Goal: Transaction & Acquisition: Purchase product/service

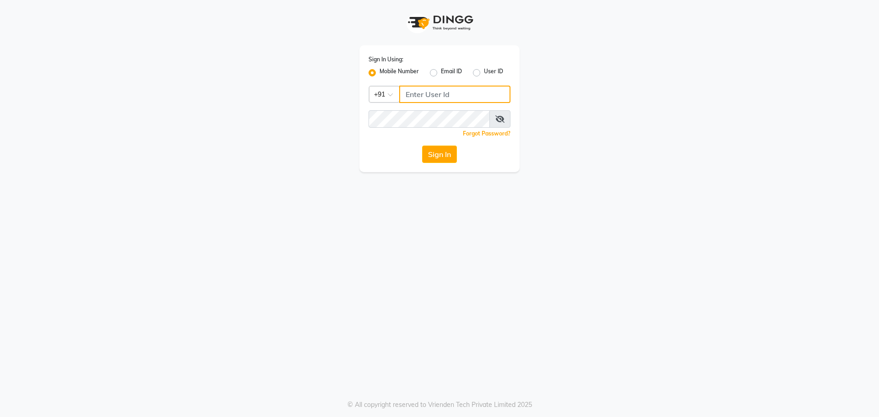
click at [442, 97] on input "Username" at bounding box center [454, 94] width 111 height 17
type input "8527697677"
click at [457, 159] on button "Sign In" at bounding box center [439, 154] width 35 height 17
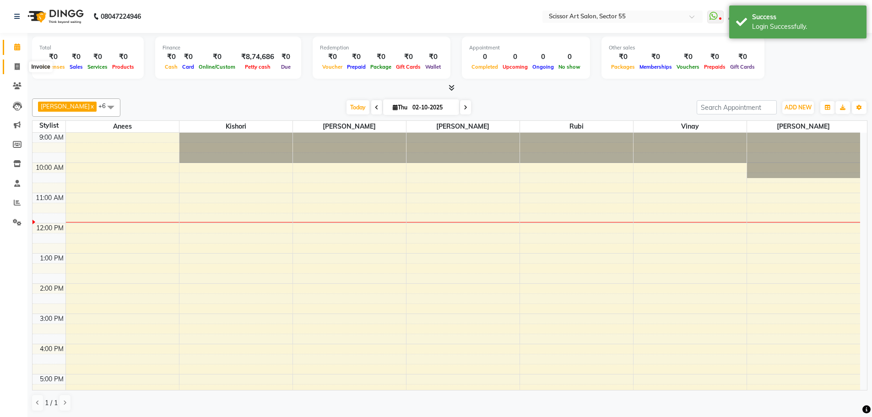
click at [17, 62] on span at bounding box center [17, 67] width 16 height 11
select select "service"
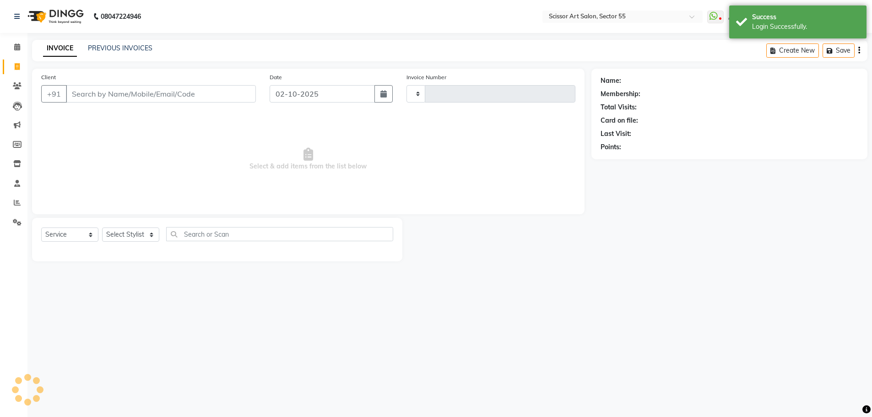
type input "1487"
select select "4753"
click at [141, 234] on select "Select Stylist" at bounding box center [130, 235] width 57 height 14
click at [141, 233] on select "Select Stylist" at bounding box center [130, 235] width 57 height 14
click at [141, 231] on select "Select Stylist" at bounding box center [130, 235] width 57 height 14
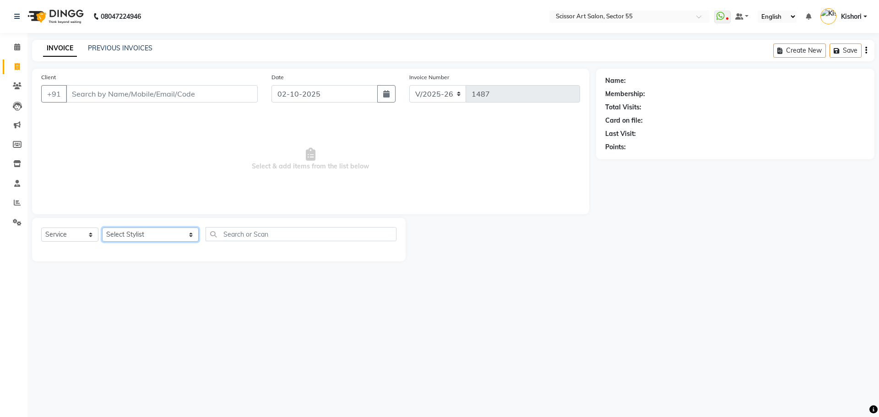
select select "90861"
click at [102, 228] on select "Select Stylist [PERSON_NAME] ([DEMOGRAPHIC_DATA] hairdresser) [PERSON_NAME] [PE…" at bounding box center [150, 235] width 97 height 14
click at [144, 162] on span "Select & add items from the list below" at bounding box center [310, 160] width 539 height 92
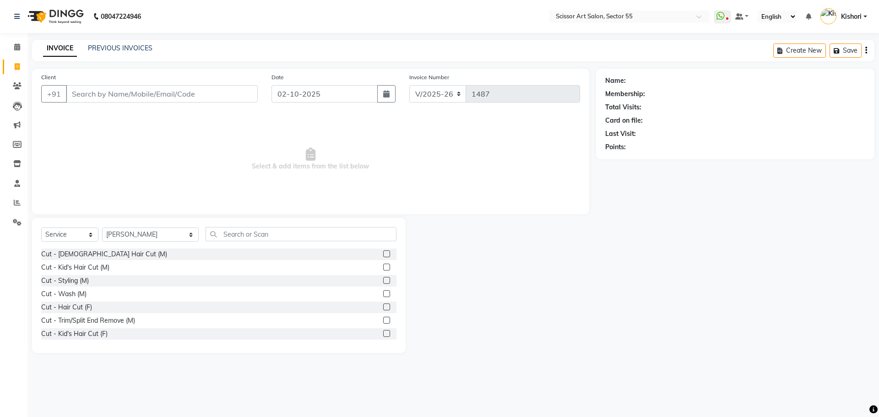
click at [383, 253] on label at bounding box center [386, 253] width 7 height 7
click at [383, 253] on input "checkbox" at bounding box center [386, 254] width 6 height 6
click at [383, 253] on label at bounding box center [386, 253] width 7 height 7
click at [383, 253] on input "checkbox" at bounding box center [386, 254] width 6 height 6
checkbox input "false"
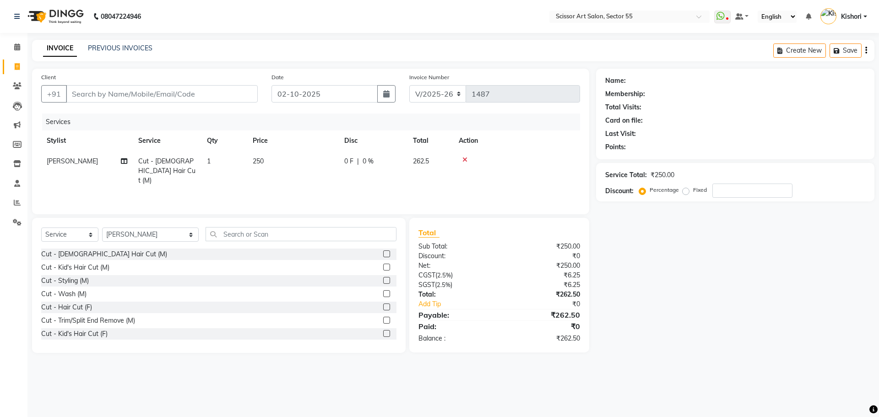
click at [383, 281] on label at bounding box center [386, 280] width 7 height 7
click at [383, 281] on input "checkbox" at bounding box center [386, 281] width 6 height 6
checkbox input "true"
click at [383, 271] on label at bounding box center [386, 267] width 7 height 7
click at [383, 271] on input "checkbox" at bounding box center [386, 268] width 6 height 6
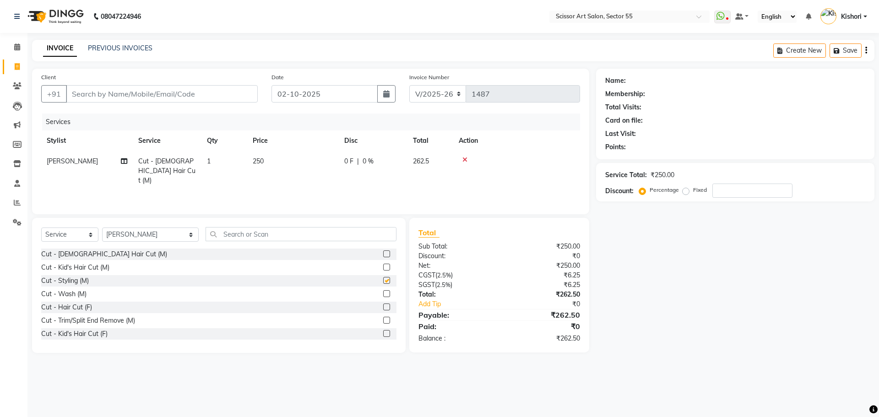
checkbox input "true"
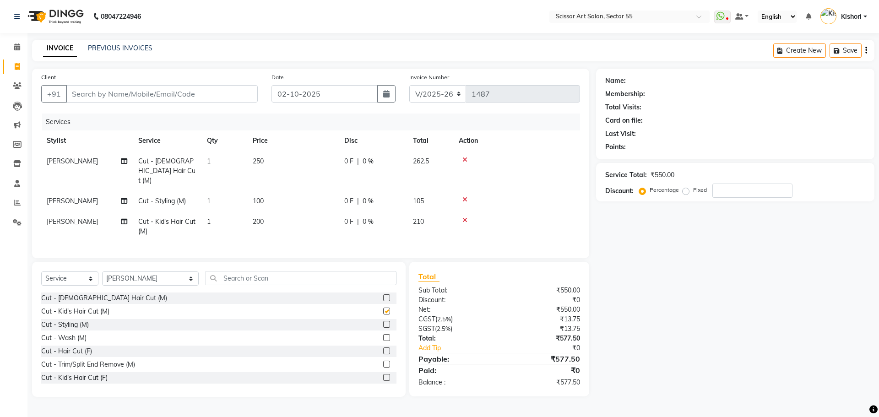
checkbox input "false"
click at [462, 196] on icon at bounding box center [464, 199] width 5 height 6
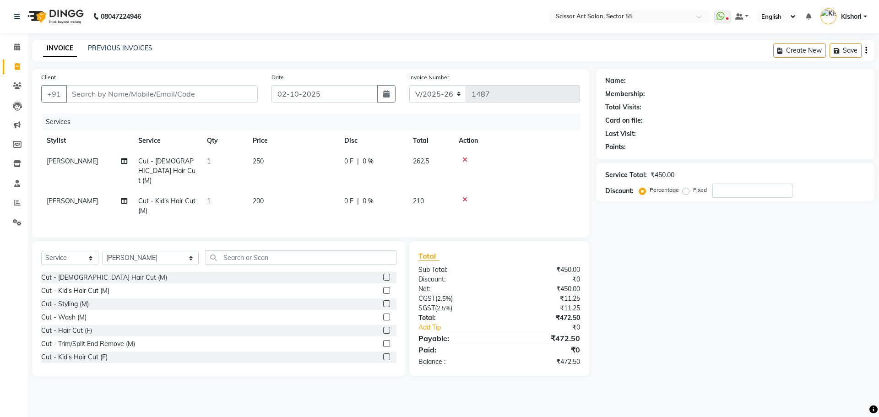
click at [464, 196] on icon at bounding box center [464, 199] width 5 height 6
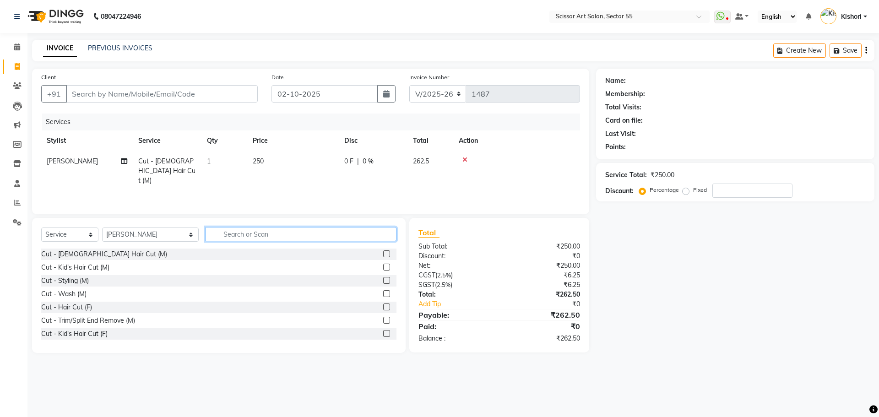
click at [269, 239] on input "text" at bounding box center [301, 234] width 191 height 14
type input "b"
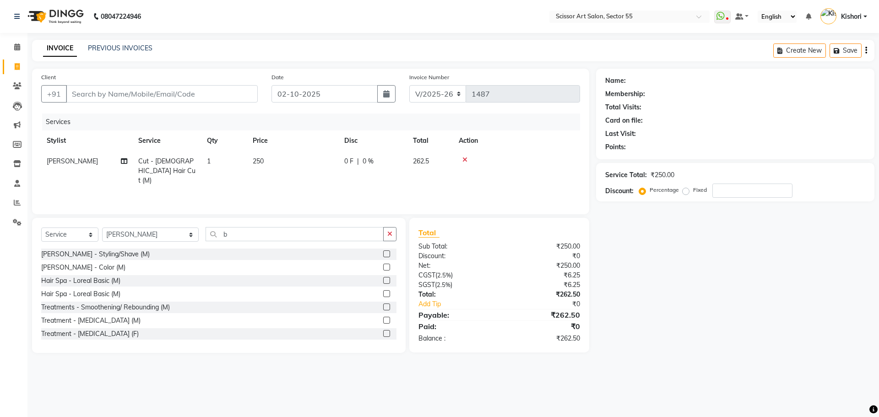
click at [383, 253] on label at bounding box center [386, 253] width 7 height 7
click at [383, 253] on input "checkbox" at bounding box center [386, 254] width 6 height 6
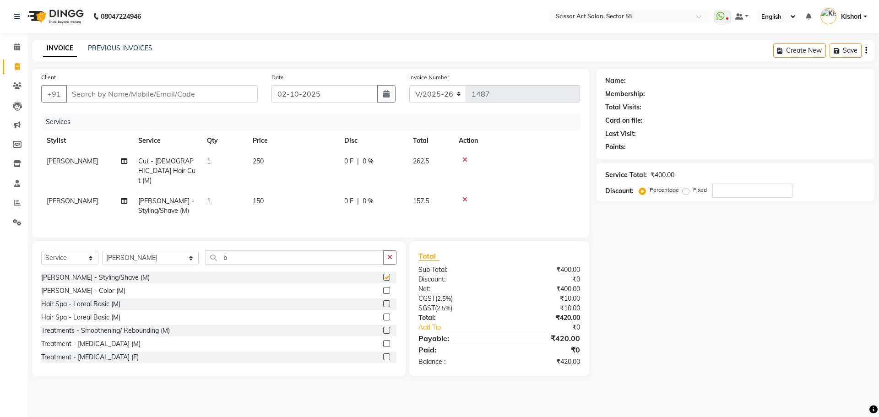
checkbox input "false"
click at [134, 97] on input "Client" at bounding box center [162, 93] width 192 height 17
type input "9"
type input "0"
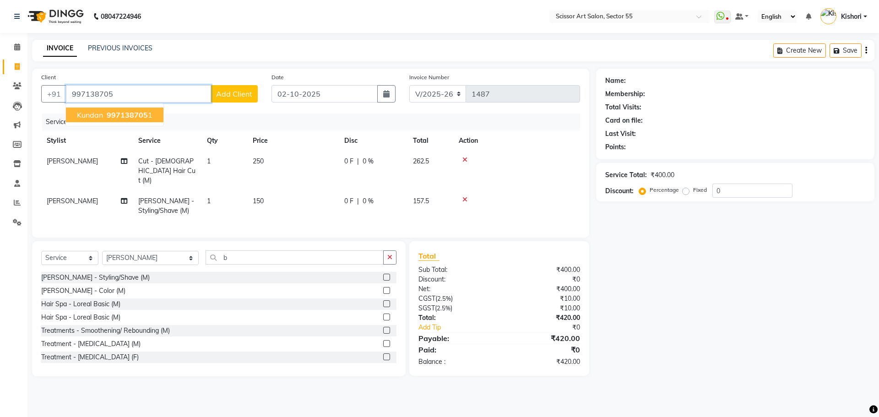
click at [136, 109] on button "Kundan 997138705 1" at bounding box center [115, 115] width 98 height 15
type input "9971387051"
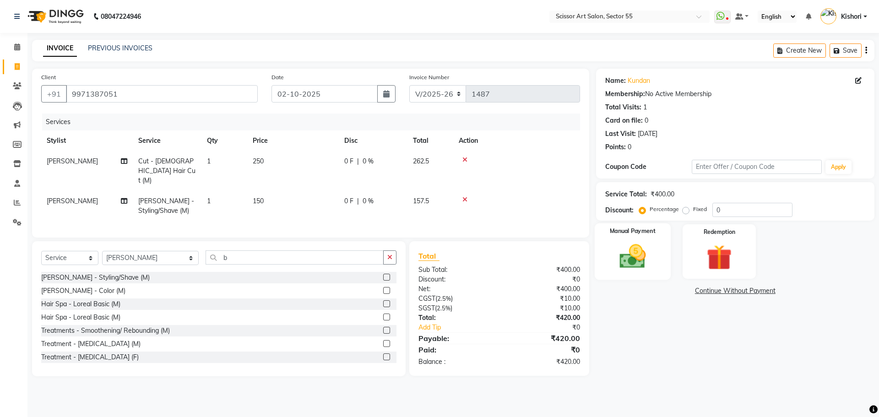
click at [625, 262] on img at bounding box center [632, 256] width 43 height 30
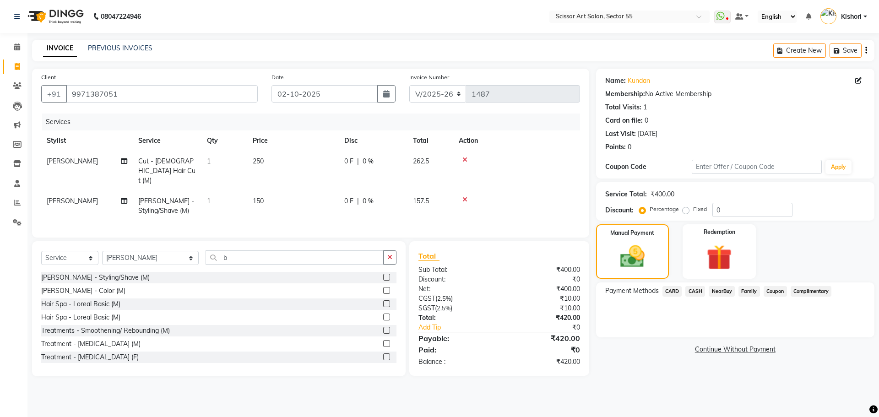
click at [677, 291] on span "CARD" at bounding box center [672, 291] width 20 height 11
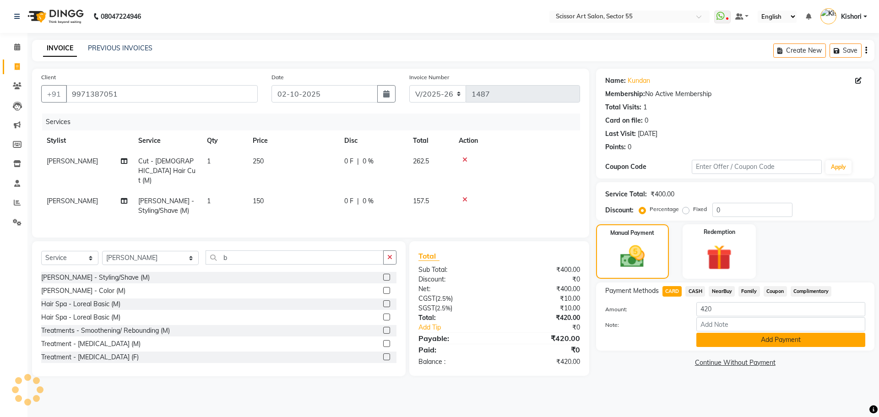
click at [708, 340] on button "Add Payment" at bounding box center [780, 340] width 169 height 14
click at [708, 340] on div "Name: Kundan Membership: No Active Membership Total Visits: 1 Card on file: 0 L…" at bounding box center [738, 223] width 285 height 308
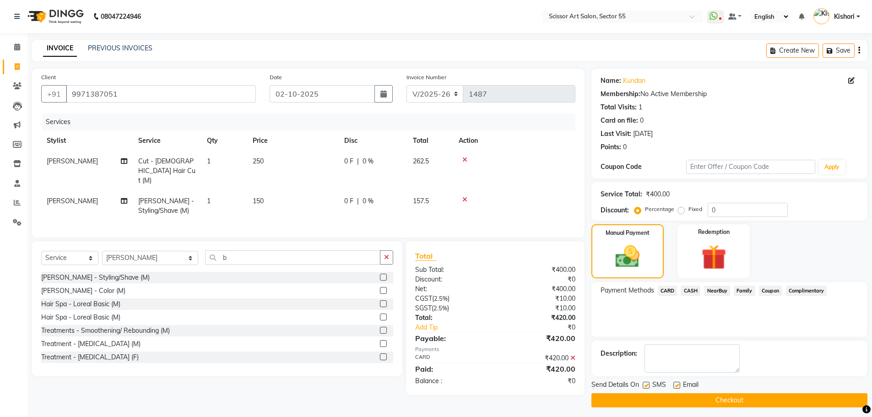
scroll to position [4, 0]
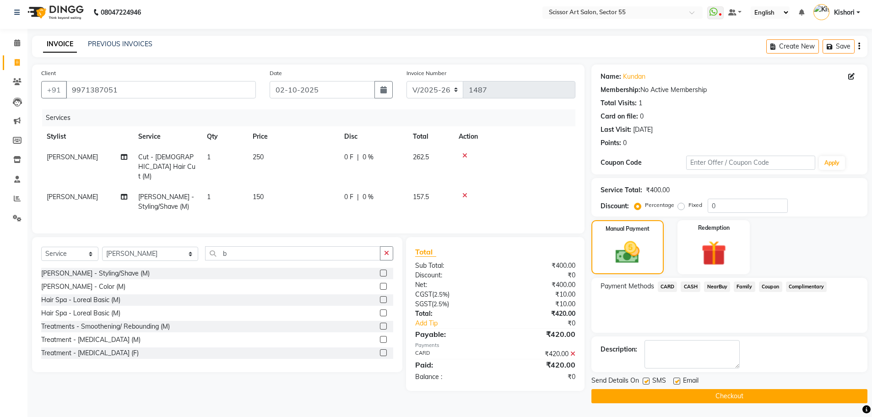
click at [661, 392] on button "Checkout" at bounding box center [729, 396] width 276 height 14
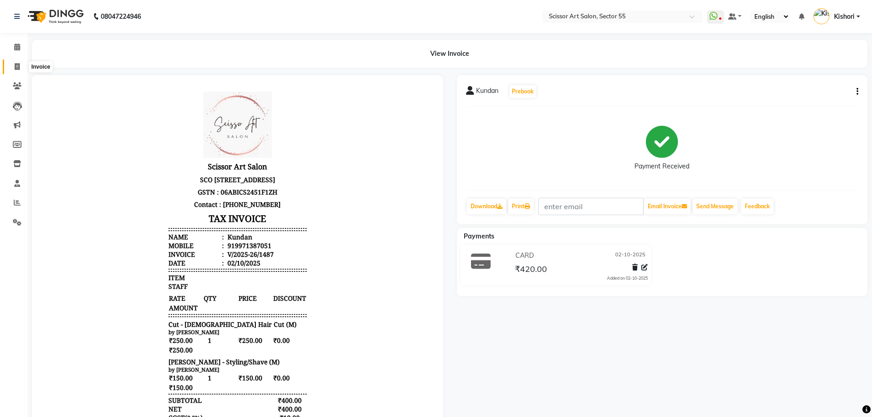
click at [20, 66] on span at bounding box center [17, 67] width 16 height 11
select select "4753"
select select "service"
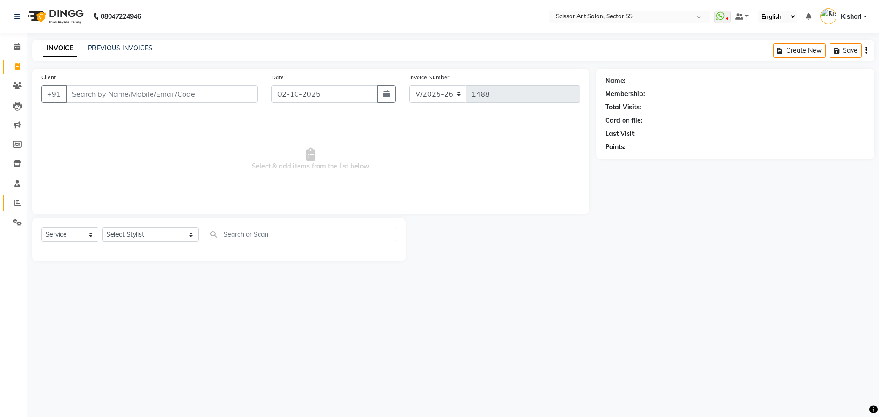
click at [16, 199] on icon at bounding box center [17, 202] width 7 height 7
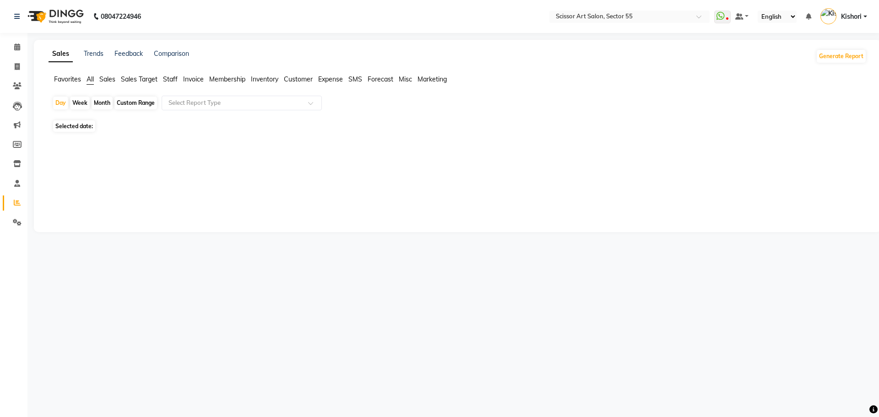
click at [16, 199] on icon at bounding box center [17, 202] width 7 height 7
click at [89, 126] on span "Selected date: [DATE]" at bounding box center [89, 125] width 72 height 11
select select "10"
select select "2025"
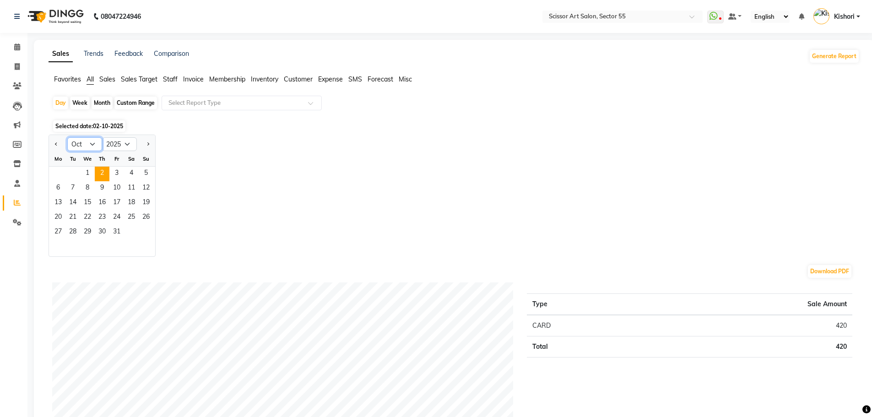
click at [98, 144] on select "Jan Feb Mar Apr May Jun [DATE] Aug Sep Oct Nov Dec" at bounding box center [84, 144] width 35 height 14
select select "9"
click at [67, 137] on select "Jan Feb Mar Apr May Jun [DATE] Aug Sep Oct Nov Dec" at bounding box center [84, 144] width 35 height 14
click at [98, 254] on div at bounding box center [102, 248] width 106 height 16
click at [141, 217] on span "28" at bounding box center [146, 218] width 15 height 15
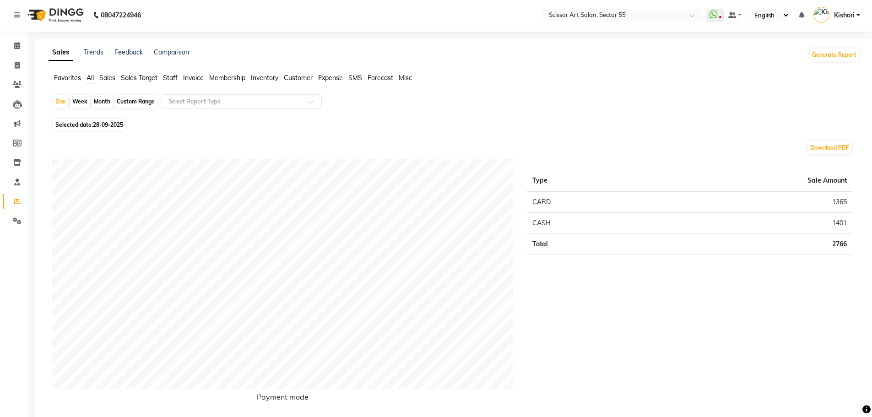
drag, startPoint x: 19, startPoint y: 47, endPoint x: 26, endPoint y: 44, distance: 7.8
click at [19, 47] on icon at bounding box center [17, 46] width 6 height 7
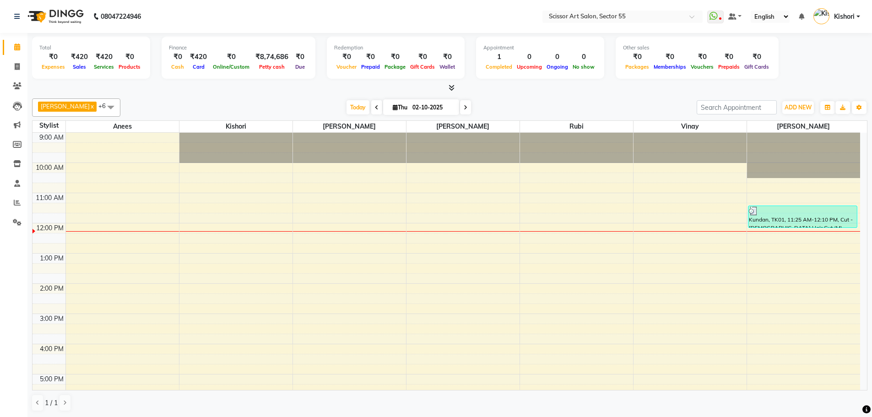
click at [428, 108] on input "02-10-2025" at bounding box center [433, 108] width 46 height 14
click at [434, 106] on input "02-10-2025" at bounding box center [433, 108] width 46 height 14
select select "10"
select select "2025"
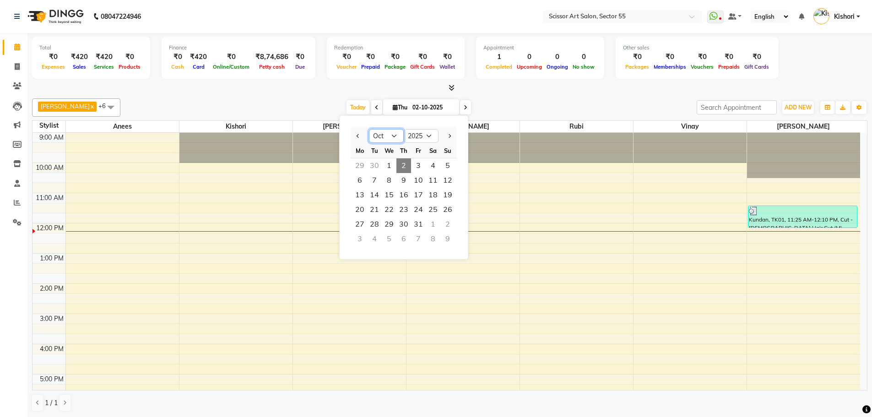
click at [394, 137] on select "Jan Feb Mar Apr May Jun [DATE] Aug Sep Oct Nov Dec" at bounding box center [386, 136] width 35 height 14
select select "9"
click at [369, 129] on select "Jan Feb Mar Apr May Jun [DATE] Aug Sep Oct Nov Dec" at bounding box center [386, 136] width 35 height 14
click at [376, 243] on div "4" at bounding box center [374, 239] width 15 height 15
type input "[DATE]"
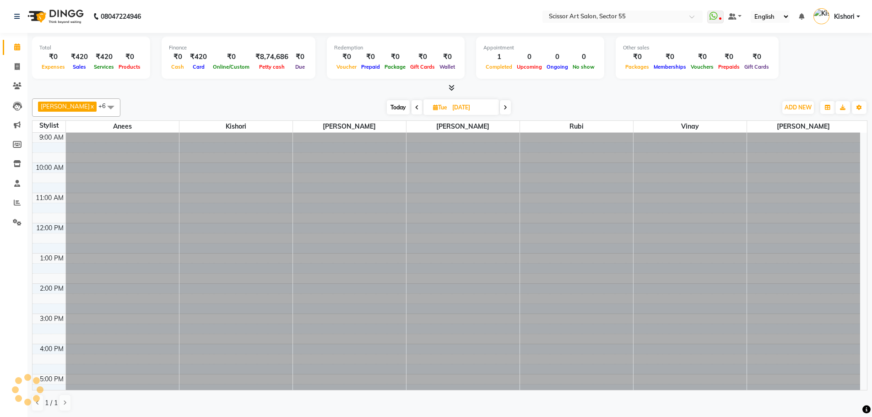
scroll to position [91, 0]
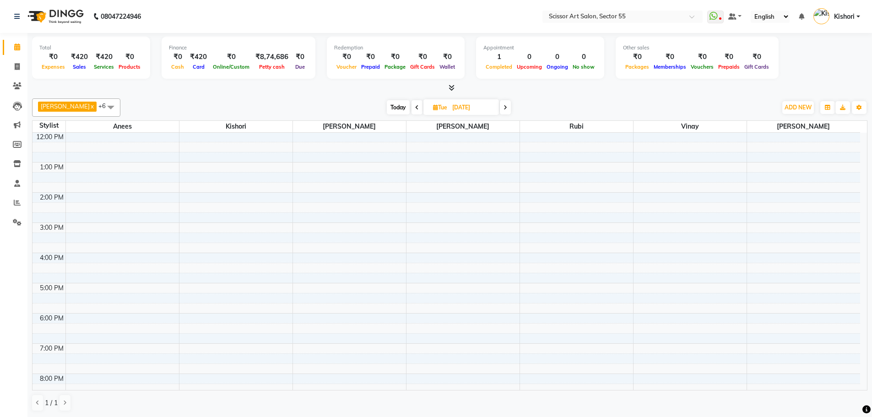
click at [478, 106] on input "[DATE]" at bounding box center [473, 108] width 46 height 14
select select "10"
select select "2025"
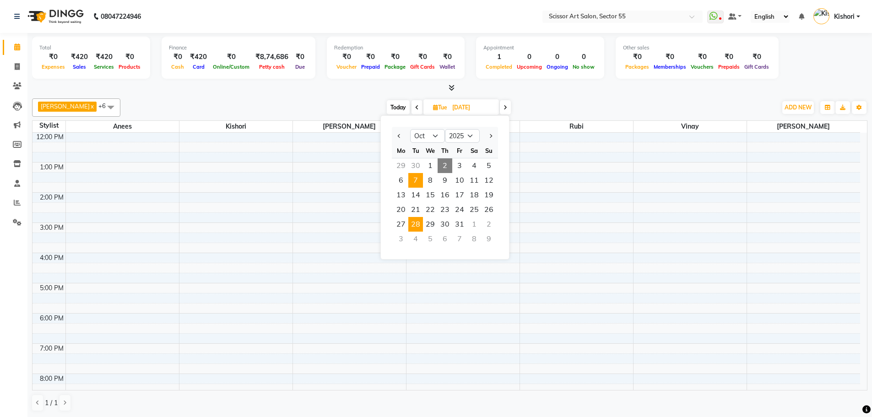
click at [419, 221] on span "28" at bounding box center [415, 224] width 15 height 15
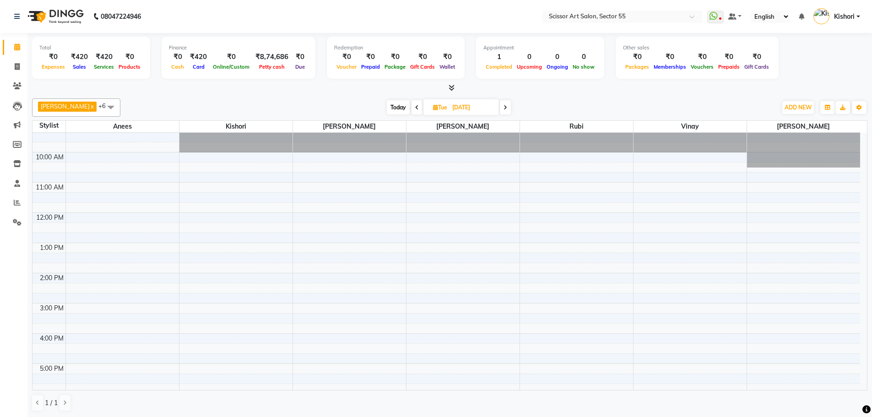
scroll to position [0, 0]
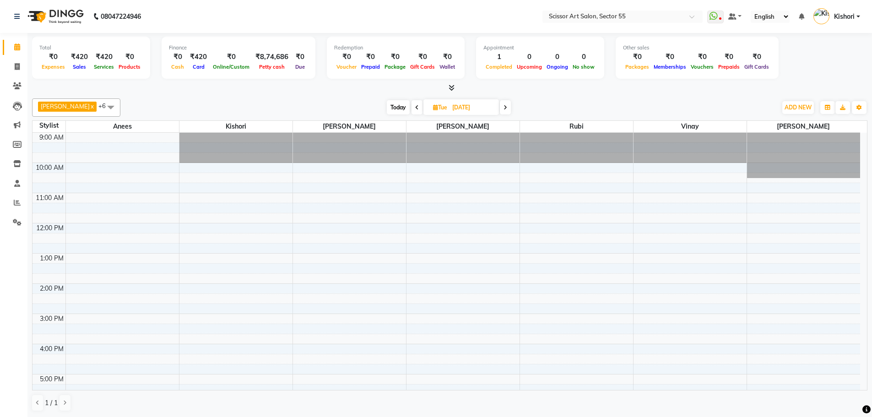
drag, startPoint x: 856, startPoint y: 200, endPoint x: 856, endPoint y: 164, distance: 36.6
click at [856, 164] on div "9:00 AM 10:00 AM 11:00 AM 12:00 PM 1:00 PM 2:00 PM 3:00 PM 4:00 PM 5:00 PM 6:00…" at bounding box center [447, 329] width 828 height 392
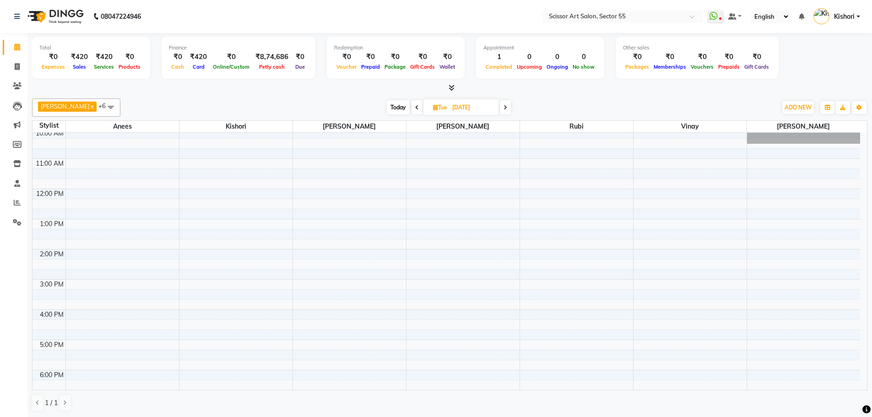
scroll to position [0, 0]
click at [397, 107] on span "Today" at bounding box center [398, 107] width 23 height 14
click at [431, 107] on span "Tue" at bounding box center [440, 106] width 19 height 7
type input "02-10-2025"
select select "10"
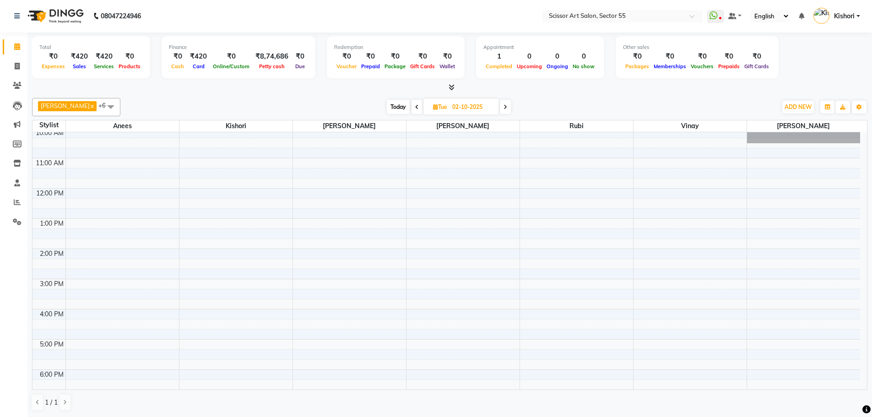
select select "2025"
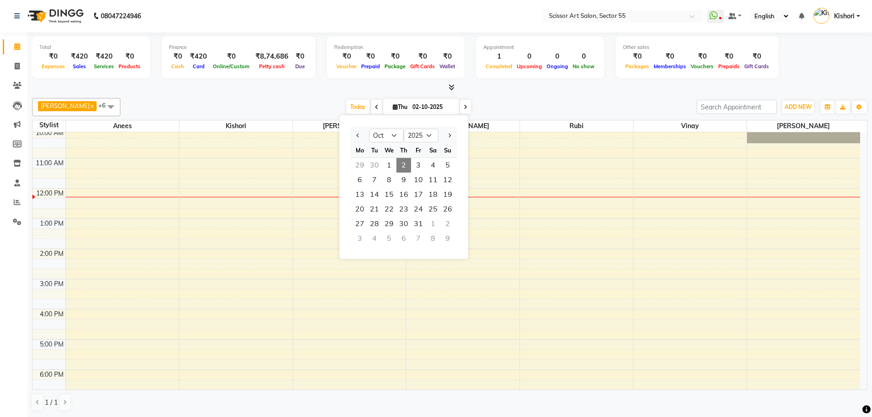
scroll to position [91, 0]
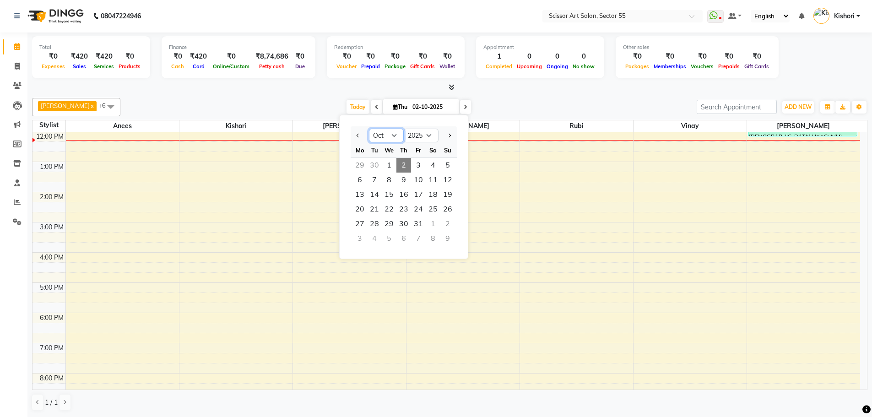
click at [395, 135] on select "Jan Feb Mar Apr May Jun [DATE] Aug Sep Oct Nov Dec" at bounding box center [386, 136] width 35 height 14
select select "9"
click at [369, 129] on select "Jan Feb Mar Apr May Jun [DATE] Aug Sep Oct Nov Dec" at bounding box center [386, 136] width 35 height 14
click at [392, 240] on div "5" at bounding box center [389, 238] width 15 height 15
type input "[DATE]"
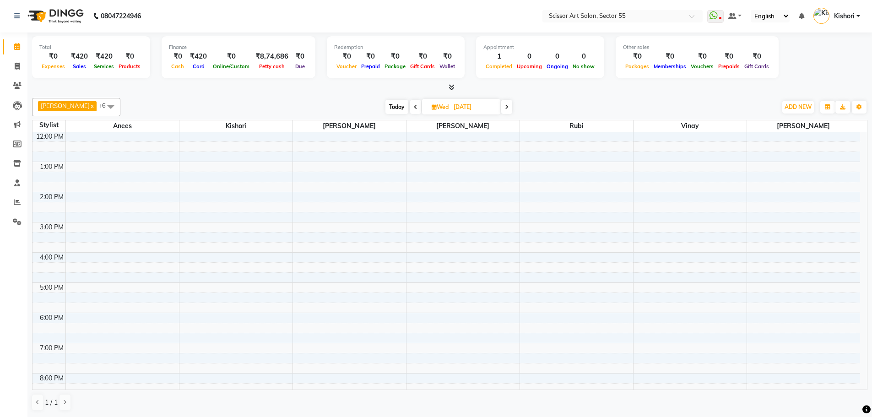
click at [477, 110] on input "[DATE]" at bounding box center [474, 107] width 46 height 14
select select "10"
select select "2025"
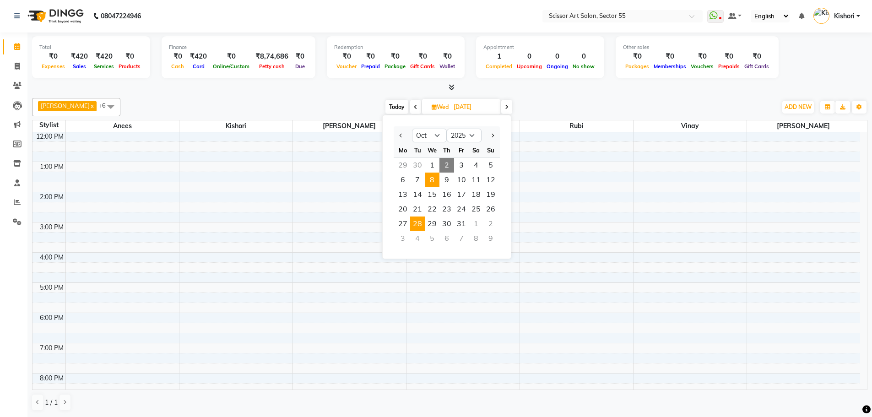
click at [423, 219] on span "28" at bounding box center [417, 224] width 15 height 15
type input "[DATE]"
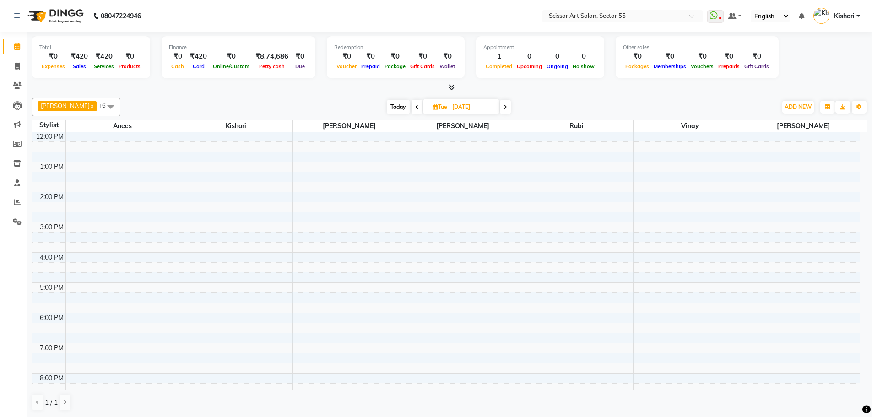
scroll to position [114, 0]
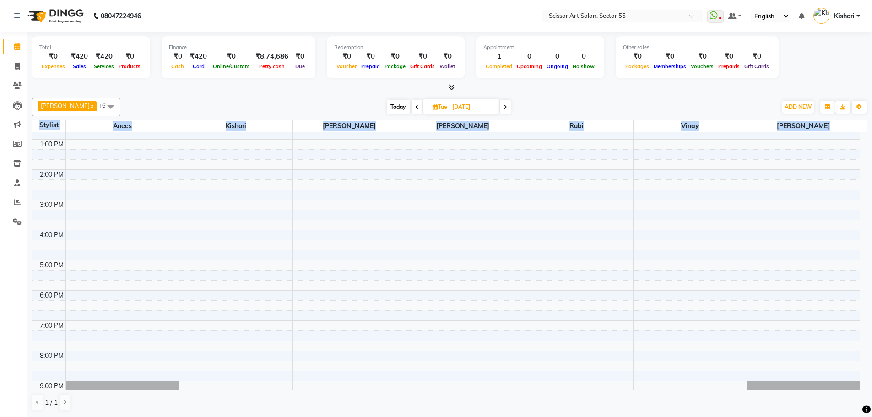
drag, startPoint x: 865, startPoint y: 250, endPoint x: 863, endPoint y: 177, distance: 73.3
click at [864, 179] on div "Total ₹0 Expenses ₹420 Sales ₹420 Services ₹0 Products Finance ₹0 Cash ₹420 Car…" at bounding box center [449, 225] width 845 height 385
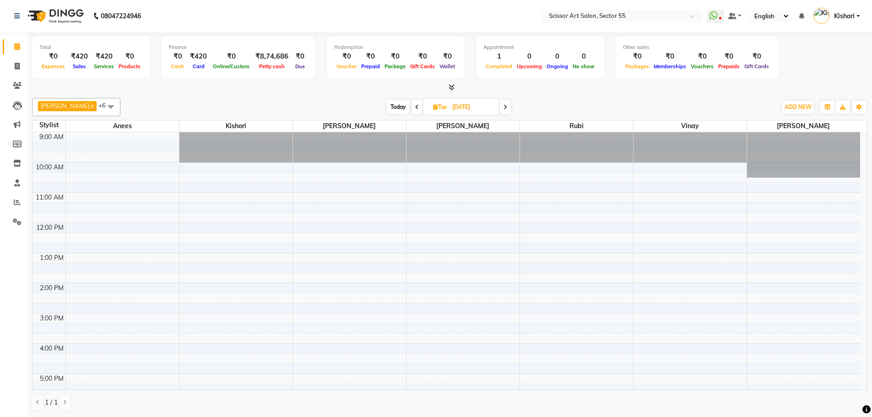
click at [768, 89] on div at bounding box center [449, 88] width 835 height 10
click at [431, 109] on span "Tue" at bounding box center [440, 106] width 19 height 7
select select "10"
select select "2025"
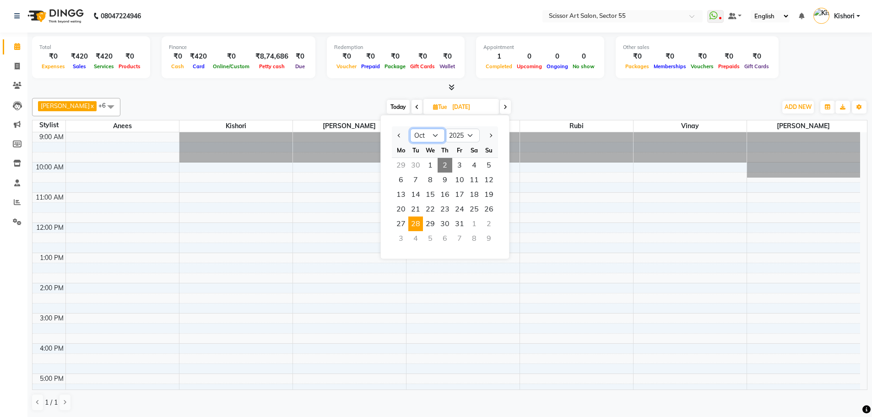
click at [441, 135] on select "Jan Feb Mar Apr May Jun [DATE] Aug Sep Oct Nov Dec" at bounding box center [427, 136] width 35 height 14
click at [438, 134] on select "Jan Feb Mar Apr May Jun [DATE] Aug Sep Oct Nov Dec" at bounding box center [427, 136] width 35 height 14
select select "9"
click at [410, 129] on select "Jan Feb Mar Apr May Jun [DATE] Aug Sep Oct Nov Dec" at bounding box center [427, 136] width 35 height 14
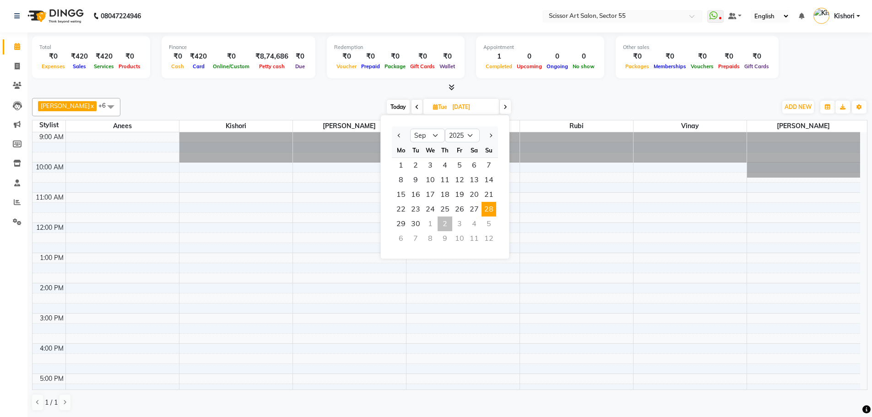
click at [485, 205] on span "28" at bounding box center [489, 209] width 15 height 15
type input "28-09-2025"
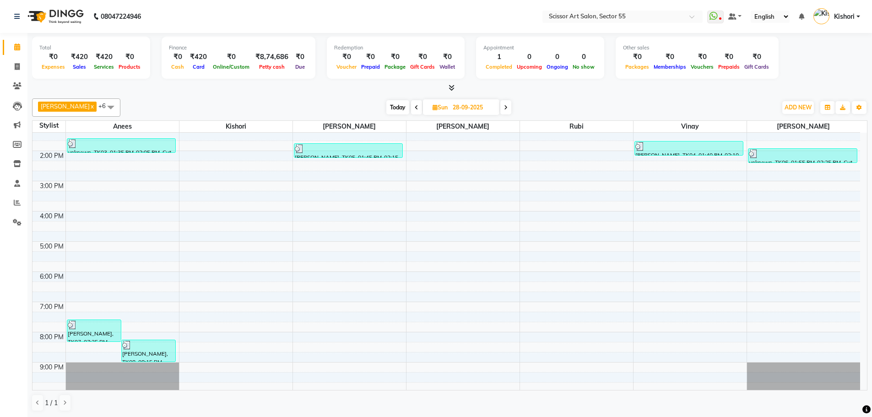
scroll to position [135, 0]
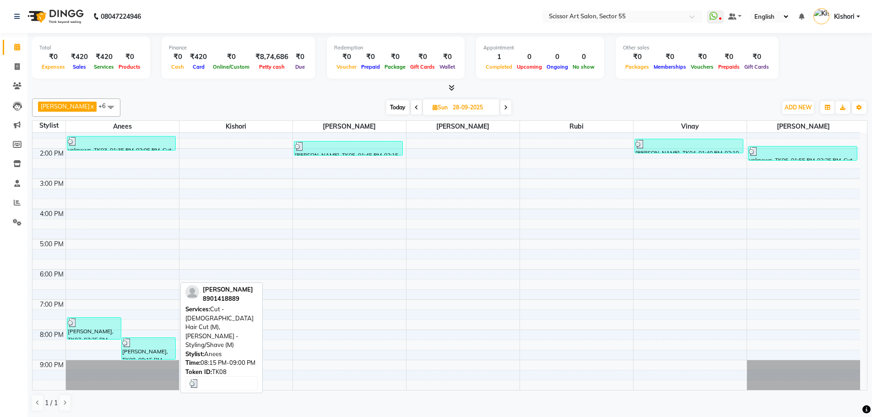
click at [140, 350] on div "[PERSON_NAME], TK08, 08:15 PM-09:00 PM, Cut - [DEMOGRAPHIC_DATA] Hair Cut (M),[…" at bounding box center [149, 349] width 54 height 22
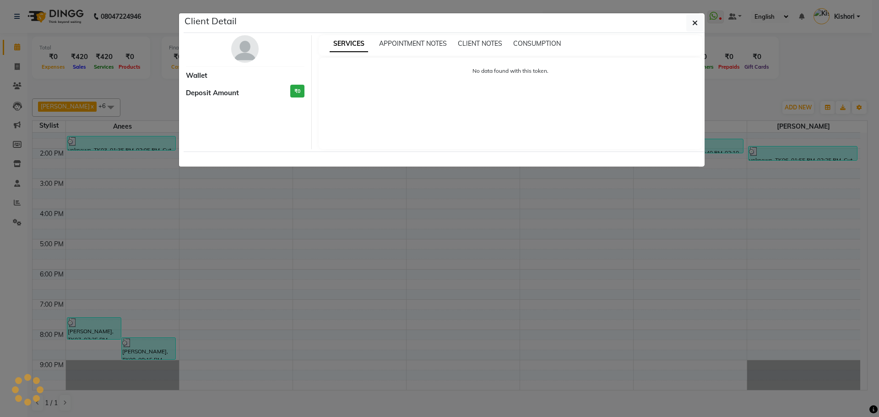
select select "3"
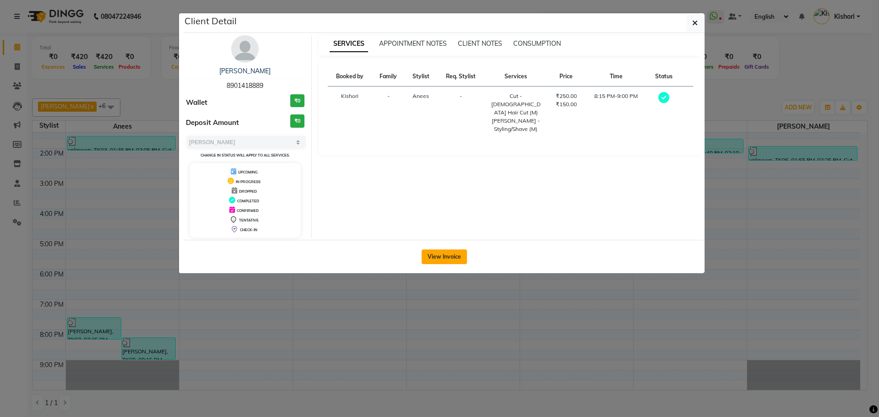
click at [442, 254] on button "View Invoice" at bounding box center [444, 256] width 45 height 15
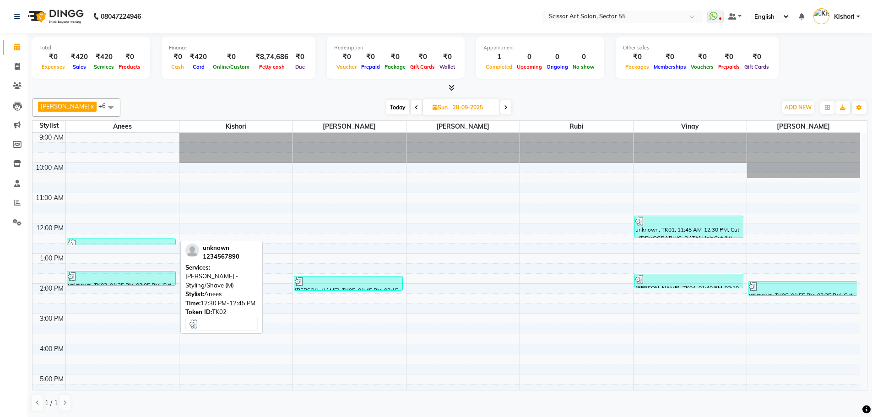
click at [145, 239] on div "unknown, TK02, 12:30 PM-12:45 PM, [PERSON_NAME] - Styling/Shave (M)" at bounding box center [121, 242] width 108 height 6
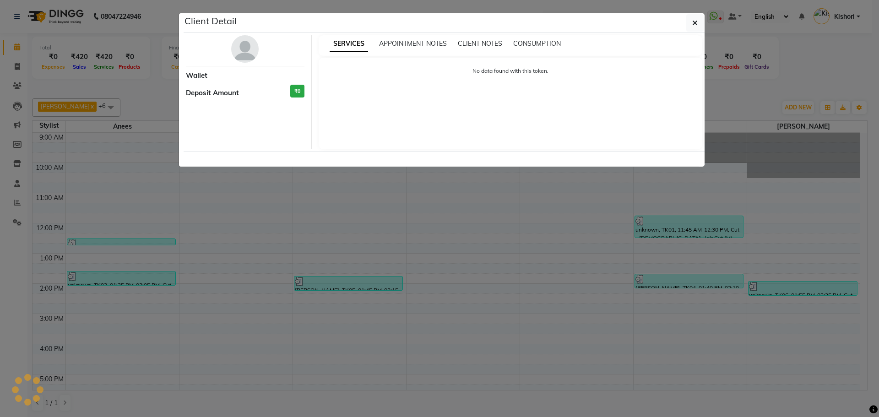
select select "3"
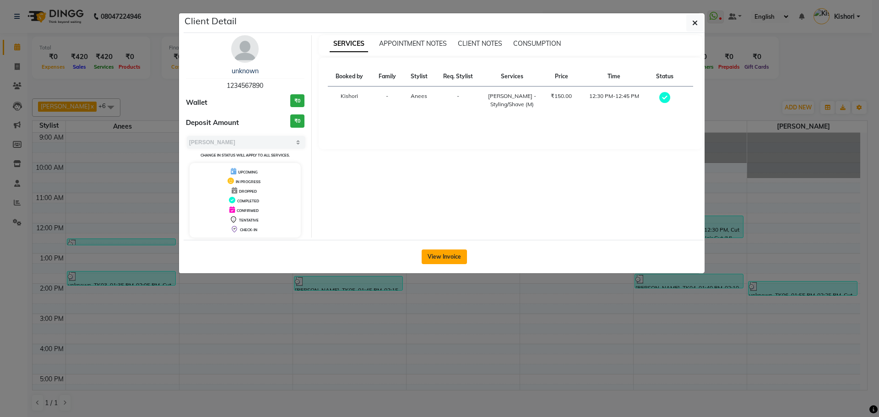
click at [432, 251] on button "View Invoice" at bounding box center [444, 256] width 45 height 15
drag, startPoint x: 432, startPoint y: 251, endPoint x: 420, endPoint y: 255, distance: 12.0
click at [431, 252] on button "View Invoice" at bounding box center [444, 256] width 45 height 15
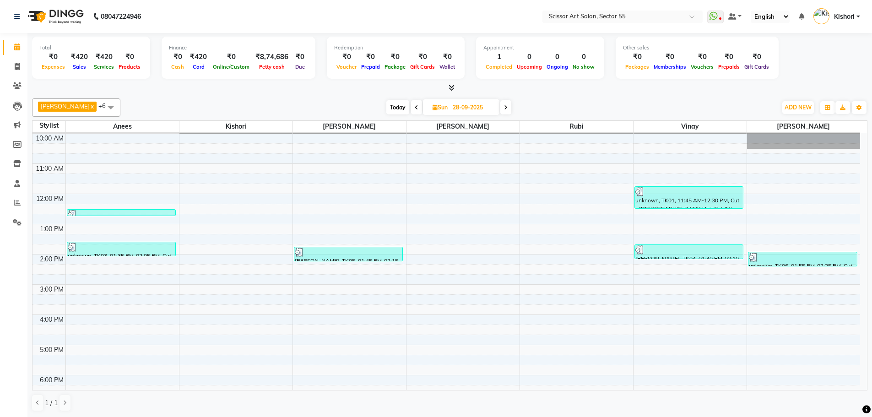
scroll to position [37, 0]
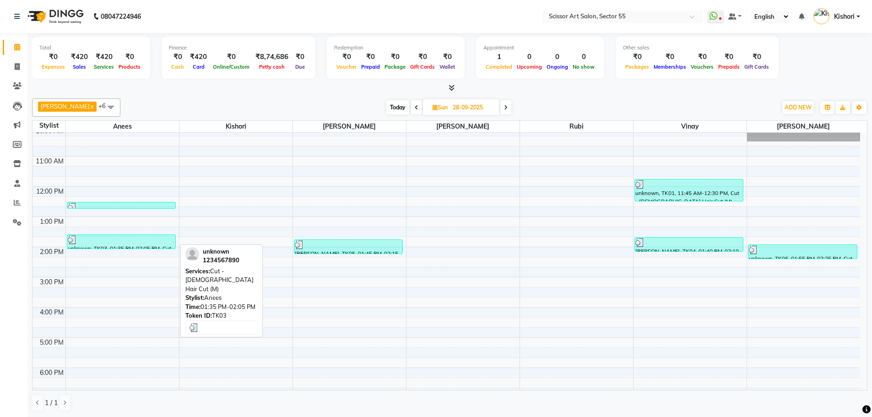
click at [174, 237] on div at bounding box center [122, 239] width 108 height 9
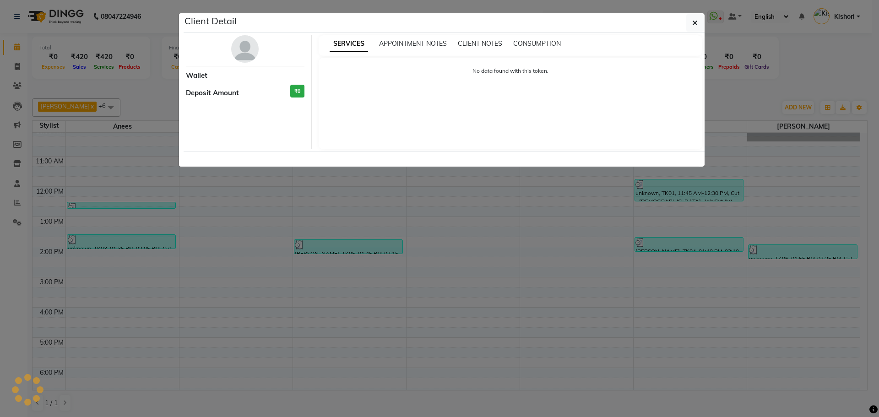
select select "3"
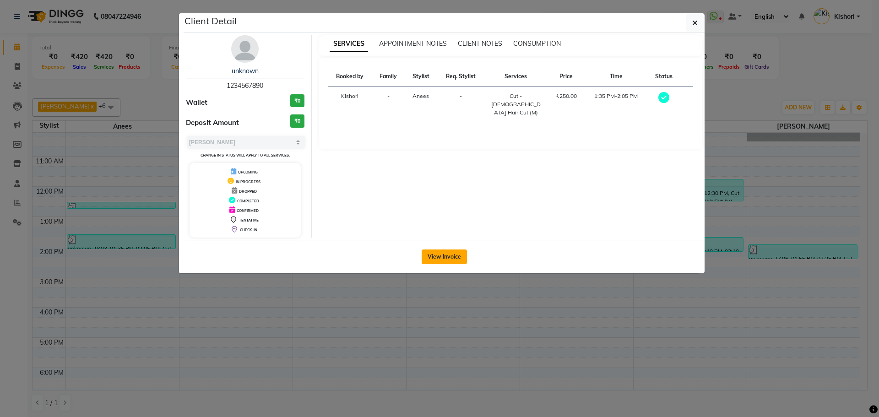
click at [457, 254] on button "View Invoice" at bounding box center [444, 256] width 45 height 15
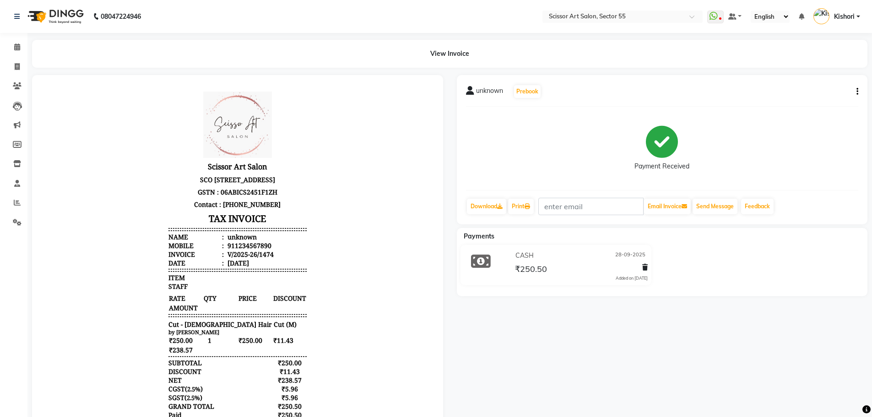
click at [858, 92] on icon "button" at bounding box center [857, 92] width 2 height 0
click at [823, 99] on div "Edit Invoice" at bounding box center [811, 103] width 63 height 11
select select "service"
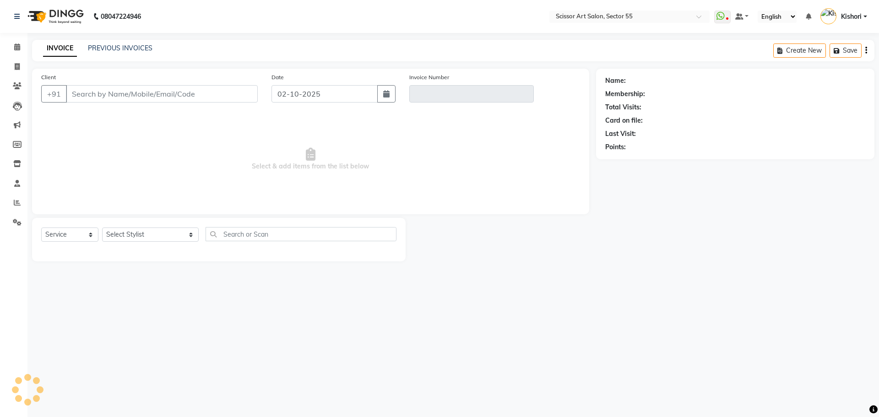
type input "1234567890"
type input "V/2025-26/1474"
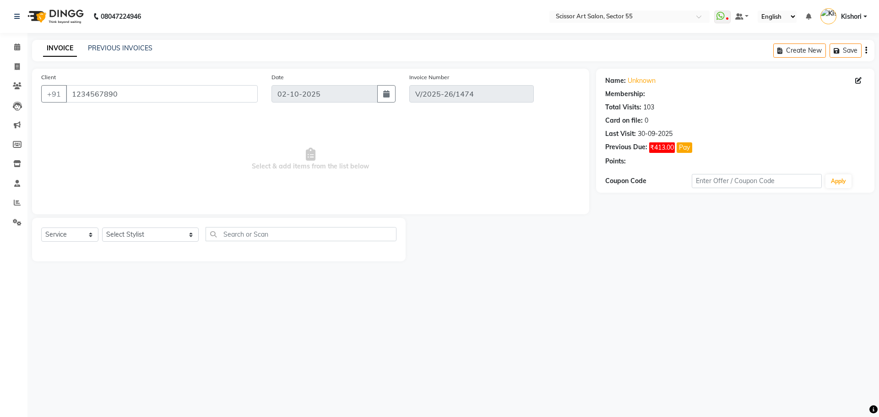
type input "28-09-2025"
select select "select"
select select "1: Object"
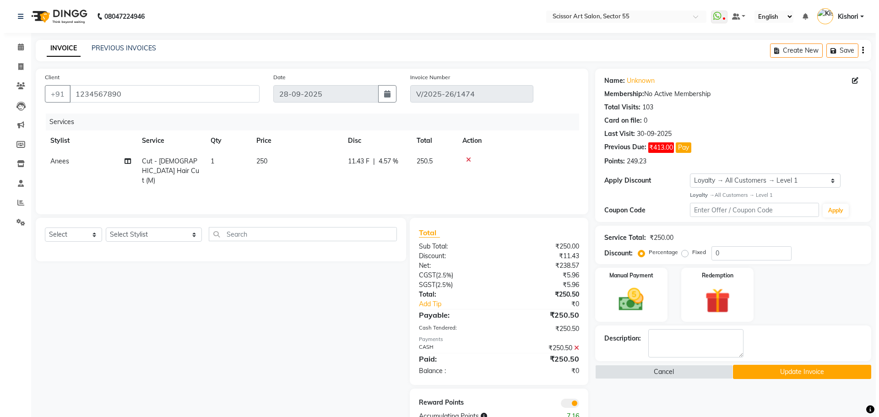
scroll to position [27, 0]
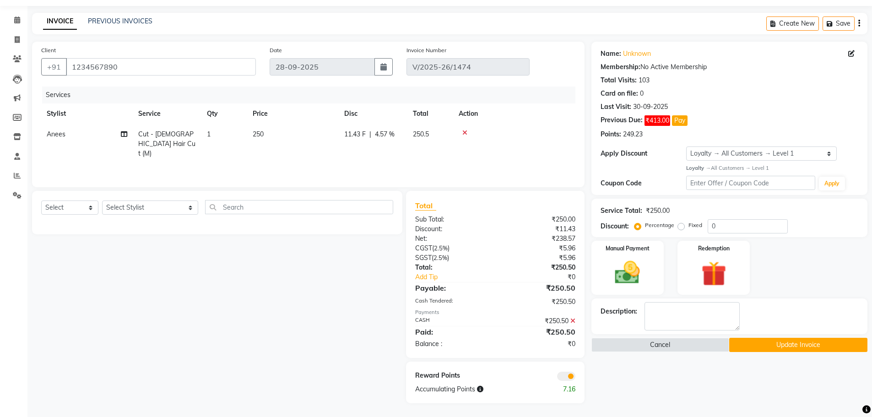
click at [567, 372] on span at bounding box center [566, 376] width 18 height 9
click at [575, 378] on input "checkbox" at bounding box center [575, 378] width 0 height 0
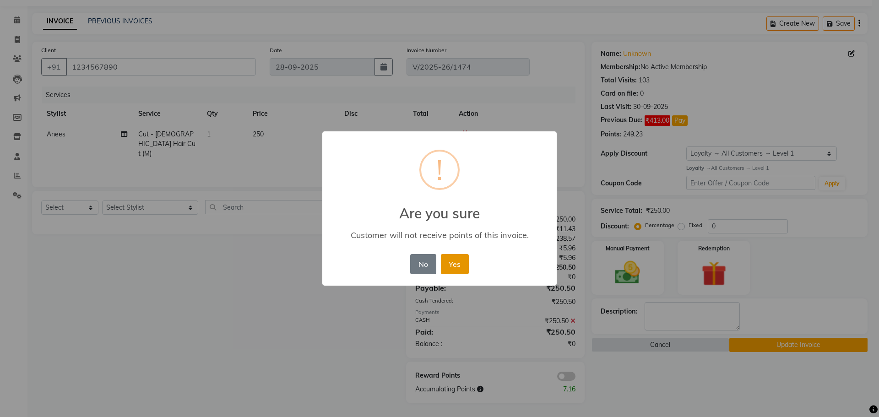
click at [453, 259] on button "Yes" at bounding box center [455, 264] width 28 height 20
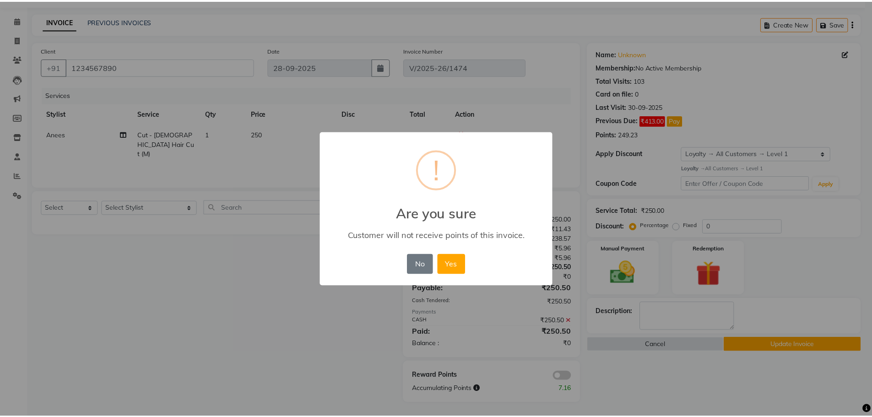
scroll to position [14, 0]
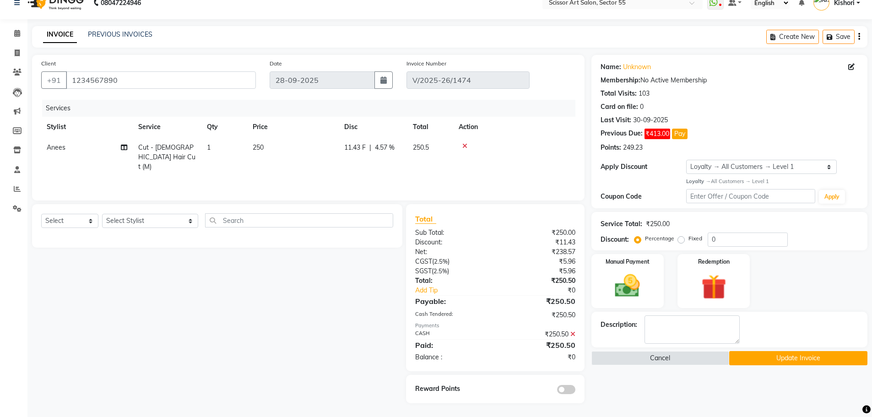
click at [574, 333] on icon at bounding box center [572, 334] width 5 height 6
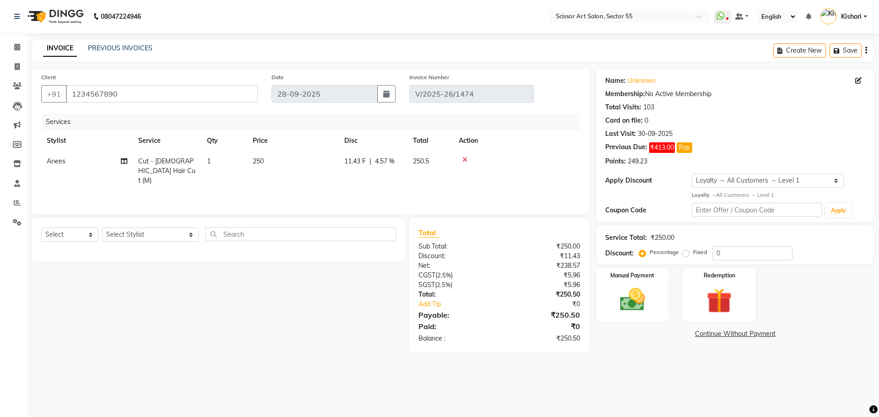
click at [272, 157] on td "250" at bounding box center [293, 171] width 92 height 40
select select "29037"
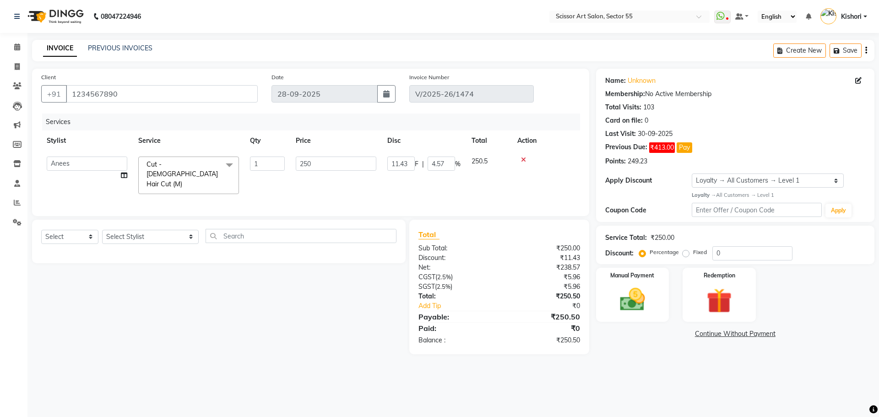
click at [235, 164] on span at bounding box center [229, 165] width 18 height 17
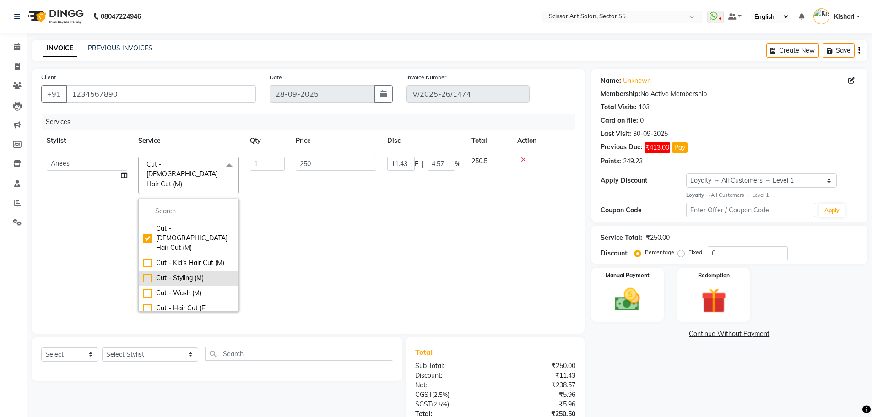
click at [196, 273] on div "Cut - Styling (M)" at bounding box center [188, 278] width 91 height 10
checkbox input "false"
checkbox input "true"
type input "100"
type input "0"
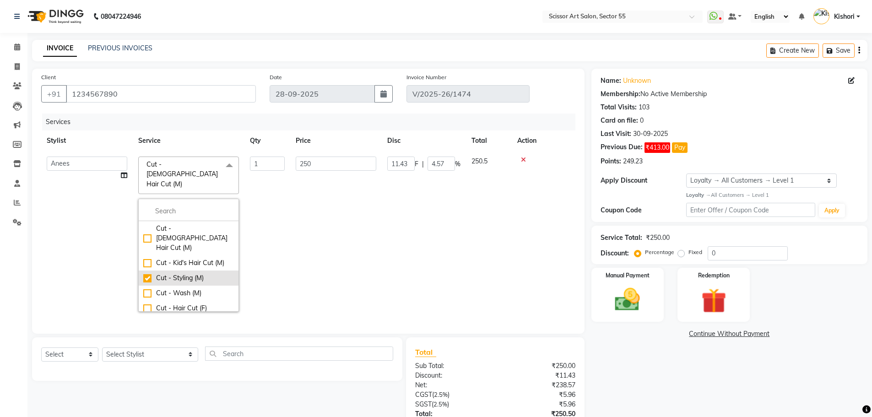
type input "0"
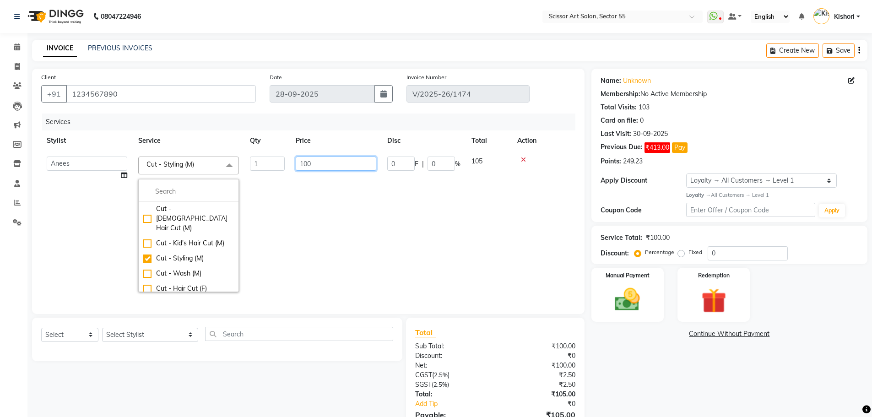
click at [330, 157] on input "100" at bounding box center [336, 164] width 81 height 14
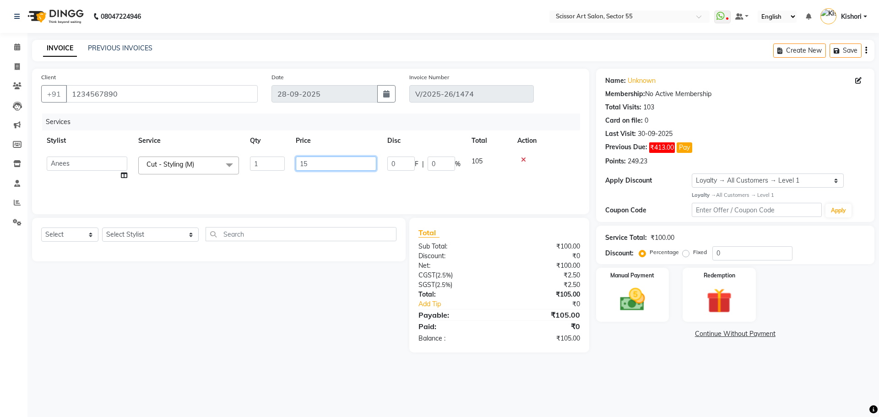
type input "150"
click at [581, 395] on div "08047224946 Select Location × Scissor Art Salon, Sector 55 WhatsApp Status ✕ St…" at bounding box center [439, 208] width 879 height 417
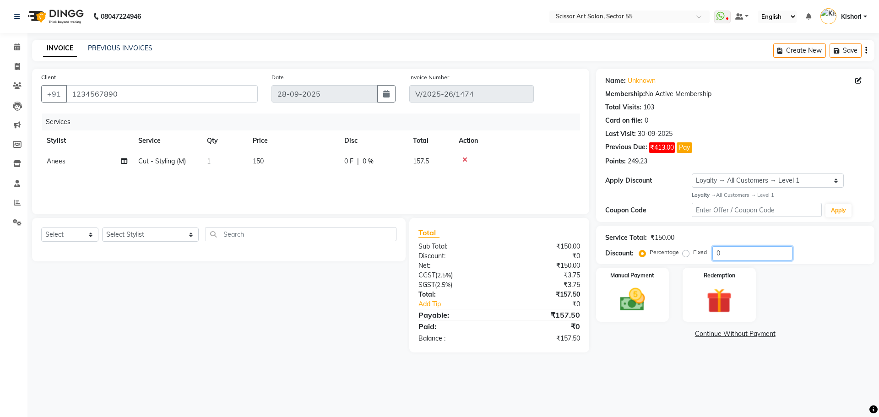
click at [743, 247] on input "0" at bounding box center [752, 253] width 80 height 14
type input "07"
click at [693, 255] on label "Fixed" at bounding box center [700, 252] width 14 height 8
click at [685, 255] on input "Fixed" at bounding box center [687, 252] width 6 height 6
radio input "true"
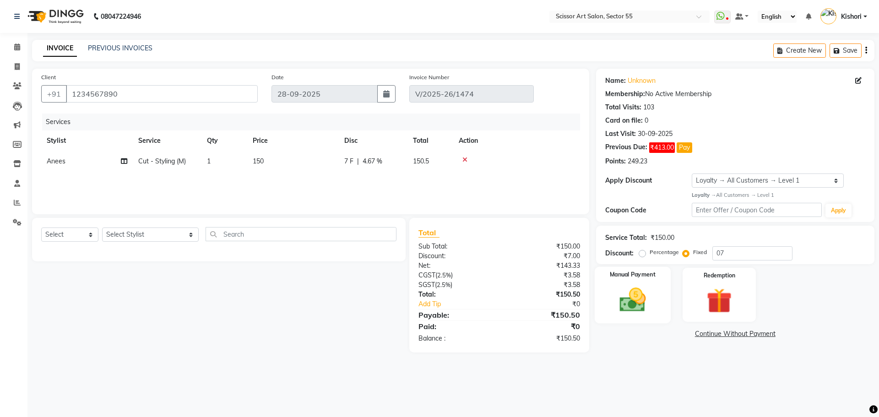
click at [647, 302] on img at bounding box center [632, 300] width 43 height 30
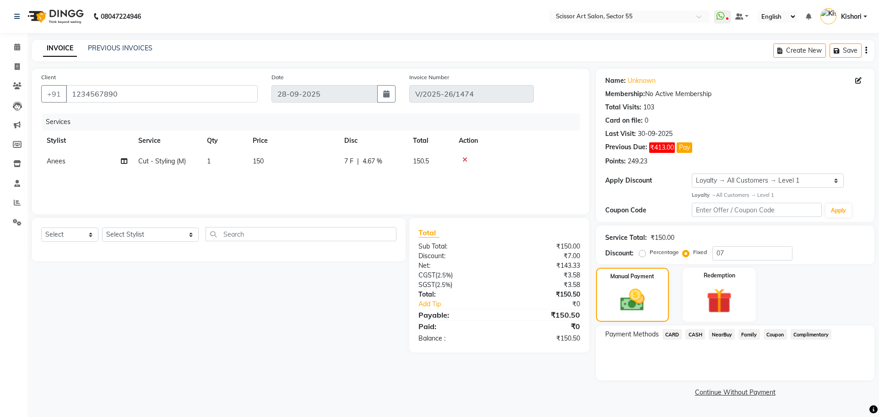
click at [693, 335] on span "CASH" at bounding box center [695, 334] width 20 height 11
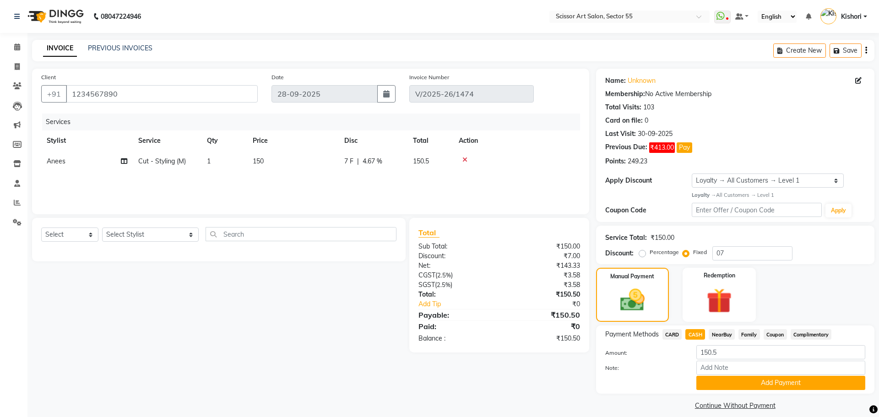
click at [693, 335] on span "CASH" at bounding box center [695, 334] width 20 height 11
click at [746, 377] on button "Add Payment" at bounding box center [775, 383] width 168 height 14
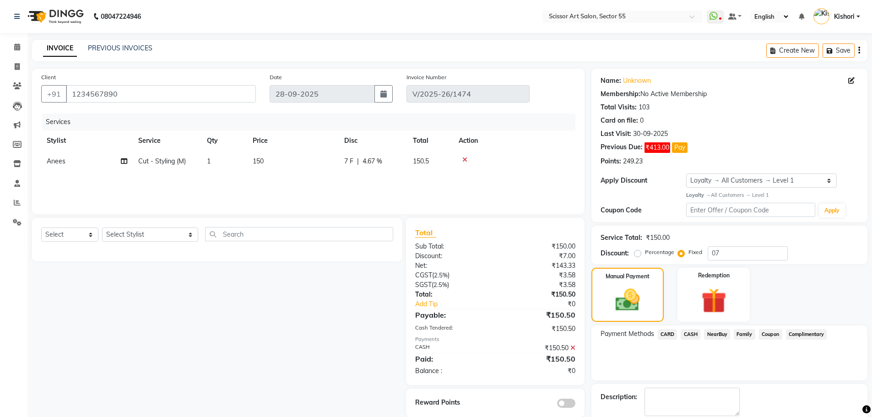
scroll to position [17, 0]
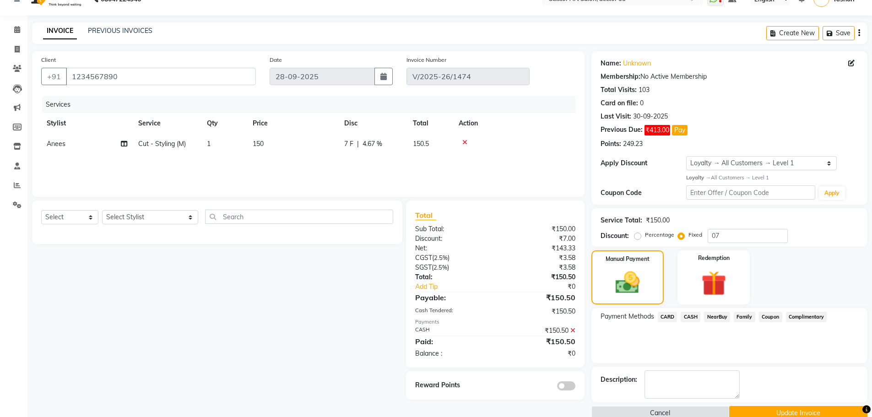
click at [785, 410] on button "Update Invoice" at bounding box center [798, 413] width 138 height 14
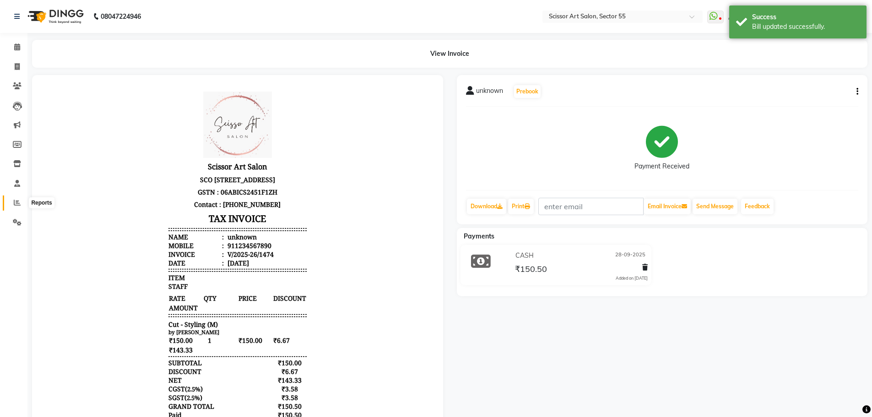
click at [17, 202] on icon at bounding box center [17, 202] width 7 height 7
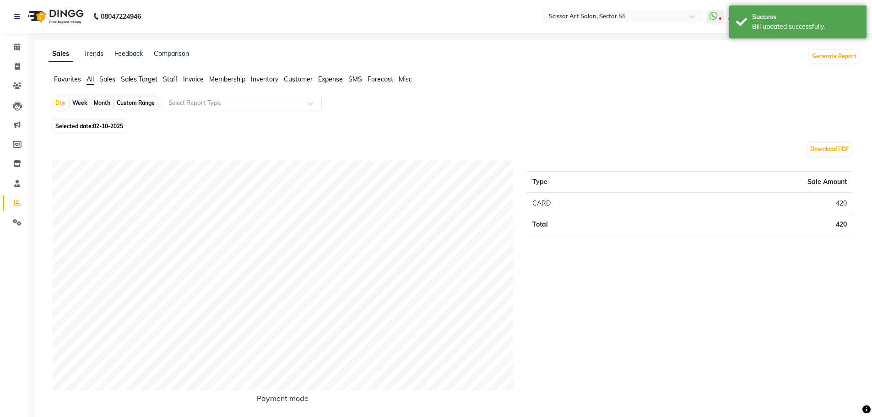
click at [76, 127] on span "Selected date: [DATE]" at bounding box center [89, 125] width 72 height 11
select select "10"
select select "2025"
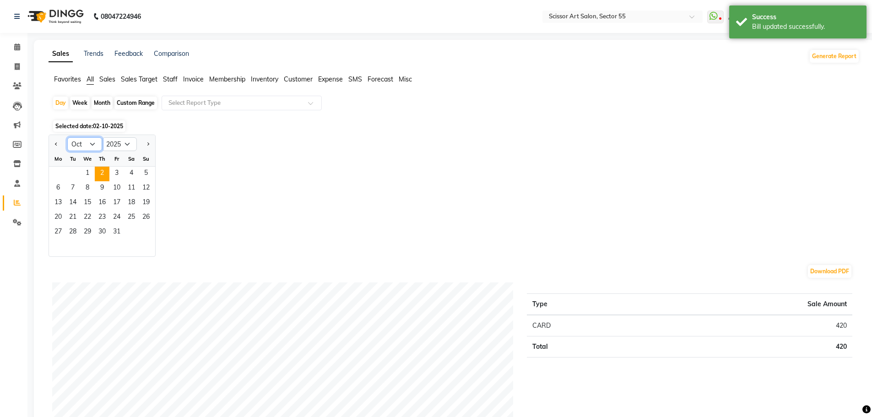
click at [95, 140] on select "Jan Feb Mar Apr May Jun [DATE] Aug Sep Oct Nov Dec" at bounding box center [84, 144] width 35 height 14
select select "9"
click at [67, 137] on select "Jan Feb Mar Apr May Jun [DATE] Aug Sep Oct Nov Dec" at bounding box center [84, 144] width 35 height 14
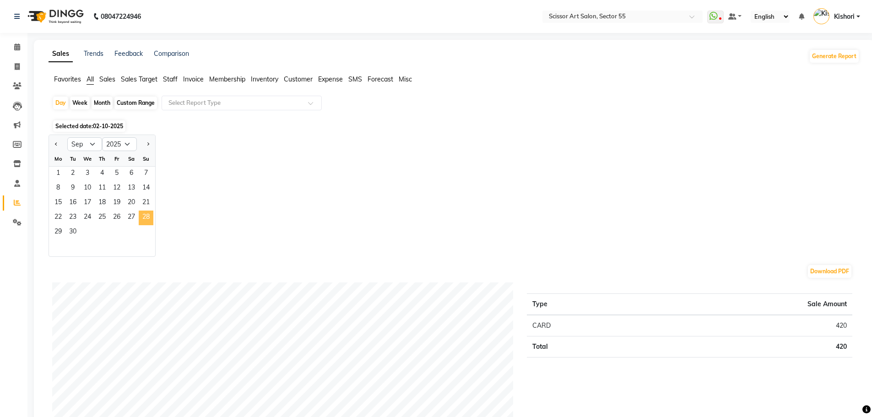
click at [147, 214] on span "28" at bounding box center [146, 218] width 15 height 15
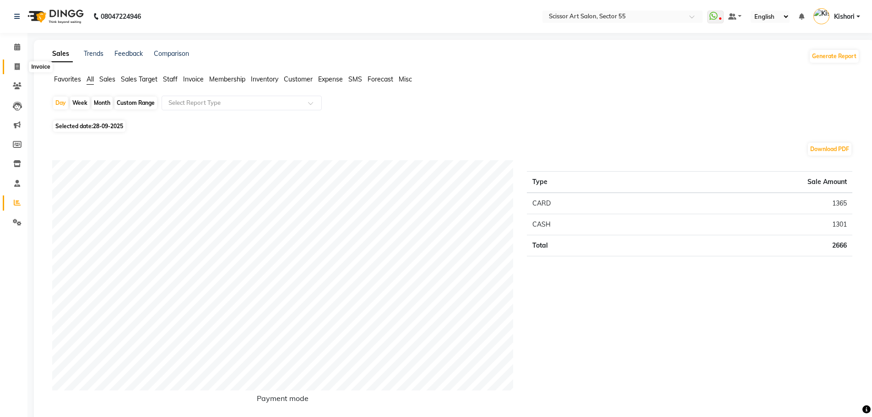
click at [16, 68] on icon at bounding box center [17, 66] width 5 height 7
select select "4753"
select select "service"
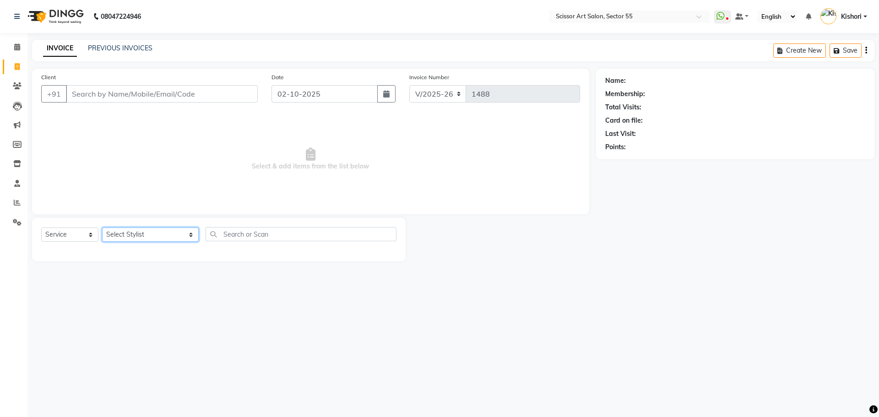
click at [151, 234] on select "Select Stylist [PERSON_NAME] ([DEMOGRAPHIC_DATA] hairdresser) [PERSON_NAME] [PE…" at bounding box center [150, 235] width 97 height 14
click at [150, 234] on select "Select Stylist [PERSON_NAME] ([DEMOGRAPHIC_DATA] hairdresser) [PERSON_NAME] [PE…" at bounding box center [150, 235] width 97 height 14
select select "29037"
click at [102, 228] on select "Select Stylist [PERSON_NAME] ([DEMOGRAPHIC_DATA] hairdresser) [PERSON_NAME] [PE…" at bounding box center [150, 235] width 97 height 14
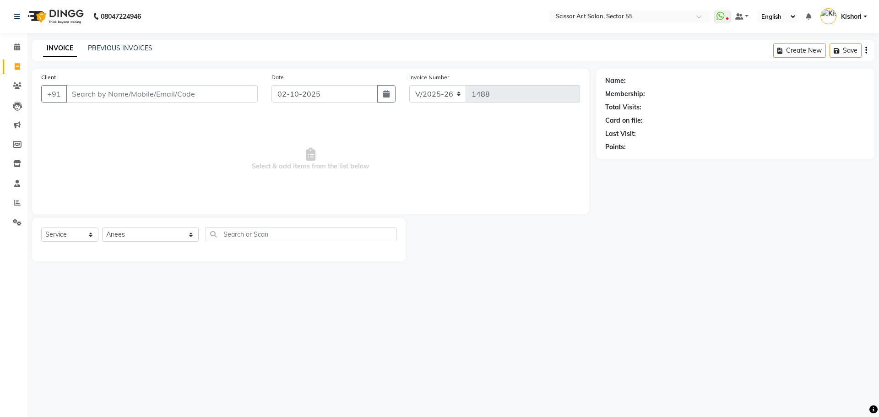
click at [162, 50] on div "INVOICE PREVIOUS INVOICES" at bounding box center [97, 48] width 131 height 11
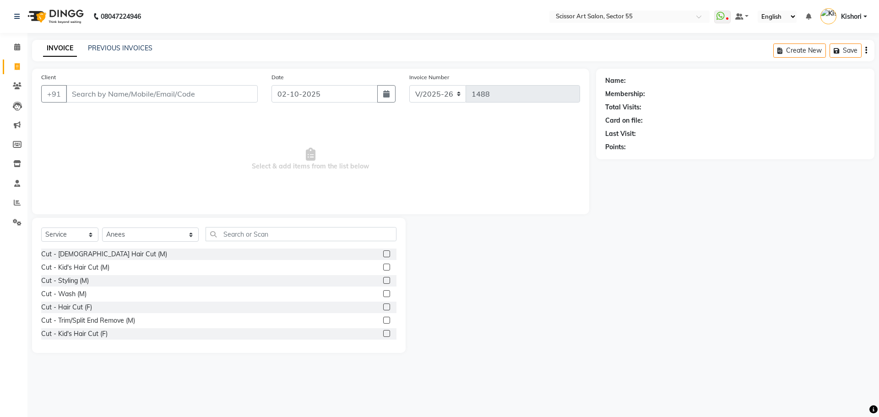
click at [383, 251] on label at bounding box center [386, 253] width 7 height 7
click at [383, 251] on input "checkbox" at bounding box center [386, 254] width 6 height 6
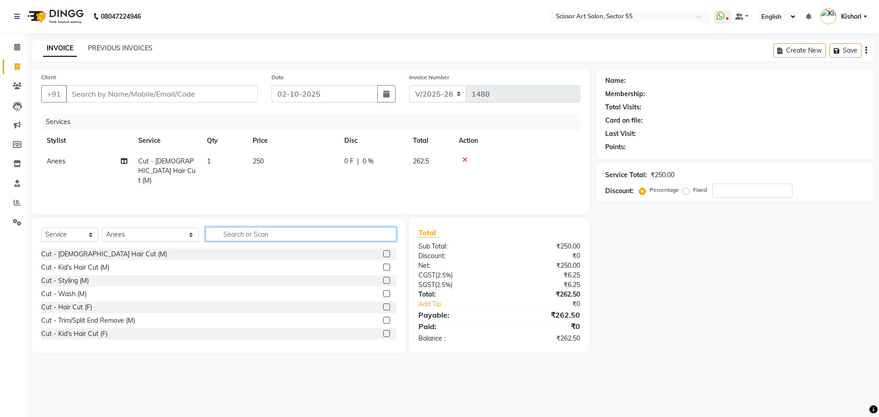
click at [363, 236] on input "text" at bounding box center [301, 234] width 191 height 14
click at [383, 252] on label at bounding box center [386, 253] width 7 height 7
click at [383, 252] on input "checkbox" at bounding box center [386, 254] width 6 height 6
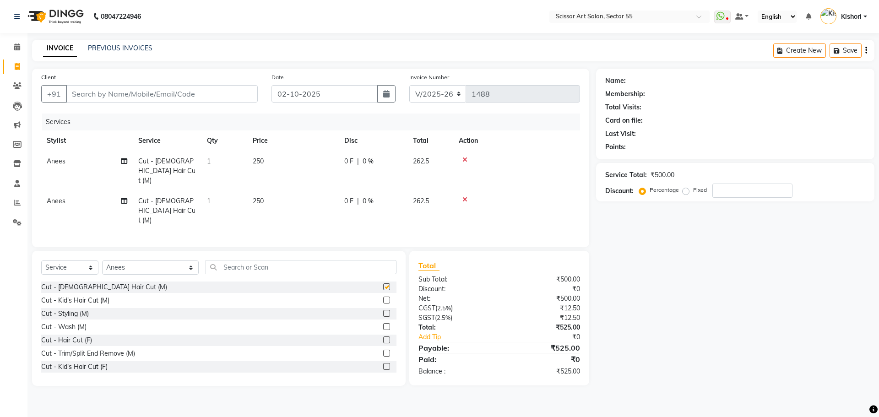
checkbox input "false"
click at [329, 260] on input "text" at bounding box center [301, 267] width 191 height 14
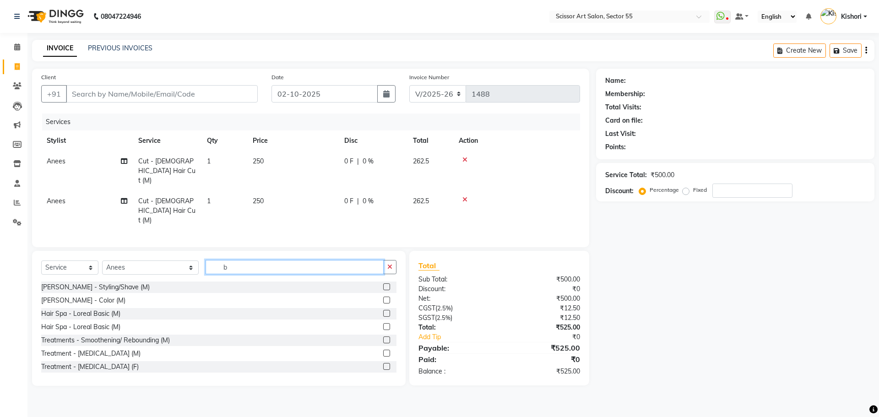
type input "b"
click at [383, 283] on label at bounding box center [386, 286] width 7 height 7
click at [383, 284] on input "checkbox" at bounding box center [386, 287] width 6 height 6
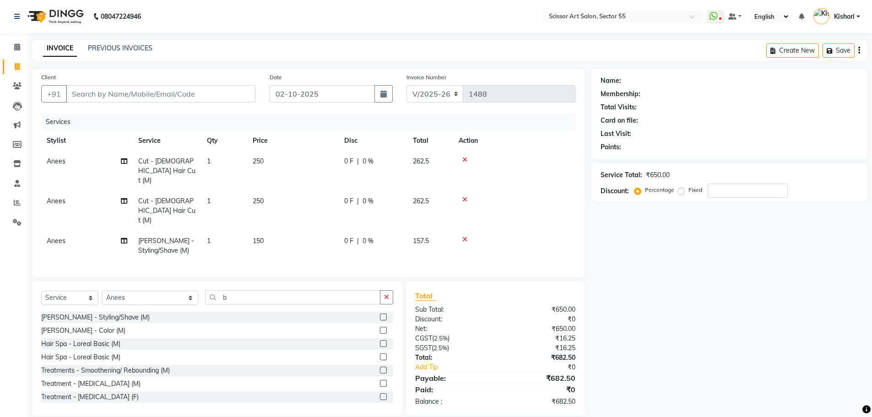
click at [380, 314] on label at bounding box center [383, 317] width 7 height 7
click at [380, 314] on input "checkbox" at bounding box center [383, 317] width 6 height 6
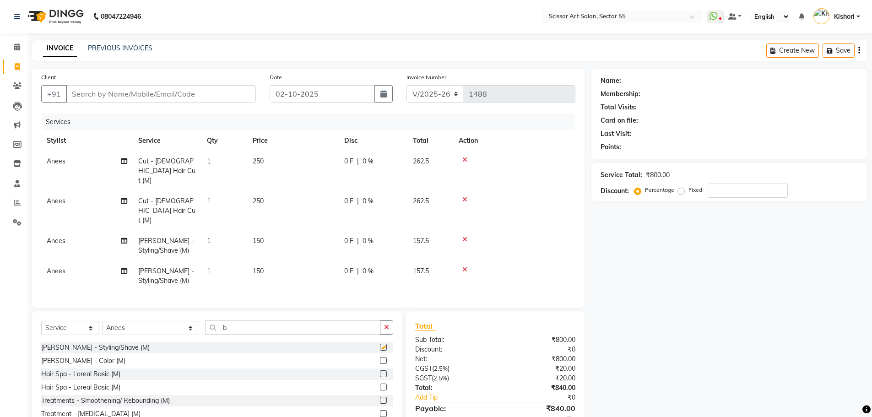
checkbox input "false"
click at [266, 320] on input "b" at bounding box center [292, 327] width 175 height 14
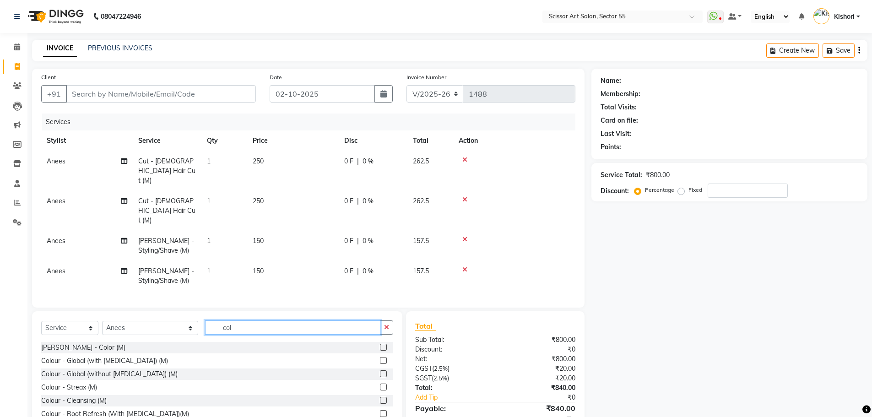
type input "col"
click at [380, 357] on label at bounding box center [383, 360] width 7 height 7
click at [380, 358] on input "checkbox" at bounding box center [383, 361] width 6 height 6
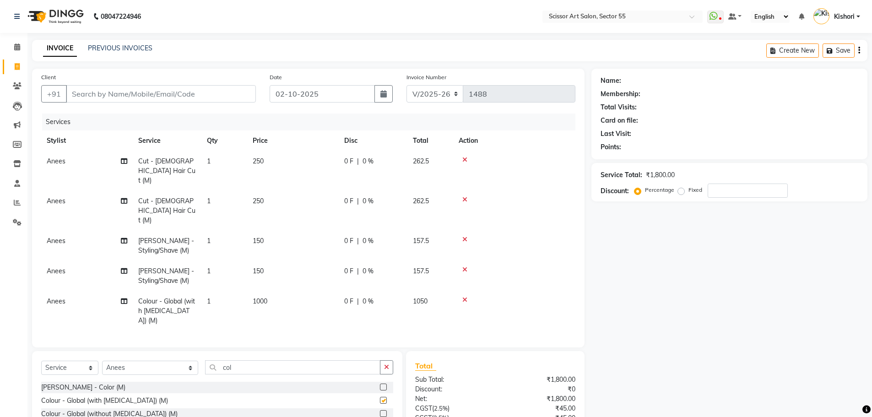
checkbox input "false"
click at [299, 351] on div "Select Service Product Membership Package Voucher Prepaid Gift Card Select Styl…" at bounding box center [217, 418] width 370 height 135
click at [299, 360] on input "col" at bounding box center [292, 367] width 175 height 14
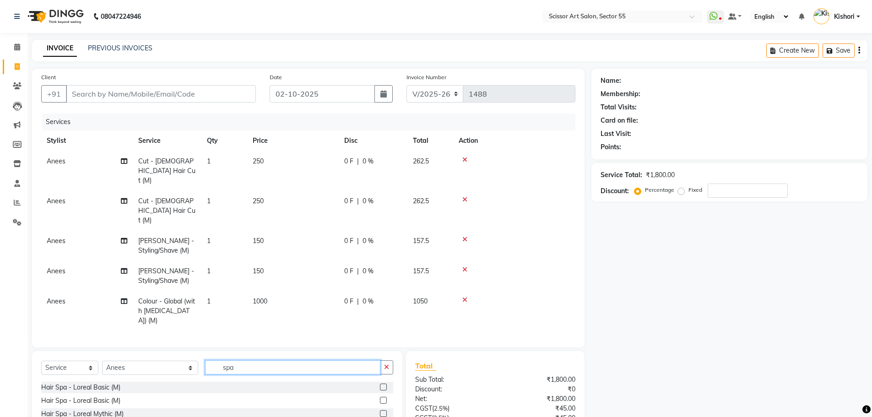
type input "spa"
click at [386, 384] on label at bounding box center [383, 387] width 7 height 7
click at [386, 385] on input "checkbox" at bounding box center [383, 388] width 6 height 6
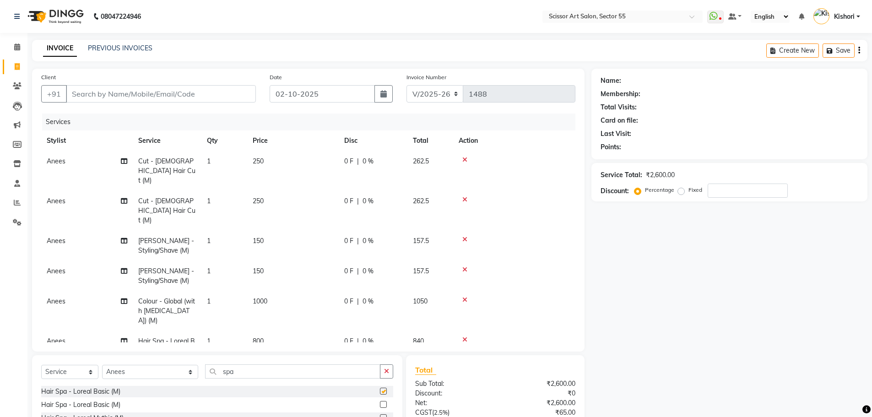
checkbox input "false"
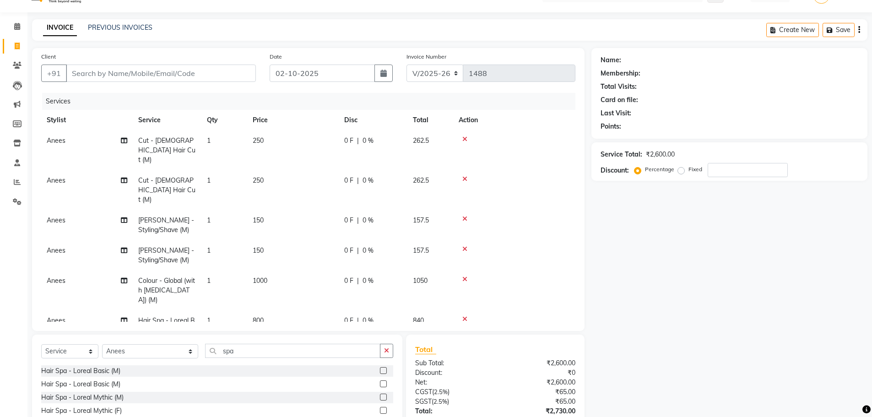
click at [267, 310] on td "800" at bounding box center [293, 325] width 92 height 30
select select "29037"
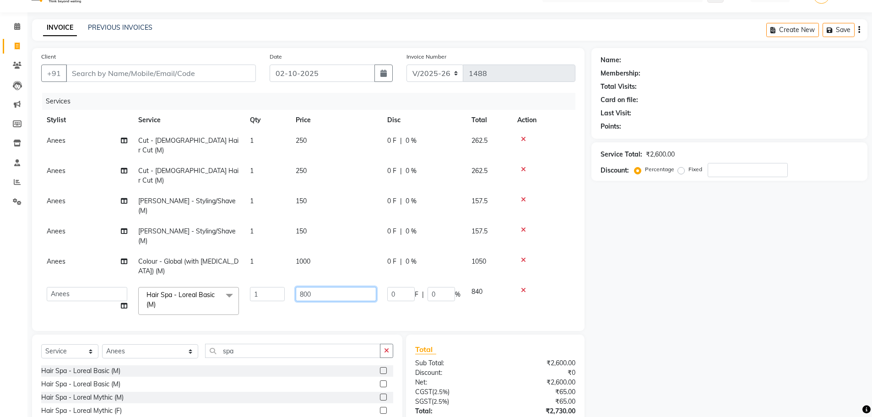
click at [326, 287] on input "800" at bounding box center [336, 294] width 81 height 14
type input "8"
type input "1000"
click at [633, 254] on div "Name: Membership: Total Visits: Card on file: Last Visit: Points: Service Total…" at bounding box center [732, 258] width 283 height 421
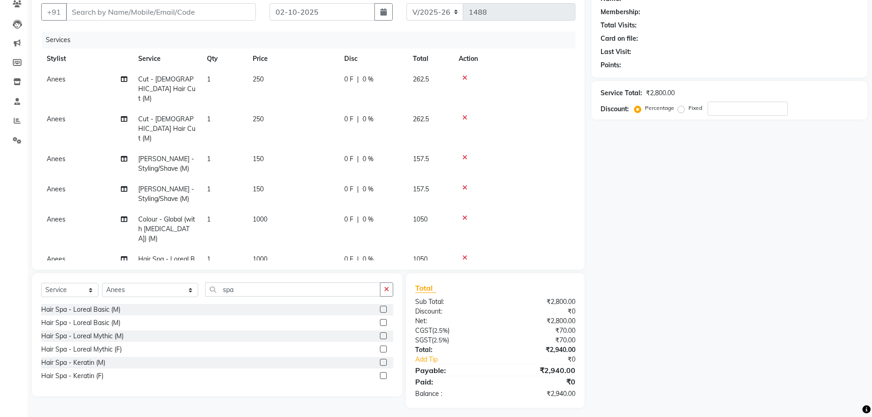
scroll to position [83, 0]
click at [871, 238] on div "Name: Membership: Total Visits: Card on file: Last Visit: Points: Service Total…" at bounding box center [732, 196] width 283 height 421
click at [266, 214] on span "1000" at bounding box center [260, 218] width 15 height 8
select select "29037"
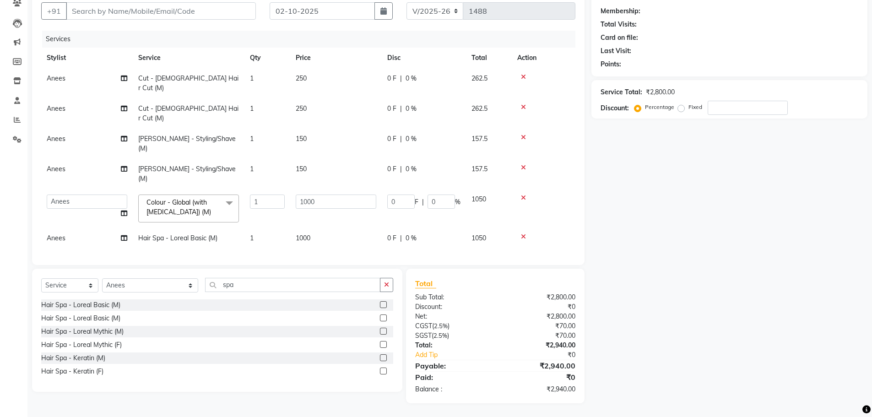
scroll to position [51, 0]
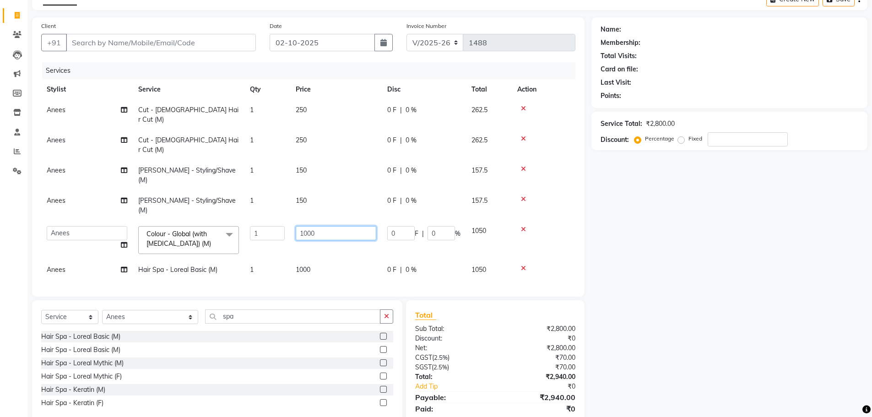
click at [311, 226] on input "1000" at bounding box center [336, 233] width 81 height 14
click at [320, 226] on input "1000" at bounding box center [336, 233] width 81 height 14
type input "1100"
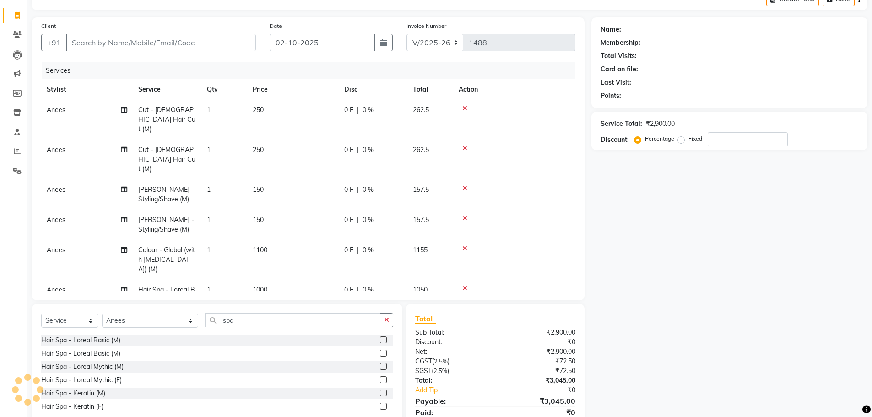
click at [717, 310] on div "Name: Membership: Total Visits: Card on file: Last Visit: Points: Service Total…" at bounding box center [732, 227] width 283 height 421
click at [688, 138] on label "Fixed" at bounding box center [695, 139] width 14 height 8
click at [682, 138] on input "Fixed" at bounding box center [683, 138] width 6 height 6
radio input "true"
click at [768, 147] on div "Service Total: ₹2,900.00 Discount: Percentage Fixed" at bounding box center [729, 131] width 276 height 38
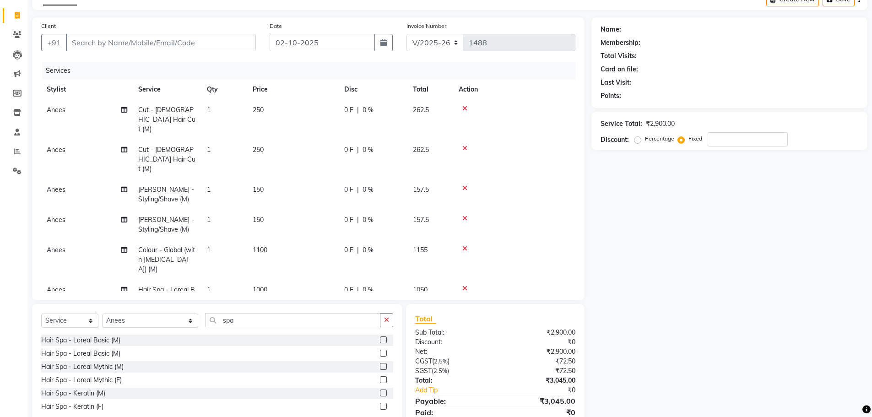
scroll to position [82, 0]
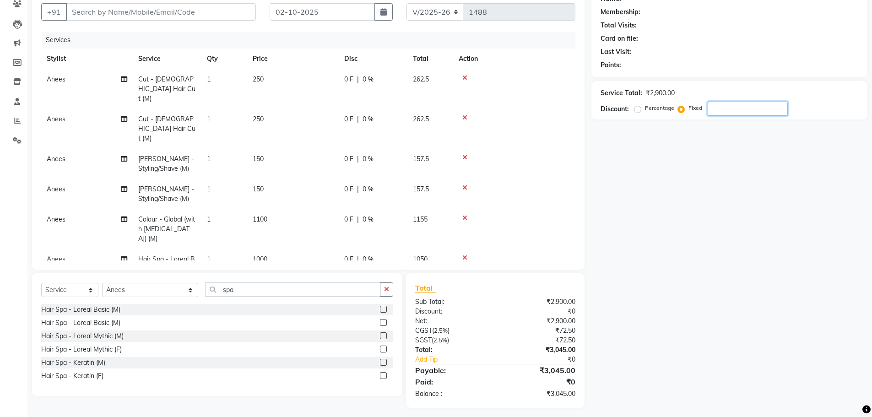
click at [743, 105] on input "number" at bounding box center [748, 109] width 80 height 14
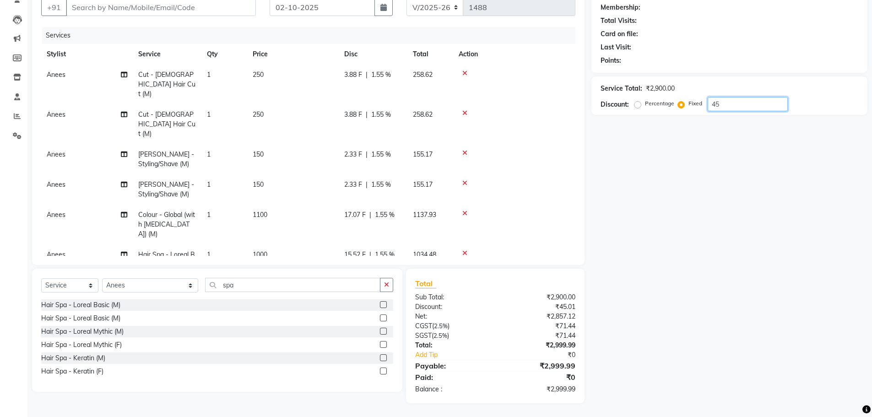
type input "45"
click at [168, 6] on input "Client" at bounding box center [161, 7] width 190 height 17
type input "1"
radio input "true"
type input "0"
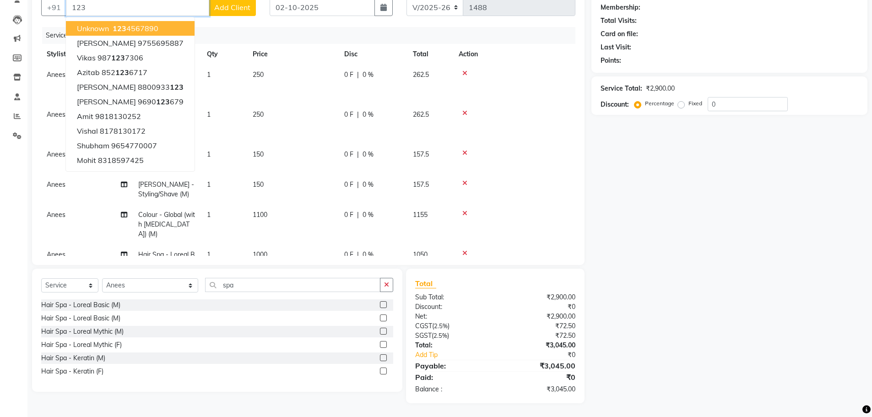
drag, startPoint x: 147, startPoint y: 27, endPoint x: 157, endPoint y: 34, distance: 12.8
click at [146, 27] on ngb-highlight "123 4567890" at bounding box center [135, 28] width 48 height 9
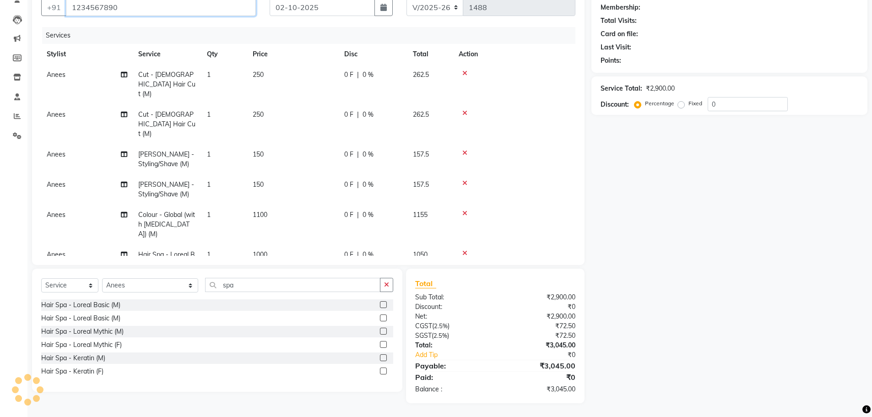
type input "1234567890"
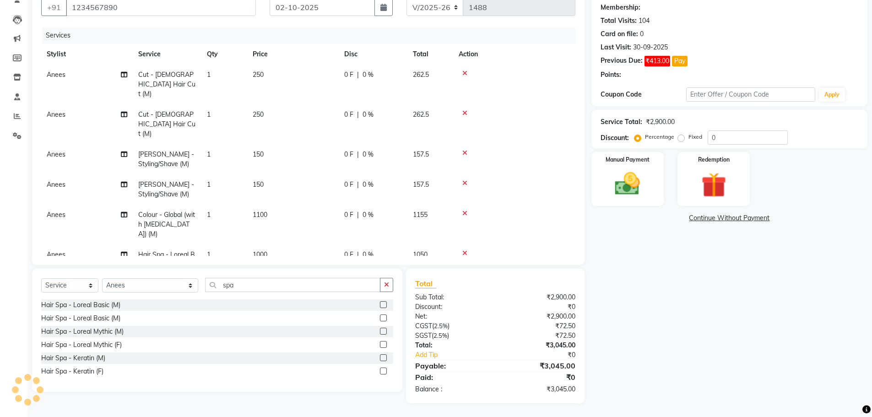
select select "1: Object"
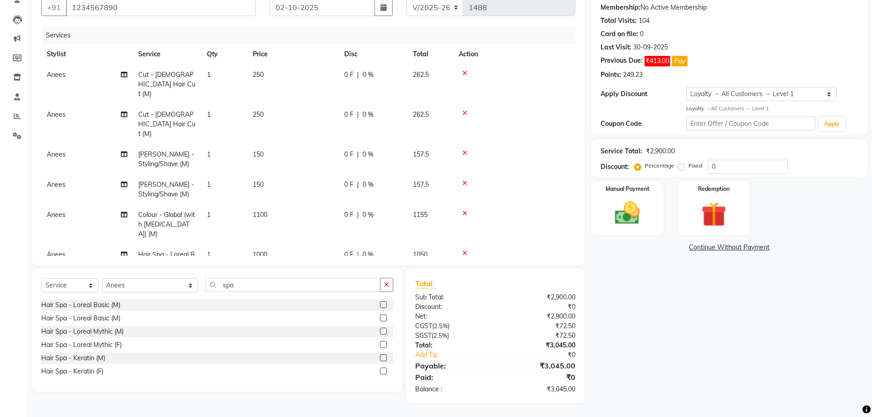
click at [688, 165] on label "Fixed" at bounding box center [695, 166] width 14 height 8
click at [680, 165] on input "Fixed" at bounding box center [683, 166] width 6 height 6
radio input "true"
click at [771, 170] on input "0" at bounding box center [748, 167] width 80 height 14
type input "045"
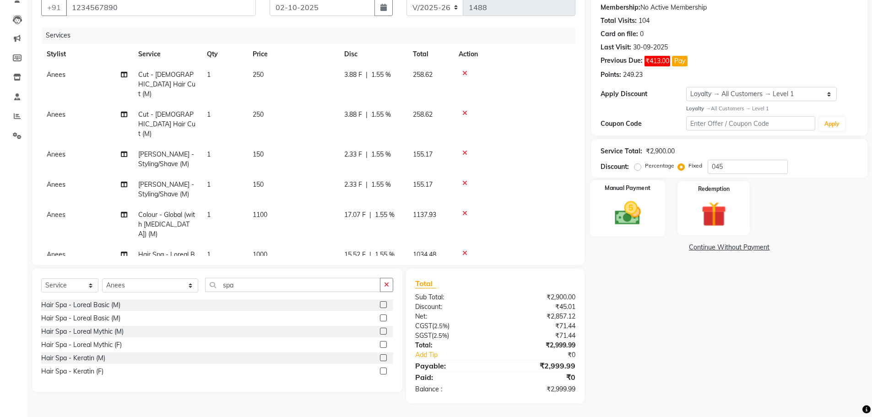
click at [649, 219] on div "Manual Payment" at bounding box center [628, 208] width 76 height 56
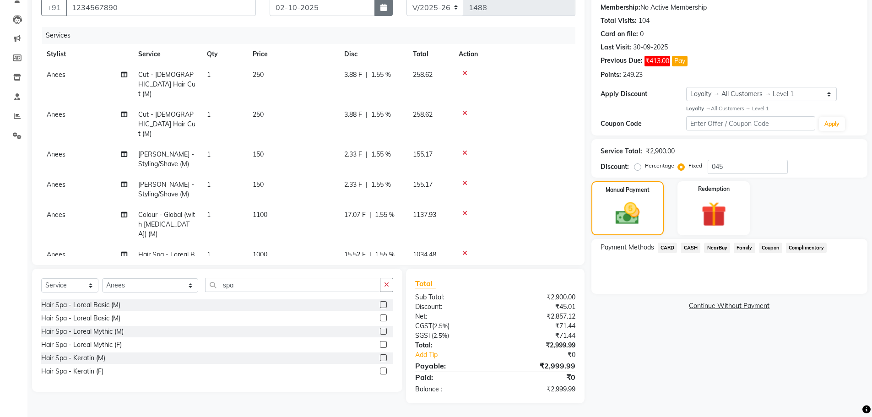
click at [383, 5] on icon "button" at bounding box center [383, 7] width 6 height 7
select select "10"
select select "2025"
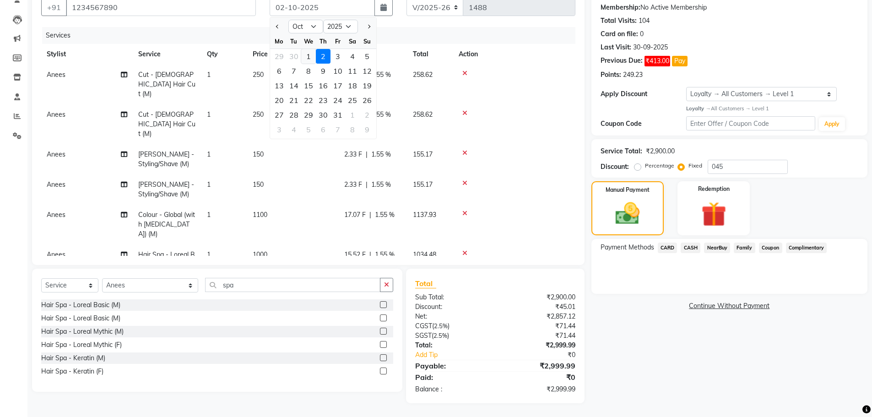
click at [308, 54] on div "1" at bounding box center [308, 56] width 15 height 15
type input "01-10-2025"
radio input "true"
type input "0"
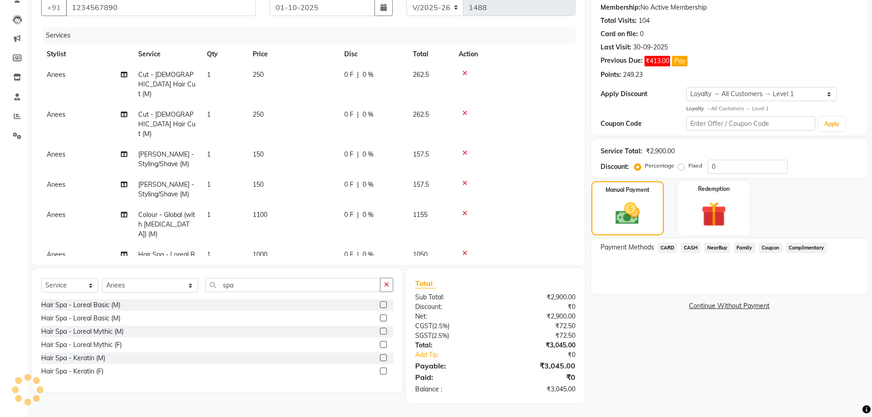
scroll to position [85, 0]
click at [688, 169] on label "Fixed" at bounding box center [695, 167] width 14 height 8
click at [682, 169] on input "Fixed" at bounding box center [683, 167] width 6 height 6
radio input "true"
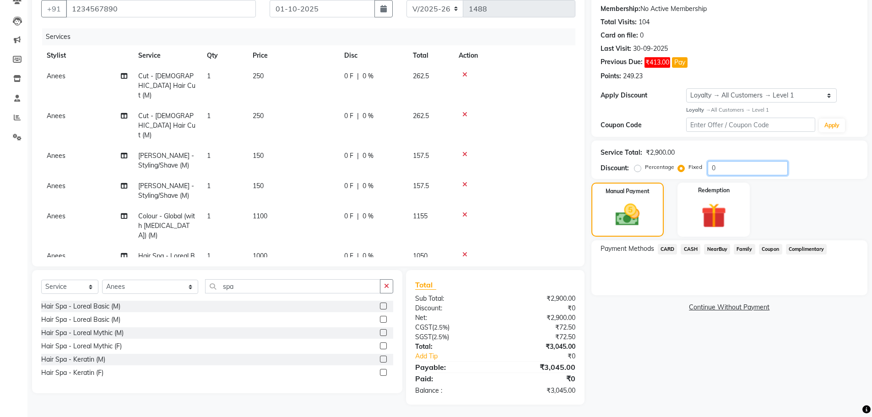
click at [742, 170] on input "0" at bounding box center [748, 168] width 80 height 14
type input "45"
click at [684, 248] on span "CASH" at bounding box center [691, 249] width 20 height 11
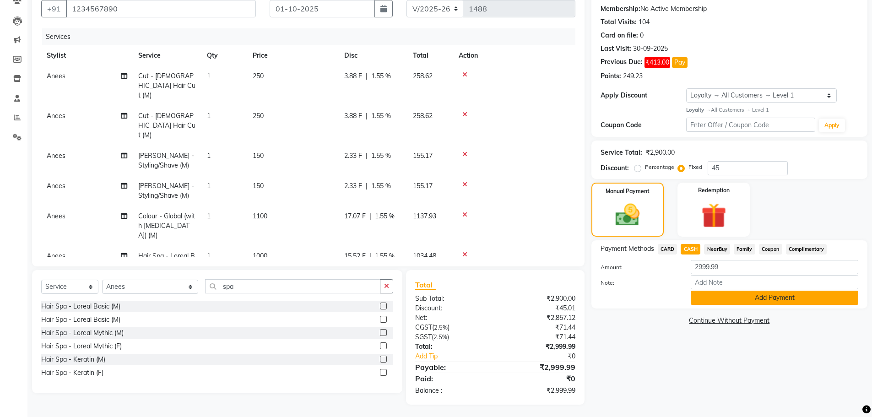
click at [709, 300] on button "Add Payment" at bounding box center [775, 298] width 168 height 14
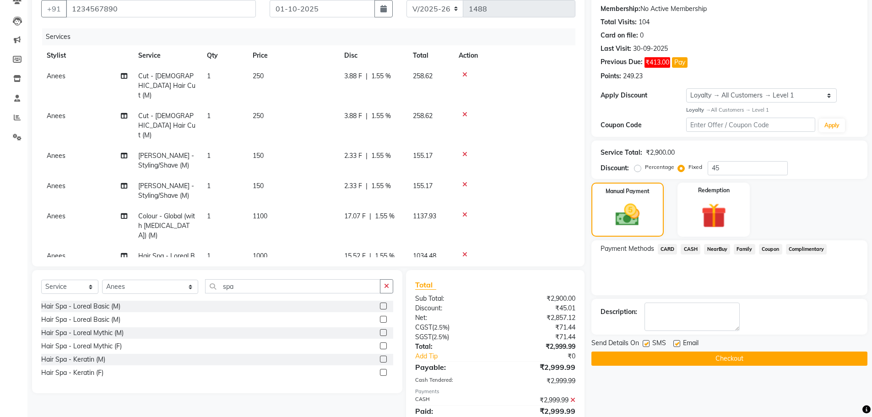
scroll to position [164, 0]
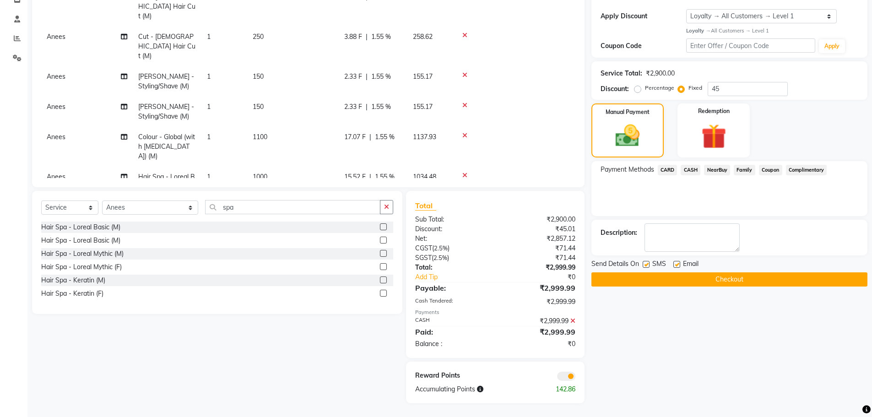
click at [569, 376] on span at bounding box center [566, 376] width 18 height 9
click at [575, 378] on input "checkbox" at bounding box center [575, 378] width 0 height 0
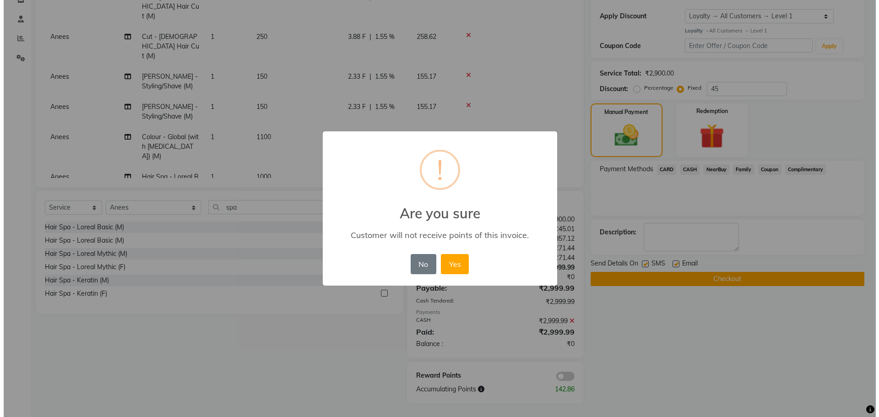
scroll to position [162, 0]
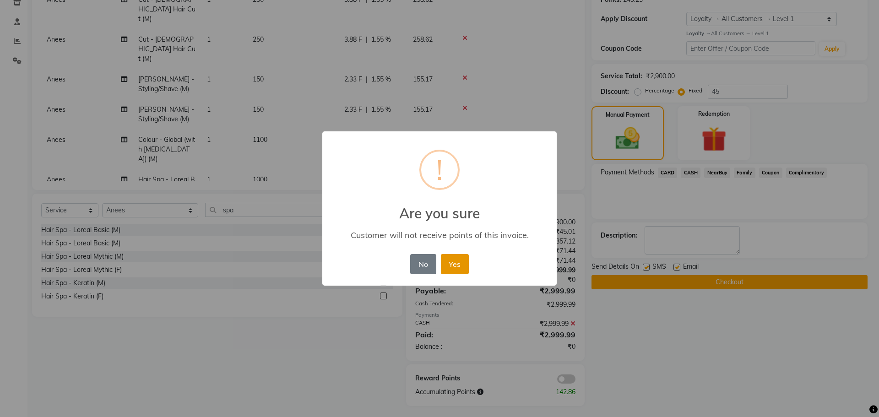
click at [455, 263] on button "Yes" at bounding box center [455, 264] width 28 height 20
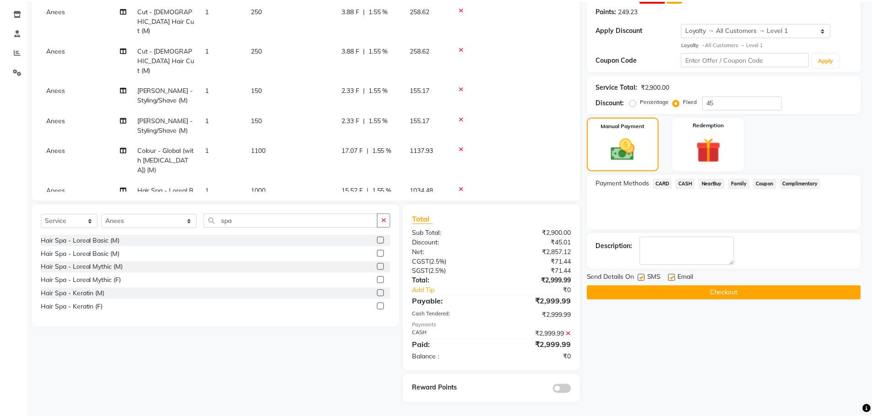
scroll to position [148, 0]
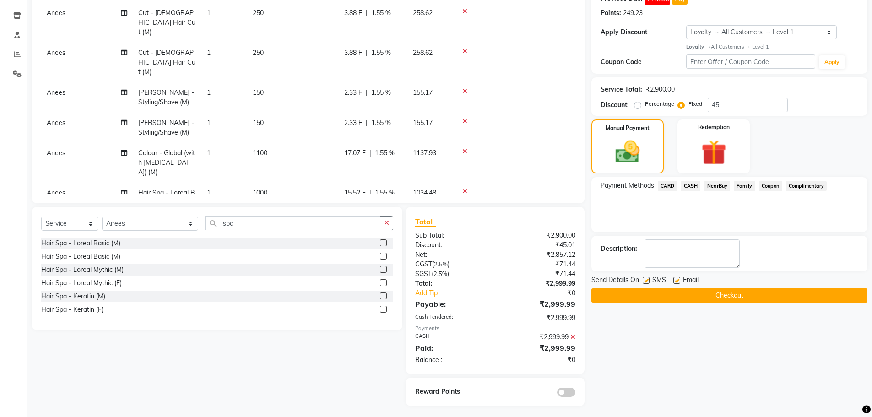
click at [675, 296] on button "Checkout" at bounding box center [729, 295] width 276 height 14
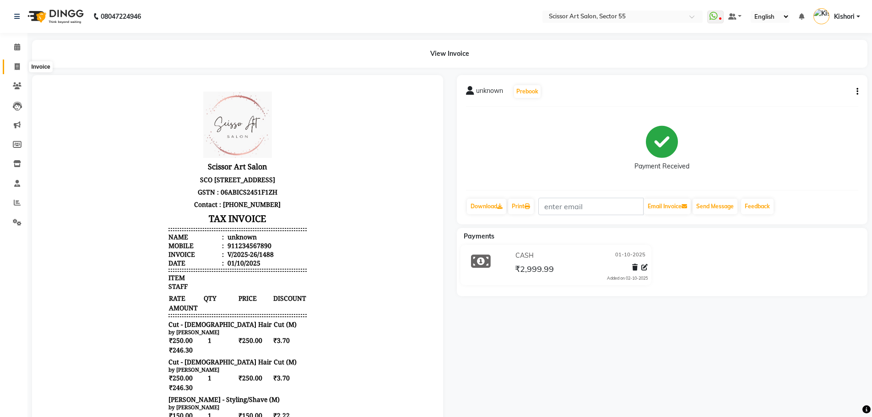
click at [17, 67] on icon at bounding box center [17, 66] width 5 height 7
select select "service"
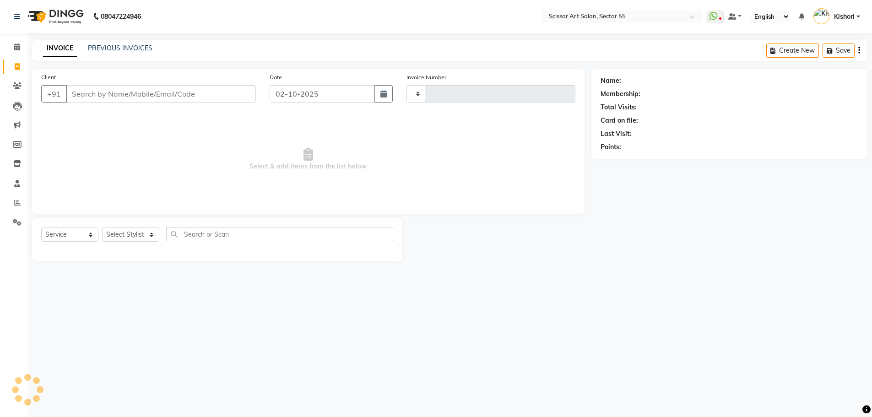
type input "1489"
select select "4753"
click at [152, 228] on select "Select Stylist [PERSON_NAME] ([DEMOGRAPHIC_DATA] hairdresser) [PERSON_NAME] [PE…" at bounding box center [150, 235] width 97 height 14
select select "86767"
click at [102, 228] on select "Select Stylist [PERSON_NAME] ([DEMOGRAPHIC_DATA] hairdresser) [PERSON_NAME] [PE…" at bounding box center [150, 235] width 97 height 14
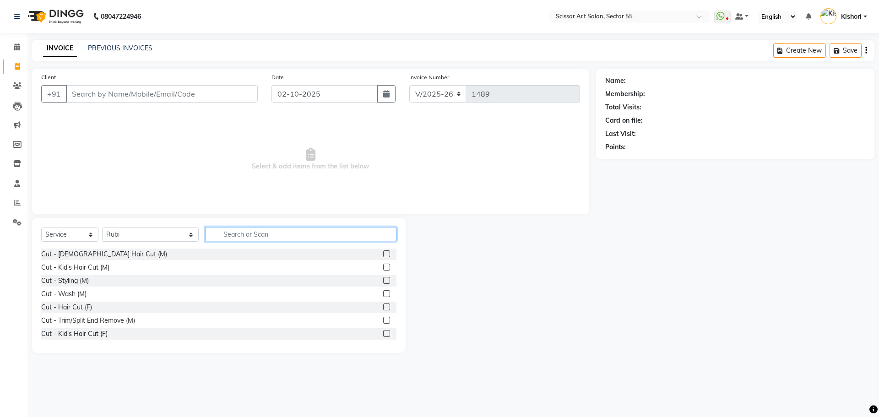
click at [333, 232] on input "text" at bounding box center [301, 234] width 191 height 14
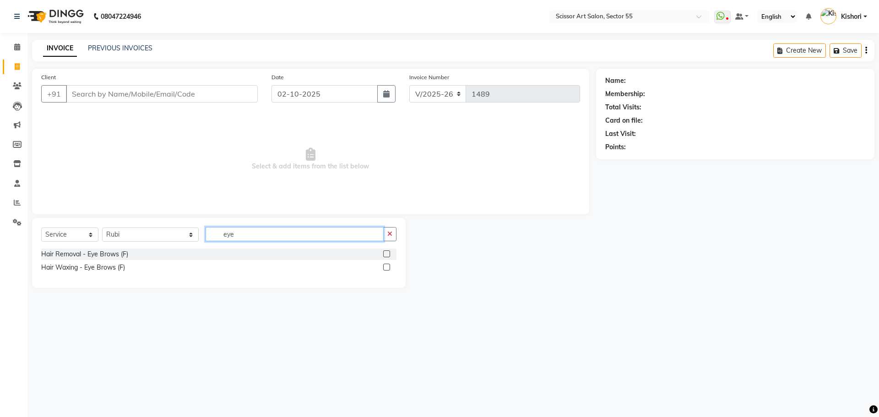
type input "eye"
click at [388, 253] on label at bounding box center [386, 253] width 7 height 7
click at [388, 253] on input "checkbox" at bounding box center [386, 254] width 6 height 6
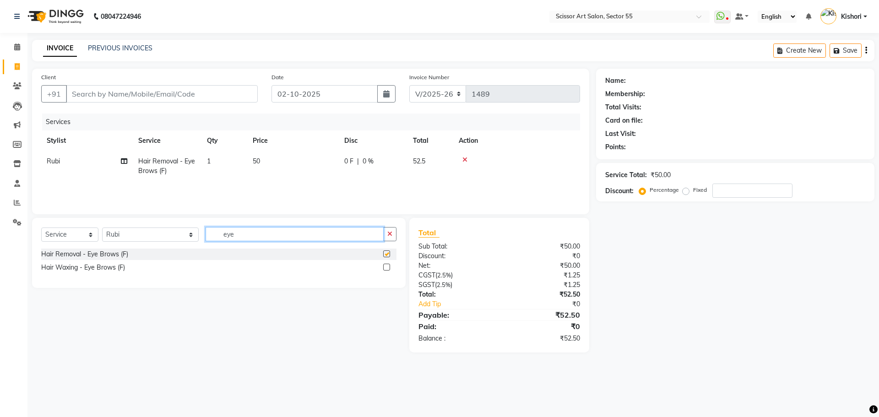
click at [314, 234] on input "eye" at bounding box center [295, 234] width 178 height 14
checkbox input "false"
type input "e"
type input "y"
type input "uppe"
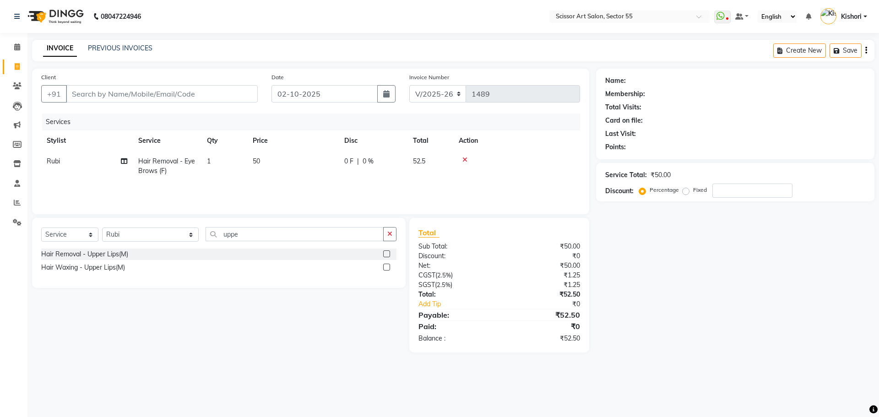
click at [388, 255] on label at bounding box center [386, 253] width 7 height 7
click at [388, 255] on input "checkbox" at bounding box center [386, 254] width 6 height 6
click at [388, 237] on icon "button" at bounding box center [389, 234] width 5 height 6
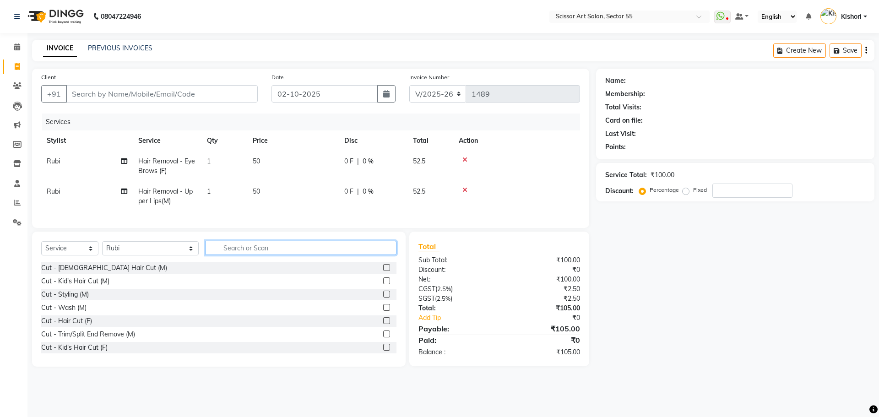
click at [304, 254] on input "text" at bounding box center [301, 248] width 191 height 14
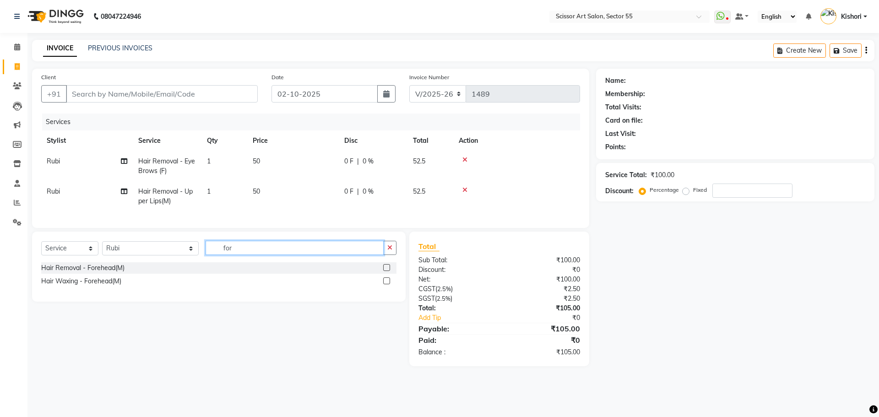
type input "for"
click at [385, 271] on label at bounding box center [386, 267] width 7 height 7
click at [385, 271] on input "checkbox" at bounding box center [386, 268] width 6 height 6
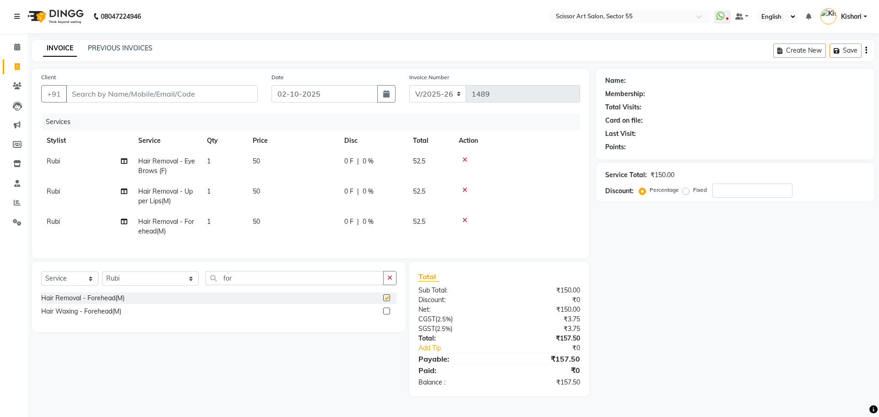
checkbox input "false"
click at [390, 281] on icon "button" at bounding box center [389, 278] width 5 height 6
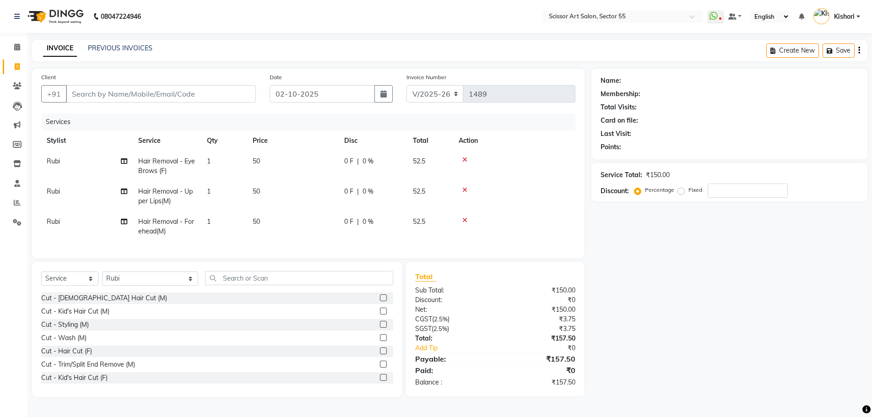
click at [208, 157] on span "1" at bounding box center [209, 161] width 4 height 8
select select "86767"
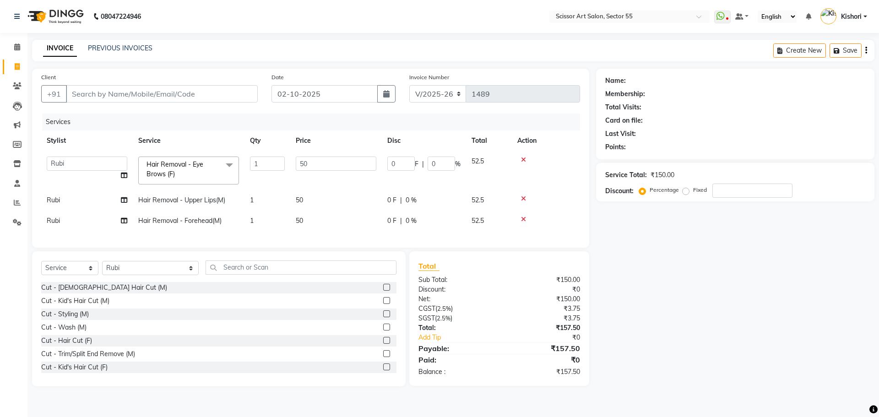
click at [208, 157] on span "Hair Removal - Eye Brows (F) x" at bounding box center [188, 171] width 101 height 28
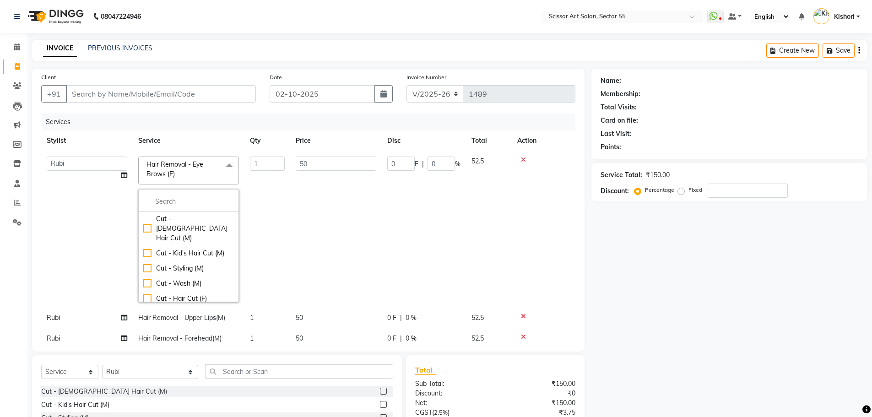
click at [255, 155] on td "1" at bounding box center [267, 229] width 46 height 157
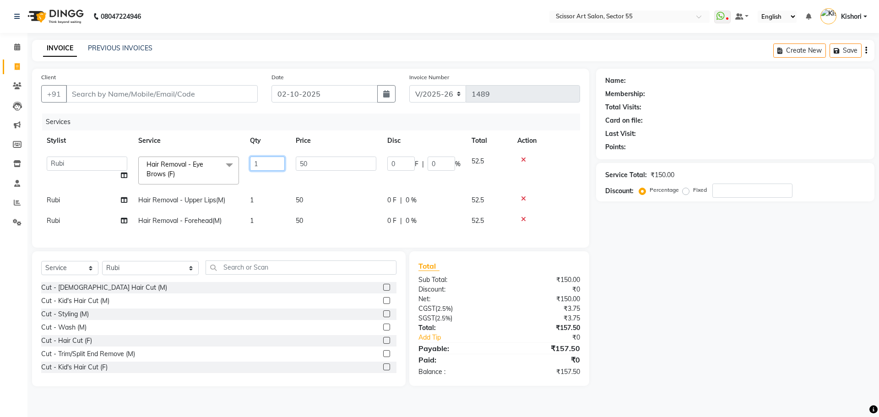
click at [265, 162] on input "1" at bounding box center [267, 164] width 35 height 14
type input "2"
click at [255, 195] on tr "Rubi Hair Removal - Upper Lips(M) 1 50 0 F | 0 % 52.5" at bounding box center [308, 200] width 534 height 21
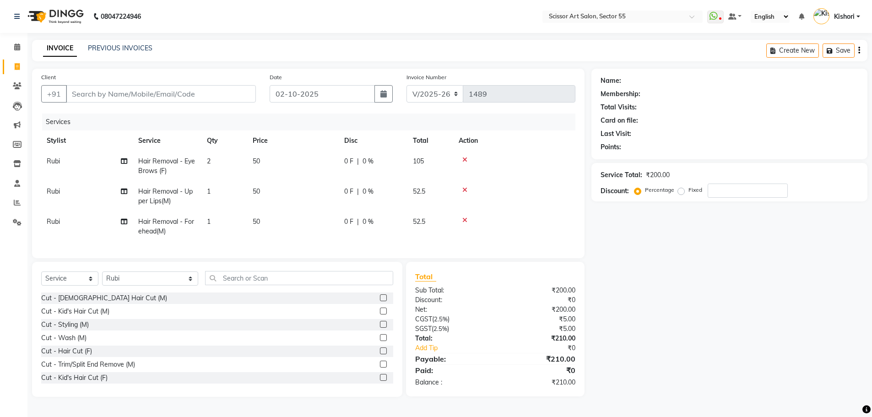
click at [215, 190] on td "1" at bounding box center [224, 196] width 46 height 30
select select "86767"
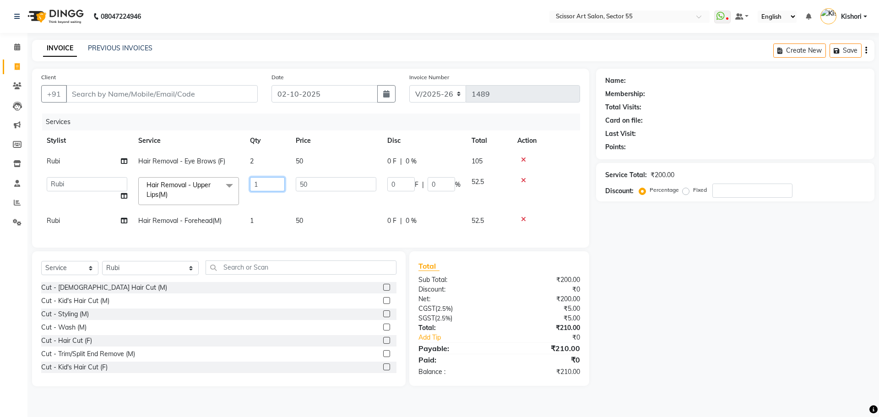
click at [256, 181] on input "1" at bounding box center [267, 184] width 35 height 14
type input "2"
click at [279, 209] on tr "[PERSON_NAME] ([DEMOGRAPHIC_DATA] hairdresser) [PERSON_NAME] [PERSON_NAME] Dev …" at bounding box center [310, 191] width 539 height 39
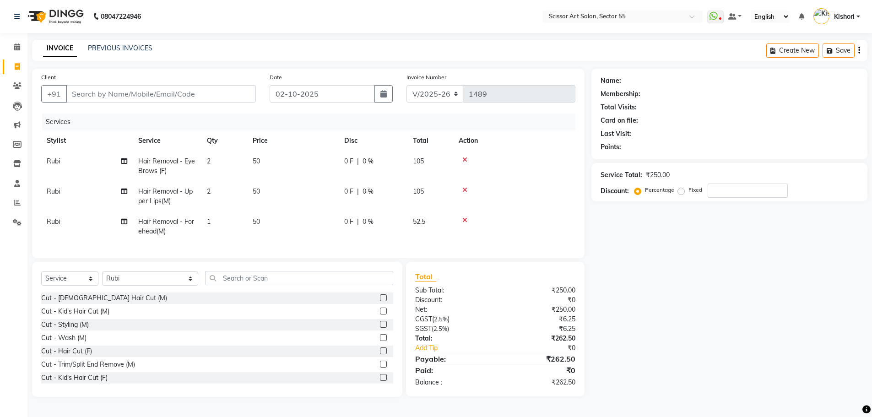
click at [213, 222] on td "1" at bounding box center [224, 226] width 46 height 30
select select "86767"
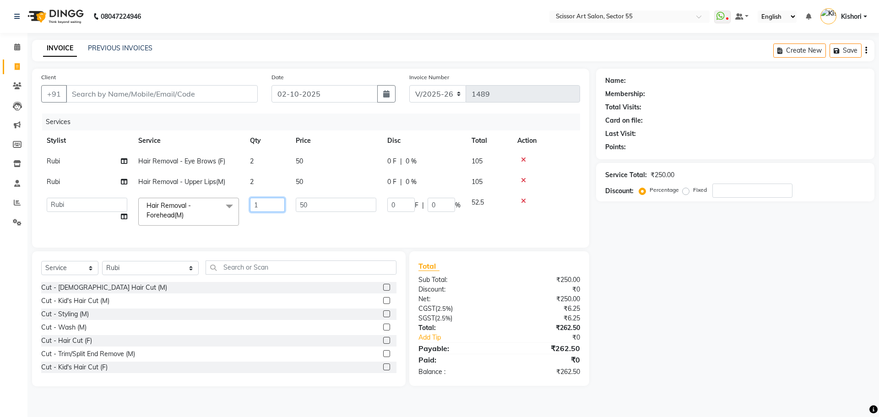
click at [261, 200] on input "1" at bounding box center [267, 205] width 35 height 14
type input "2"
click at [683, 266] on div "Name: Membership: Total Visits: Card on file: Last Visit: Points: Service Total…" at bounding box center [738, 228] width 285 height 318
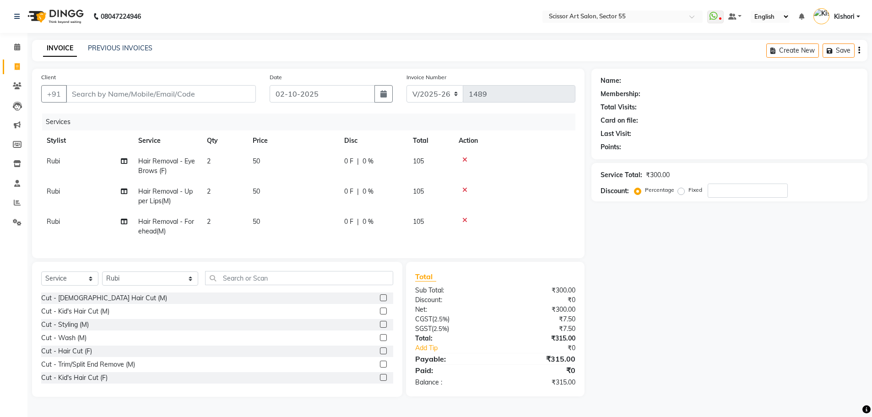
click at [683, 266] on div "Name: Membership: Total Visits: Card on file: Last Visit: Points: Service Total…" at bounding box center [732, 233] width 283 height 328
click at [380, 301] on label at bounding box center [383, 297] width 7 height 7
click at [380, 301] on input "checkbox" at bounding box center [383, 298] width 6 height 6
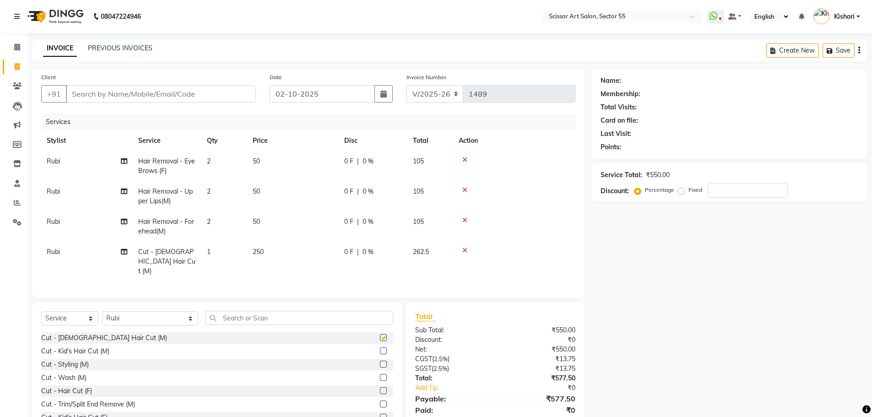
checkbox input "false"
click at [463, 245] on td at bounding box center [514, 262] width 122 height 40
click at [467, 250] on icon at bounding box center [464, 250] width 5 height 6
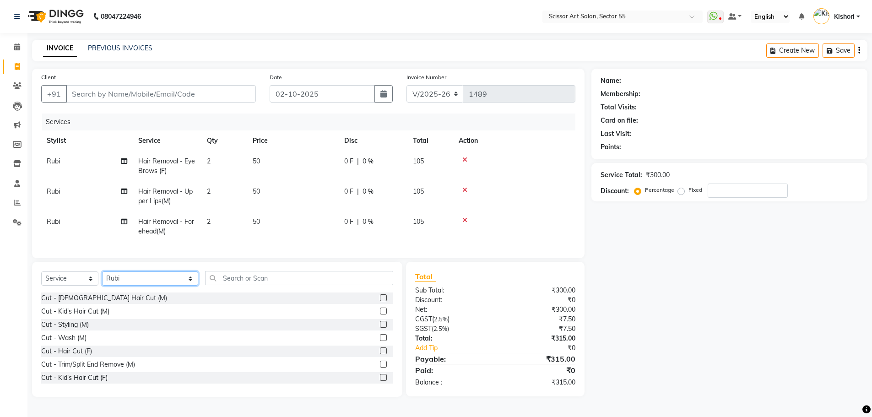
click at [146, 279] on select "Select Stylist [PERSON_NAME] ([DEMOGRAPHIC_DATA] hairdresser) [PERSON_NAME] [PE…" at bounding box center [150, 278] width 96 height 14
select select "29037"
click at [102, 278] on select "Select Stylist [PERSON_NAME] ([DEMOGRAPHIC_DATA] hairdresser) [PERSON_NAME] [PE…" at bounding box center [150, 278] width 96 height 14
click at [380, 301] on label at bounding box center [383, 297] width 7 height 7
click at [380, 301] on input "checkbox" at bounding box center [383, 298] width 6 height 6
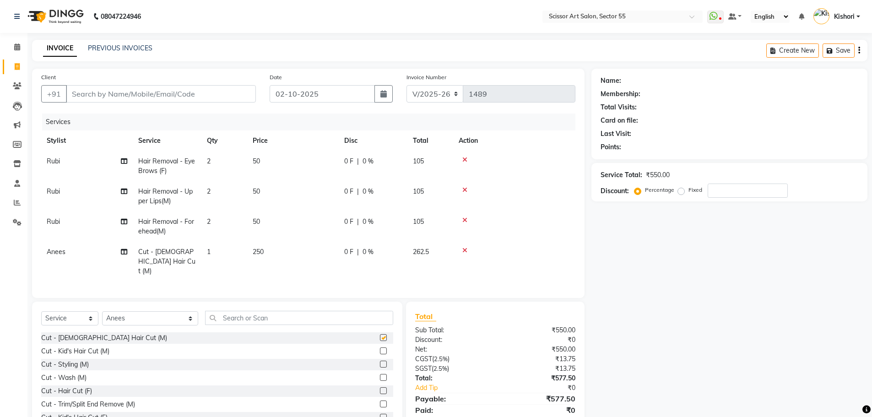
checkbox input "false"
click at [321, 314] on input "text" at bounding box center [299, 318] width 188 height 14
click at [205, 312] on input "text" at bounding box center [299, 318] width 188 height 14
click at [157, 314] on select "Select Stylist [PERSON_NAME] ([DEMOGRAPHIC_DATA] hairdresser) [PERSON_NAME] [PE…" at bounding box center [150, 318] width 96 height 14
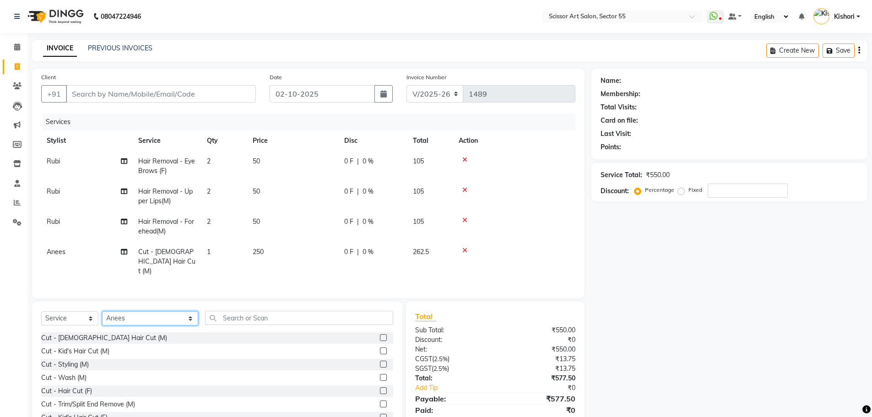
select select "90861"
click at [102, 311] on select "Select Stylist [PERSON_NAME] ([DEMOGRAPHIC_DATA] hairdresser) [PERSON_NAME] [PE…" at bounding box center [150, 318] width 96 height 14
click at [380, 388] on label at bounding box center [383, 390] width 7 height 7
click at [380, 388] on input "checkbox" at bounding box center [383, 391] width 6 height 6
click at [380, 370] on div at bounding box center [383, 366] width 6 height 10
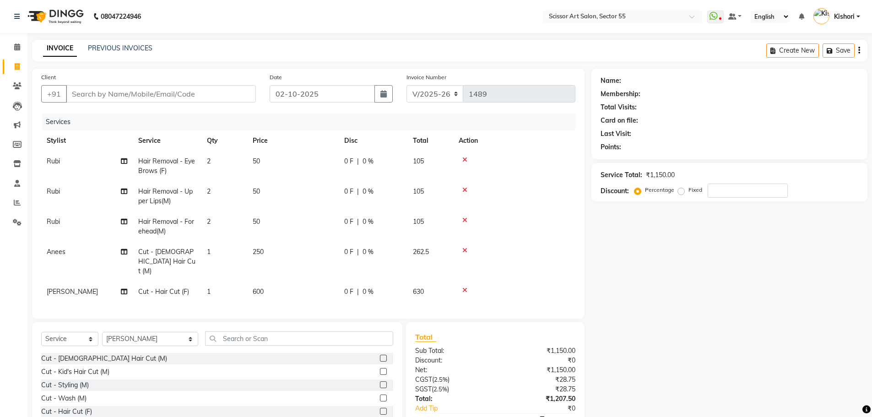
checkbox input "false"
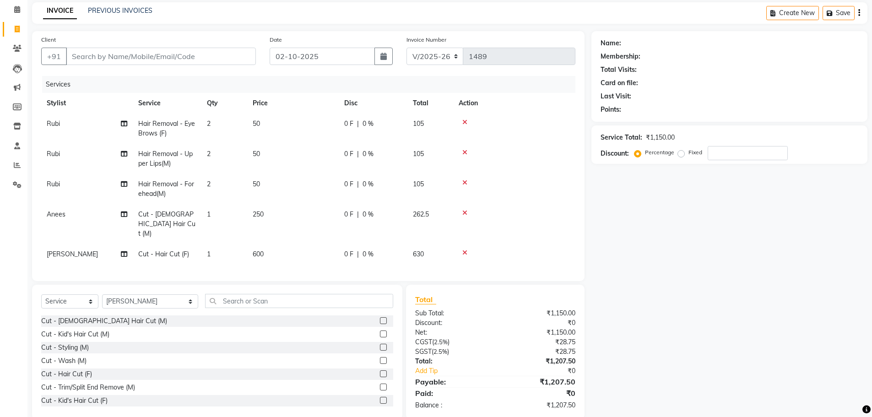
scroll to position [39, 0]
click at [688, 148] on label "Fixed" at bounding box center [695, 150] width 14 height 8
click at [680, 148] on input "Fixed" at bounding box center [683, 150] width 6 height 6
radio input "true"
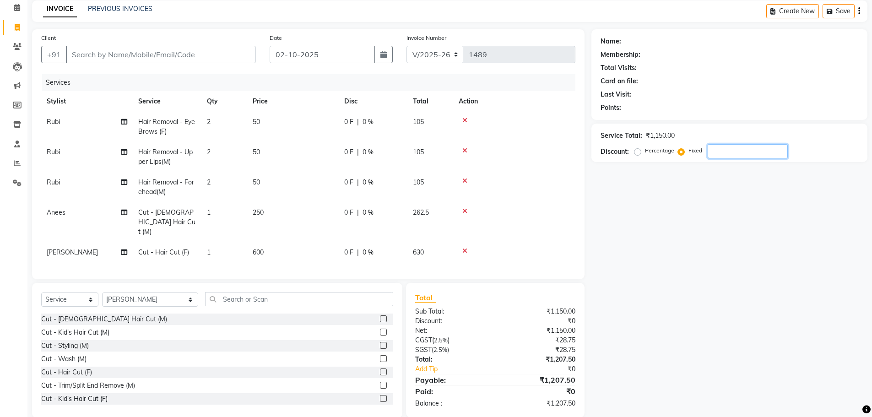
click at [722, 152] on input "number" at bounding box center [748, 151] width 80 height 14
click at [169, 47] on input "Client" at bounding box center [161, 54] width 190 height 17
type input "1"
radio input "true"
type input "0"
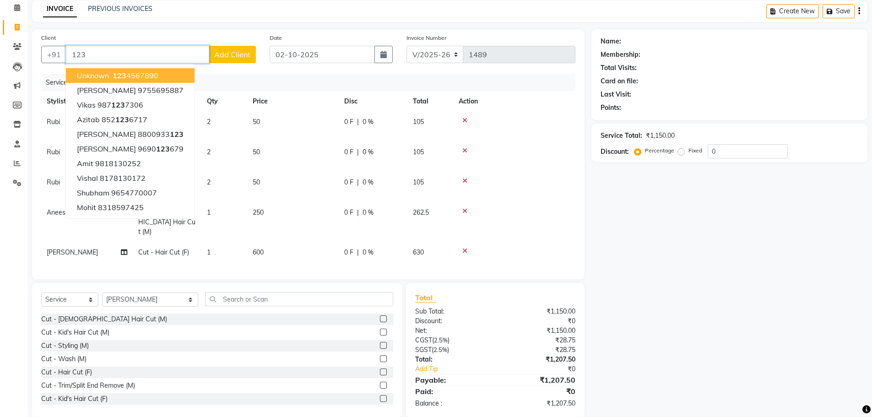
click at [150, 74] on ngb-highlight "123 4567890" at bounding box center [135, 75] width 48 height 9
type input "1234567890"
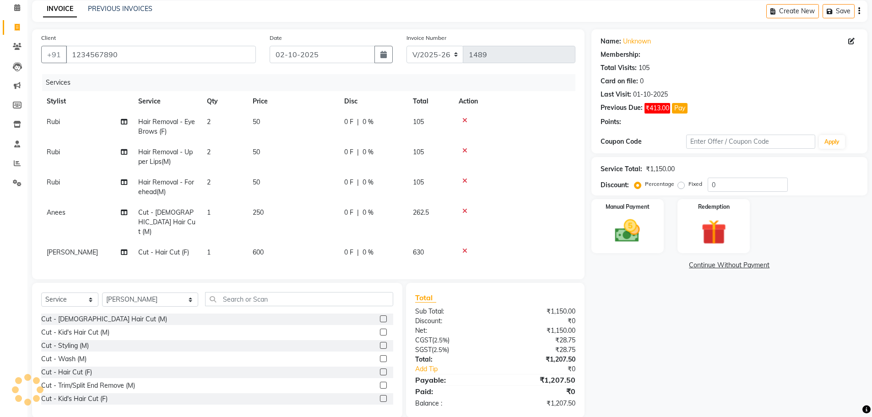
select select "1: Object"
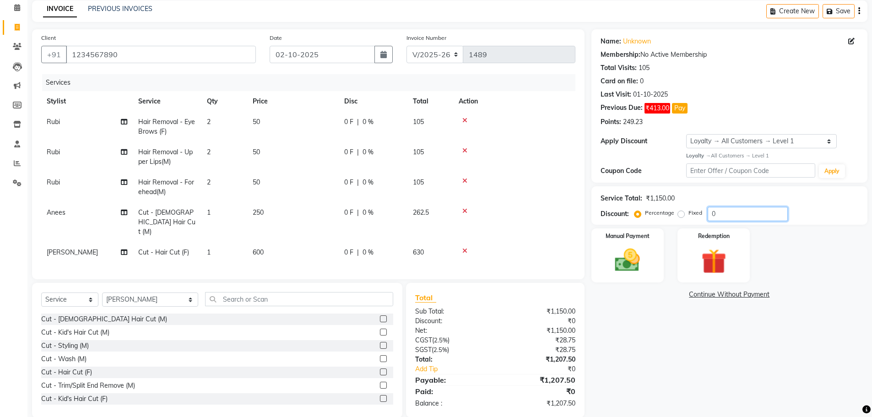
click at [718, 215] on input "0" at bounding box center [748, 214] width 80 height 14
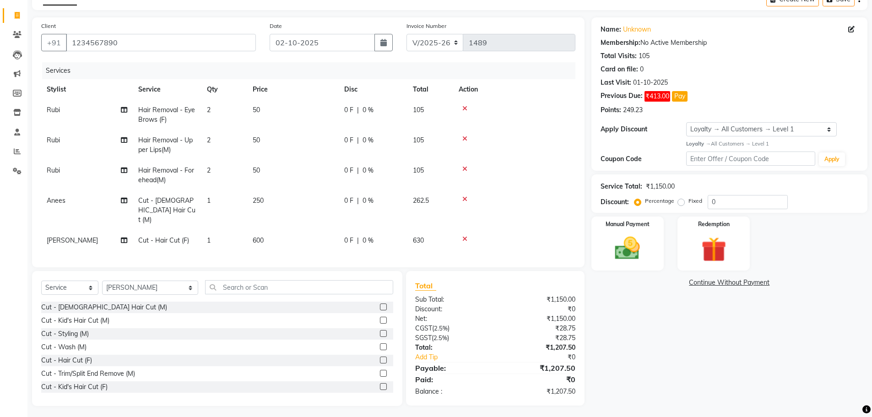
click at [680, 198] on div "Fixed" at bounding box center [691, 200] width 22 height 11
click at [688, 202] on label "Fixed" at bounding box center [695, 201] width 14 height 8
click at [682, 202] on input "Fixed" at bounding box center [683, 201] width 6 height 6
radio input "true"
click at [688, 202] on label "Fixed" at bounding box center [695, 201] width 14 height 8
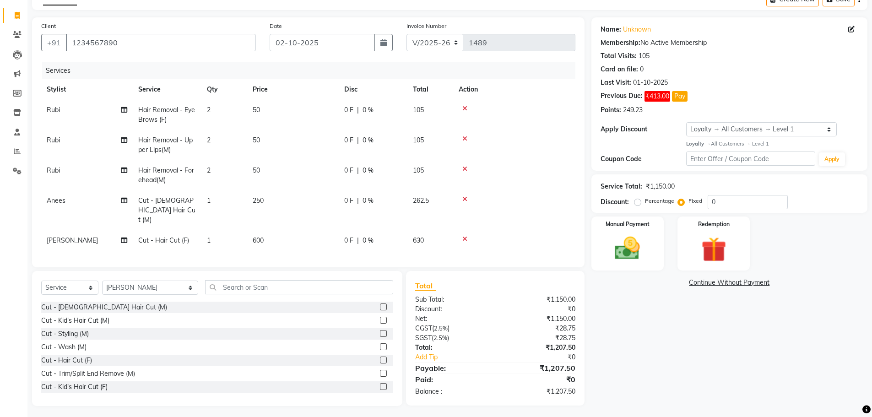
click at [682, 202] on input "Fixed" at bounding box center [683, 201] width 6 height 6
click at [765, 203] on input "0" at bounding box center [748, 202] width 80 height 14
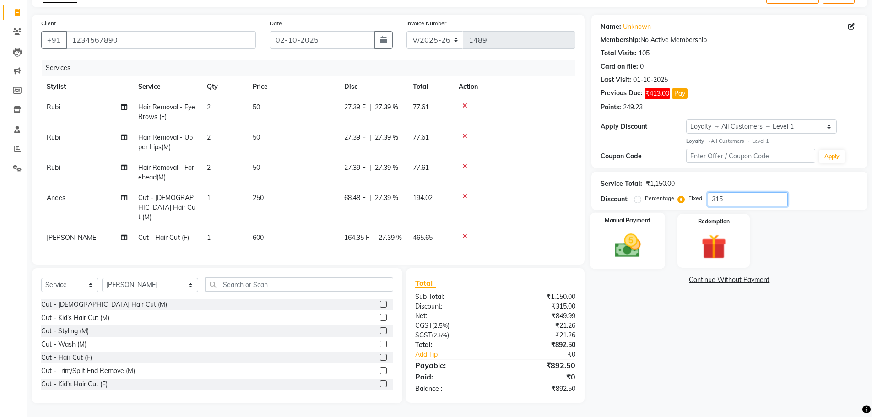
type input "315"
click at [646, 239] on img at bounding box center [628, 246] width 42 height 30
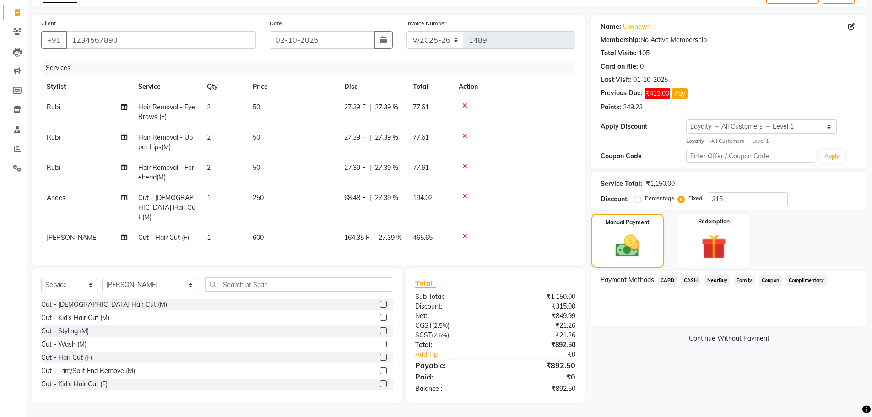
click at [671, 275] on span "CARD" at bounding box center [668, 280] width 20 height 11
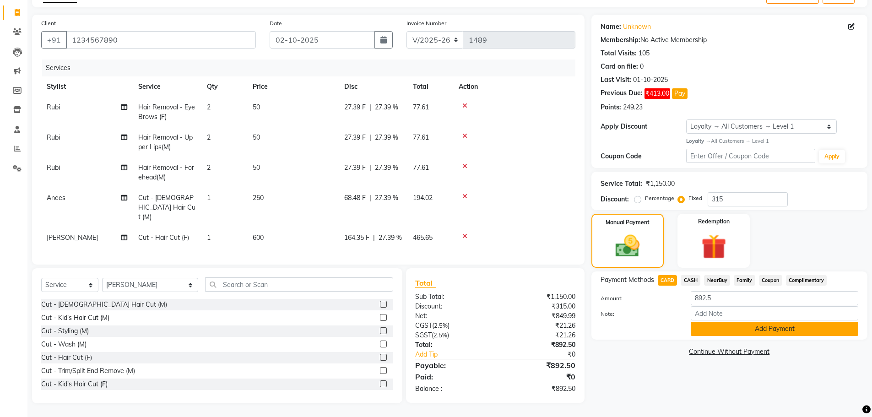
click at [733, 322] on button "Add Payment" at bounding box center [775, 329] width 168 height 14
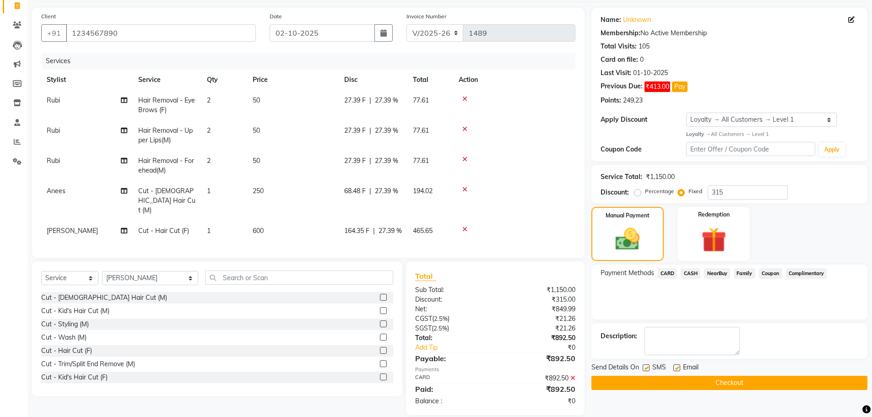
scroll to position [103, 0]
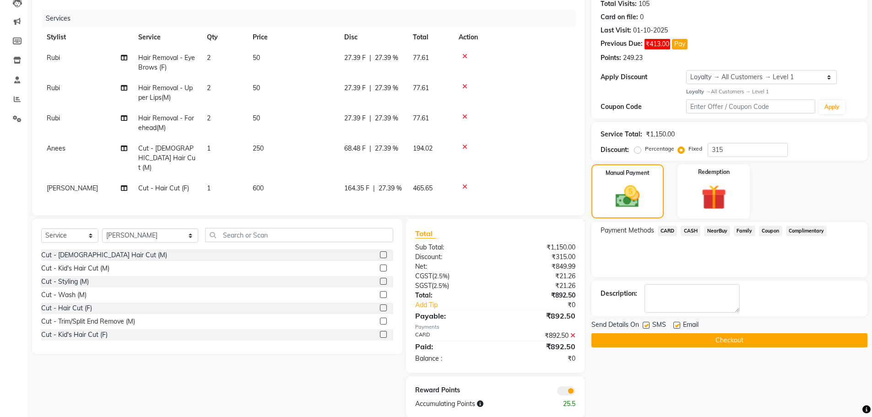
click at [569, 395] on span at bounding box center [566, 390] width 18 height 9
click at [575, 392] on input "checkbox" at bounding box center [575, 392] width 0 height 0
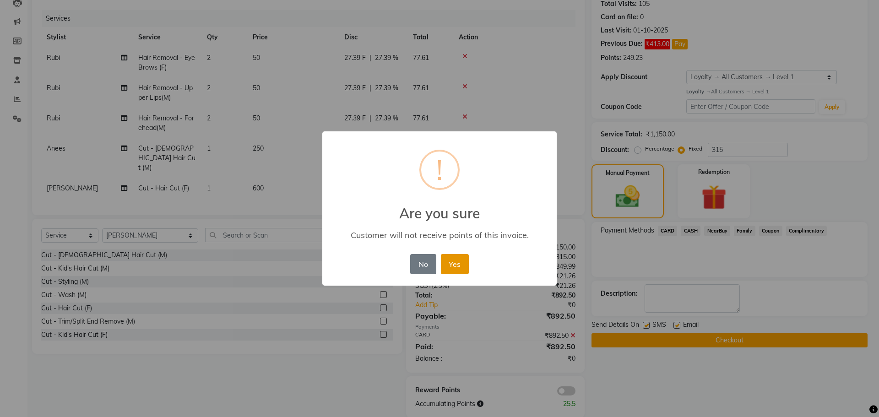
click at [453, 262] on button "Yes" at bounding box center [455, 264] width 28 height 20
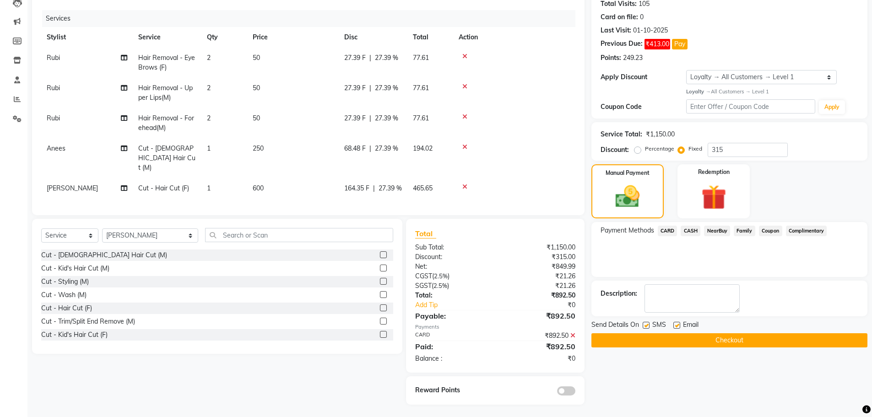
click at [627, 340] on button "Checkout" at bounding box center [729, 340] width 276 height 14
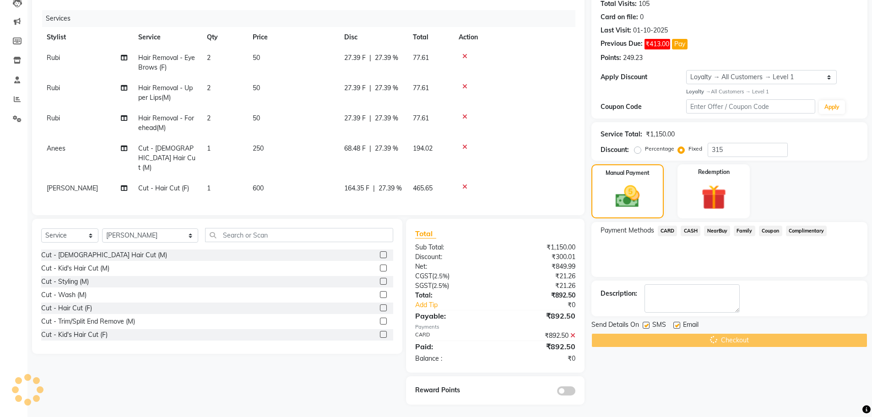
click at [627, 340] on div "Checkout" at bounding box center [729, 340] width 276 height 14
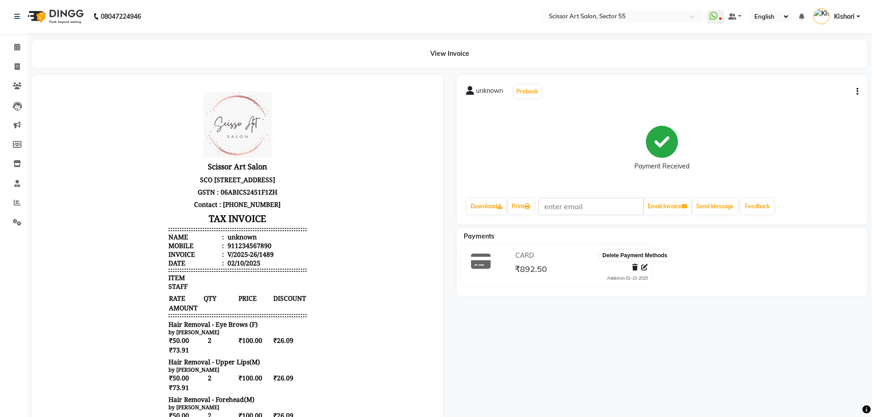
click at [636, 266] on icon at bounding box center [634, 267] width 5 height 6
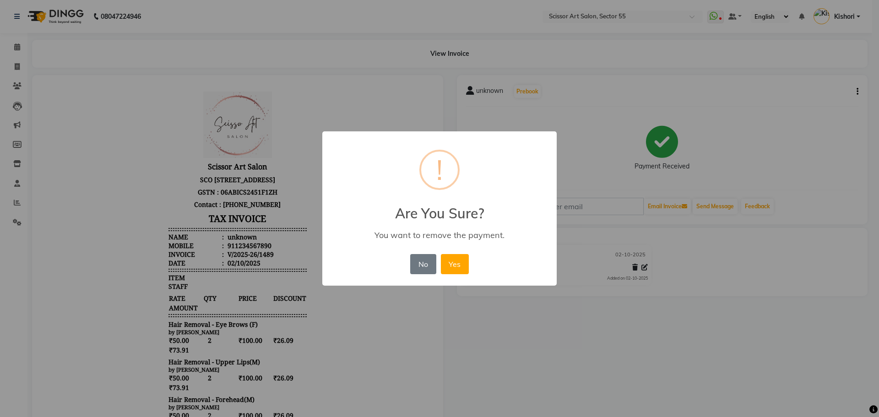
click at [636, 266] on div "× ! Are You Sure? You want to remove the payment. No No Yes" at bounding box center [439, 208] width 879 height 417
click at [450, 263] on button "Yes" at bounding box center [455, 264] width 28 height 20
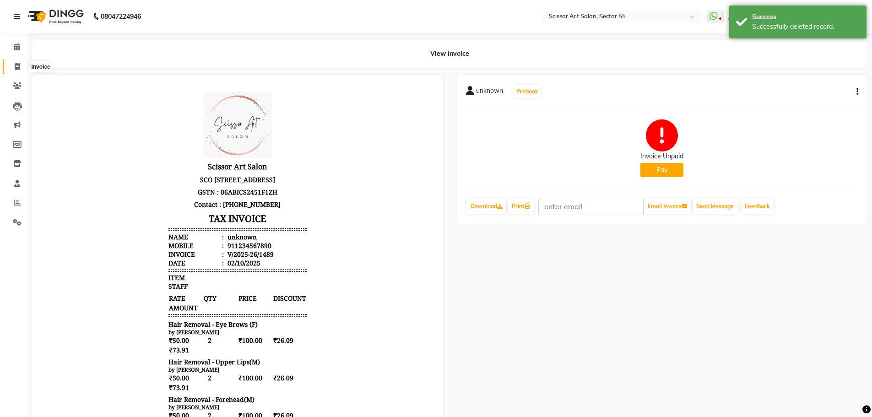
click at [16, 67] on icon at bounding box center [17, 66] width 5 height 7
select select "service"
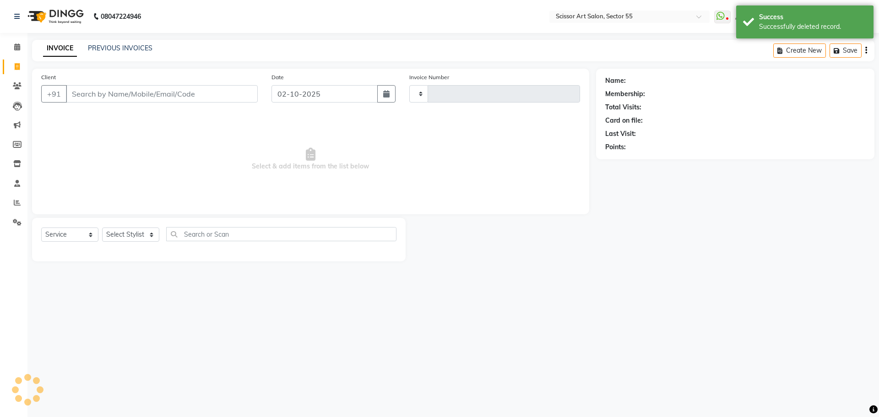
type input "1490"
select select "4753"
click at [142, 230] on select "Select Stylist [PERSON_NAME] ([DEMOGRAPHIC_DATA] hairdresser) [PERSON_NAME] [PE…" at bounding box center [150, 235] width 97 height 14
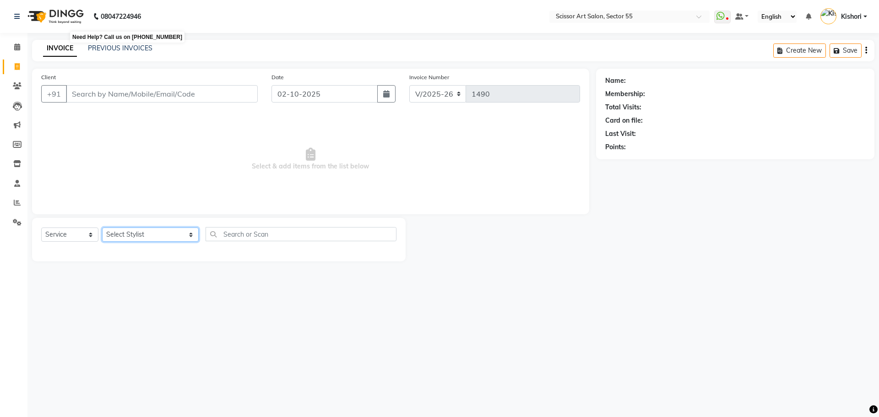
select select "86767"
click at [102, 228] on select "Select Stylist [PERSON_NAME] ([DEMOGRAPHIC_DATA] hairdresser) [PERSON_NAME] [PE…" at bounding box center [150, 235] width 97 height 14
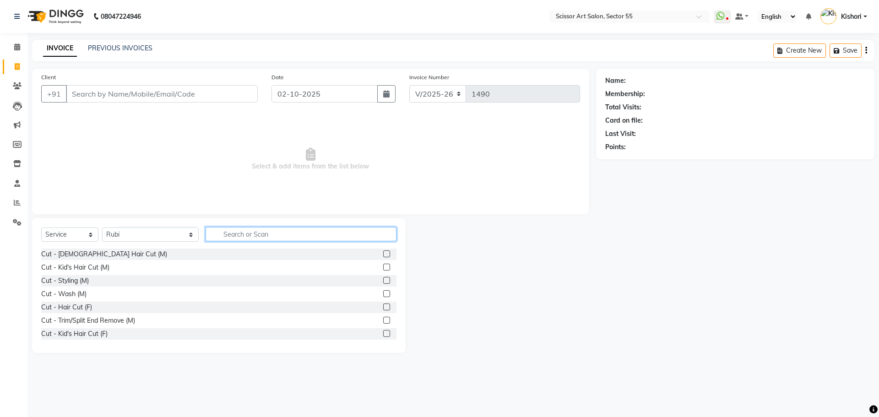
click at [335, 238] on input "text" at bounding box center [301, 234] width 191 height 14
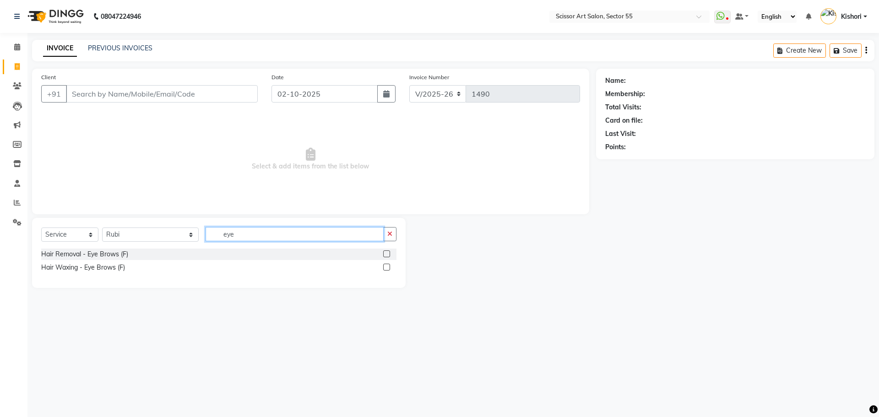
type input "eye"
click at [385, 253] on label at bounding box center [386, 253] width 7 height 7
click at [385, 253] on input "checkbox" at bounding box center [386, 254] width 6 height 6
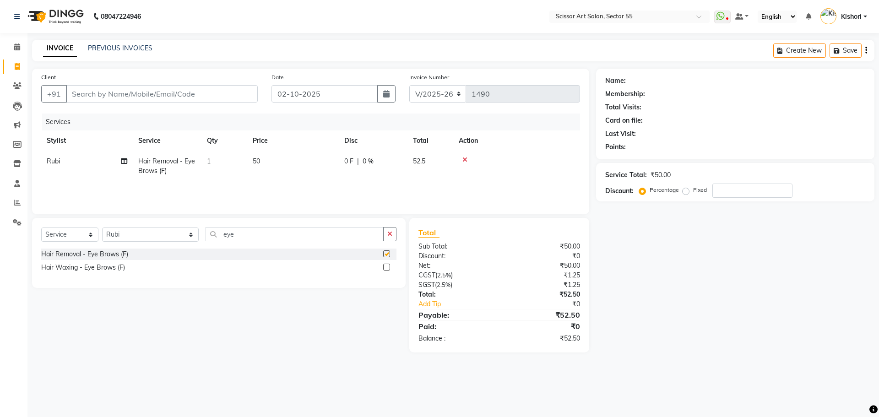
checkbox input "false"
click at [385, 253] on label at bounding box center [386, 253] width 7 height 7
click at [385, 253] on input "checkbox" at bounding box center [386, 254] width 6 height 6
click at [385, 241] on button "button" at bounding box center [389, 234] width 13 height 14
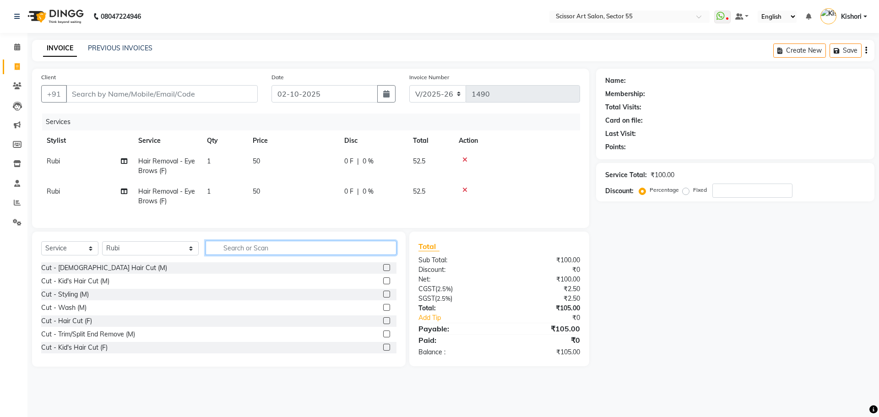
click at [339, 255] on input "text" at bounding box center [301, 248] width 191 height 14
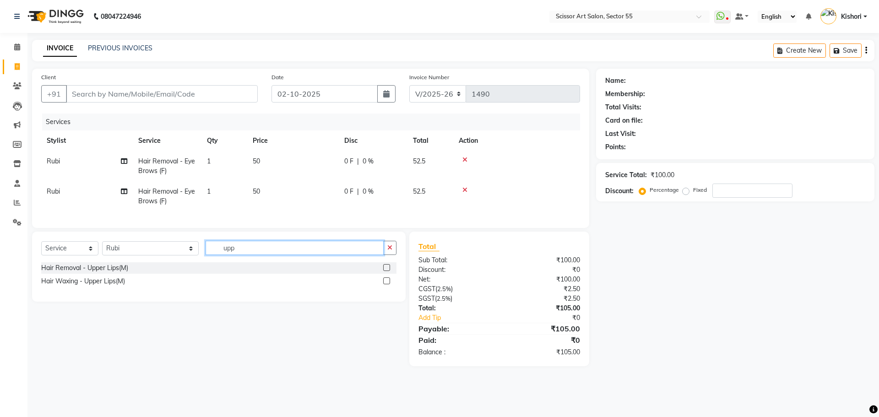
type input "upp"
click at [386, 271] on label at bounding box center [386, 267] width 7 height 7
click at [386, 271] on input "checkbox" at bounding box center [386, 268] width 6 height 6
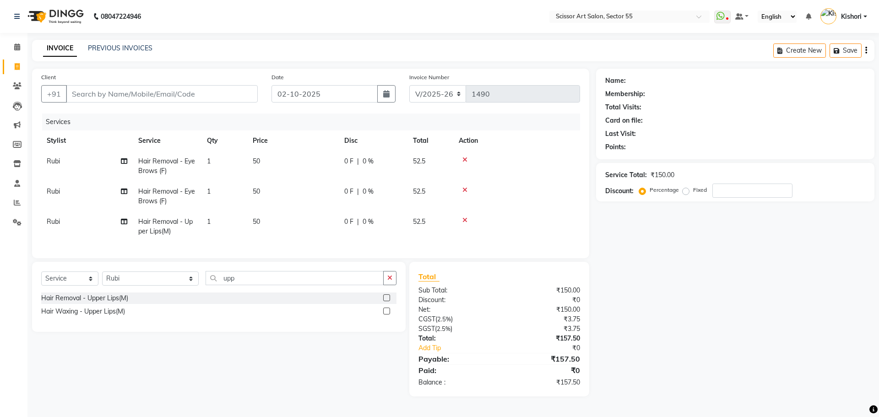
click at [386, 301] on label at bounding box center [386, 297] width 7 height 7
click at [386, 301] on input "checkbox" at bounding box center [386, 298] width 6 height 6
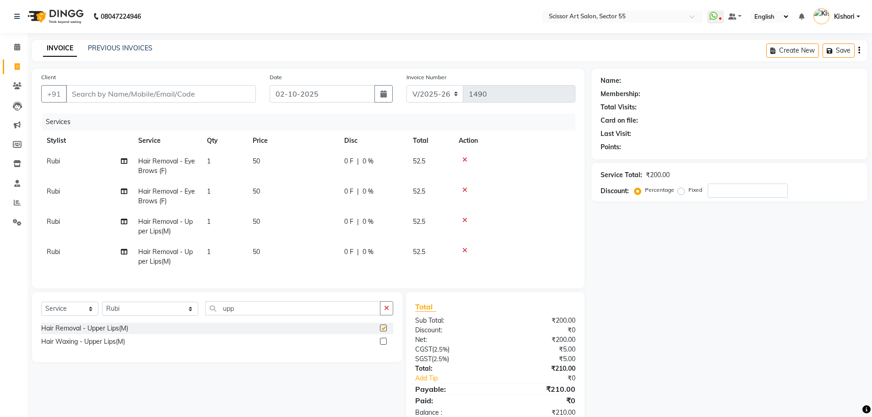
checkbox input "false"
click at [332, 310] on input "upp" at bounding box center [292, 308] width 175 height 14
type input "u"
type input "for"
click at [384, 331] on label at bounding box center [383, 328] width 7 height 7
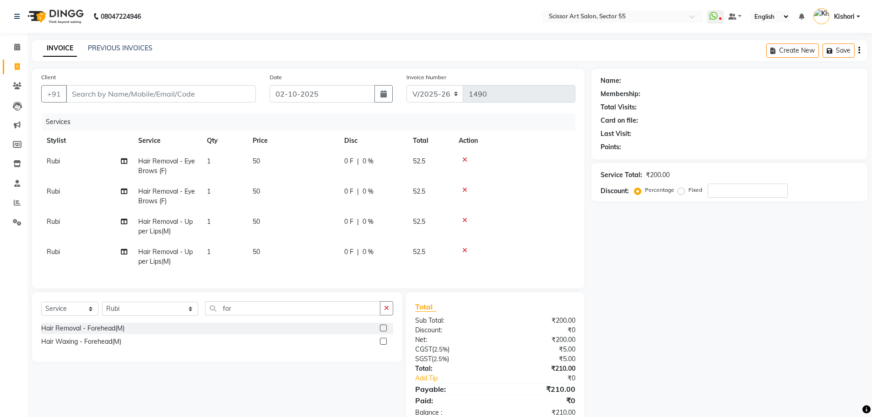
click at [384, 331] on input "checkbox" at bounding box center [383, 328] width 6 height 6
click at [384, 335] on div "Select Service Product Membership Package Voucher Prepaid Gift Card Select Styl…" at bounding box center [217, 327] width 370 height 70
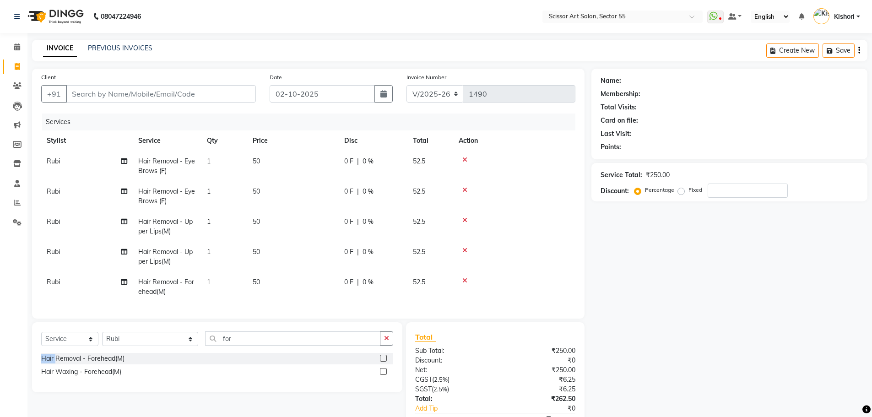
checkbox input "false"
click at [385, 362] on label at bounding box center [383, 358] width 7 height 7
click at [385, 362] on input "checkbox" at bounding box center [383, 359] width 6 height 6
click at [385, 346] on button "button" at bounding box center [386, 338] width 13 height 14
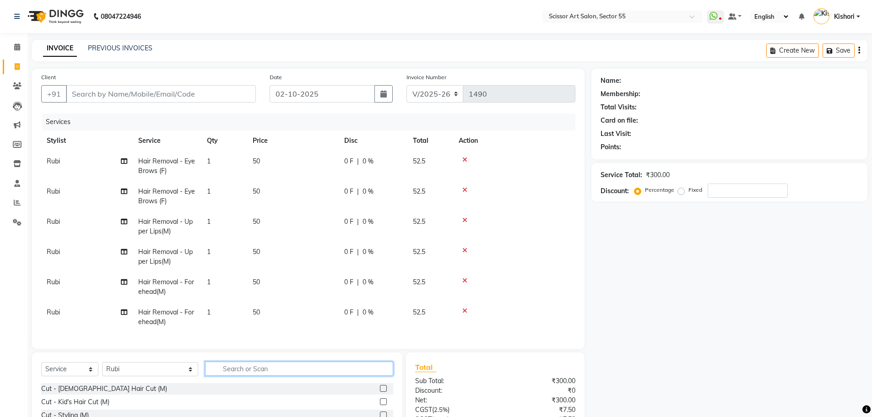
click at [316, 373] on input "text" at bounding box center [299, 369] width 188 height 14
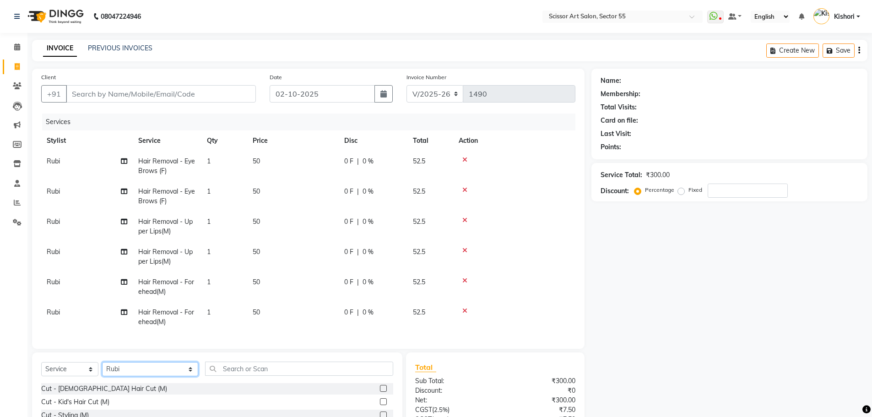
click at [158, 373] on select "Select Stylist [PERSON_NAME] ([DEMOGRAPHIC_DATA] hairdresser) [PERSON_NAME] [PE…" at bounding box center [150, 369] width 96 height 14
click at [157, 366] on select "Select Stylist [PERSON_NAME] ([DEMOGRAPHIC_DATA] hairdresser) [PERSON_NAME] [PE…" at bounding box center [150, 369] width 96 height 14
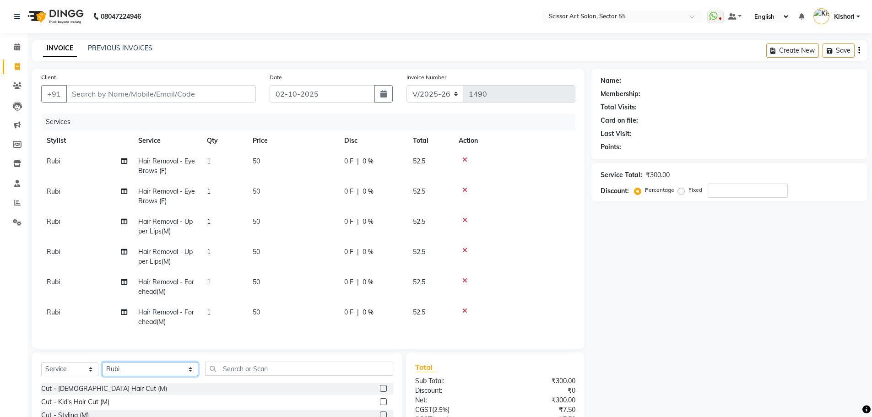
select select "90861"
click at [102, 365] on select "Select Stylist [PERSON_NAME] ([DEMOGRAPHIC_DATA] hairdresser) [PERSON_NAME] [PE…" at bounding box center [150, 369] width 96 height 14
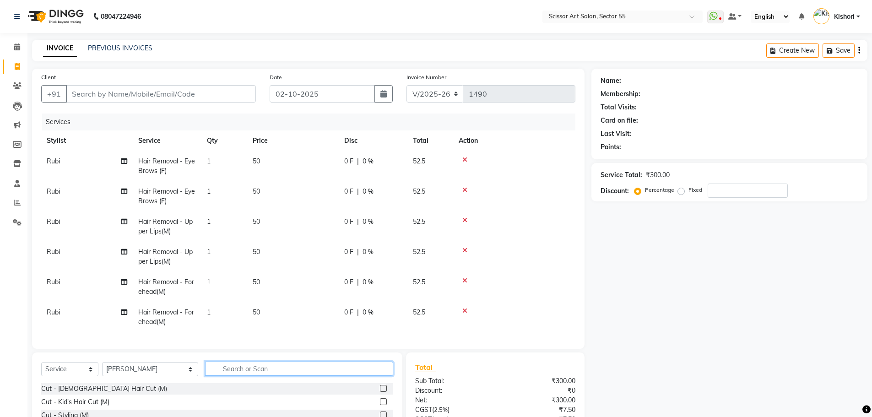
click at [318, 374] on input "text" at bounding box center [299, 369] width 188 height 14
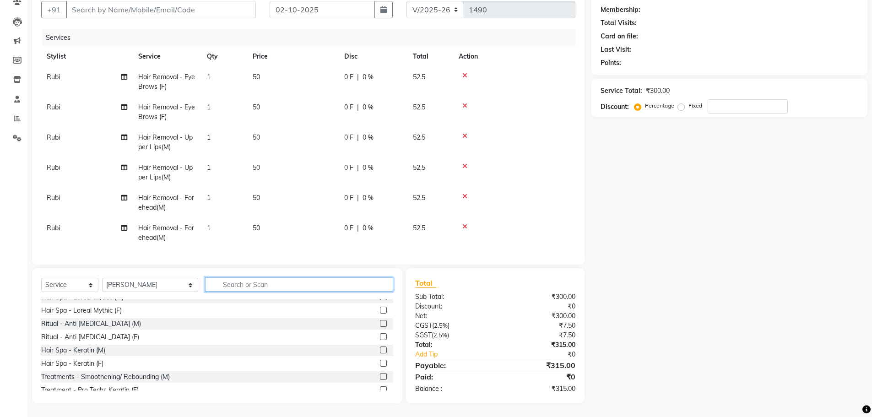
scroll to position [196, 0]
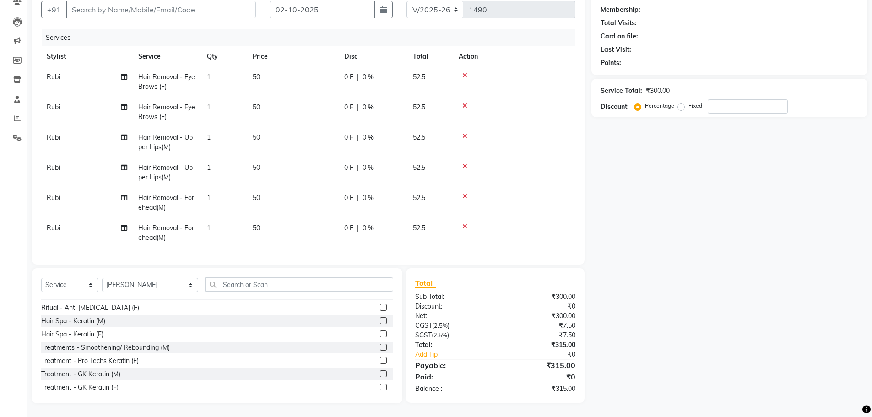
click at [393, 290] on div at bounding box center [300, 284] width 188 height 14
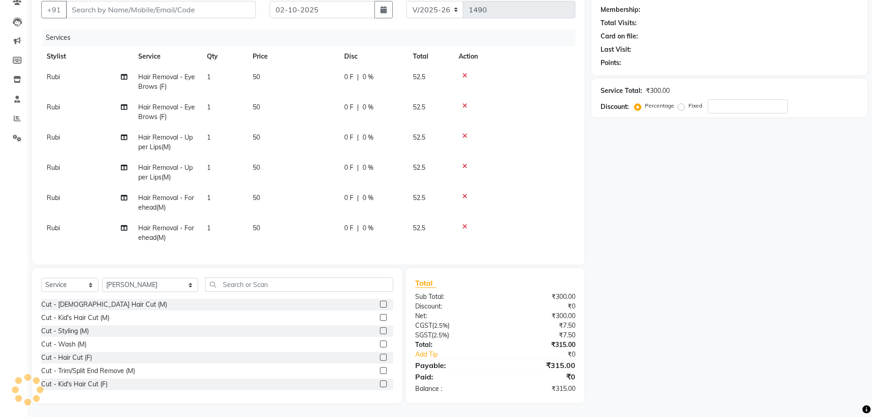
click at [380, 358] on label at bounding box center [383, 357] width 7 height 7
click at [380, 358] on input "checkbox" at bounding box center [383, 358] width 6 height 6
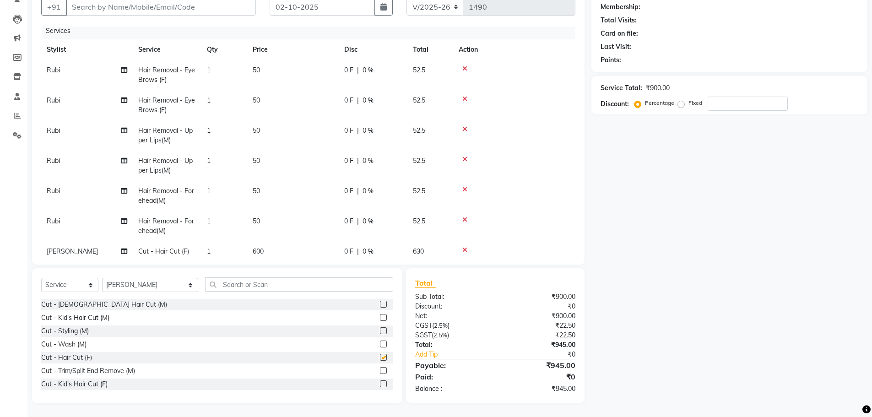
checkbox input "false"
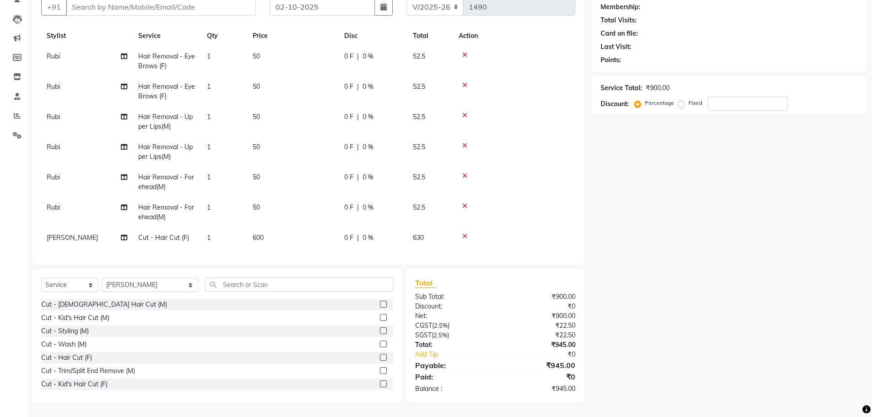
scroll to position [25, 0]
click at [579, 221] on div "Client +91 Date [DATE] Invoice Number V/2025 V/[PHONE_NUMBER] Services Stylist …" at bounding box center [308, 123] width 553 height 283
click at [272, 287] on input "text" at bounding box center [299, 284] width 188 height 14
click at [151, 286] on select "Select Stylist [PERSON_NAME] ([DEMOGRAPHIC_DATA] hairdresser) [PERSON_NAME] [PE…" at bounding box center [150, 285] width 96 height 14
select select "29037"
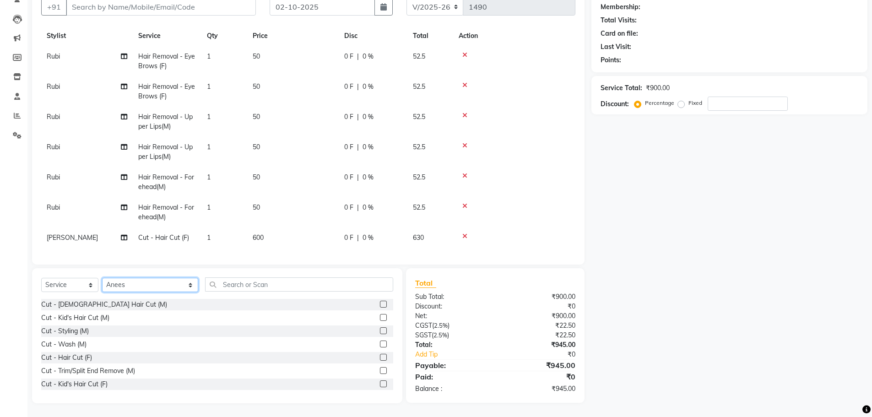
click at [102, 278] on select "Select Stylist [PERSON_NAME] ([DEMOGRAPHIC_DATA] hairdresser) [PERSON_NAME] [PE…" at bounding box center [150, 285] width 96 height 14
click at [135, 107] on td "Hair Removal - Upper Lips(M)" at bounding box center [167, 122] width 69 height 30
select select "86767"
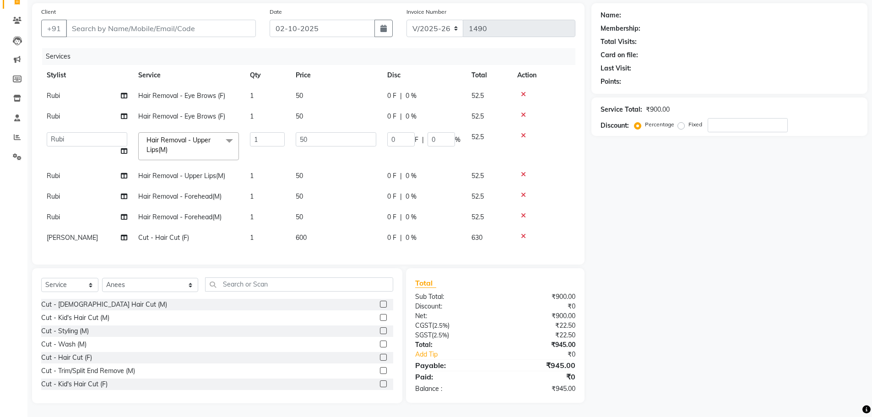
scroll to position [65, 0]
click at [380, 302] on label at bounding box center [383, 304] width 7 height 7
click at [380, 302] on input "checkbox" at bounding box center [383, 305] width 6 height 6
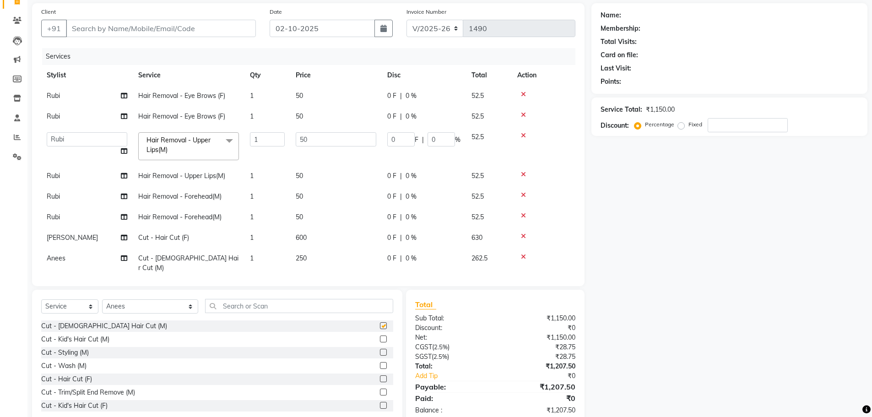
scroll to position [87, 0]
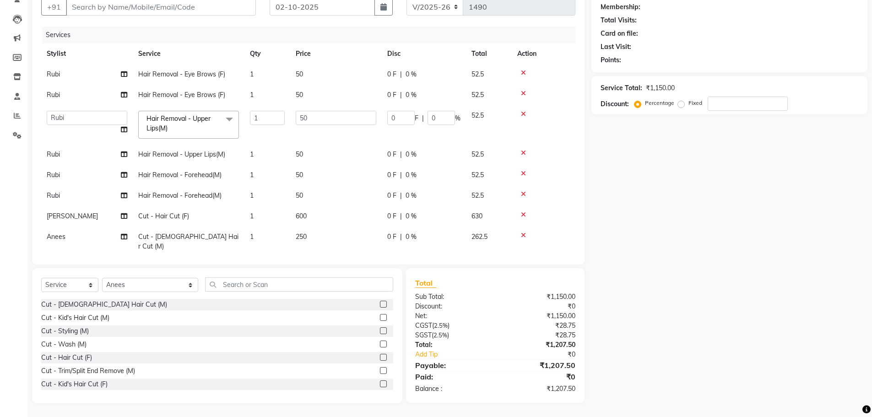
checkbox input "false"
click at [688, 103] on label "Fixed" at bounding box center [695, 103] width 14 height 8
click at [681, 103] on input "Fixed" at bounding box center [683, 103] width 6 height 6
radio input "true"
click at [734, 102] on input "number" at bounding box center [748, 104] width 80 height 14
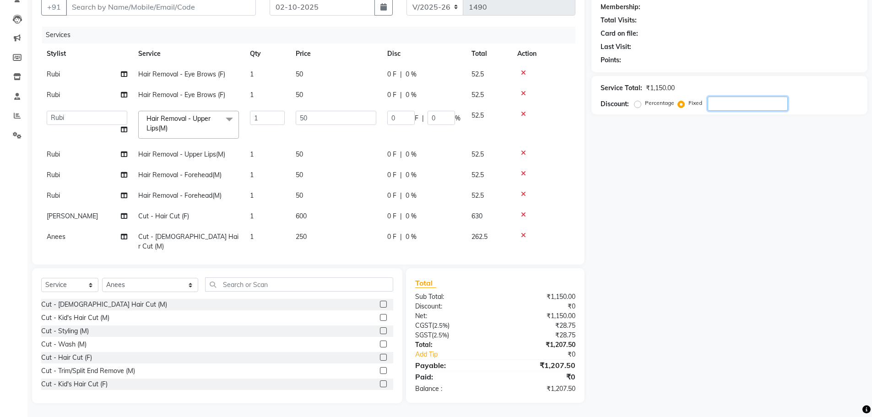
type input "3"
type input "0.13"
type input "0.26"
type input "31"
type input "1.35"
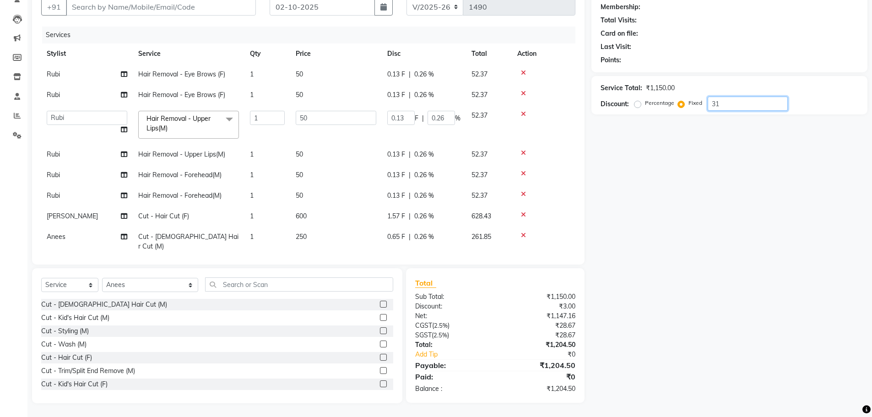
type input "2.7"
type input "315"
type input "13.7"
type input "27.4"
type input "315"
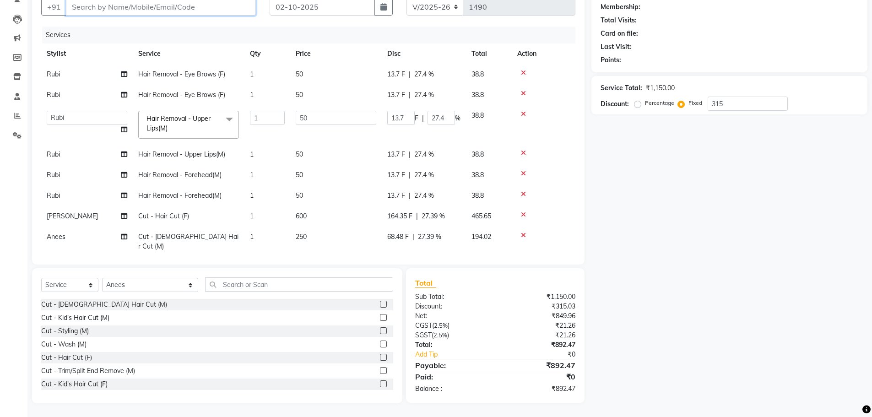
click at [132, 6] on input "Client" at bounding box center [161, 6] width 190 height 17
type input "1"
radio input "true"
type input "0"
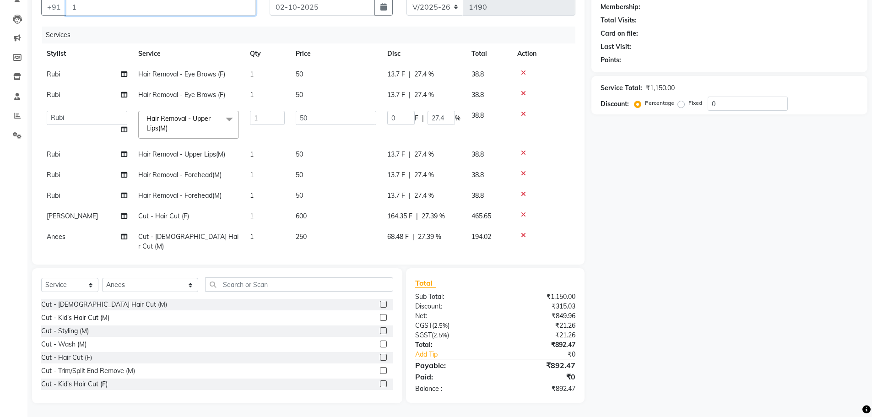
type input "0"
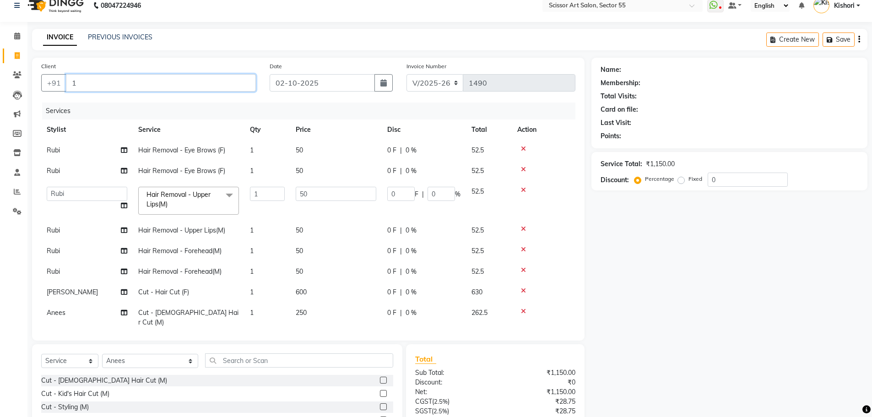
type input "1"
click at [525, 146] on icon at bounding box center [523, 149] width 5 height 6
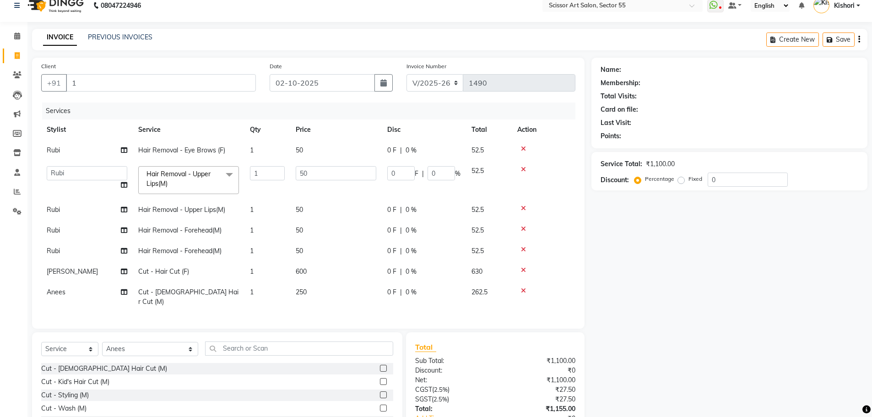
click at [521, 149] on icon at bounding box center [523, 149] width 5 height 6
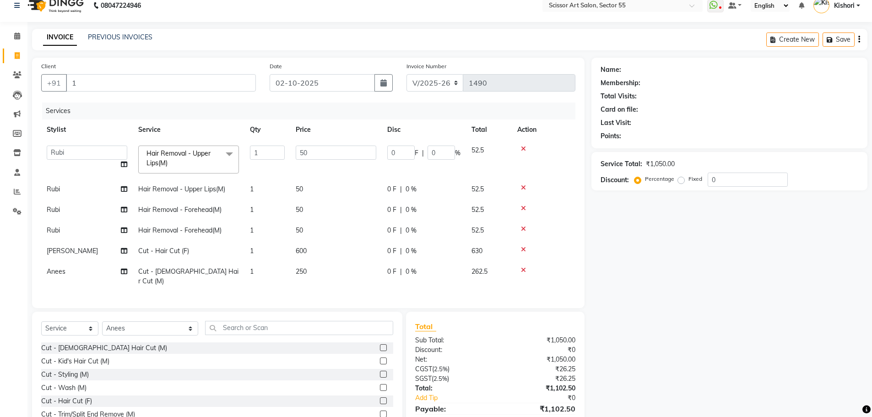
click at [523, 149] on icon at bounding box center [523, 149] width 5 height 6
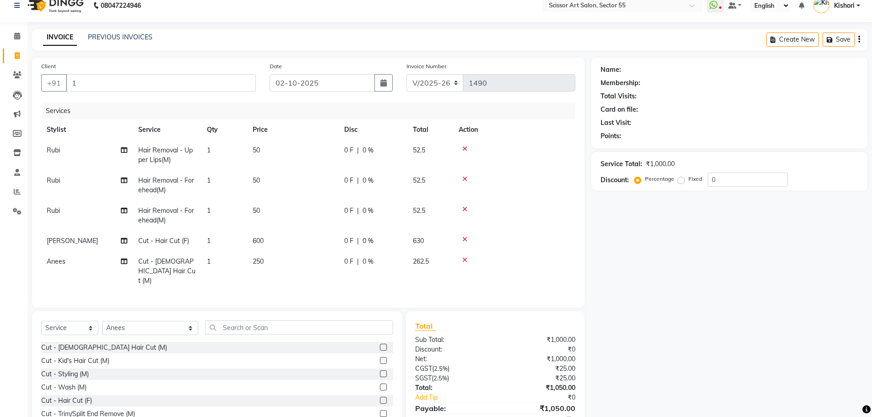
scroll to position [21, 0]
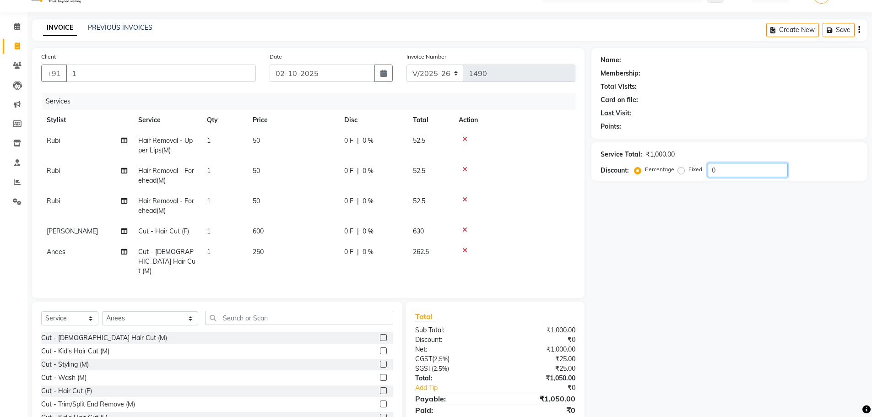
click at [738, 170] on input "0" at bounding box center [748, 170] width 80 height 14
click at [688, 168] on label "Fixed" at bounding box center [695, 169] width 14 height 8
click at [680, 168] on input "Fixed" at bounding box center [683, 169] width 6 height 6
radio input "true"
click at [773, 168] on input "0" at bounding box center [748, 170] width 80 height 14
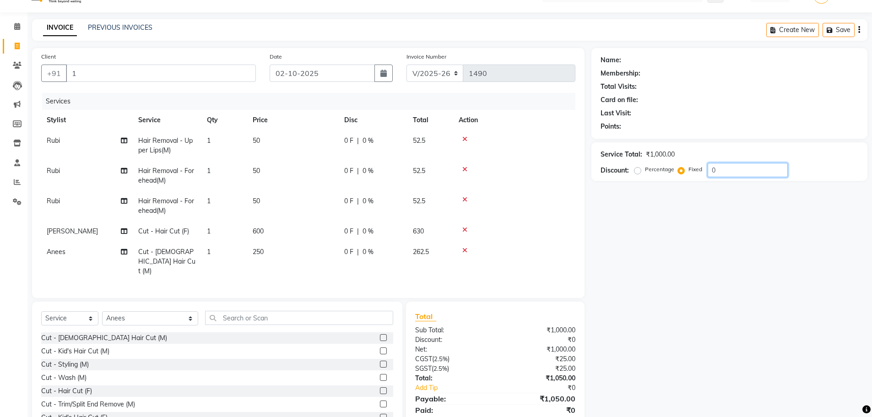
click at [773, 168] on input "0" at bounding box center [748, 170] width 80 height 14
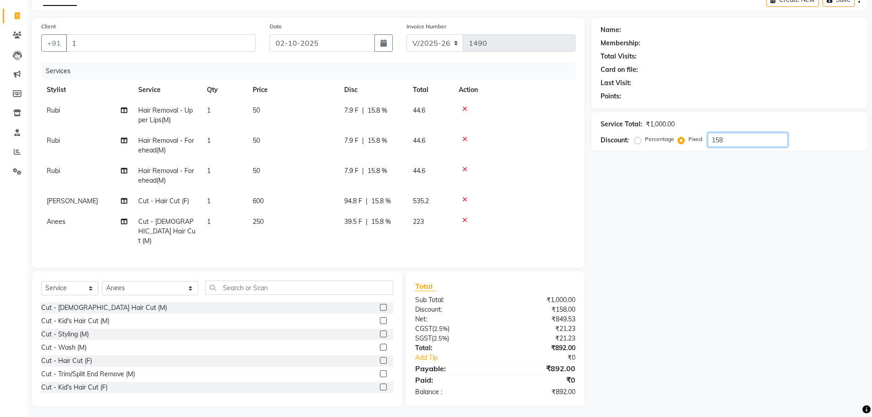
type input "158"
click at [126, 45] on input "1" at bounding box center [161, 42] width 190 height 17
type input "12"
radio input "true"
type input "0"
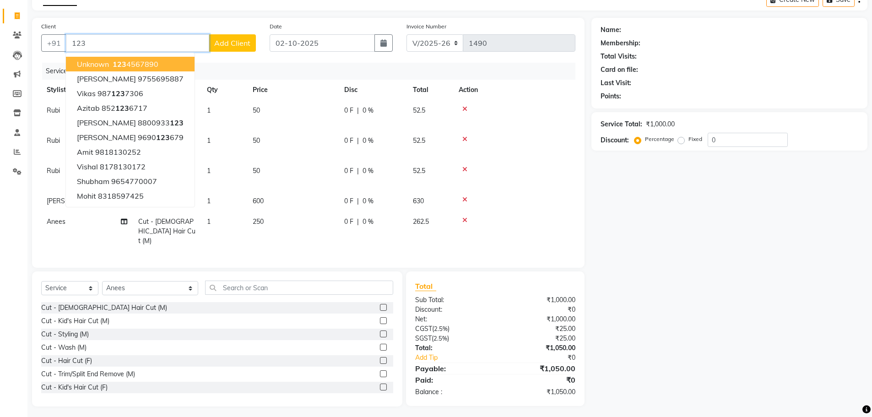
click at [139, 63] on ngb-highlight "123 4567890" at bounding box center [135, 64] width 48 height 9
type input "1234567890"
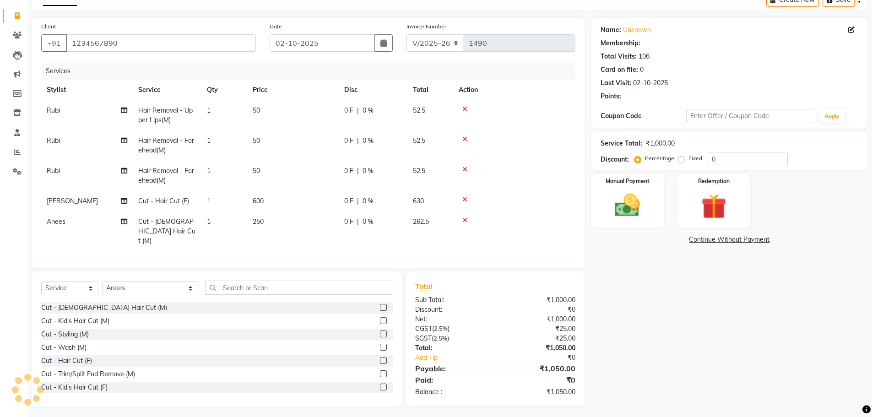
select select "1: Object"
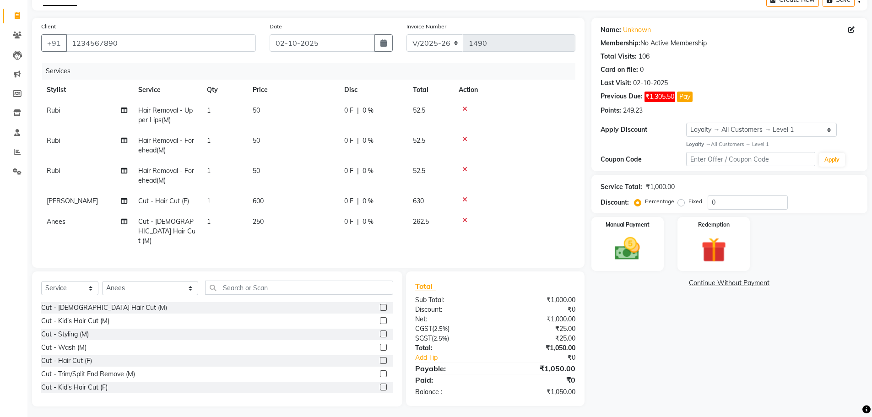
click at [729, 210] on div "Service Total: ₹1,000.00 Discount: Percentage Fixed 0" at bounding box center [729, 194] width 276 height 38
click at [733, 200] on input "0" at bounding box center [748, 202] width 80 height 14
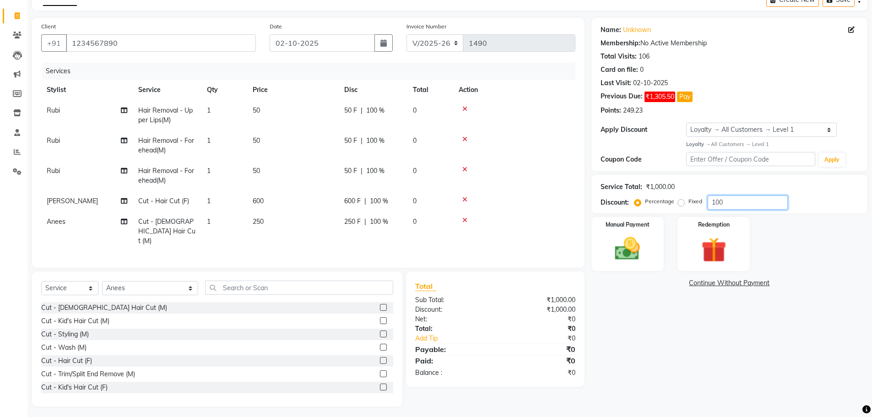
type input "100"
click at [688, 205] on label "Fixed" at bounding box center [695, 201] width 14 height 8
click at [682, 205] on input "Fixed" at bounding box center [683, 201] width 6 height 6
radio input "true"
click at [726, 203] on input "100" at bounding box center [748, 202] width 80 height 14
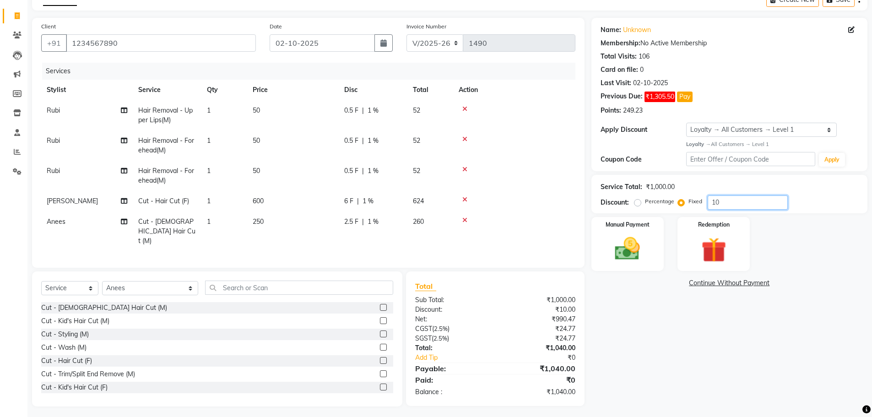
type input "1"
type input "158"
click at [610, 244] on img at bounding box center [628, 248] width 42 height 30
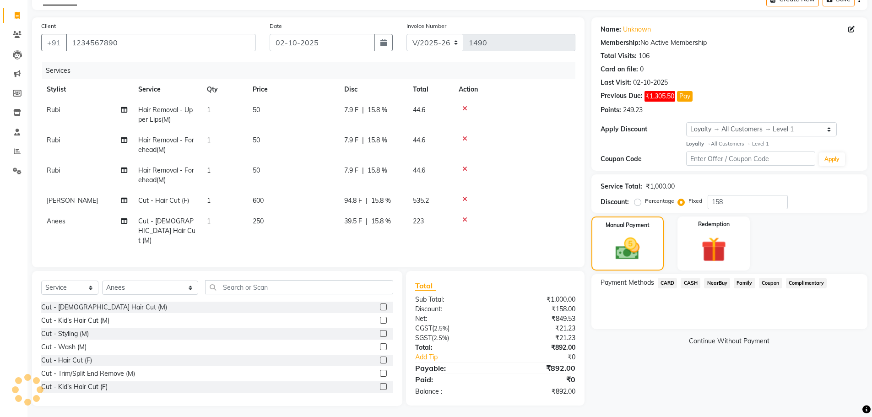
click at [672, 279] on span "CARD" at bounding box center [668, 283] width 20 height 11
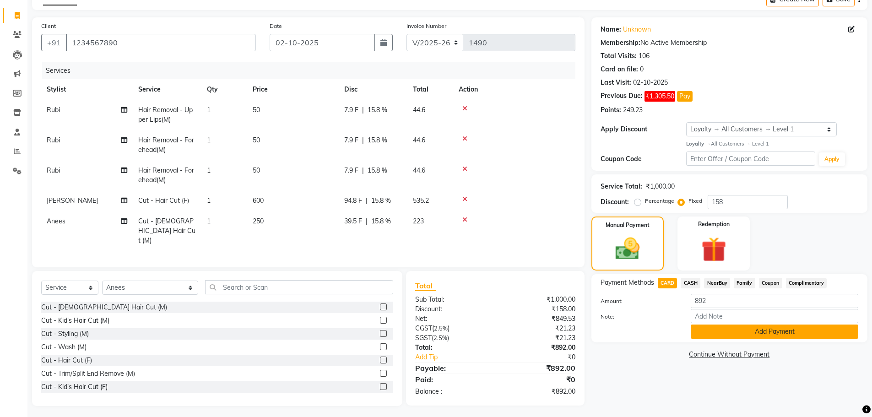
click at [725, 336] on button "Add Payment" at bounding box center [775, 332] width 168 height 14
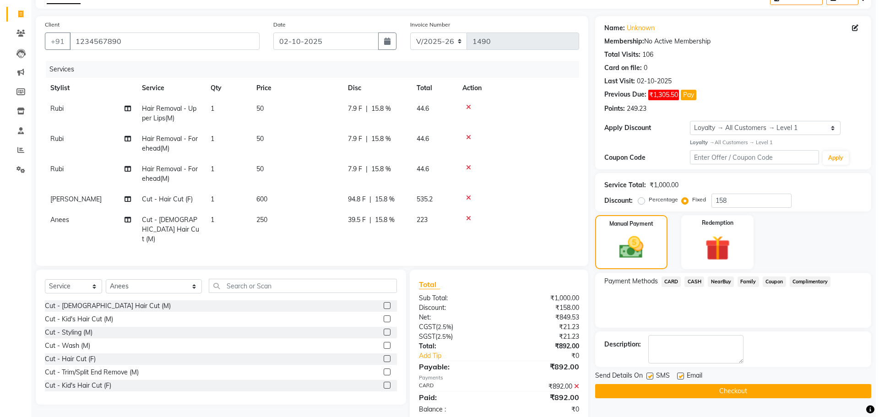
scroll to position [115, 0]
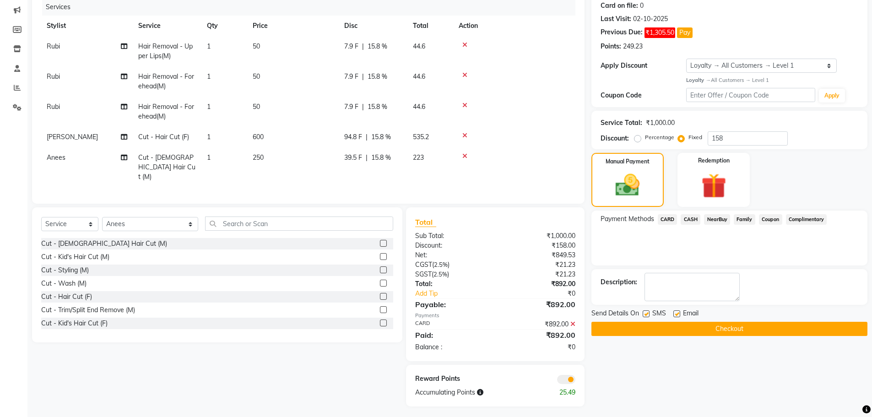
click at [567, 370] on div "Reward Points Accumulating Points 25.49" at bounding box center [495, 386] width 178 height 42
click at [567, 375] on span at bounding box center [566, 379] width 18 height 9
click at [575, 381] on input "checkbox" at bounding box center [575, 381] width 0 height 0
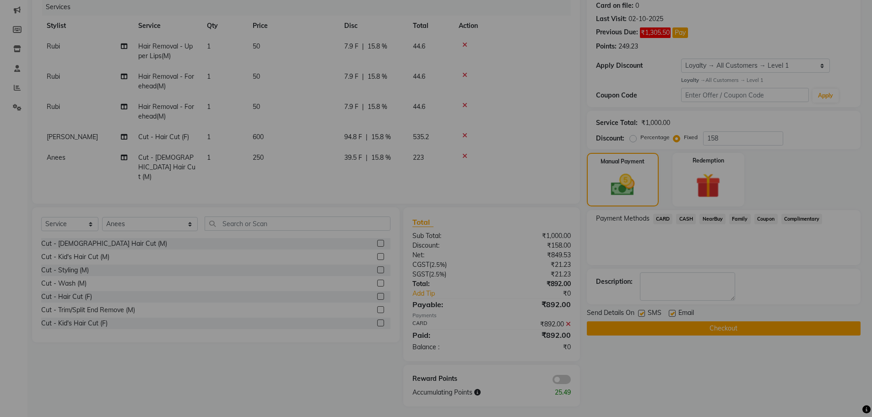
click at [567, 373] on div "× ! Are you sure Customer will not receive points of this invoice. No No Yes" at bounding box center [436, 208] width 872 height 417
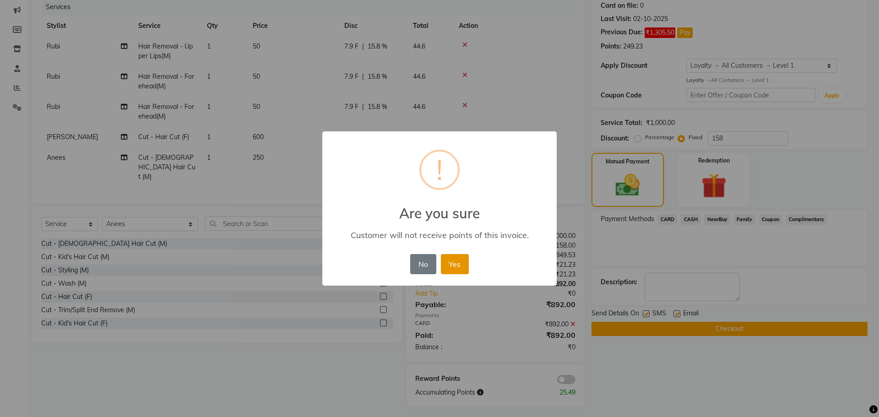
click at [458, 255] on button "Yes" at bounding box center [455, 264] width 28 height 20
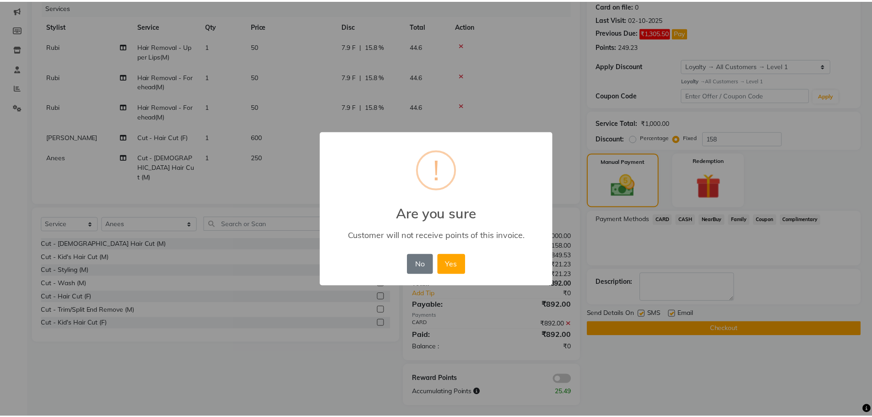
scroll to position [102, 0]
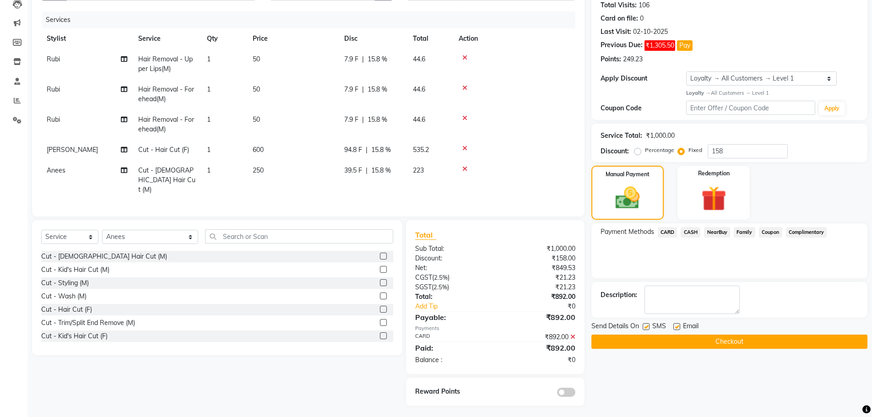
click at [623, 341] on button "Checkout" at bounding box center [729, 342] width 276 height 14
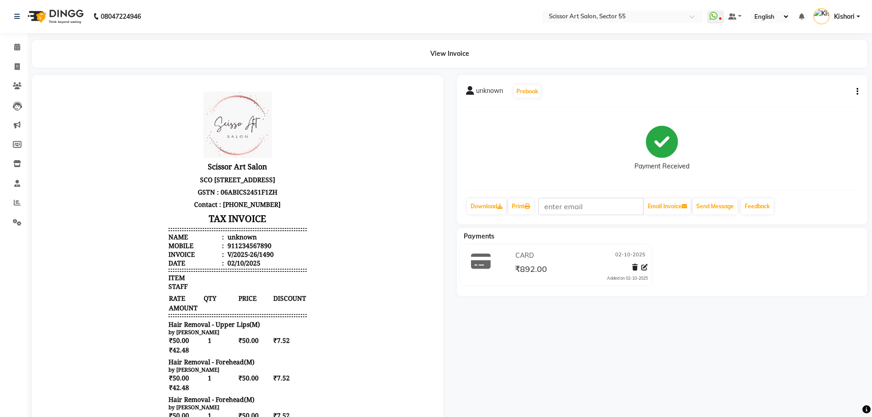
click at [857, 92] on icon "button" at bounding box center [857, 92] width 2 height 0
click at [829, 105] on div "Edit Invoice" at bounding box center [811, 103] width 63 height 11
select select "service"
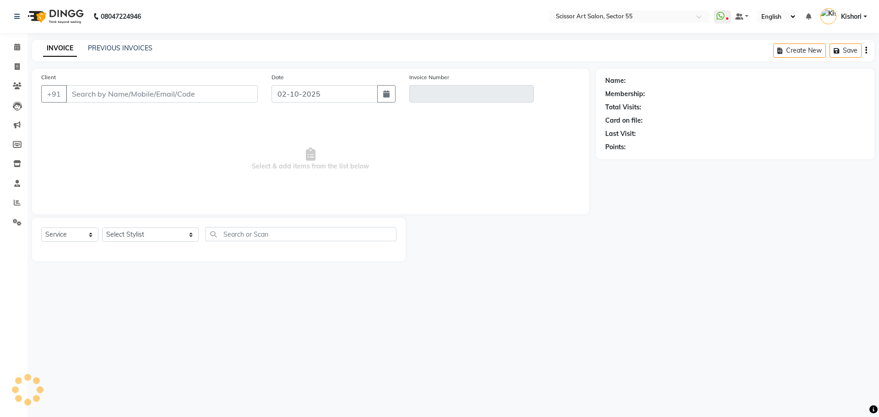
type input "1234567890"
type input "V/2025-26/1490"
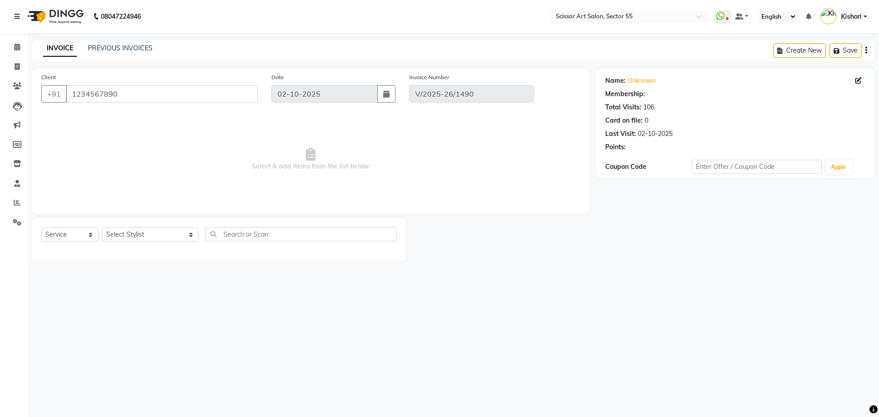
select select "1: Object"
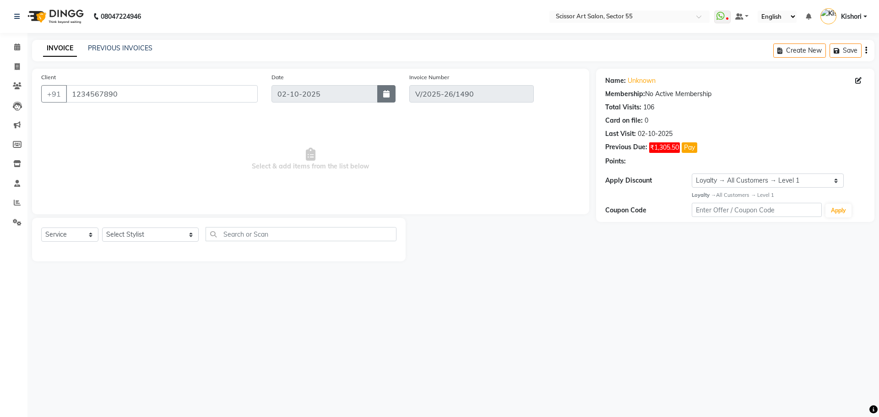
select select "select"
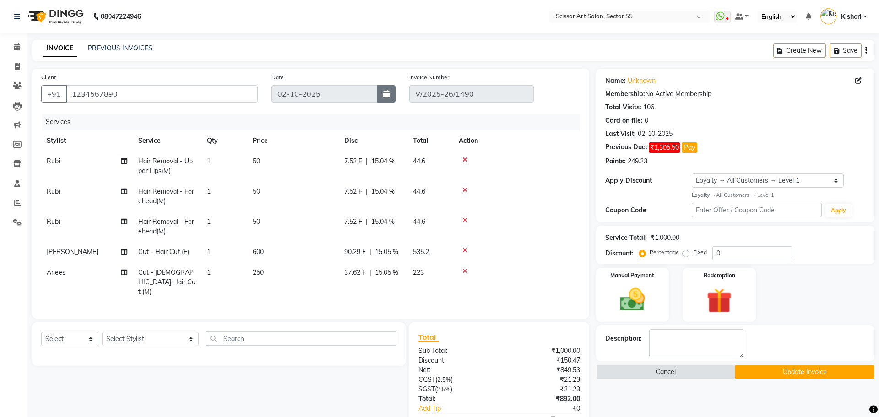
click at [388, 94] on button "button" at bounding box center [386, 93] width 18 height 17
select select "10"
select select "2025"
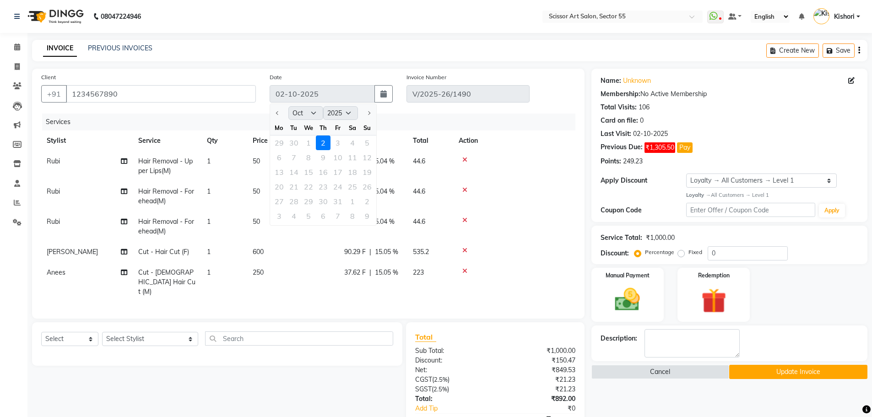
click at [304, 142] on div "29 30 1 2 3 4 5" at bounding box center [323, 142] width 106 height 15
click at [654, 374] on button "Cancel" at bounding box center [660, 372] width 138 height 14
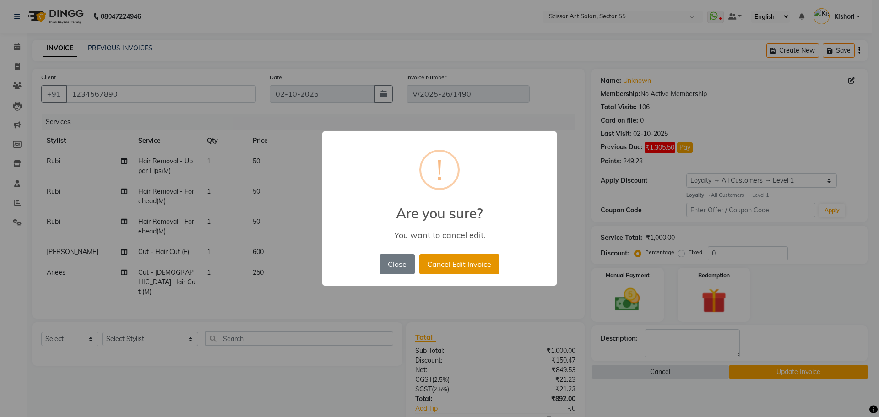
click at [447, 263] on button "Cancel Edit Invoice" at bounding box center [459, 264] width 80 height 20
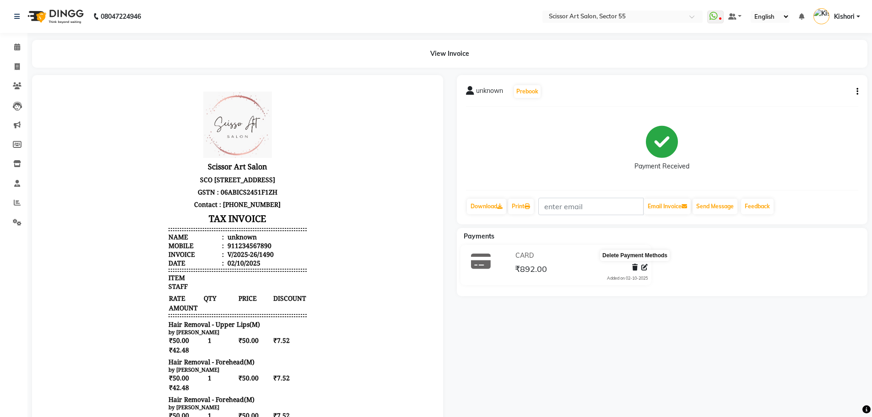
click at [634, 266] on icon at bounding box center [634, 267] width 5 height 6
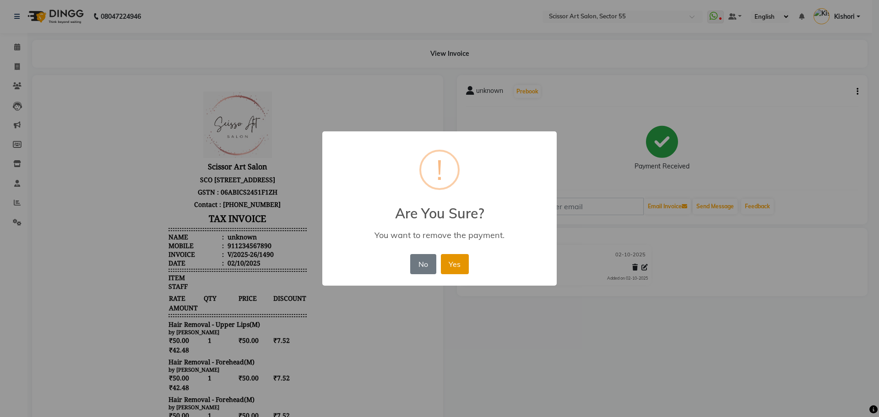
click at [455, 265] on button "Yes" at bounding box center [455, 264] width 28 height 20
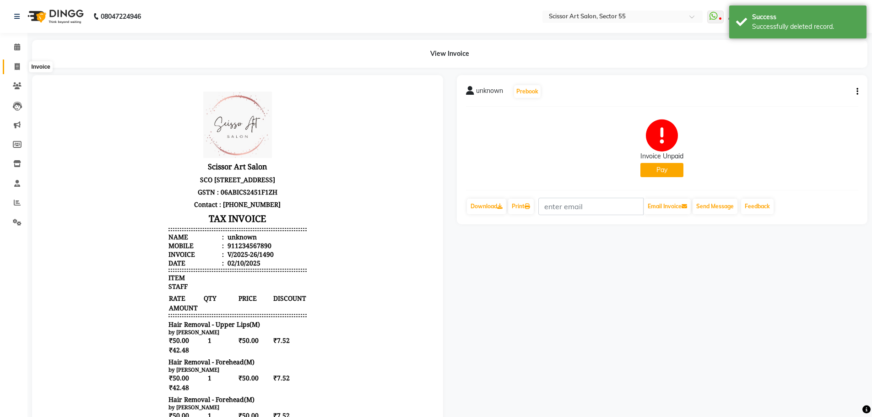
drag, startPoint x: 16, startPoint y: 65, endPoint x: 36, endPoint y: 60, distance: 21.1
click at [16, 65] on icon at bounding box center [17, 66] width 5 height 7
select select "service"
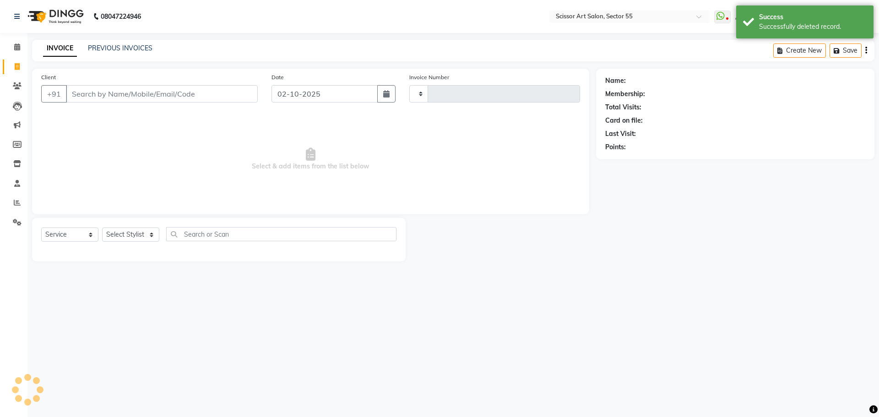
type input "1491"
select select "4753"
click at [393, 93] on button "button" at bounding box center [386, 93] width 18 height 17
select select "10"
select select "2025"
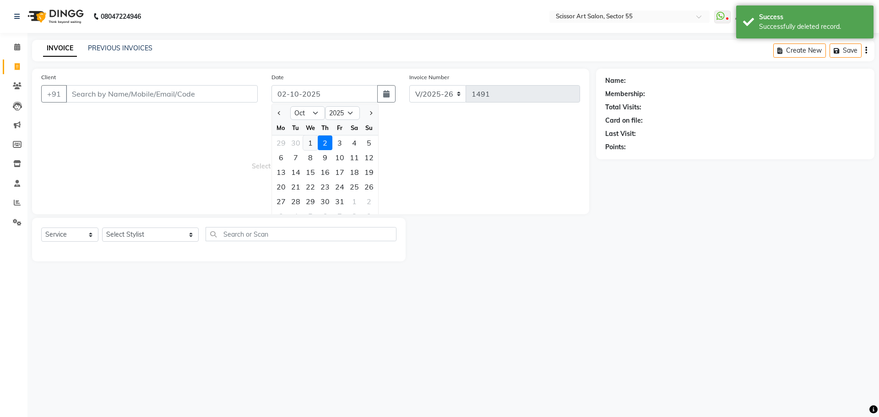
click at [305, 146] on div "1" at bounding box center [310, 142] width 15 height 15
type input "01-10-2025"
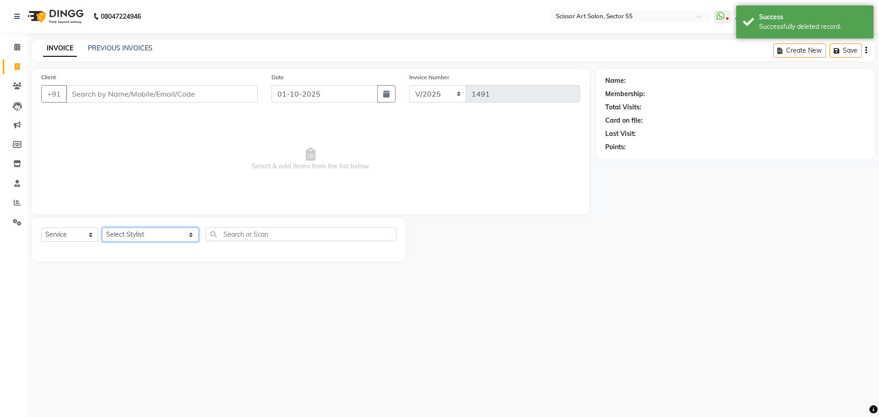
click at [154, 228] on select "Select Stylist [PERSON_NAME] ([DEMOGRAPHIC_DATA] hairdresser) [PERSON_NAME] [PE…" at bounding box center [150, 235] width 97 height 14
select select "90861"
click at [102, 228] on select "Select Stylist [PERSON_NAME] ([DEMOGRAPHIC_DATA] hairdresser) [PERSON_NAME] [PE…" at bounding box center [150, 235] width 97 height 14
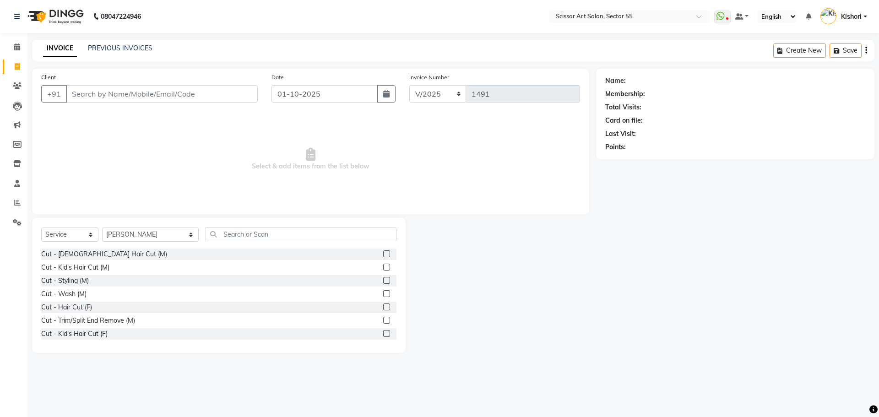
click at [380, 301] on div "Cut - [DEMOGRAPHIC_DATA] Hair Cut (M) Cut - Kid's Hair Cut (M) Cut - Styling (M…" at bounding box center [218, 295] width 355 height 92
click at [383, 307] on label at bounding box center [386, 306] width 7 height 7
click at [383, 307] on input "checkbox" at bounding box center [386, 307] width 6 height 6
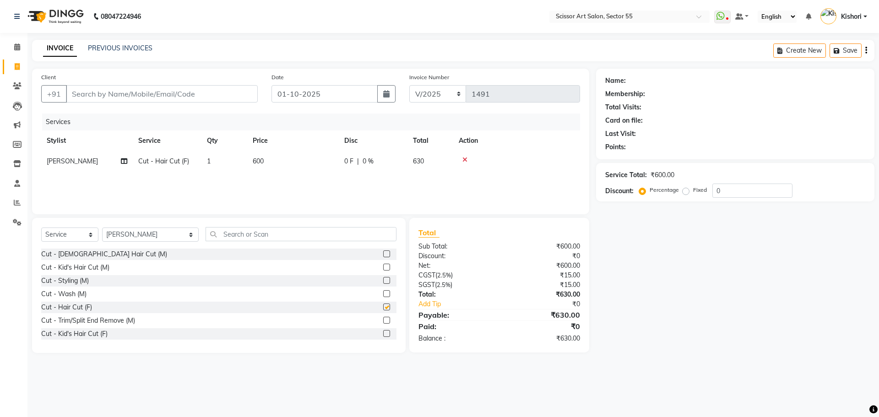
checkbox input "false"
click at [275, 236] on input "text" at bounding box center [301, 234] width 191 height 14
click at [152, 233] on select "Select Stylist [PERSON_NAME] ([DEMOGRAPHIC_DATA] hairdresser) [PERSON_NAME] [PE…" at bounding box center [150, 235] width 97 height 14
click at [152, 228] on select "Select Stylist [PERSON_NAME] ([DEMOGRAPHIC_DATA] hairdresser) [PERSON_NAME] [PE…" at bounding box center [150, 235] width 97 height 14
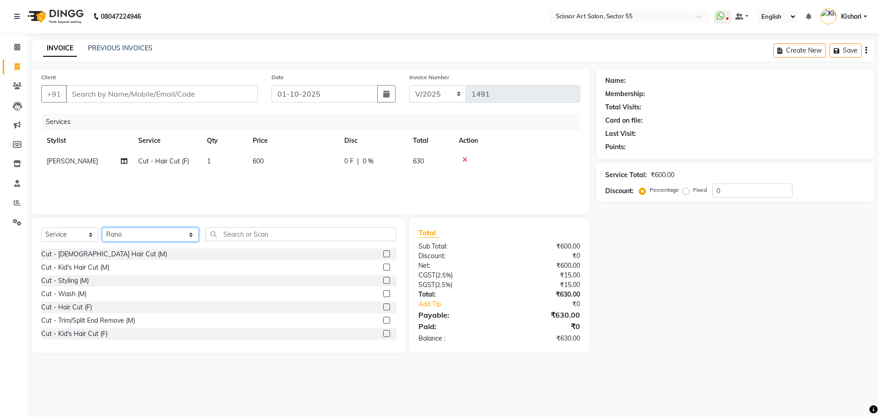
click at [102, 228] on select "Select Stylist [PERSON_NAME] ([DEMOGRAPHIC_DATA] hairdresser) [PERSON_NAME] [PE…" at bounding box center [150, 235] width 97 height 14
click at [157, 237] on select "Select Stylist [PERSON_NAME] ([DEMOGRAPHIC_DATA] hairdresser) [PERSON_NAME] [PE…" at bounding box center [150, 235] width 97 height 14
select select "86767"
click at [102, 228] on select "Select Stylist [PERSON_NAME] ([DEMOGRAPHIC_DATA] hairdresser) [PERSON_NAME] [PE…" at bounding box center [150, 235] width 97 height 14
click at [235, 236] on input "text" at bounding box center [301, 234] width 191 height 14
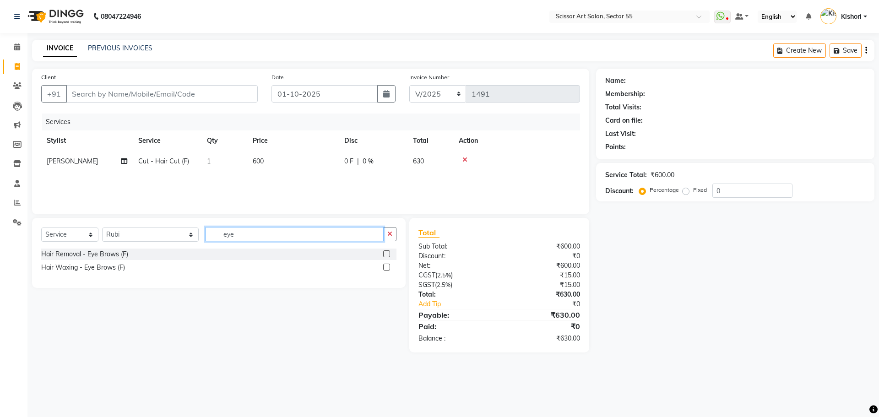
type input "eye"
click at [386, 257] on label at bounding box center [386, 253] width 7 height 7
click at [386, 257] on input "checkbox" at bounding box center [386, 254] width 6 height 6
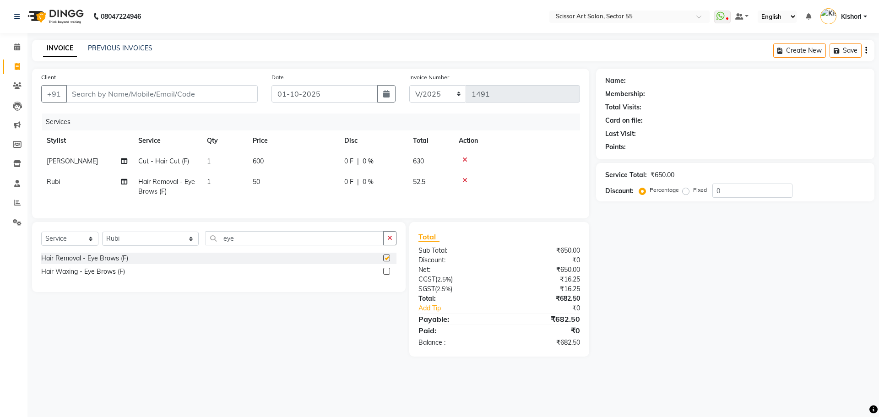
checkbox input "false"
click at [299, 245] on input "eye" at bounding box center [295, 238] width 178 height 14
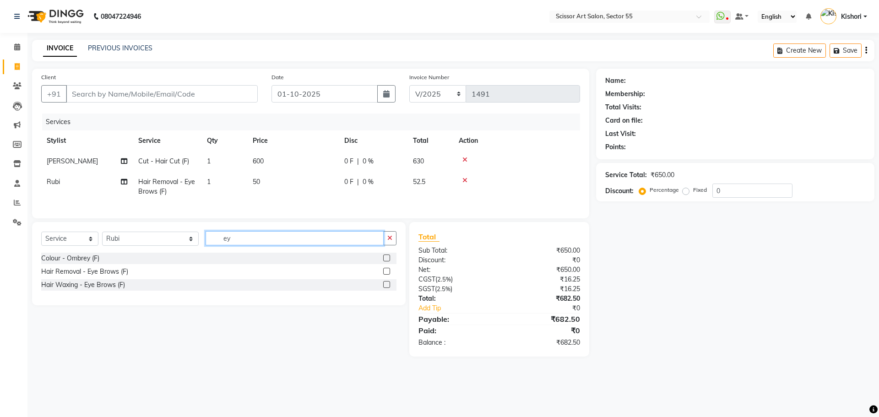
type input "e"
type input "upp"
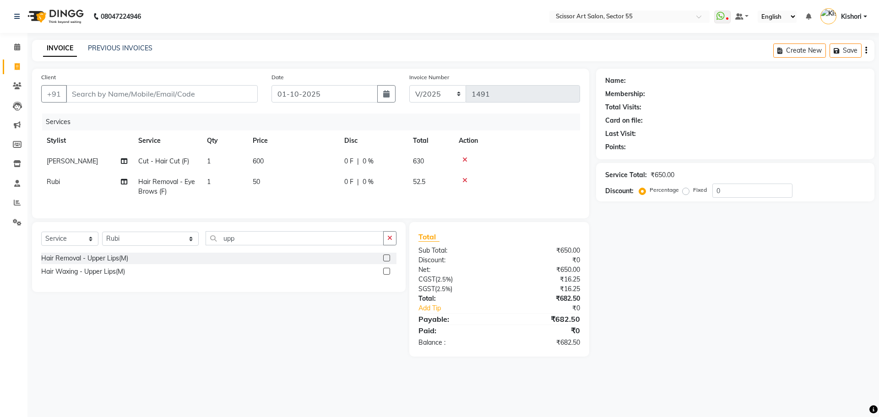
click at [387, 261] on label at bounding box center [386, 258] width 7 height 7
click at [387, 261] on input "checkbox" at bounding box center [386, 258] width 6 height 6
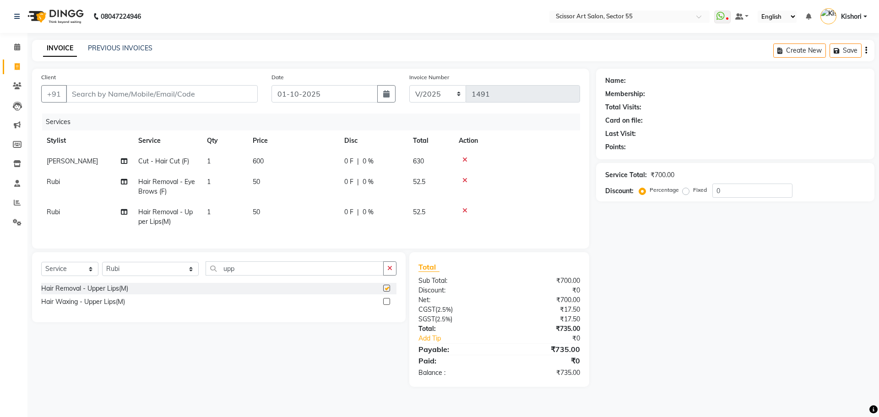
checkbox input "false"
click at [298, 273] on input "upp" at bounding box center [295, 268] width 178 height 14
type input "u"
type input "for"
click at [385, 292] on label at bounding box center [386, 288] width 7 height 7
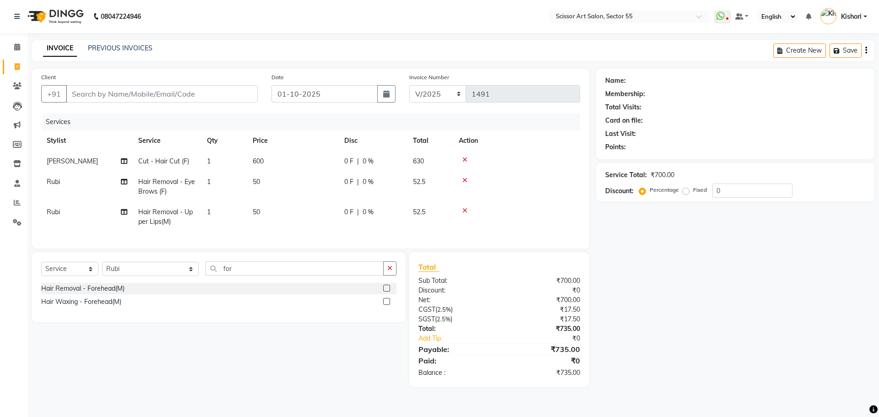
click at [385, 292] on input "checkbox" at bounding box center [386, 289] width 6 height 6
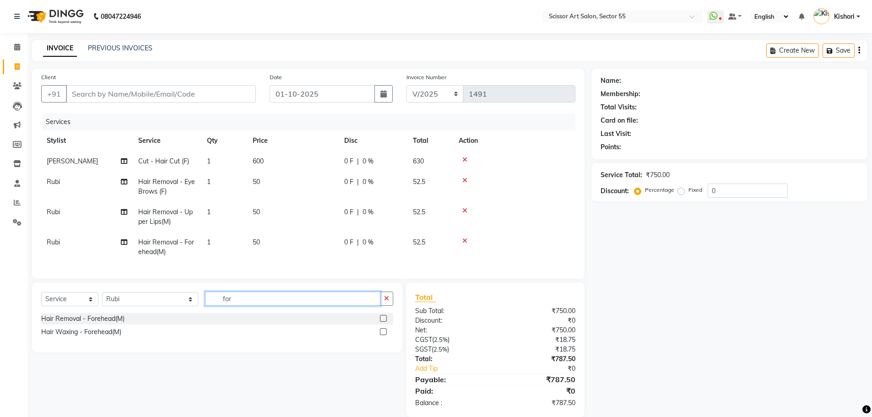
checkbox input "false"
click at [321, 304] on input "for" at bounding box center [292, 299] width 175 height 14
type input "f"
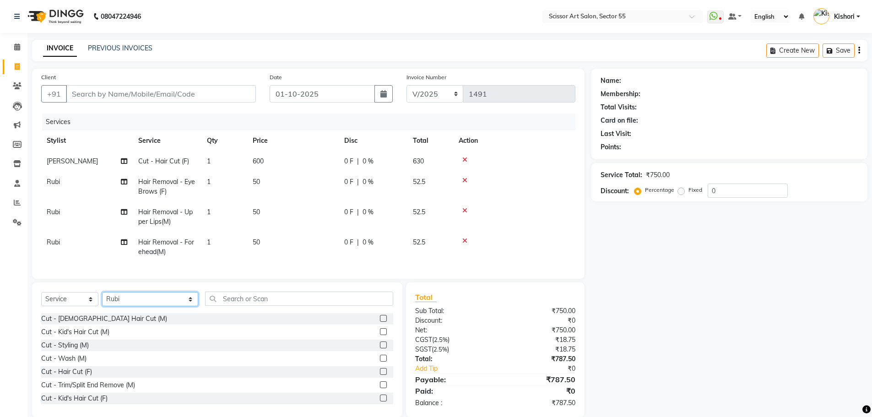
click at [120, 306] on select "Select Stylist [PERSON_NAME] ([DEMOGRAPHIC_DATA] hairdresser) [PERSON_NAME] [PE…" at bounding box center [150, 299] width 96 height 14
drag, startPoint x: 145, startPoint y: 306, endPoint x: 144, endPoint y: 301, distance: 5.1
click at [145, 306] on select "Select Stylist [PERSON_NAME] ([DEMOGRAPHIC_DATA] hairdresser) [PERSON_NAME] [PE…" at bounding box center [150, 299] width 96 height 14
select select "29037"
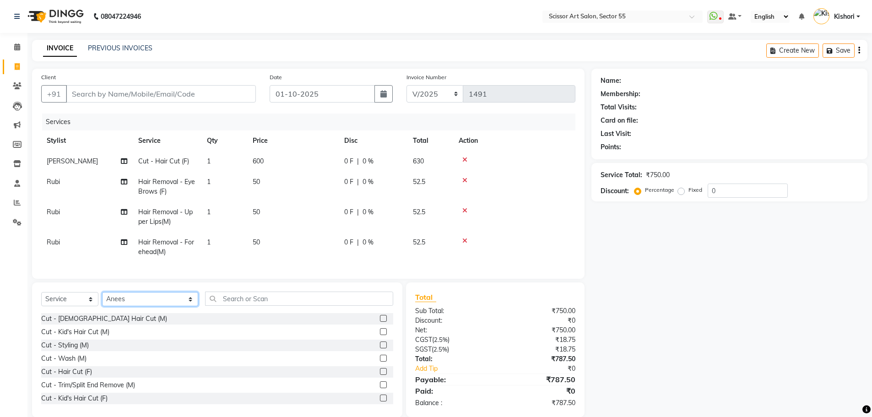
click at [102, 299] on select "Select Stylist [PERSON_NAME] ([DEMOGRAPHIC_DATA] hairdresser) [PERSON_NAME] [PE…" at bounding box center [150, 299] width 96 height 14
click at [380, 322] on label at bounding box center [383, 318] width 7 height 7
click at [380, 322] on input "checkbox" at bounding box center [383, 319] width 6 height 6
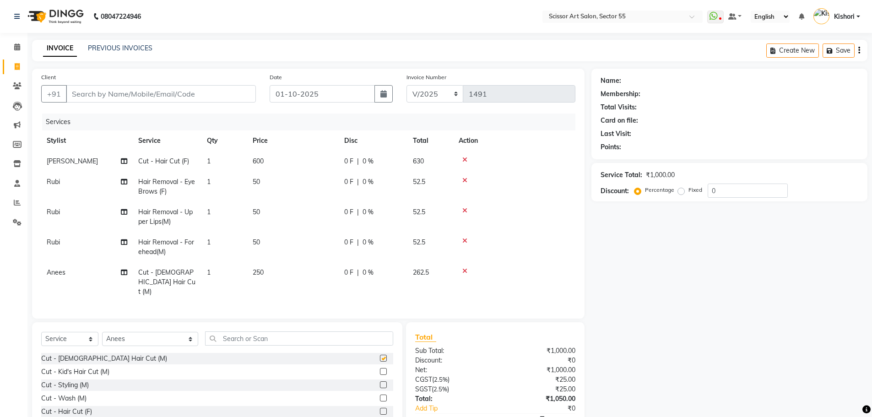
checkbox input "false"
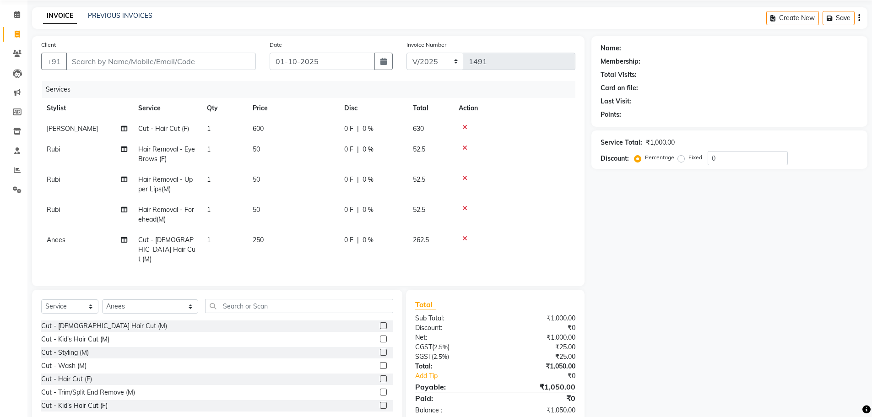
scroll to position [38, 0]
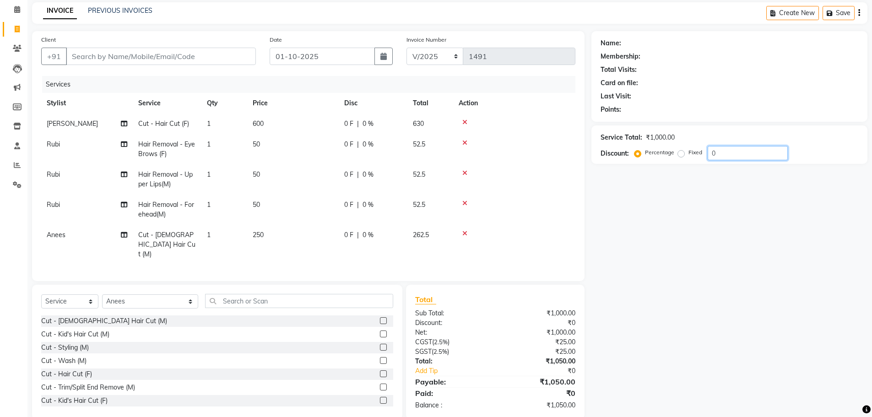
click at [723, 154] on input "0" at bounding box center [748, 153] width 80 height 14
type input "1"
click at [688, 152] on label "Fixed" at bounding box center [695, 152] width 14 height 8
click at [680, 152] on input "Fixed" at bounding box center [683, 152] width 6 height 6
radio input "true"
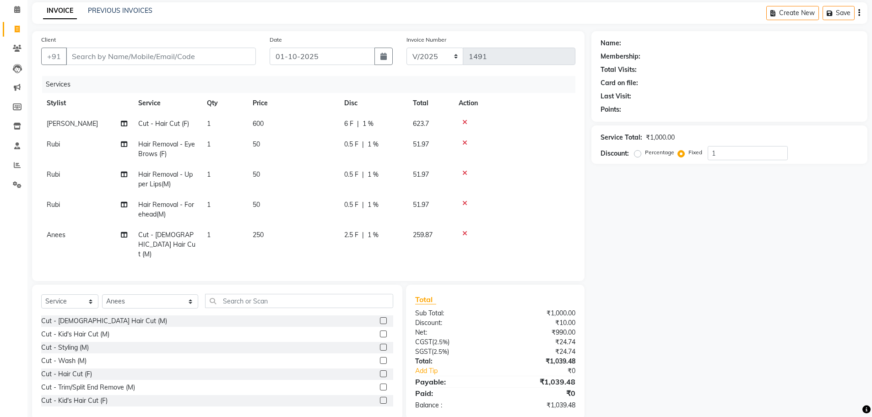
click at [688, 152] on label "Fixed" at bounding box center [695, 152] width 14 height 8
click at [680, 152] on input "Fixed" at bounding box center [683, 152] width 6 height 6
click at [728, 154] on input "1" at bounding box center [748, 153] width 80 height 14
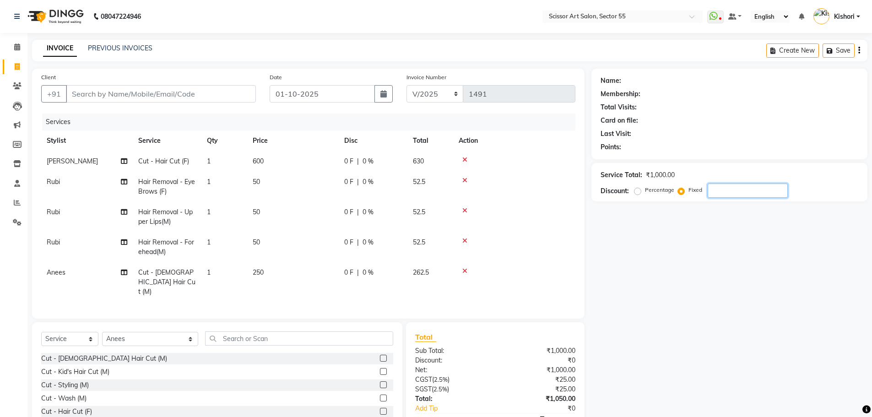
click at [722, 184] on div "Service Total: ₹1,000.00 Discount: Percentage Fixed" at bounding box center [730, 182] width 258 height 31
click at [151, 80] on div "Client +91" at bounding box center [148, 91] width 228 height 38
click at [155, 89] on input "Client" at bounding box center [161, 93] width 190 height 17
type input "1"
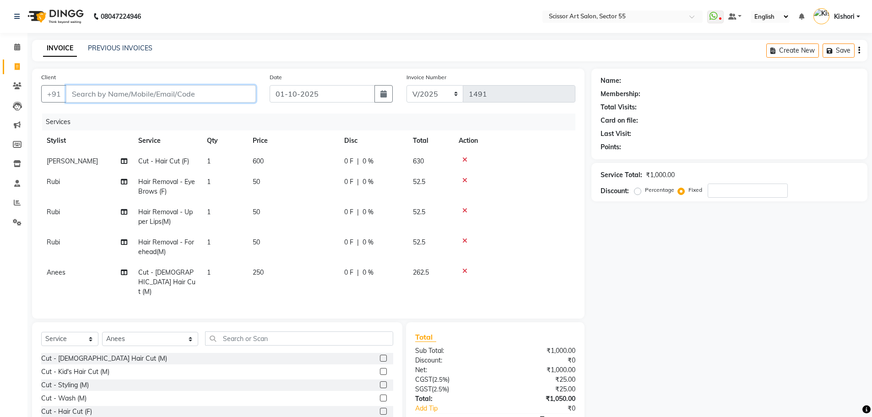
radio input "true"
type input "0"
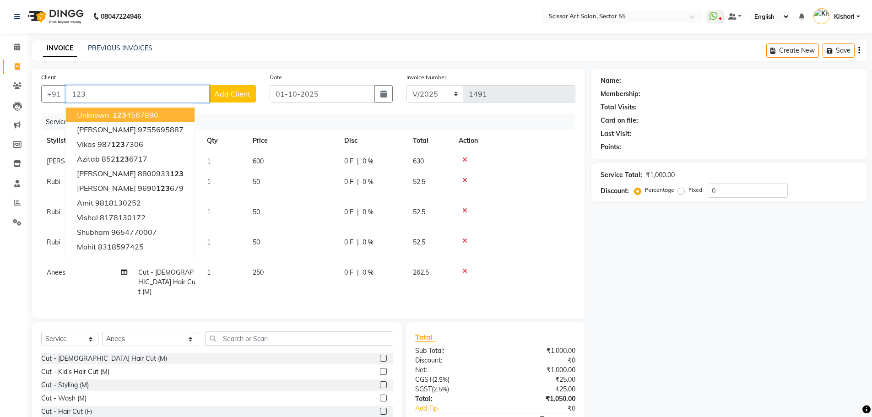
click at [156, 116] on ngb-highlight "123 4567890" at bounding box center [135, 114] width 48 height 9
click at [156, 116] on div "Services" at bounding box center [312, 122] width 540 height 17
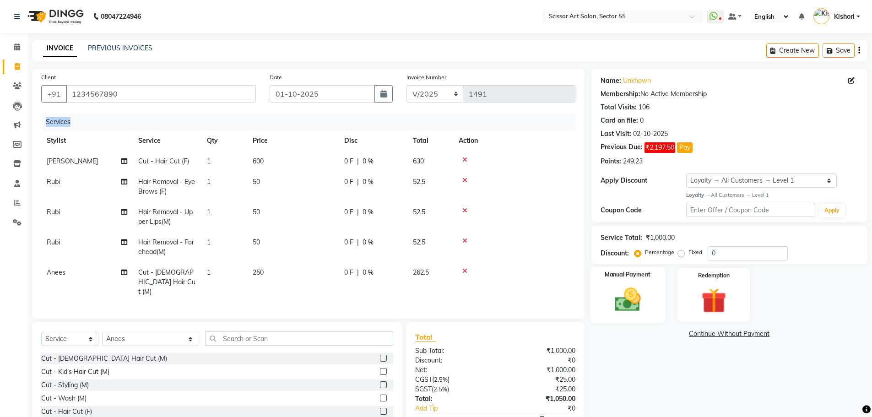
click at [635, 296] on img at bounding box center [628, 300] width 42 height 30
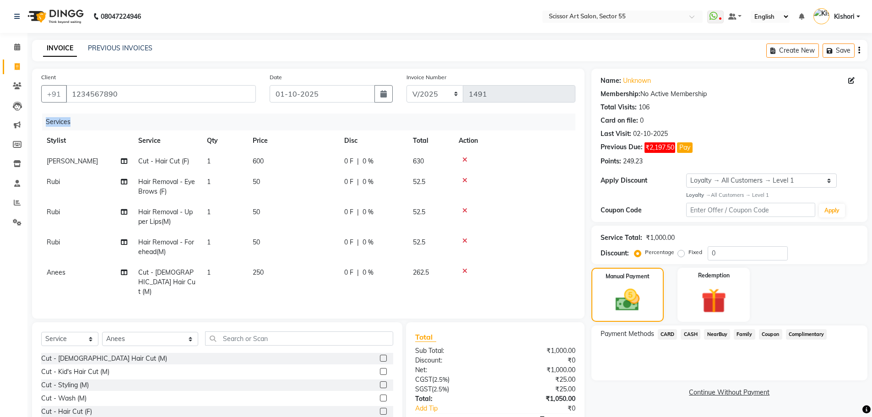
scroll to position [34, 0]
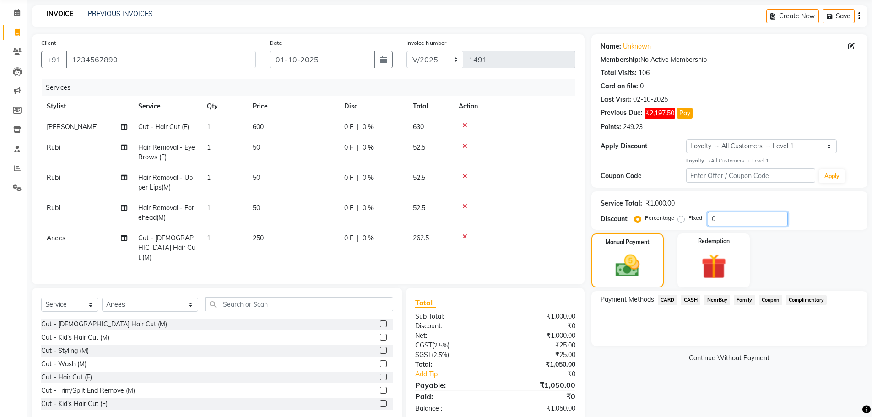
click at [719, 221] on input "0" at bounding box center [748, 219] width 80 height 14
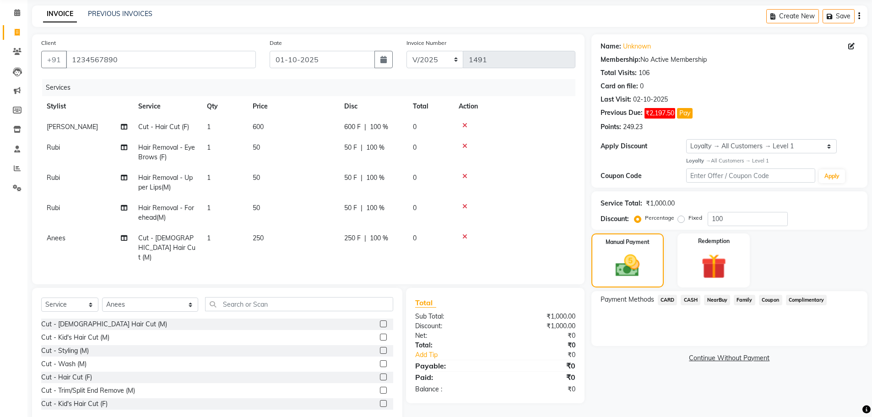
drag, startPoint x: 682, startPoint y: 219, endPoint x: 732, endPoint y: 228, distance: 51.6
click at [688, 219] on label "Fixed" at bounding box center [695, 218] width 14 height 8
click at [682, 219] on input "Fixed" at bounding box center [683, 218] width 6 height 6
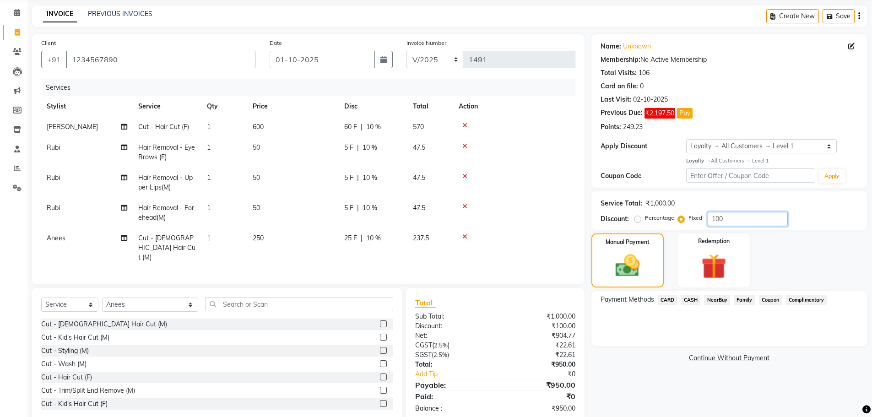
click at [732, 212] on input "100" at bounding box center [748, 219] width 80 height 14
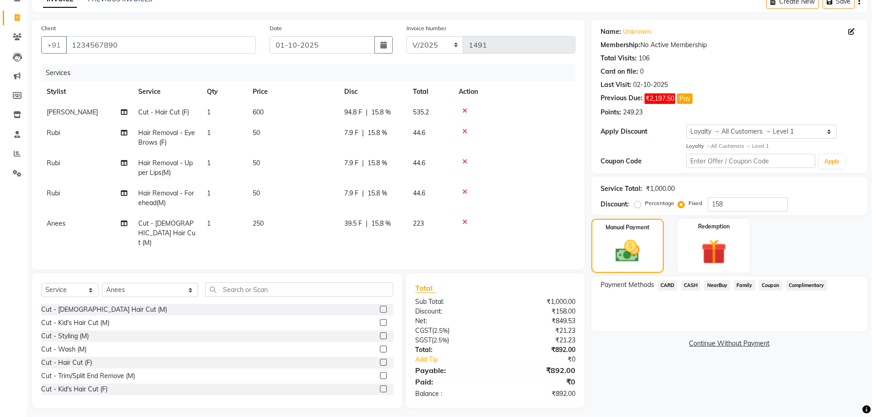
click at [672, 287] on span "CARD" at bounding box center [668, 285] width 20 height 11
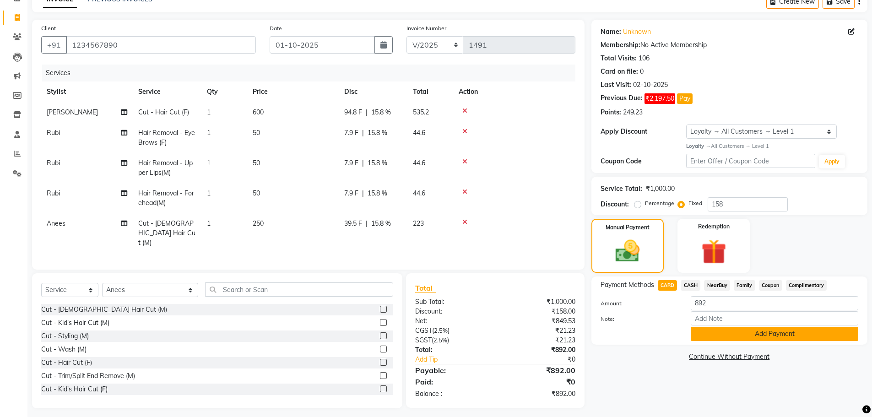
click at [763, 331] on button "Add Payment" at bounding box center [775, 334] width 168 height 14
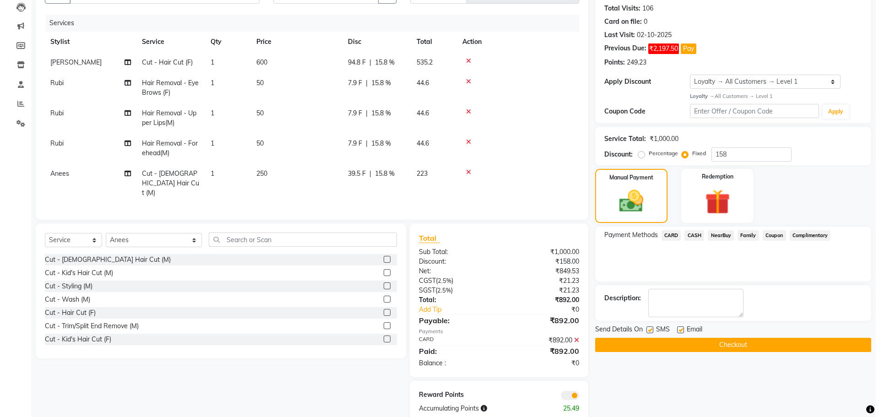
scroll to position [115, 0]
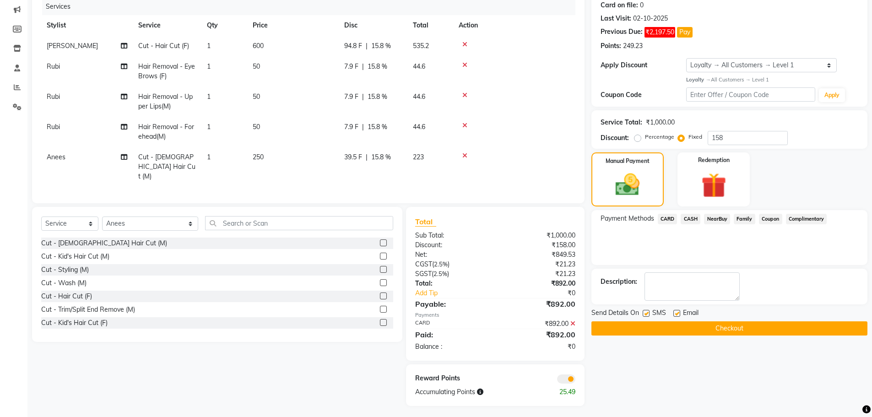
click at [566, 374] on span at bounding box center [566, 378] width 18 height 9
click at [575, 380] on input "checkbox" at bounding box center [575, 380] width 0 height 0
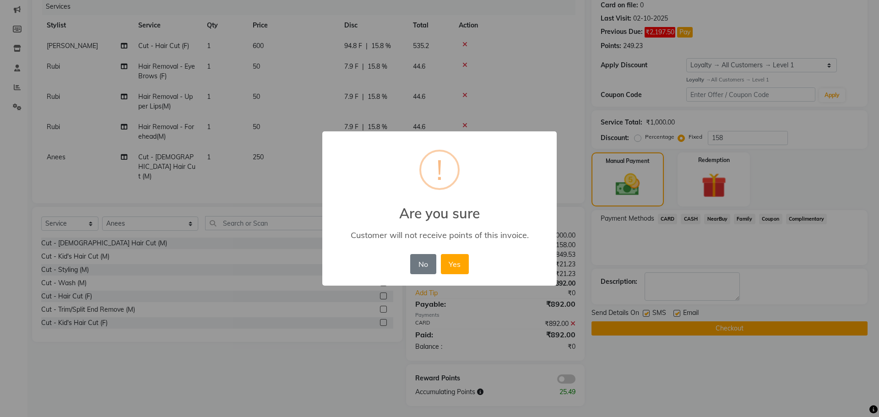
drag, startPoint x: 450, startPoint y: 258, endPoint x: 368, endPoint y: 223, distance: 89.4
click at [451, 258] on button "Yes" at bounding box center [455, 264] width 28 height 20
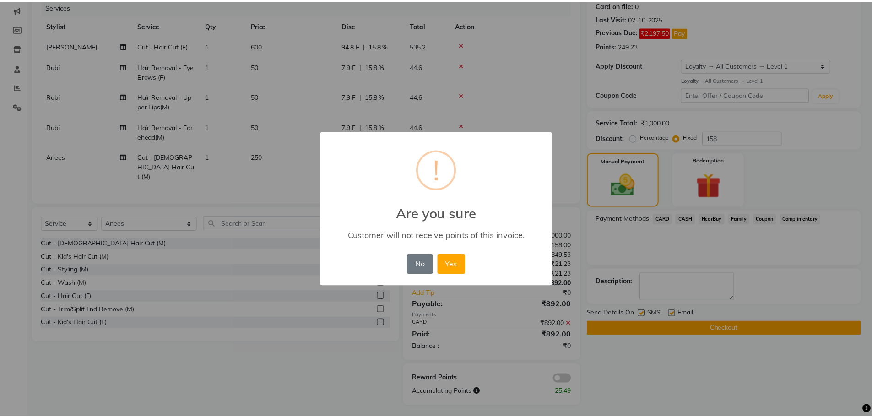
scroll to position [102, 0]
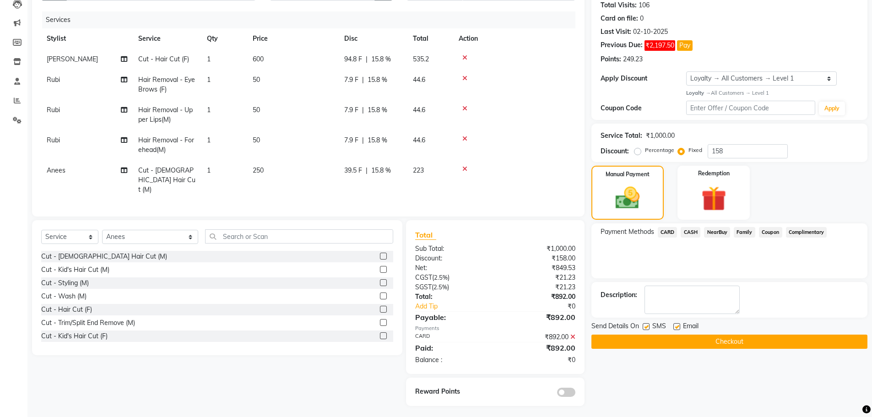
click at [680, 345] on button "Checkout" at bounding box center [729, 342] width 276 height 14
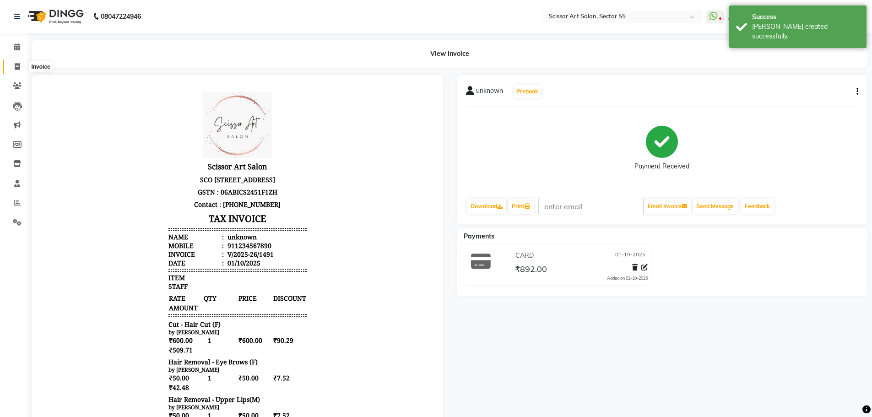
drag, startPoint x: 16, startPoint y: 64, endPoint x: 33, endPoint y: 72, distance: 19.4
click at [16, 65] on icon at bounding box center [17, 66] width 5 height 7
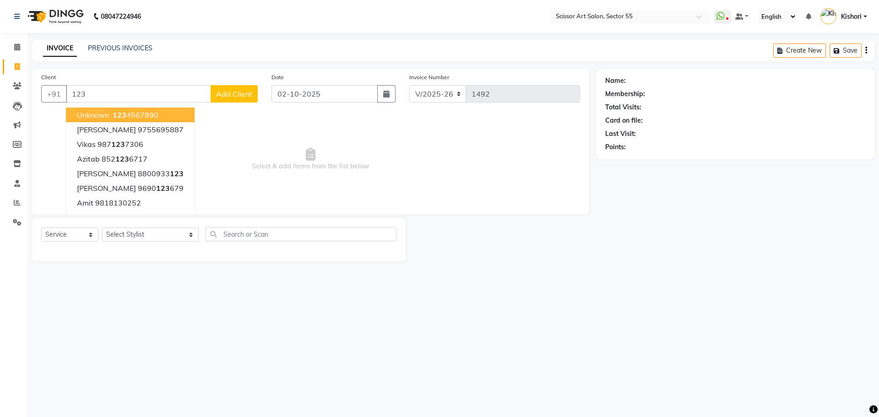
click at [138, 111] on ngb-highlight "123 4567890" at bounding box center [135, 114] width 48 height 9
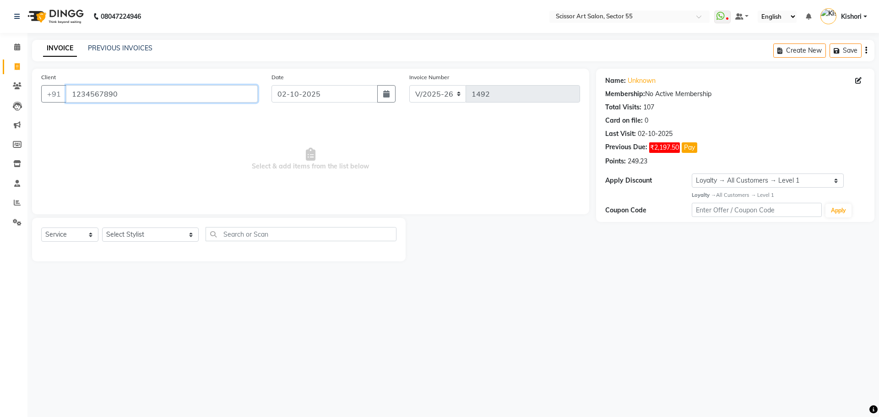
click at [136, 94] on input "1234567890" at bounding box center [162, 93] width 192 height 17
click at [144, 232] on select "Select Stylist [PERSON_NAME] ([DEMOGRAPHIC_DATA] hairdresser) [PERSON_NAME] [PE…" at bounding box center [150, 235] width 97 height 14
click at [102, 228] on select "Select Stylist [PERSON_NAME] ([DEMOGRAPHIC_DATA] hairdresser) [PERSON_NAME] [PE…" at bounding box center [150, 235] width 97 height 14
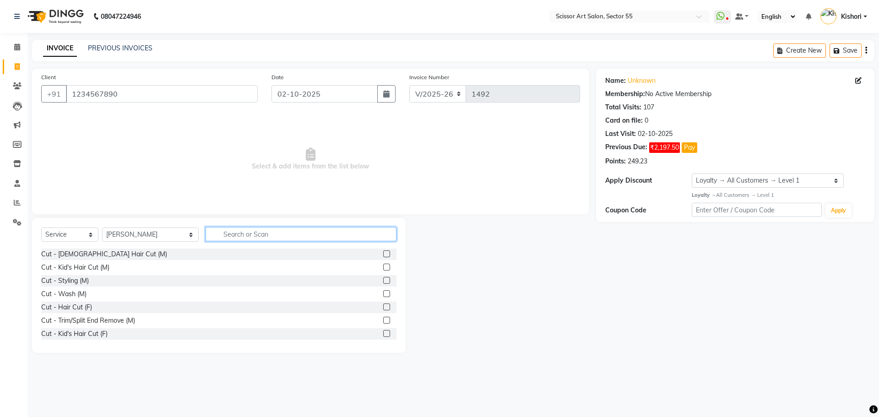
click at [207, 238] on input "text" at bounding box center [301, 234] width 191 height 14
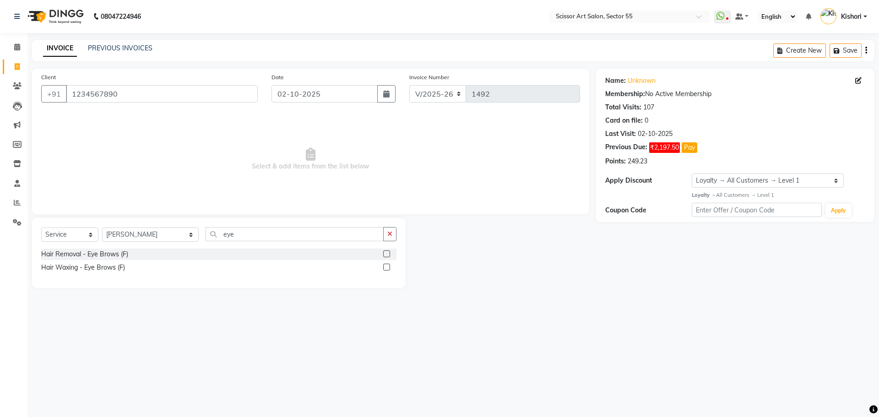
click at [383, 254] on label at bounding box center [386, 253] width 7 height 7
click at [383, 254] on input "checkbox" at bounding box center [386, 254] width 6 height 6
click at [383, 254] on label at bounding box center [386, 253] width 7 height 7
click at [383, 254] on input "checkbox" at bounding box center [386, 254] width 6 height 6
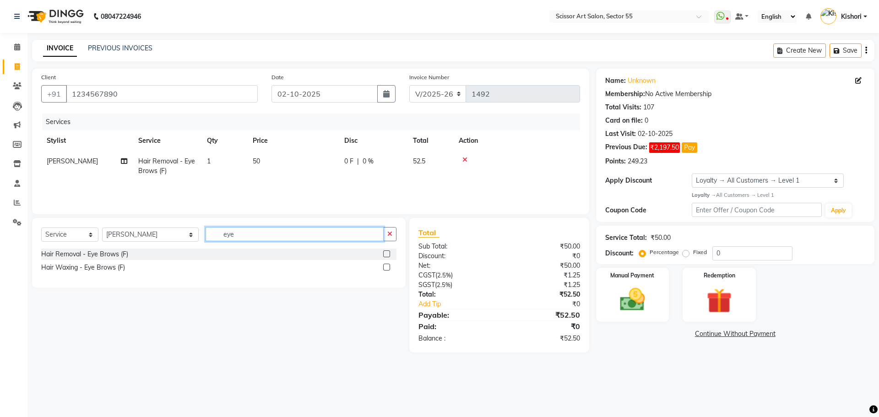
click at [349, 237] on input "eye" at bounding box center [295, 234] width 178 height 14
click at [387, 250] on label at bounding box center [386, 253] width 7 height 7
click at [387, 251] on input "checkbox" at bounding box center [386, 254] width 6 height 6
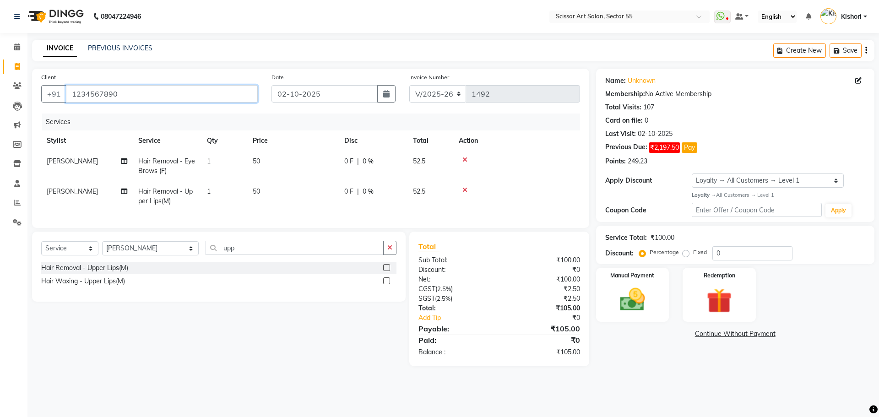
click at [130, 86] on input "1234567890" at bounding box center [162, 93] width 192 height 17
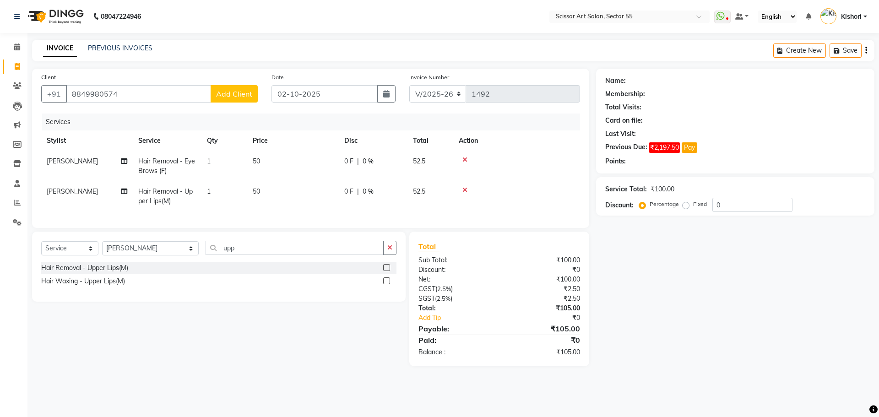
click at [219, 93] on span "Add Client" at bounding box center [234, 93] width 36 height 9
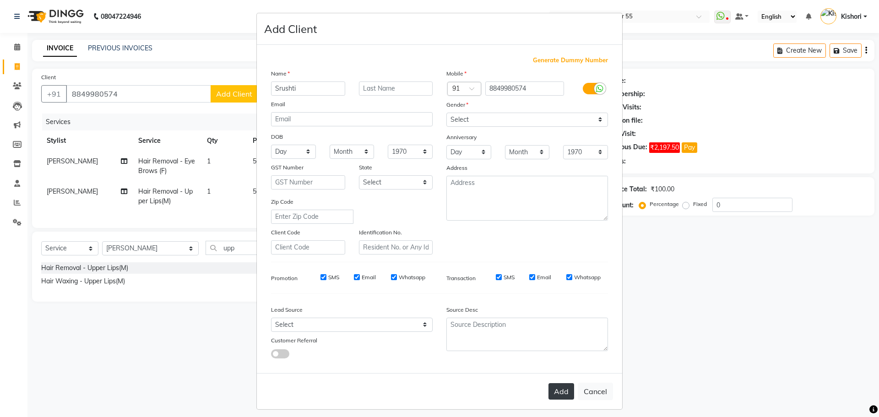
click at [558, 389] on button "Add" at bounding box center [561, 391] width 26 height 16
click at [559, 392] on button "Add" at bounding box center [561, 391] width 26 height 16
click at [480, 115] on select "Select [DEMOGRAPHIC_DATA] [DEMOGRAPHIC_DATA] Other Prefer Not To Say" at bounding box center [527, 120] width 162 height 14
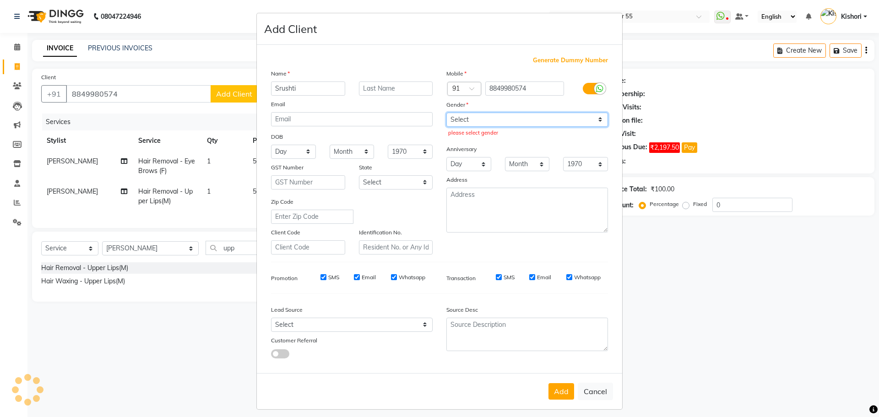
click at [446, 113] on select "Select [DEMOGRAPHIC_DATA] [DEMOGRAPHIC_DATA] Other Prefer Not To Say" at bounding box center [527, 120] width 162 height 14
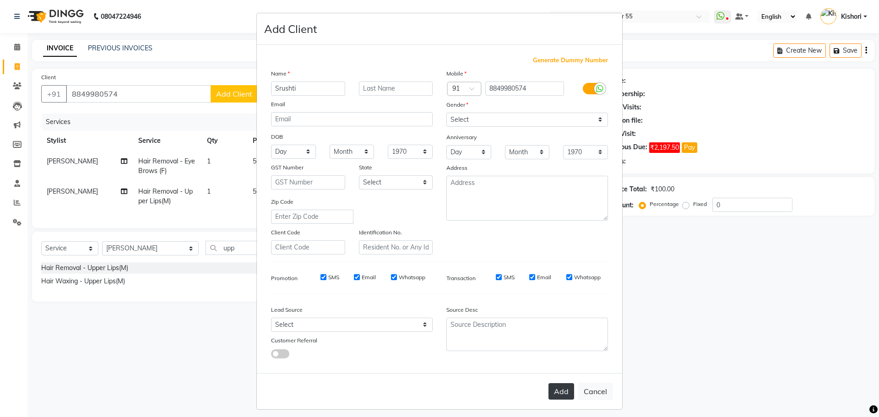
click at [564, 394] on button "Add" at bounding box center [561, 391] width 26 height 16
click at [564, 394] on div "Add Cancel" at bounding box center [439, 391] width 365 height 36
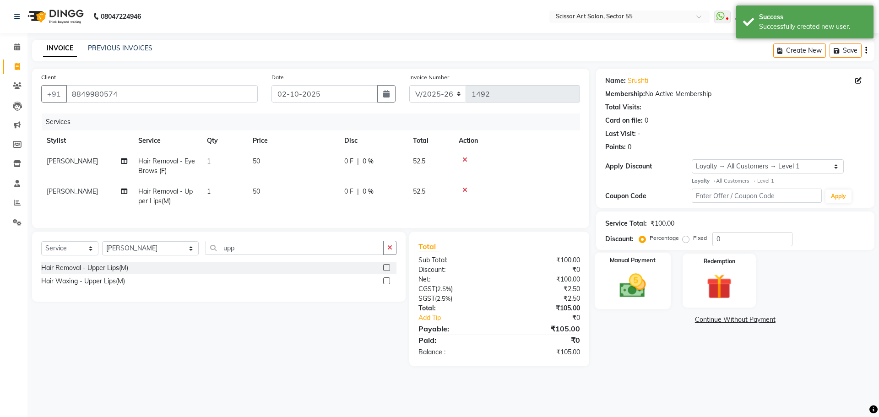
click at [655, 282] on div "Manual Payment" at bounding box center [632, 280] width 76 height 56
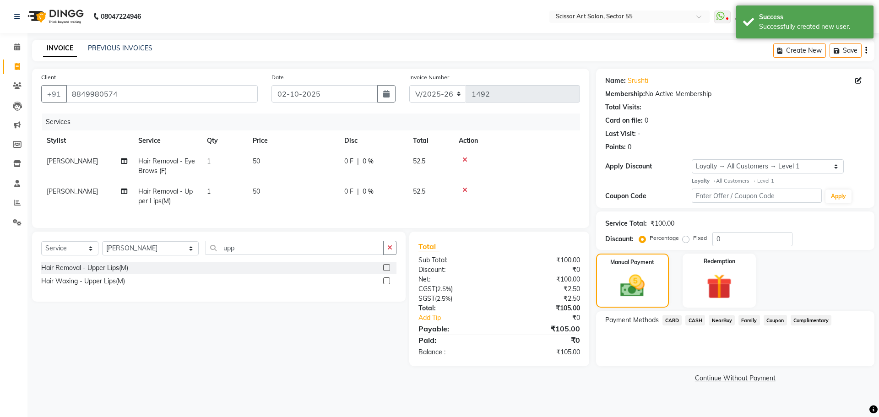
click at [670, 319] on span "CARD" at bounding box center [672, 320] width 20 height 11
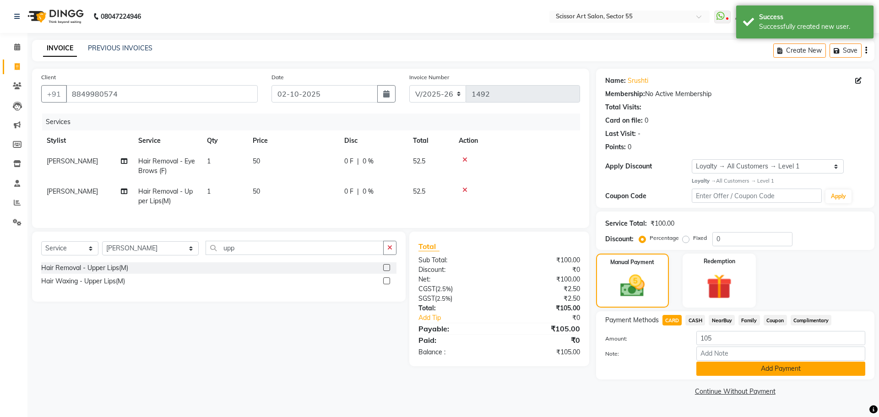
click at [805, 369] on button "Add Payment" at bounding box center [780, 369] width 169 height 14
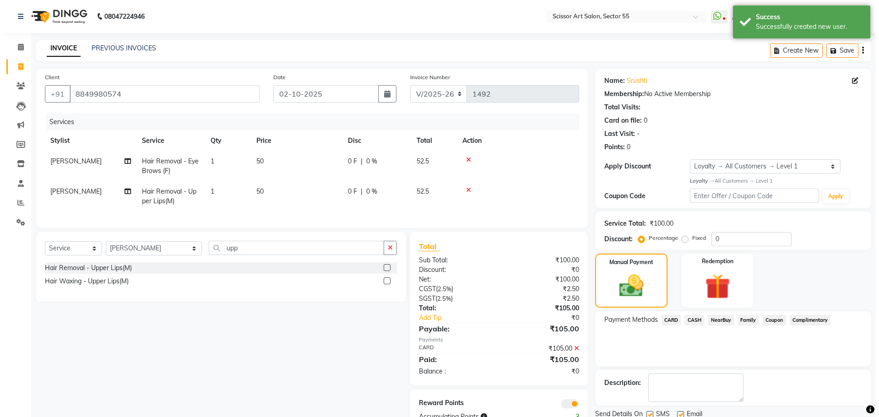
scroll to position [34, 0]
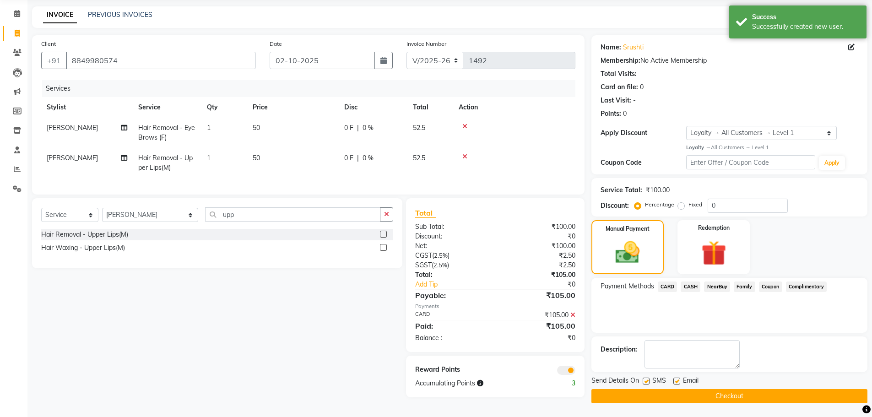
click at [574, 374] on span at bounding box center [566, 370] width 18 height 9
click at [575, 372] on input "checkbox" at bounding box center [575, 372] width 0 height 0
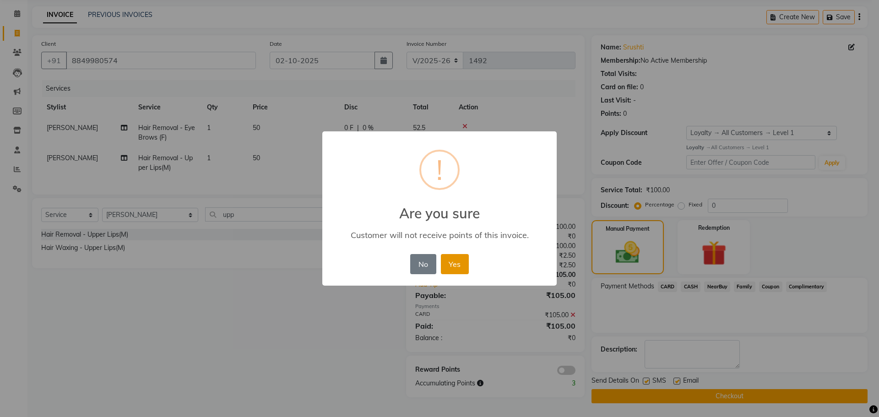
click at [450, 263] on button "Yes" at bounding box center [455, 264] width 28 height 20
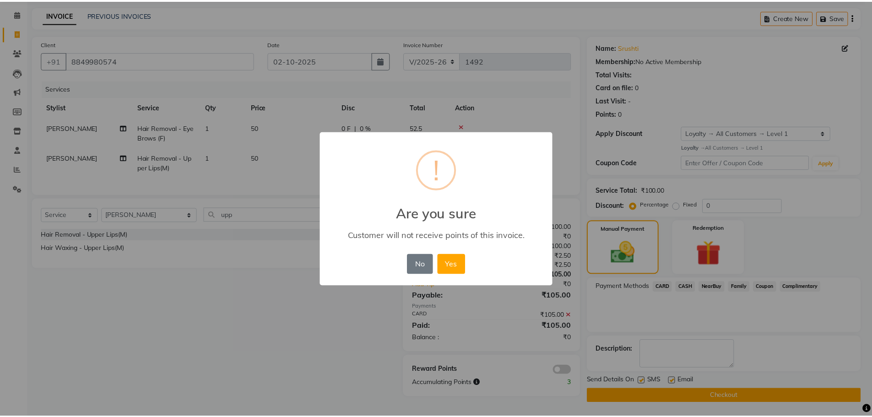
scroll to position [33, 0]
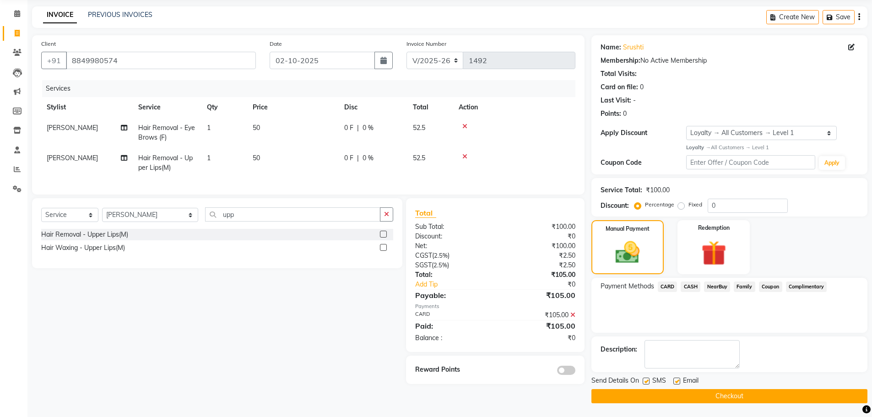
click at [638, 389] on button "Checkout" at bounding box center [729, 396] width 276 height 14
click at [638, 389] on div "Checkout" at bounding box center [729, 396] width 276 height 14
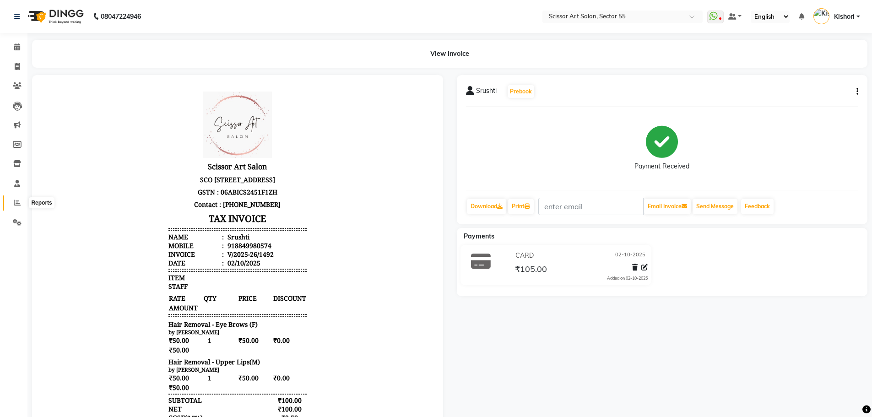
click at [13, 201] on span at bounding box center [17, 203] width 16 height 11
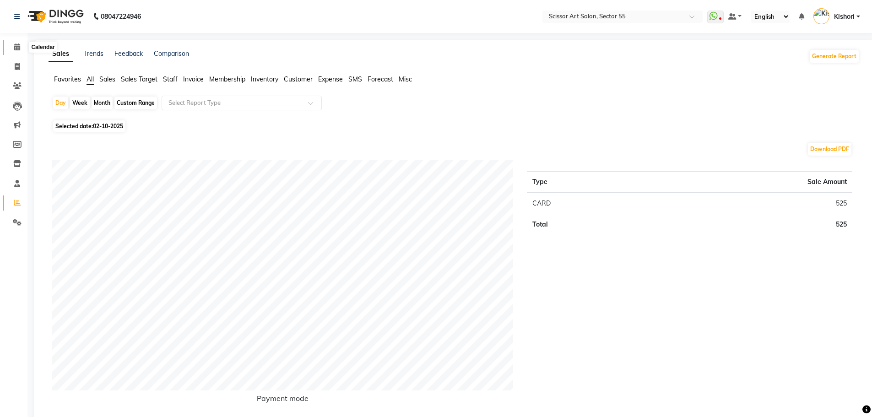
click at [16, 51] on span at bounding box center [17, 47] width 16 height 11
drag, startPoint x: 16, startPoint y: 51, endPoint x: 24, endPoint y: 69, distance: 19.7
click at [16, 49] on span at bounding box center [17, 47] width 16 height 11
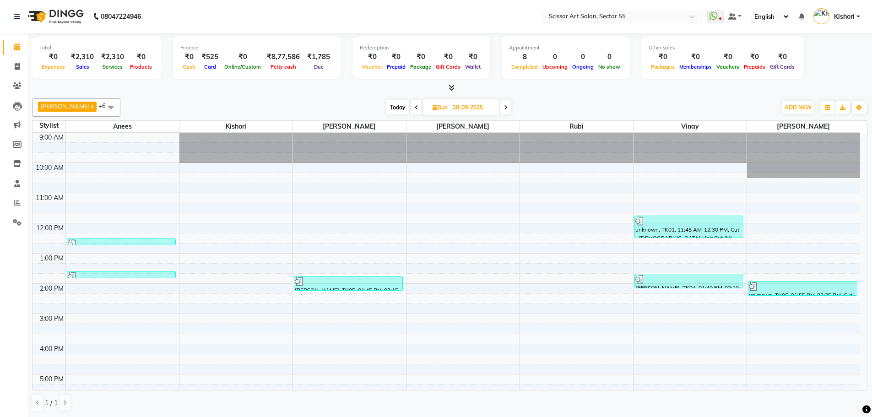
click at [433, 108] on icon at bounding box center [435, 107] width 5 height 6
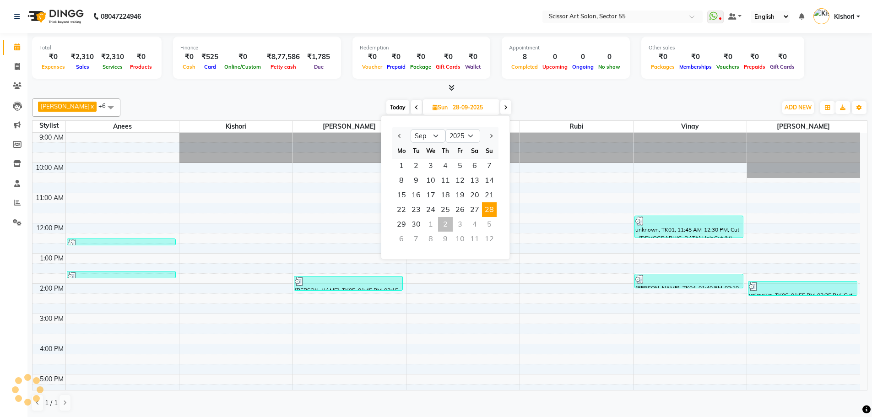
click at [433, 229] on div "1" at bounding box center [430, 224] width 15 height 15
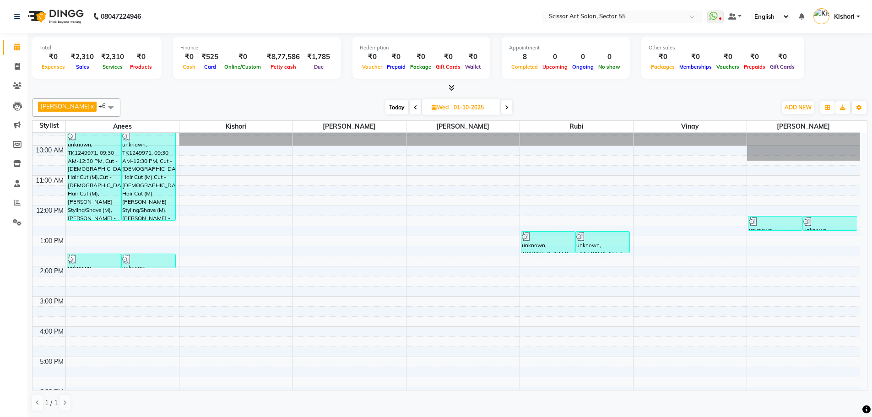
scroll to position [17, 0]
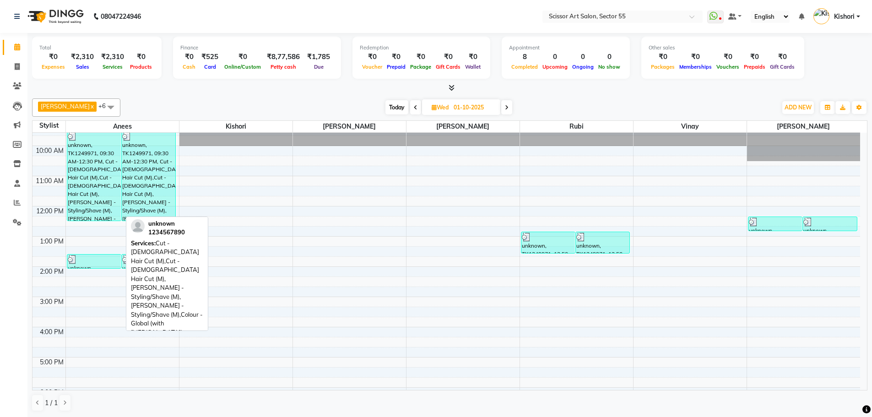
click at [118, 193] on div "unknown, TK1249971, 09:30 AM-12:30 PM, Cut - [DEMOGRAPHIC_DATA] Hair Cut (M),Cu…" at bounding box center [94, 175] width 54 height 89
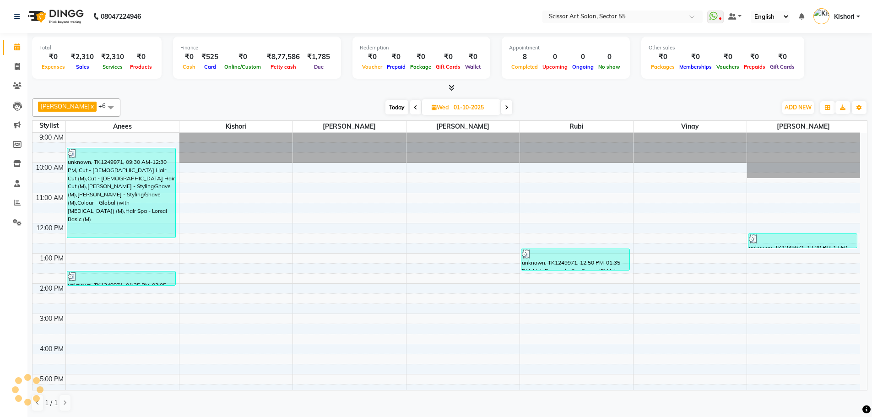
scroll to position [118, 0]
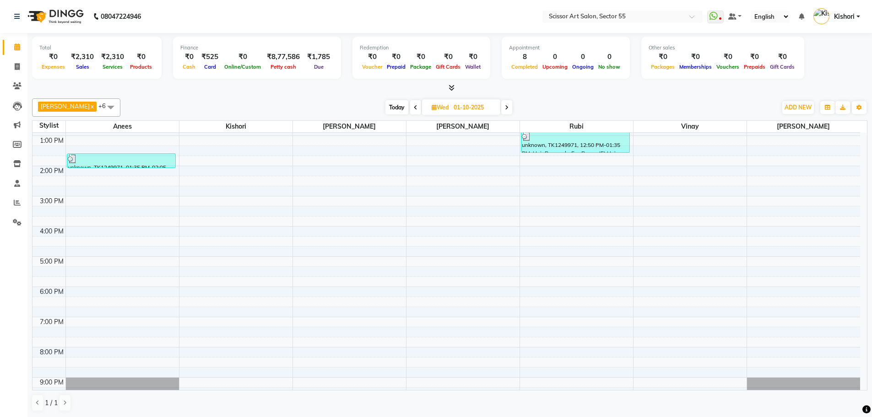
click at [122, 168] on div "unknown, TK1249971, 01:35 PM-02:05 PM, Cut - [DEMOGRAPHIC_DATA] Hair Cut (M)" at bounding box center [121, 160] width 109 height 15
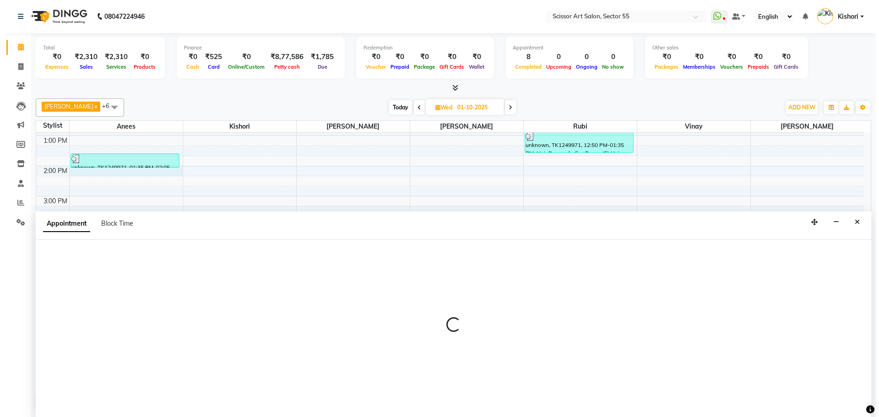
scroll to position [0, 0]
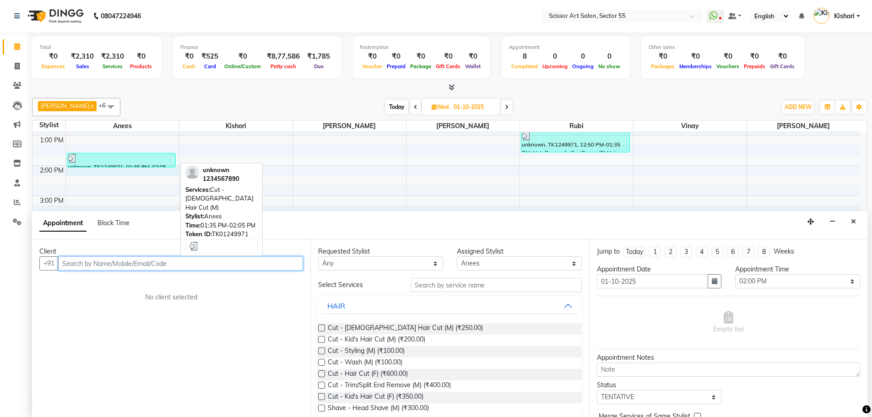
click at [97, 163] on div "unknown, TK1249971, 01:35 PM-02:05 PM, Cut - [DEMOGRAPHIC_DATA] Hair Cut (M)" at bounding box center [121, 160] width 108 height 14
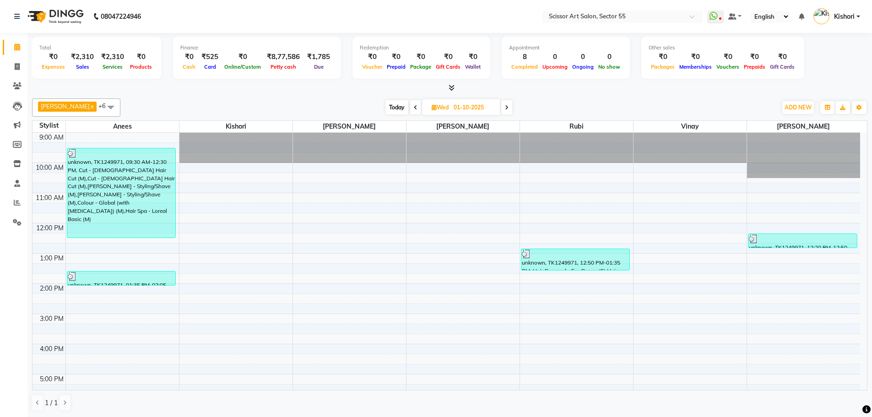
click at [860, 152] on div at bounding box center [804, 155] width 114 height 45
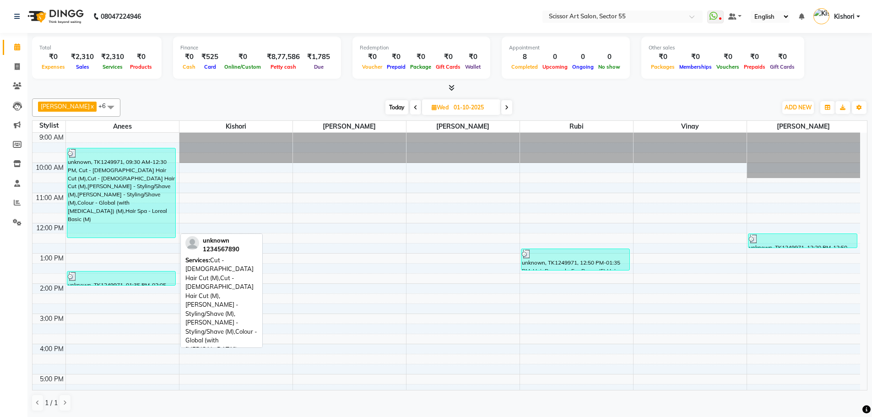
click at [91, 205] on div "unknown, TK1249971, 09:30 AM-12:30 PM, Cut - [DEMOGRAPHIC_DATA] Hair Cut (M),Cu…" at bounding box center [121, 192] width 108 height 89
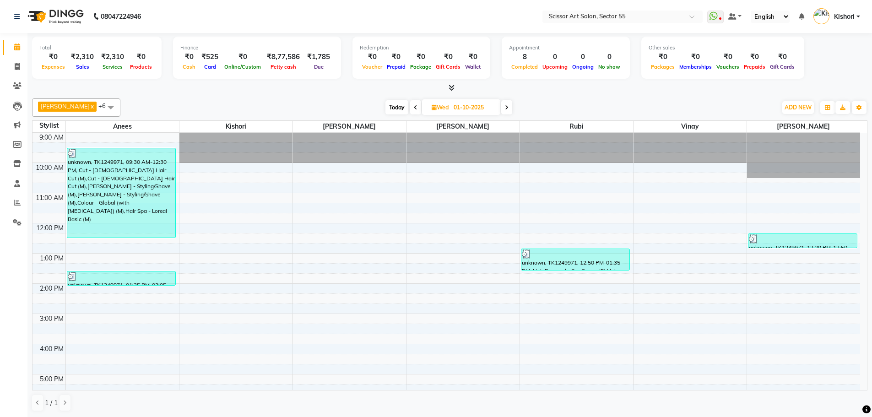
click at [111, 282] on div "unknown, TK1249971, 01:35 PM-02:05 PM, Cut - [DEMOGRAPHIC_DATA] Hair Cut (M)" at bounding box center [121, 278] width 108 height 14
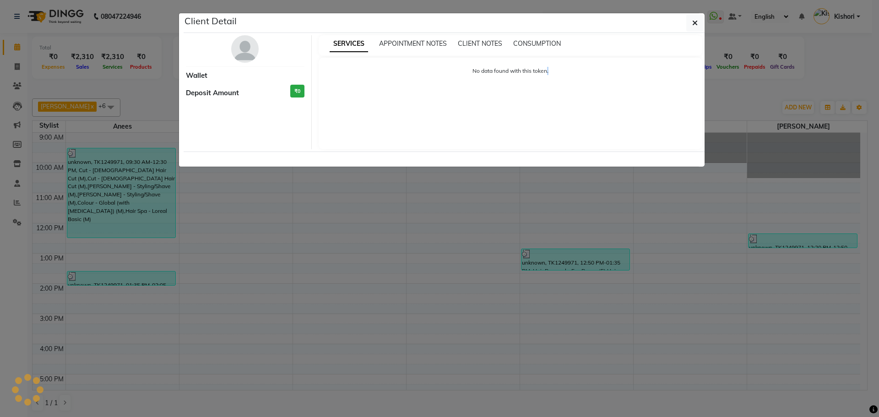
click at [111, 282] on ngb-modal-window "Client Detail Wallet Deposit Amount ₹0 SERVICES APPOINTMENT NOTES CLIENT NOTES …" at bounding box center [439, 208] width 879 height 417
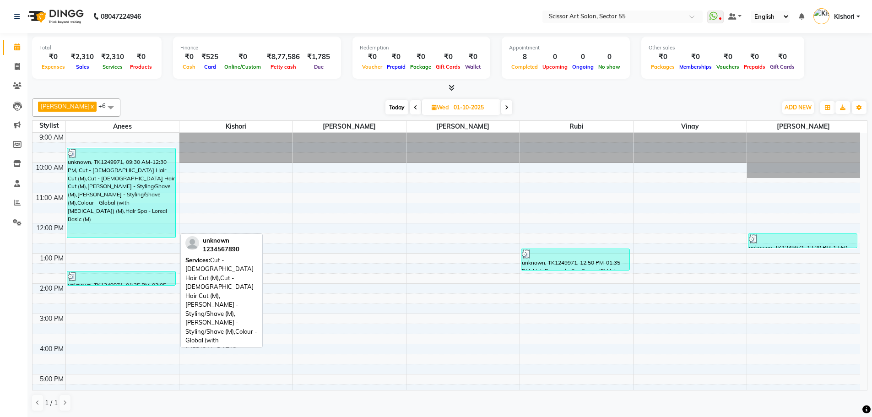
click at [102, 200] on div "unknown, TK1249971, 09:30 AM-12:30 PM, Cut - [DEMOGRAPHIC_DATA] Hair Cut (M),Cu…" at bounding box center [121, 192] width 108 height 89
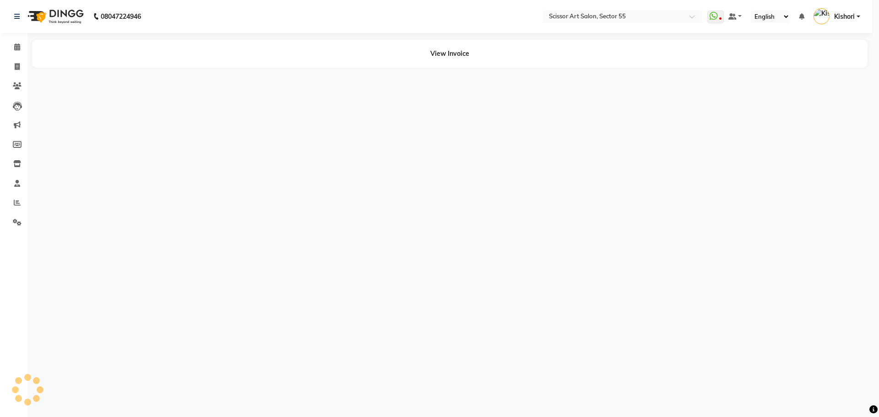
click at [442, 374] on button "View Invoice" at bounding box center [444, 381] width 45 height 15
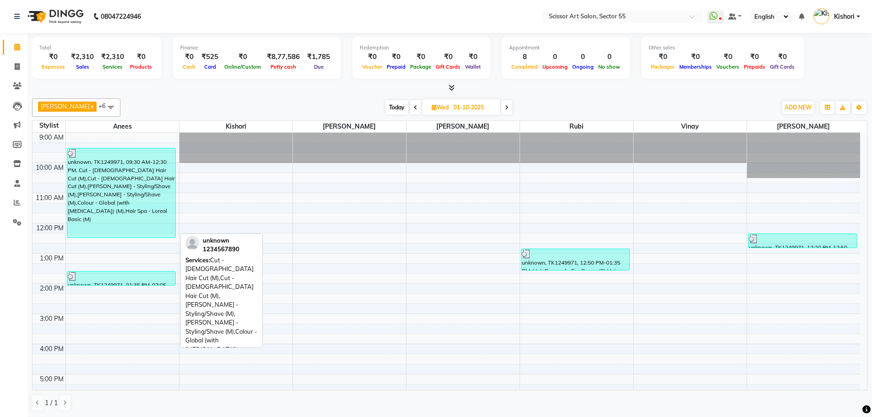
click at [77, 155] on div at bounding box center [122, 153] width 108 height 9
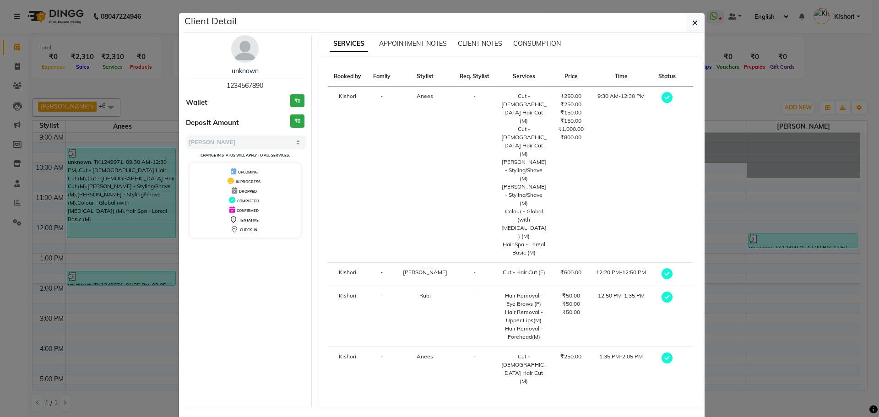
click at [501, 158] on div "[PERSON_NAME] - Styling/Shave (M)" at bounding box center [524, 170] width 46 height 25
click at [378, 127] on td "-" at bounding box center [381, 175] width 29 height 176
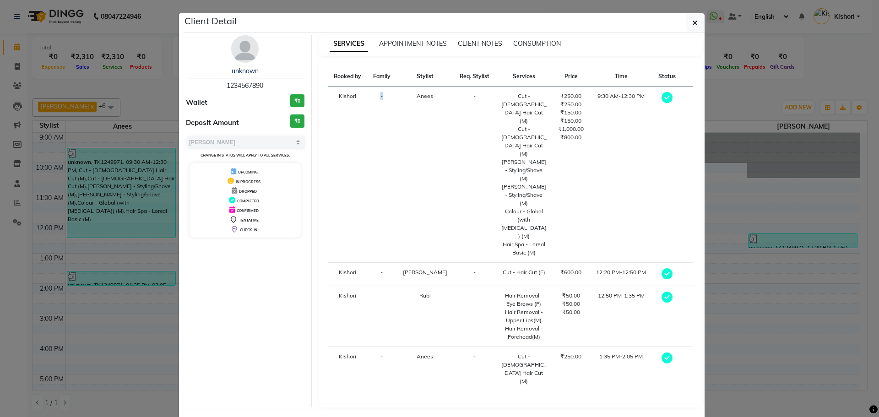
click at [378, 127] on td "-" at bounding box center [381, 175] width 29 height 176
click at [432, 133] on td "Anees" at bounding box center [424, 175] width 57 height 176
click at [673, 80] on th "Status" at bounding box center [666, 77] width 29 height 20
click at [354, 76] on th "Booked by" at bounding box center [348, 77] width 40 height 20
click at [396, 71] on th "Family" at bounding box center [381, 77] width 29 height 20
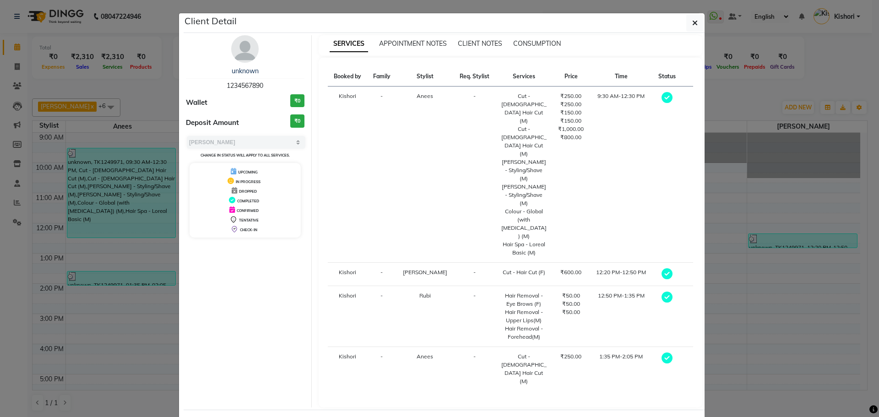
click at [518, 207] on div "Colour - Global (with [MEDICAL_DATA]) (M)" at bounding box center [524, 223] width 46 height 33
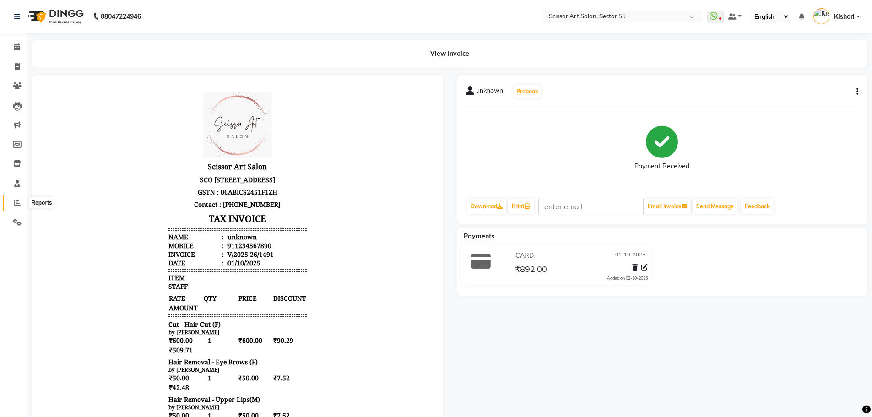
click at [14, 202] on icon at bounding box center [17, 202] width 7 height 7
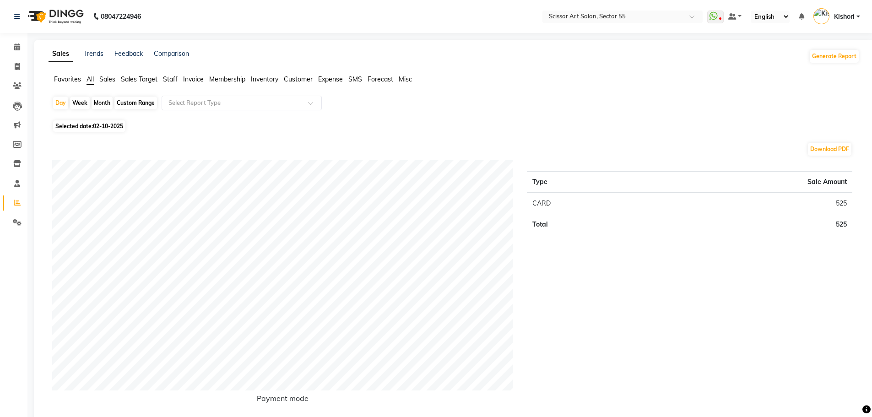
click at [74, 122] on span "Selected date: [DATE]" at bounding box center [89, 125] width 72 height 11
click at [115, 127] on span "02-10-2025" at bounding box center [108, 126] width 30 height 7
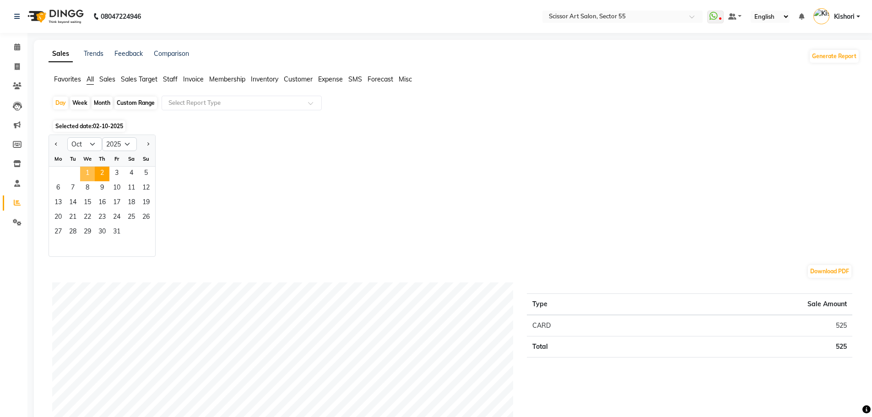
click at [92, 170] on span "1" at bounding box center [87, 174] width 15 height 15
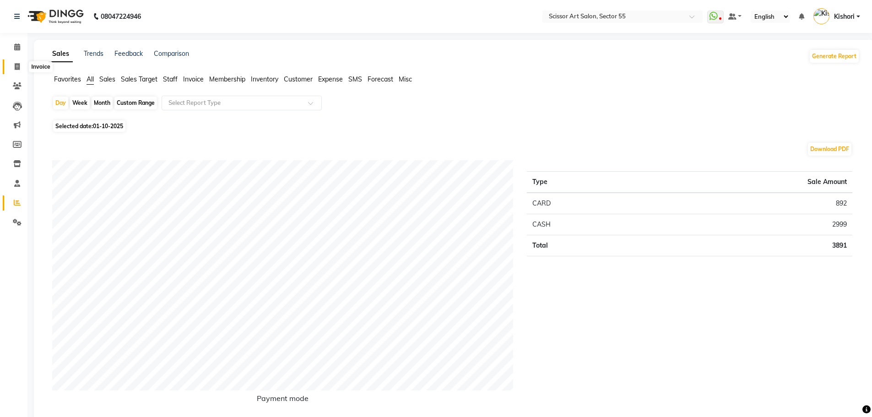
click at [21, 63] on span at bounding box center [17, 67] width 16 height 11
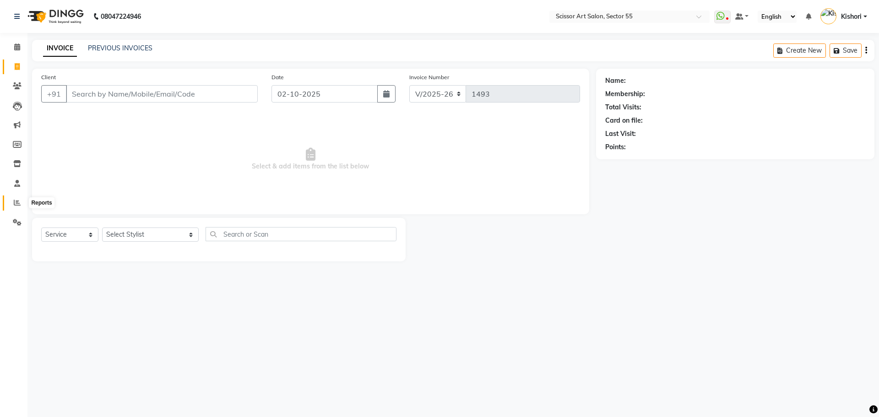
click at [20, 201] on icon at bounding box center [17, 202] width 7 height 7
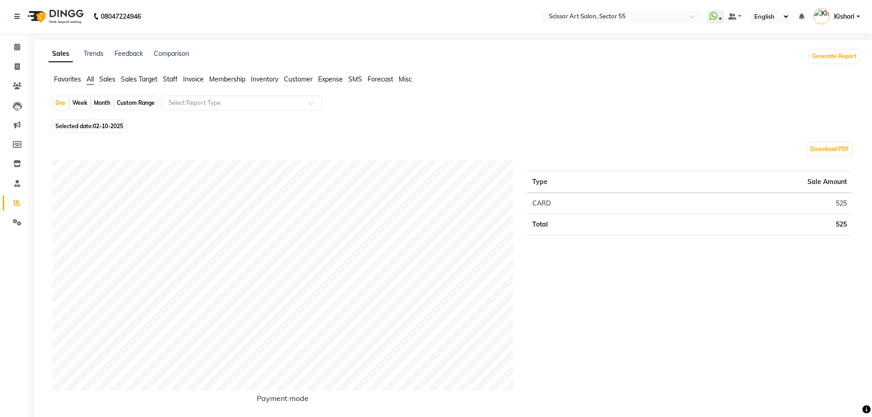
click at [92, 123] on span "Selected date: [DATE]" at bounding box center [89, 125] width 72 height 11
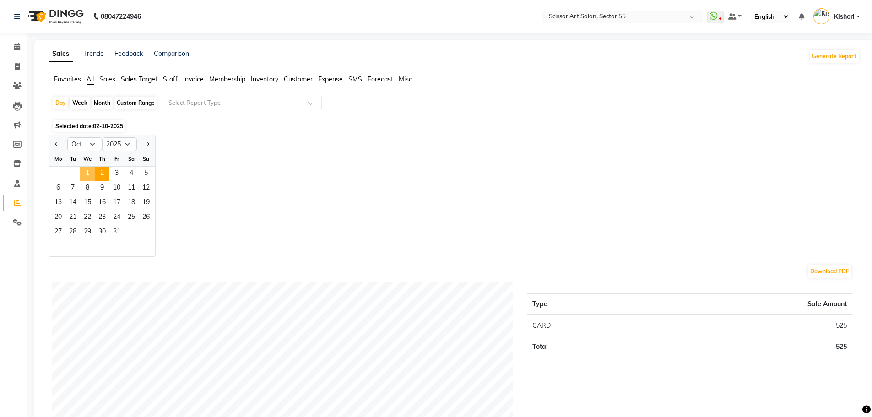
click at [93, 174] on span "1" at bounding box center [87, 174] width 15 height 15
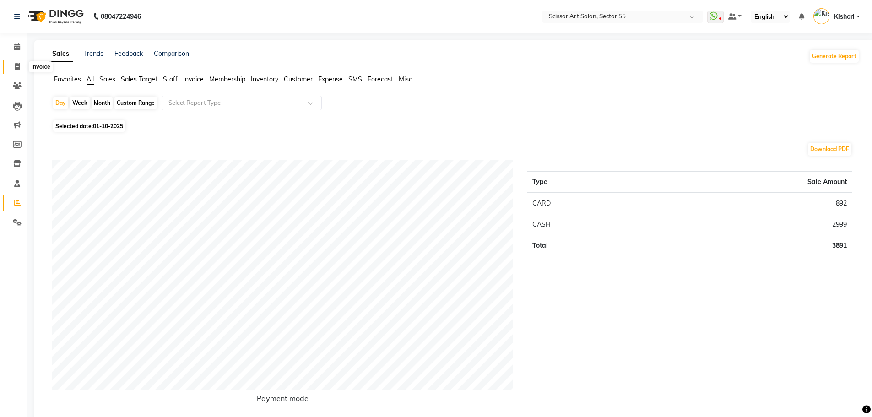
drag, startPoint x: 21, startPoint y: 68, endPoint x: 0, endPoint y: 49, distance: 27.9
click at [21, 68] on span at bounding box center [17, 67] width 16 height 11
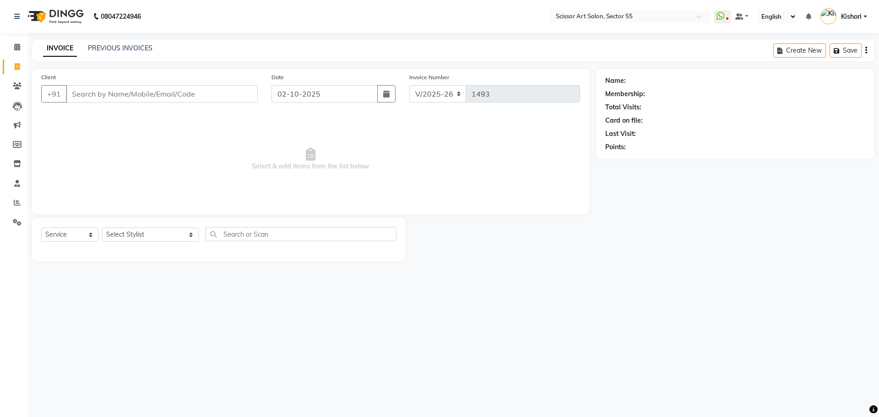
click at [132, 97] on input "Client" at bounding box center [162, 93] width 192 height 17
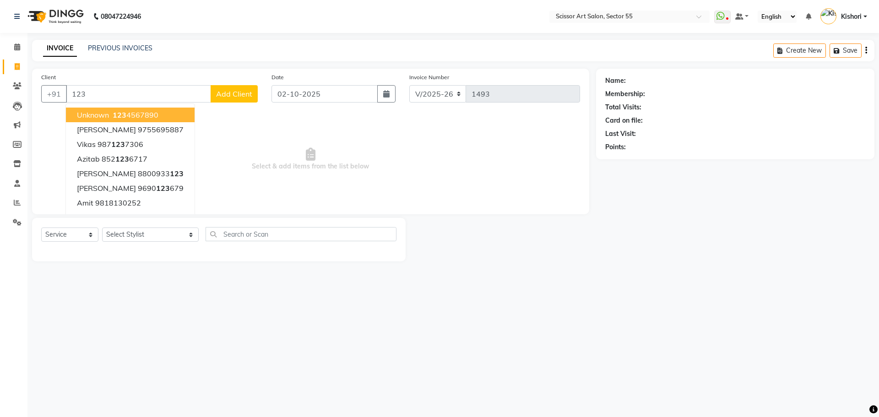
click at [114, 116] on span "123" at bounding box center [120, 114] width 14 height 9
click at [114, 116] on span "Select & add items from the list below" at bounding box center [310, 160] width 539 height 92
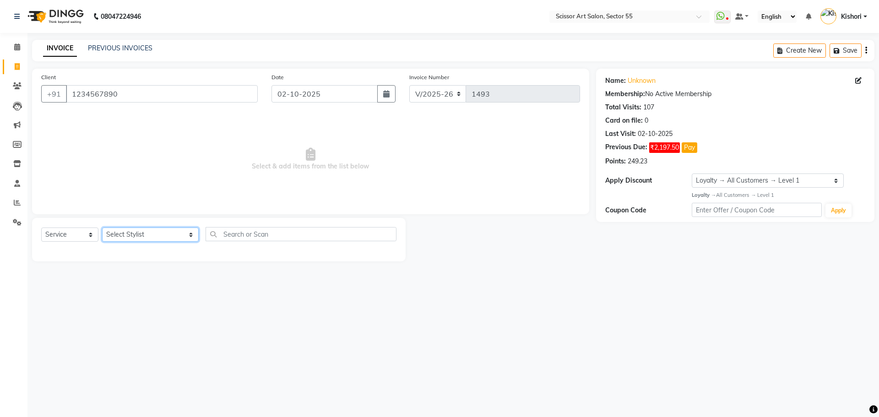
click at [140, 237] on select "Select Stylist [PERSON_NAME] ([DEMOGRAPHIC_DATA] hairdresser) [PERSON_NAME] [PE…" at bounding box center [150, 235] width 97 height 14
click at [102, 228] on select "Select Stylist [PERSON_NAME] ([DEMOGRAPHIC_DATA] hairdresser) [PERSON_NAME] [PE…" at bounding box center [150, 235] width 97 height 14
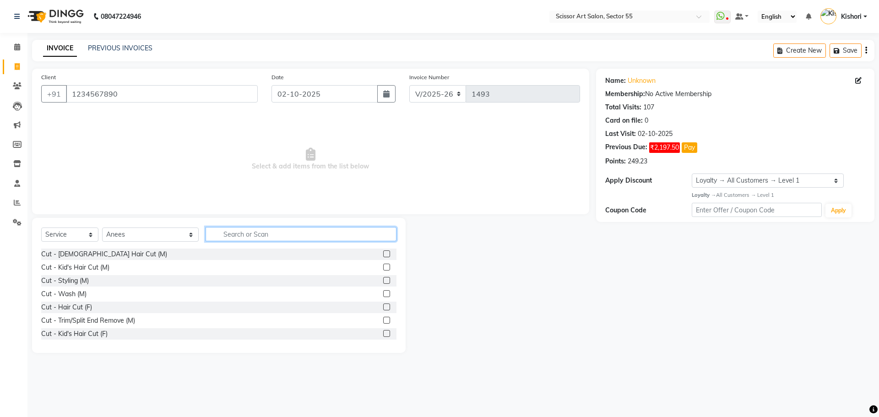
click at [220, 236] on input "text" at bounding box center [301, 234] width 191 height 14
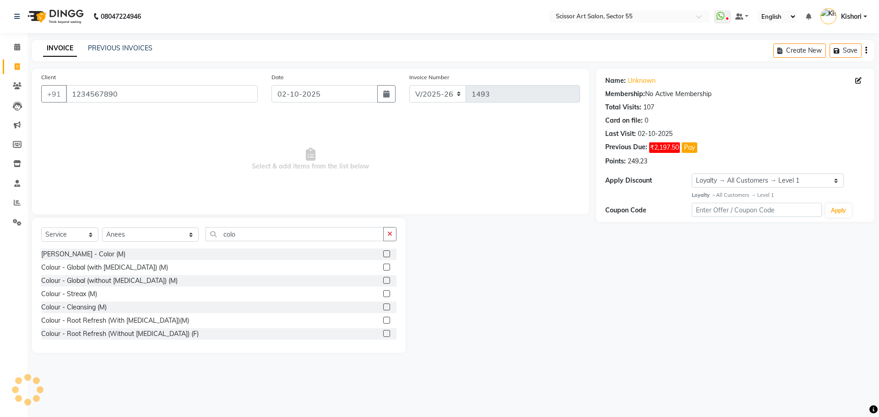
click at [383, 268] on label at bounding box center [386, 267] width 7 height 7
click at [383, 268] on input "checkbox" at bounding box center [386, 268] width 6 height 6
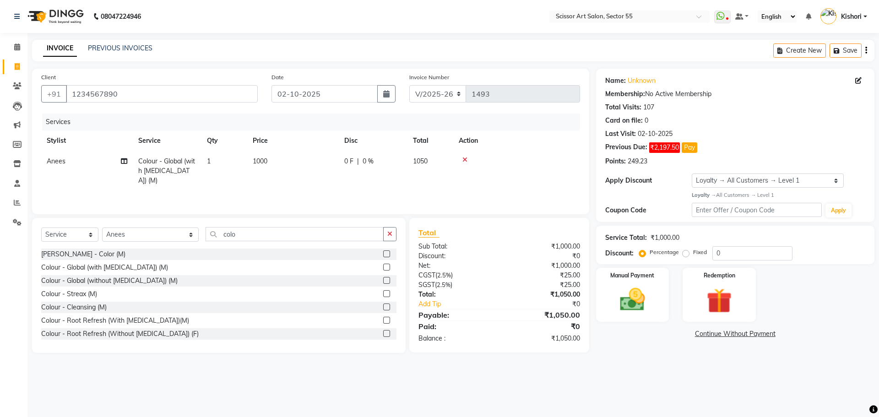
click at [266, 150] on th "Price" at bounding box center [293, 140] width 92 height 21
click at [269, 154] on td "1000" at bounding box center [293, 171] width 92 height 40
click at [310, 163] on input "1000" at bounding box center [336, 164] width 81 height 14
click at [638, 409] on div "08047224946 Select Location × Scissor Art Salon, Sector 55 WhatsApp Status ✕ St…" at bounding box center [439, 208] width 879 height 417
click at [639, 409] on div "08047224946 Select Location × Scissor Art Salon, Sector 55 WhatsApp Status ✕ St…" at bounding box center [439, 208] width 879 height 417
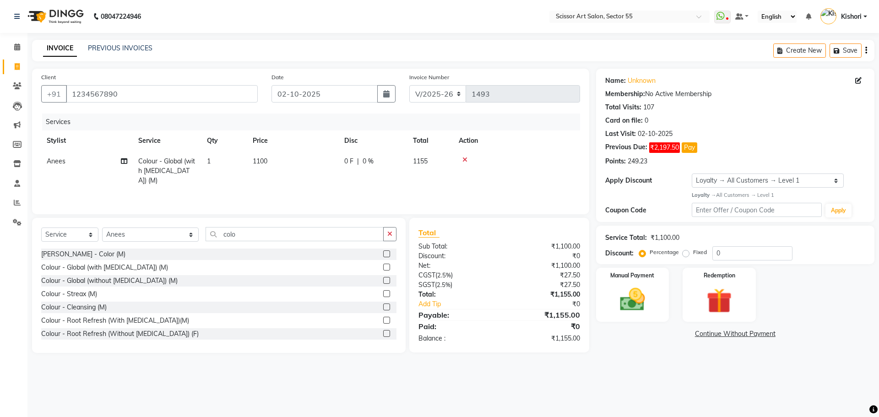
click at [260, 155] on td "1100" at bounding box center [293, 171] width 92 height 40
click at [335, 159] on input "1100" at bounding box center [336, 164] width 81 height 14
click at [677, 414] on div "08047224946 Select Location × Scissor Art Salon, Sector 55 WhatsApp Status ✕ St…" at bounding box center [439, 208] width 879 height 417
click at [676, 413] on div "08047224946 Select Location × Scissor Art Salon, Sector 55 WhatsApp Status ✕ St…" at bounding box center [439, 208] width 879 height 417
click at [267, 156] on td "1000" at bounding box center [293, 171] width 92 height 40
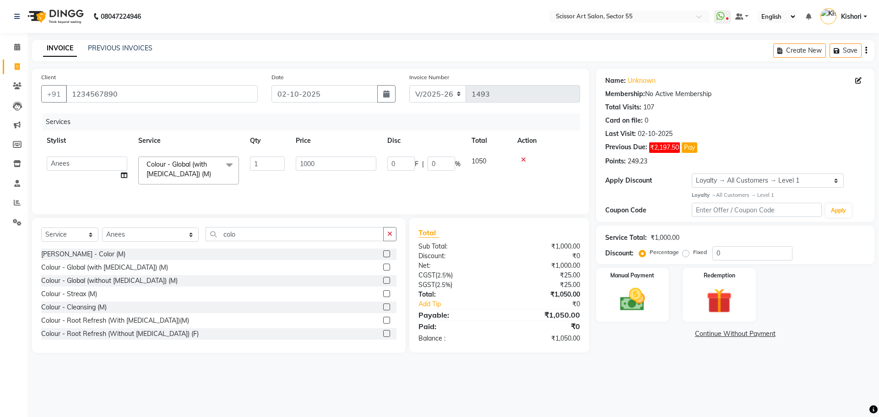
click at [348, 155] on td "1000" at bounding box center [336, 170] width 92 height 39
click at [342, 160] on input "1000" at bounding box center [336, 164] width 81 height 14
click at [611, 392] on div "08047224946 Select Location × Scissor Art Salon, Sector 55 WhatsApp Status ✕ St…" at bounding box center [439, 208] width 879 height 417
click at [763, 255] on input "0" at bounding box center [752, 253] width 80 height 14
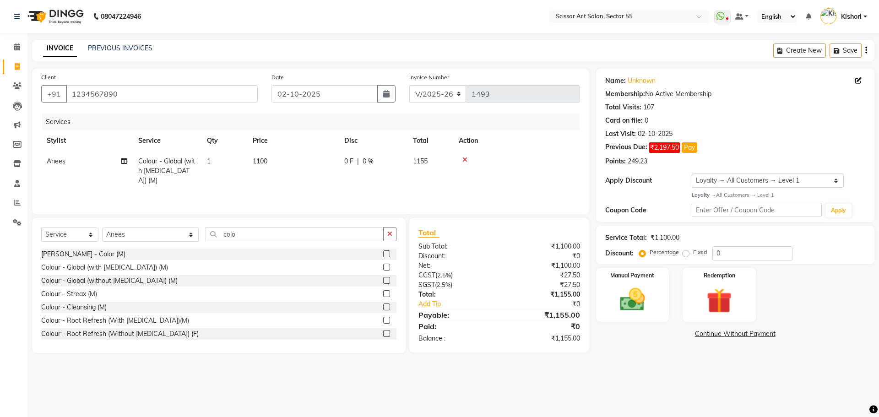
click at [693, 254] on label "Fixed" at bounding box center [700, 252] width 14 height 8
click at [684, 254] on input "Fixed" at bounding box center [687, 252] width 6 height 6
click at [693, 254] on label "Fixed" at bounding box center [700, 252] width 14 height 8
click at [684, 254] on input "Fixed" at bounding box center [687, 252] width 6 height 6
click at [748, 259] on input "0" at bounding box center [752, 253] width 80 height 14
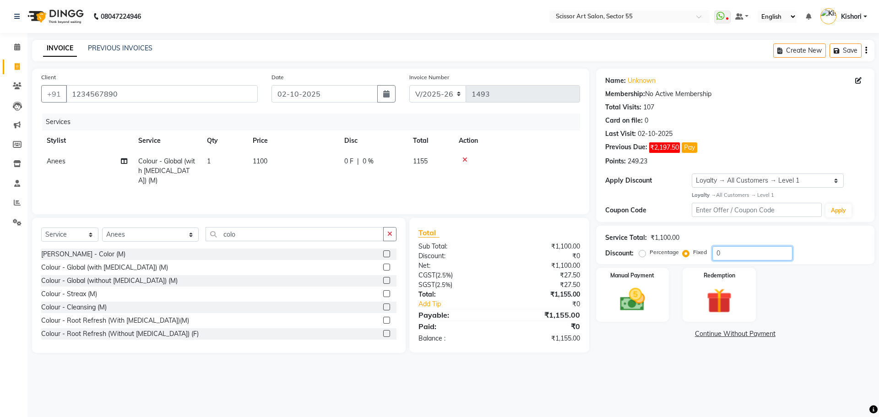
click at [748, 259] on input "0" at bounding box center [752, 253] width 80 height 14
click at [652, 293] on img at bounding box center [632, 300] width 43 height 30
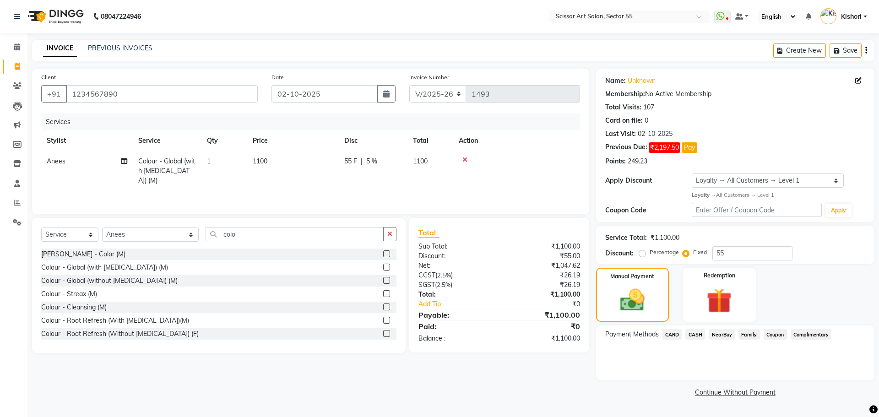
click at [679, 333] on span "CARD" at bounding box center [672, 334] width 20 height 11
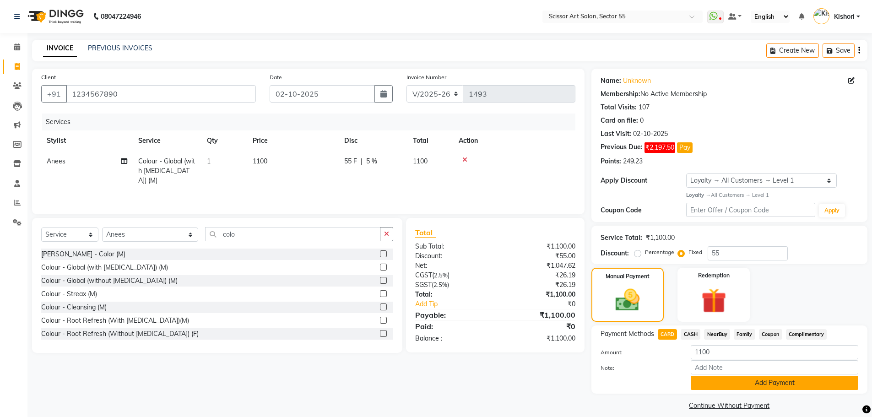
click at [731, 380] on button "Add Payment" at bounding box center [775, 383] width 168 height 14
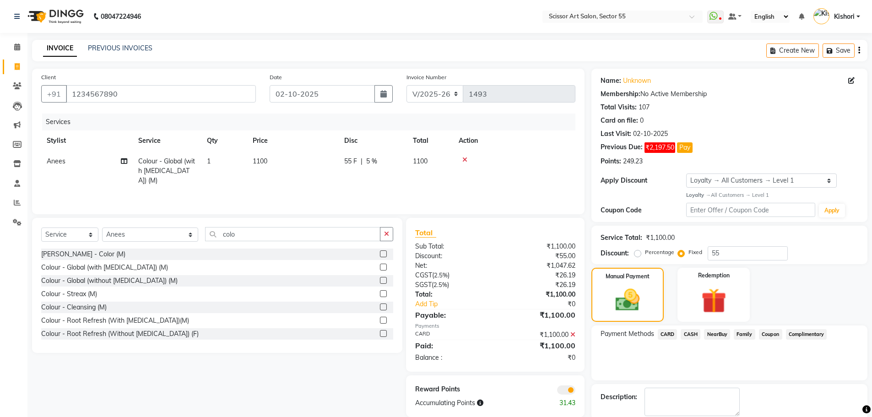
click at [731, 380] on div "Payment Methods CARD CASH NearBuy Family Coupon Complimentary" at bounding box center [729, 352] width 276 height 55
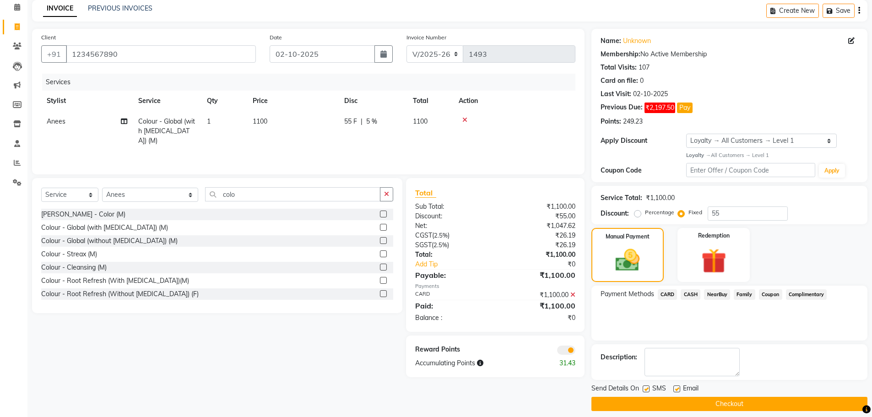
click at [570, 350] on span at bounding box center [566, 350] width 18 height 9
click at [575, 352] on input "checkbox" at bounding box center [575, 352] width 0 height 0
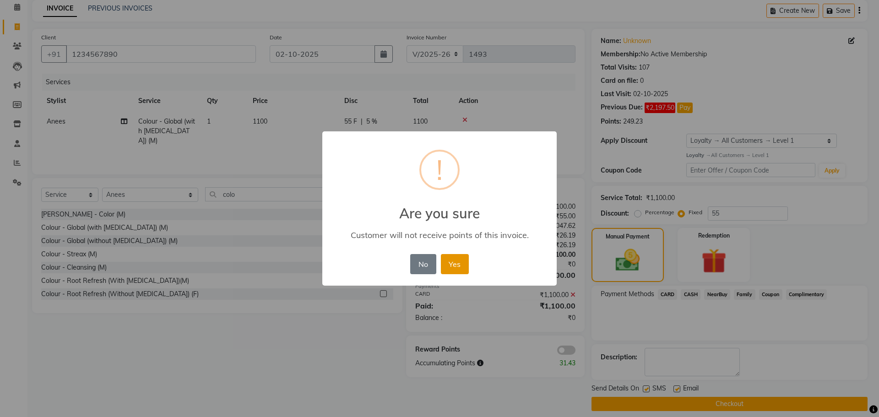
click at [455, 264] on button "Yes" at bounding box center [455, 264] width 28 height 20
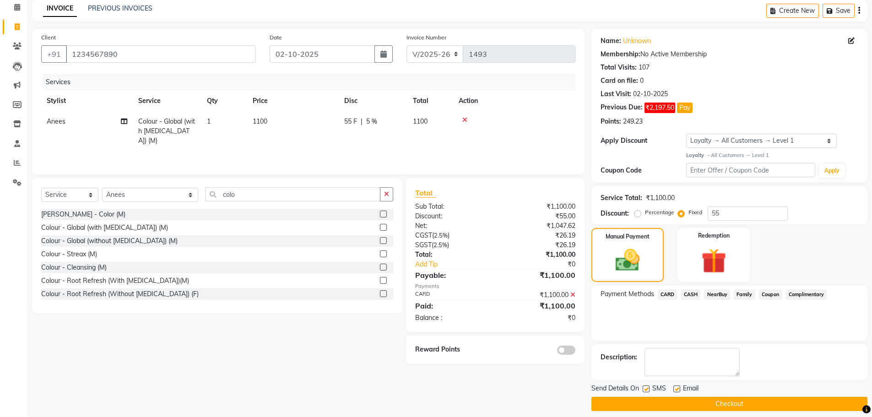
click at [649, 405] on button "Checkout" at bounding box center [729, 404] width 276 height 14
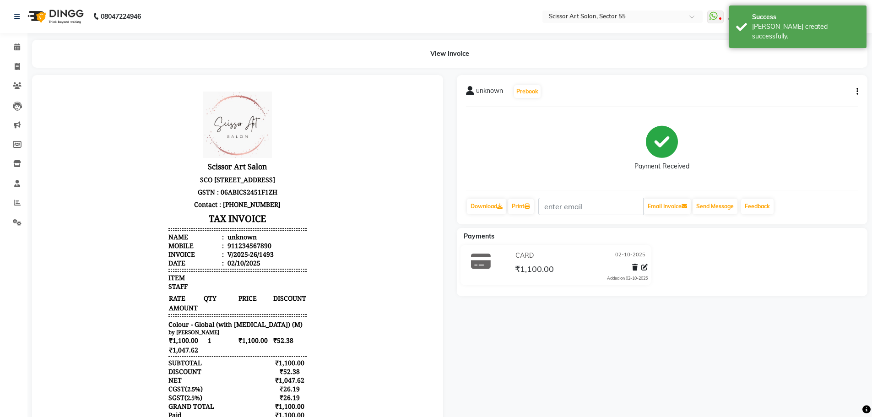
click at [857, 92] on icon "button" at bounding box center [857, 92] width 2 height 0
click at [858, 88] on div "unknown Prebook Payment Received Download Print Email Invoice Send Message Feed…" at bounding box center [662, 149] width 411 height 149
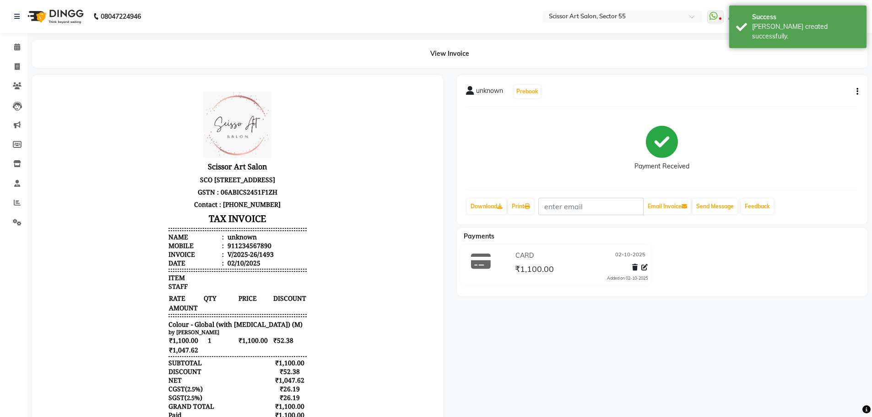
click at [857, 92] on icon "button" at bounding box center [857, 92] width 2 height 0
click at [818, 70] on div "Cancel Invoice" at bounding box center [811, 68] width 63 height 11
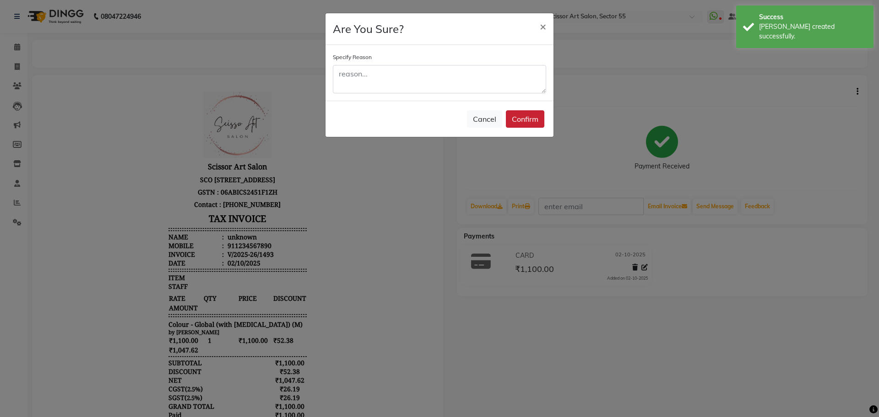
click at [525, 120] on button "Confirm" at bounding box center [525, 118] width 38 height 17
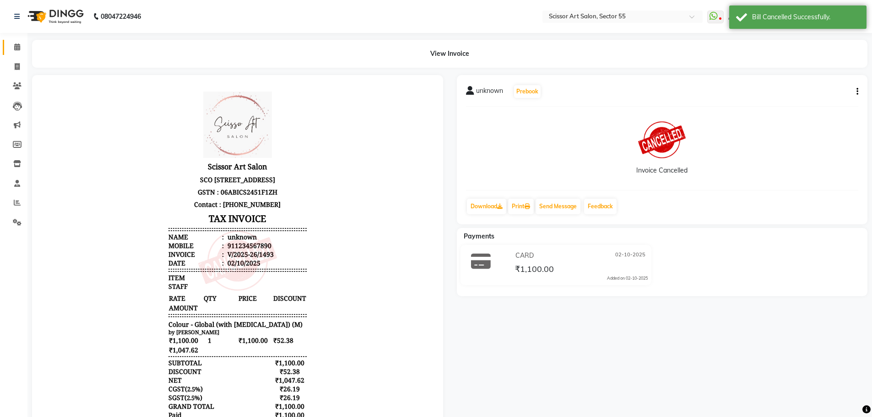
click at [20, 41] on link "Calendar" at bounding box center [14, 47] width 22 height 15
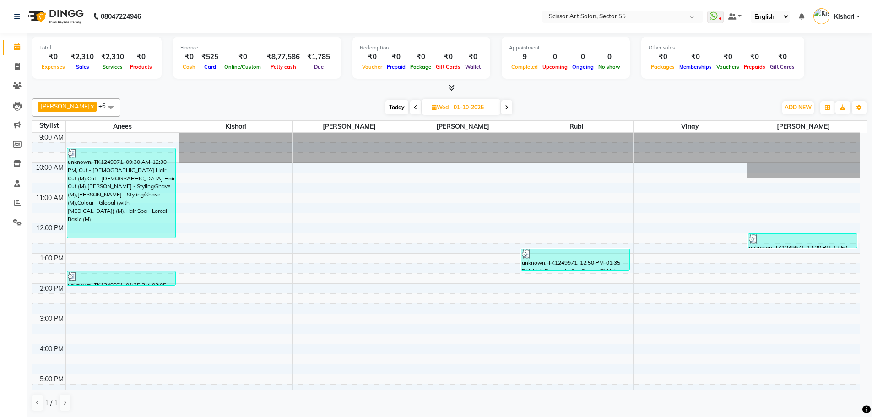
click at [501, 105] on span at bounding box center [506, 107] width 11 height 14
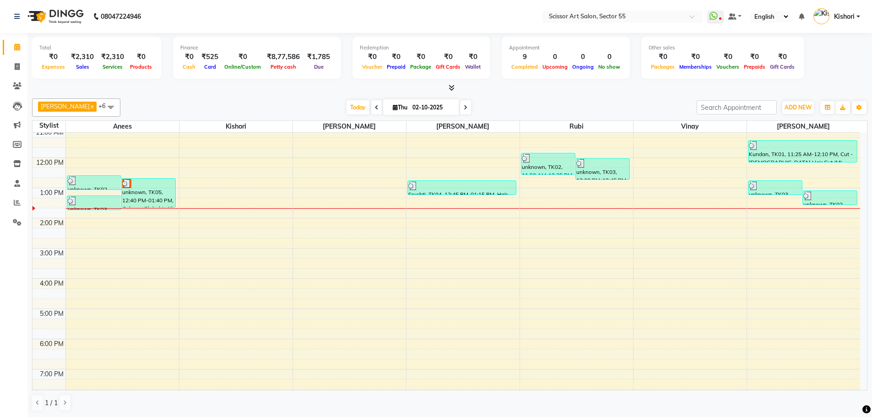
scroll to position [17, 0]
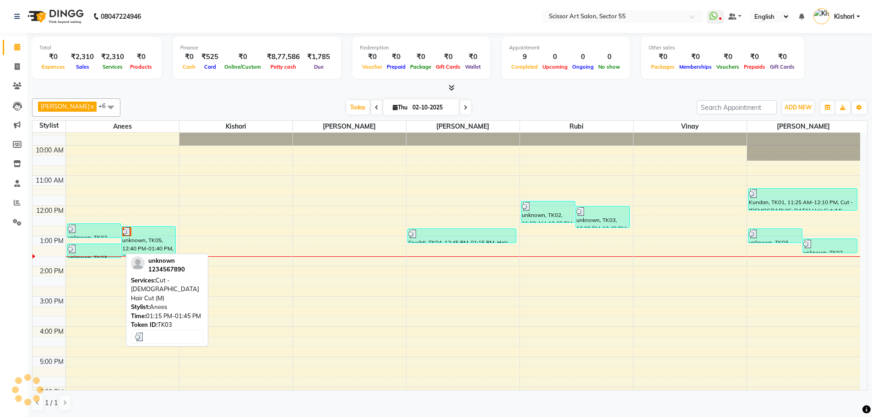
click at [84, 248] on div at bounding box center [94, 248] width 53 height 9
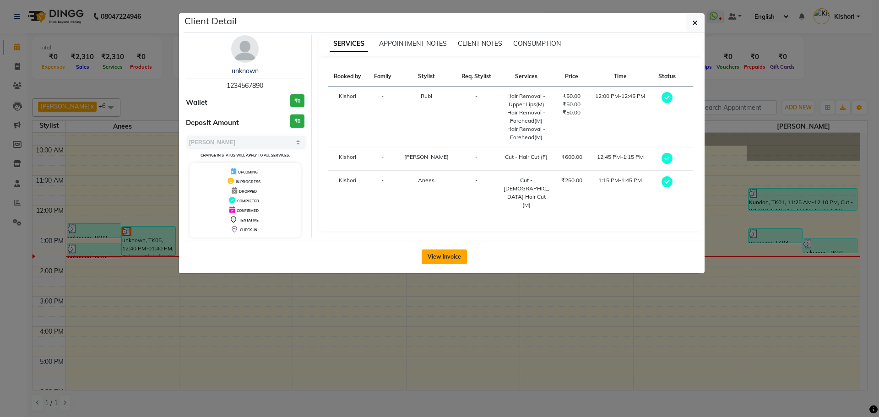
click at [446, 261] on button "View Invoice" at bounding box center [444, 256] width 45 height 15
click at [446, 261] on div "View Invoice" at bounding box center [444, 256] width 521 height 33
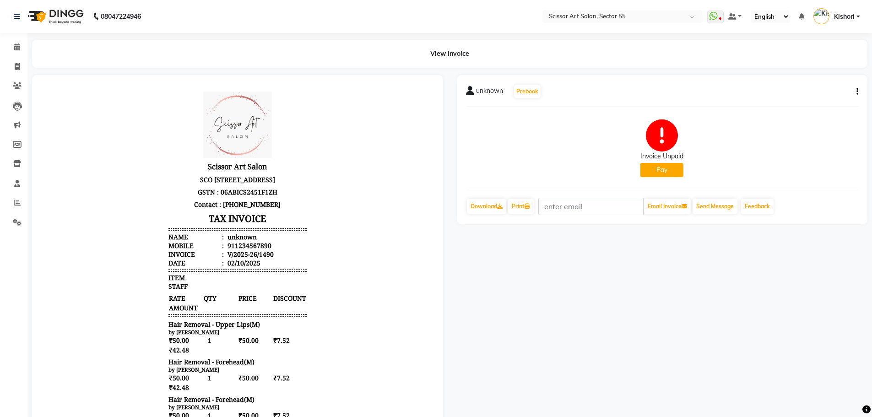
click at [859, 89] on div "unknown Prebook Invoice Unpaid Pay Download Print Email Invoice Send Message Fe…" at bounding box center [662, 149] width 411 height 149
click at [858, 89] on div "unknown Prebook Invoice Unpaid Pay Download Print Email Invoice Send Message Fe…" at bounding box center [662, 149] width 411 height 149
click at [858, 90] on div "unknown Prebook Invoice Unpaid Pay Download Print Email Invoice Send Message Fe…" at bounding box center [662, 149] width 411 height 149
click at [858, 92] on icon "button" at bounding box center [857, 92] width 2 height 0
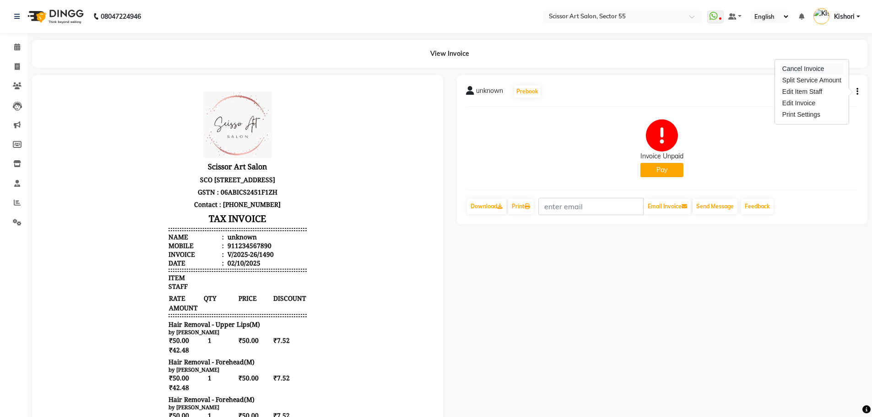
click at [837, 72] on div "Cancel Invoice" at bounding box center [811, 68] width 63 height 11
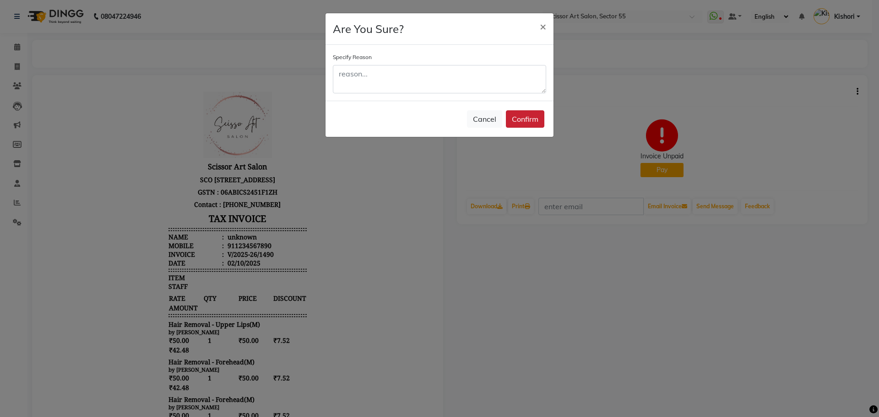
drag, startPoint x: 531, startPoint y: 108, endPoint x: 533, endPoint y: 120, distance: 12.4
click at [532, 111] on div "Cancel Confirm" at bounding box center [439, 119] width 228 height 36
click at [533, 120] on button "Confirm" at bounding box center [525, 118] width 38 height 17
click at [533, 120] on div "Cancel Confirm" at bounding box center [439, 119] width 228 height 36
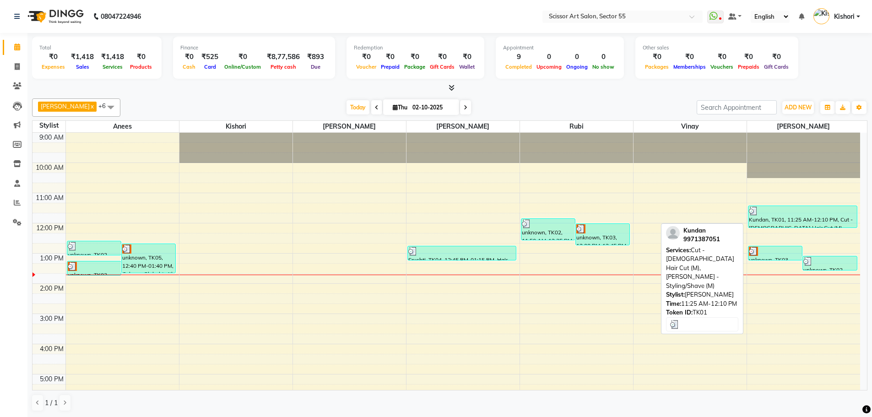
click at [785, 217] on div "Kundan, TK01, 11:25 AM-12:10 PM, Cut - [DEMOGRAPHIC_DATA] Hair Cut (M),[PERSON_…" at bounding box center [802, 217] width 108 height 22
click at [791, 219] on div "Kundan, TK01, 11:25 AM-12:10 PM, Cut - [DEMOGRAPHIC_DATA] Hair Cut (M),[PERSON_…" at bounding box center [802, 217] width 108 height 22
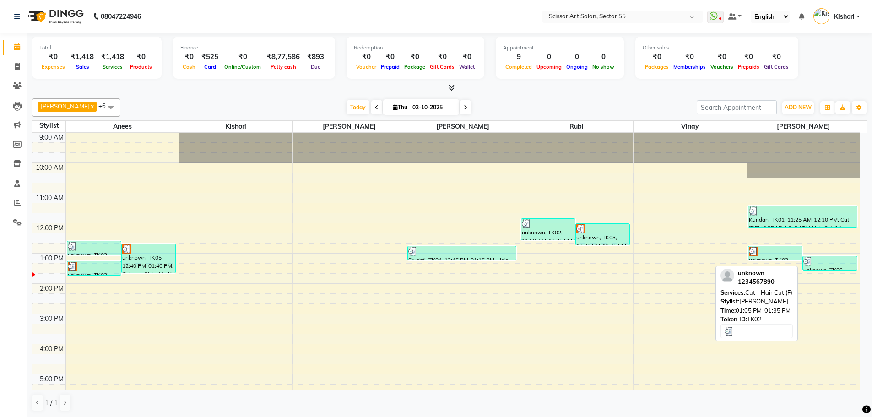
click at [827, 268] on div "unknown, TK02, 01:05 PM-01:35 PM, Cut - Hair Cut (F)" at bounding box center [830, 263] width 54 height 14
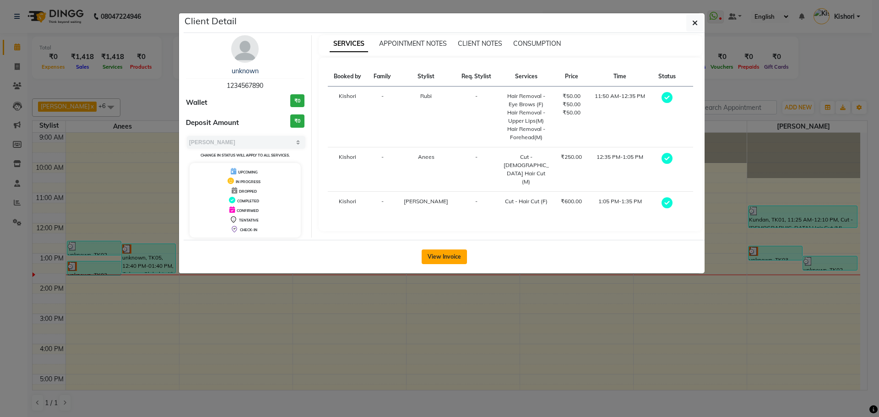
click at [436, 253] on button "View Invoice" at bounding box center [444, 256] width 45 height 15
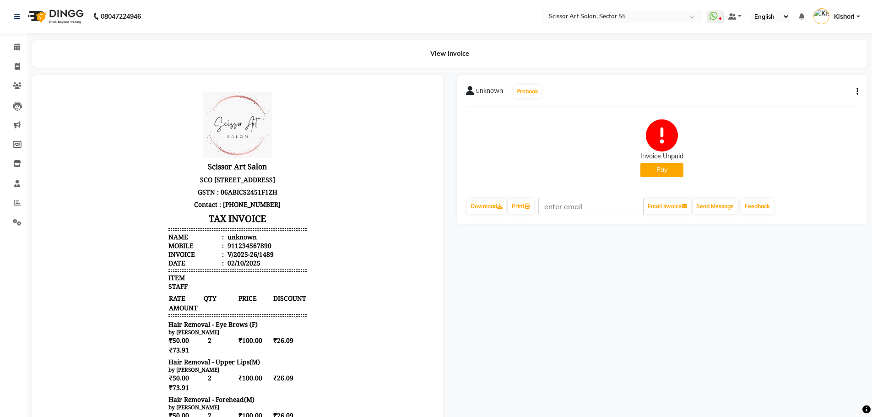
click at [857, 92] on icon "button" at bounding box center [857, 92] width 2 height 0
click at [828, 69] on div "Cancel Invoice" at bounding box center [811, 68] width 63 height 11
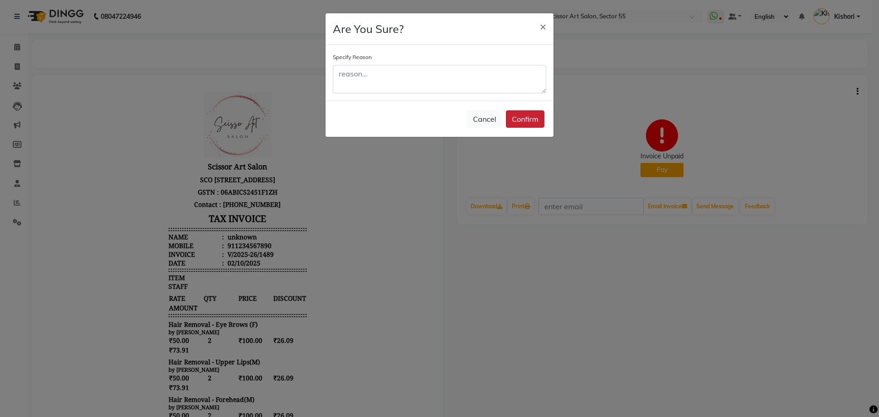
click at [530, 119] on button "Confirm" at bounding box center [525, 118] width 38 height 17
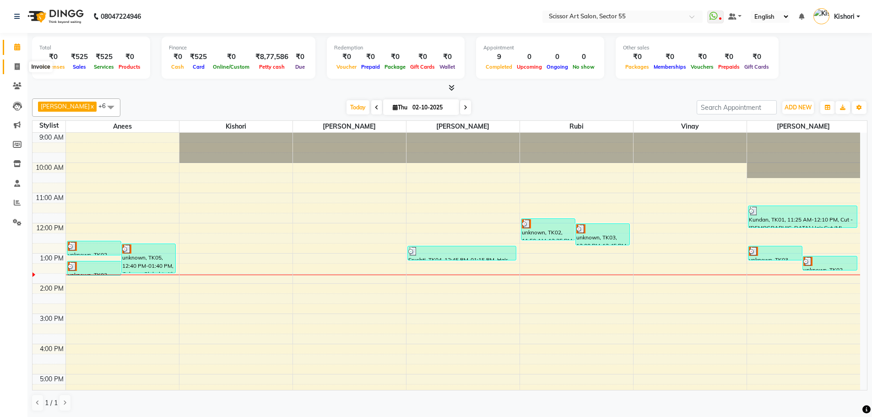
click at [17, 63] on icon at bounding box center [17, 66] width 5 height 7
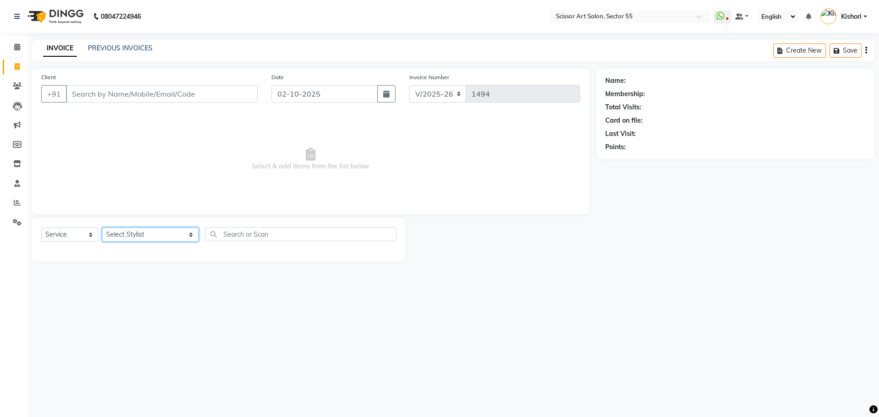
click at [152, 230] on select "Select Stylist [PERSON_NAME] ([DEMOGRAPHIC_DATA] hairdresser) [PERSON_NAME] [PE…" at bounding box center [150, 235] width 97 height 14
click at [102, 228] on select "Select Stylist [PERSON_NAME] ([DEMOGRAPHIC_DATA] hairdresser) [PERSON_NAME] [PE…" at bounding box center [150, 235] width 97 height 14
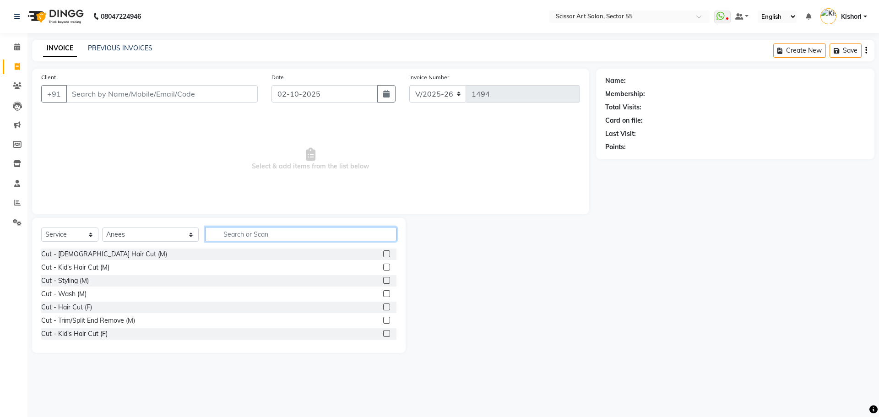
click at [354, 240] on input "text" at bounding box center [301, 234] width 191 height 14
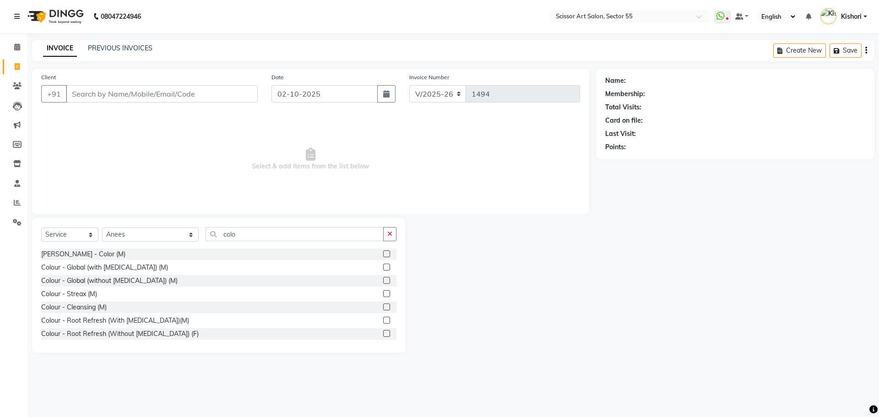
click at [383, 265] on label at bounding box center [386, 267] width 7 height 7
click at [383, 265] on input "checkbox" at bounding box center [386, 268] width 6 height 6
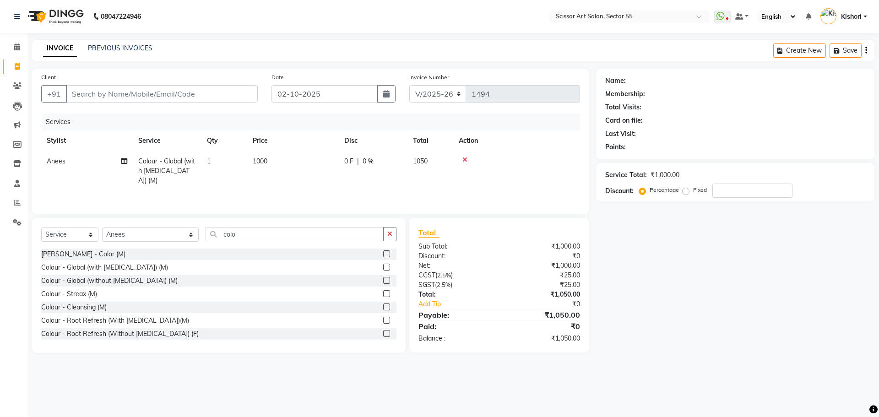
click at [274, 156] on td "1000" at bounding box center [293, 171] width 92 height 40
click at [247, 156] on td "1" at bounding box center [224, 171] width 46 height 40
click at [357, 160] on input "1000" at bounding box center [336, 164] width 81 height 14
click at [612, 275] on div "Name: Membership: Total Visits: Card on file: Last Visit: Points: Service Total…" at bounding box center [738, 211] width 285 height 284
click at [94, 86] on input "Client" at bounding box center [162, 93] width 192 height 17
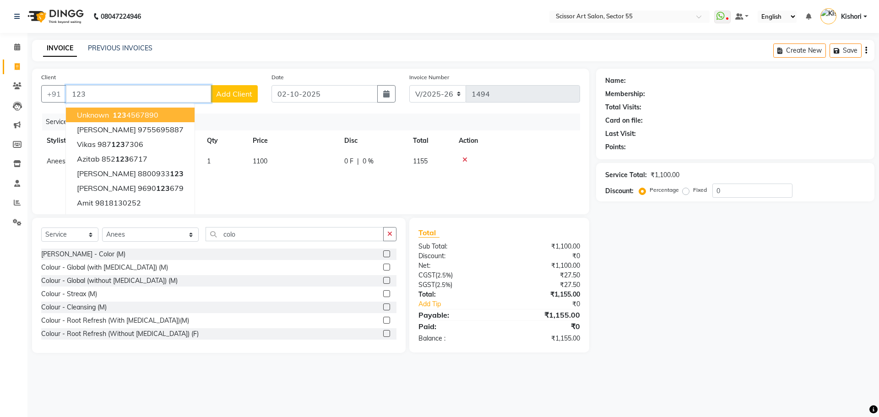
click at [148, 117] on ngb-highlight "123 4567890" at bounding box center [135, 114] width 48 height 9
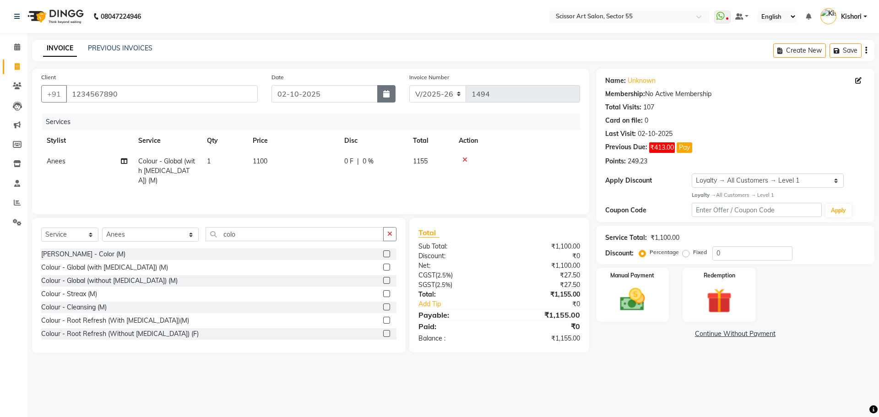
click at [392, 98] on button "button" at bounding box center [386, 93] width 18 height 17
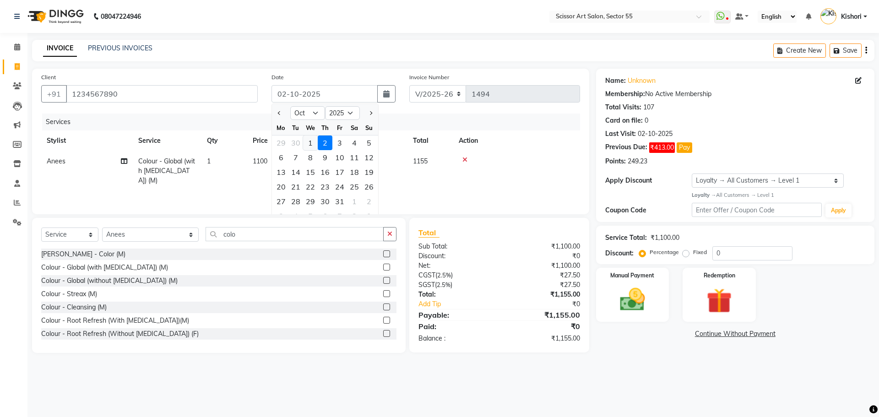
click at [314, 141] on div "1" at bounding box center [310, 142] width 15 height 15
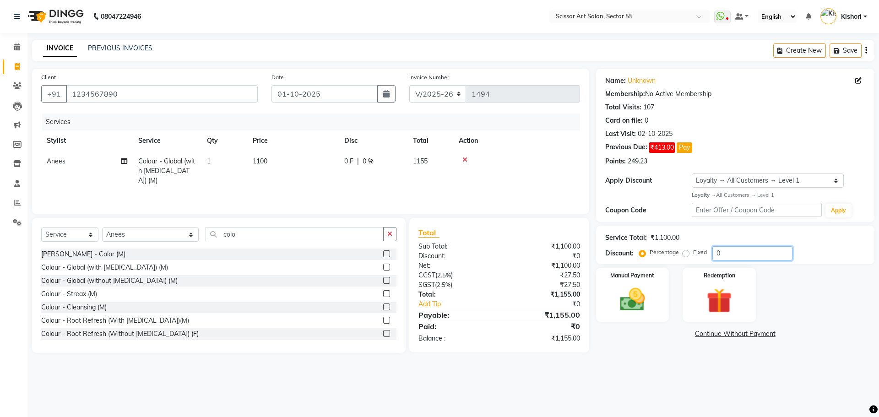
click at [744, 248] on input "0" at bounding box center [752, 253] width 80 height 14
click at [693, 253] on label "Fixed" at bounding box center [700, 252] width 14 height 8
click at [684, 253] on input "Fixed" at bounding box center [687, 252] width 6 height 6
click at [735, 250] on input "number" at bounding box center [752, 253] width 80 height 14
click at [639, 307] on img at bounding box center [632, 300] width 43 height 30
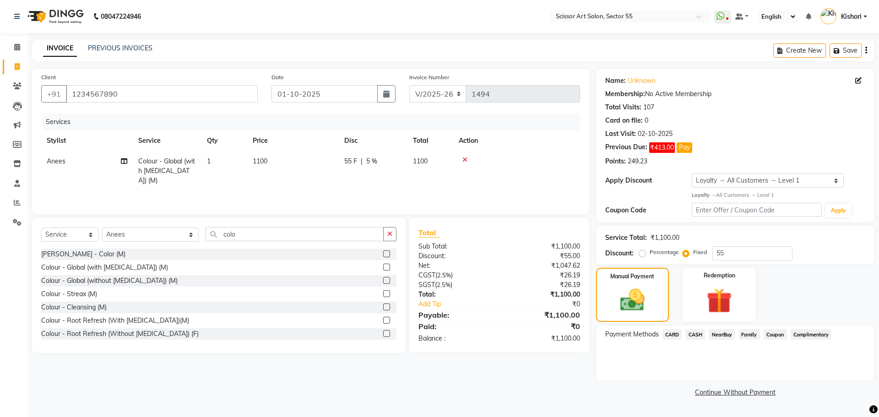
click at [675, 336] on span "CARD" at bounding box center [672, 334] width 20 height 11
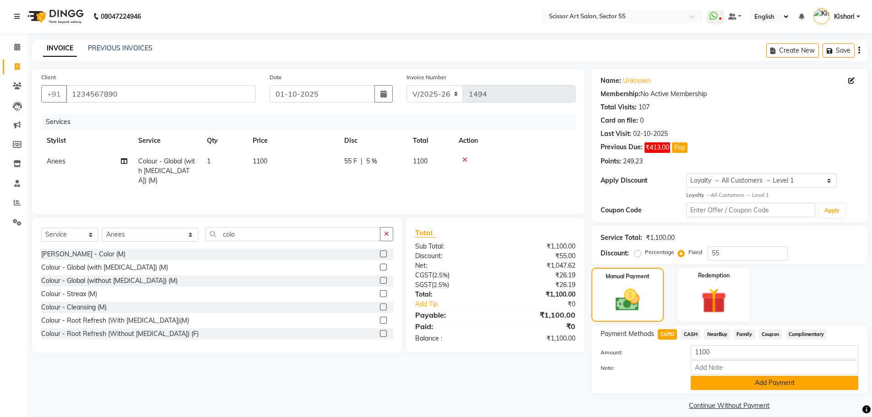
click at [752, 381] on button "Add Payment" at bounding box center [775, 383] width 168 height 14
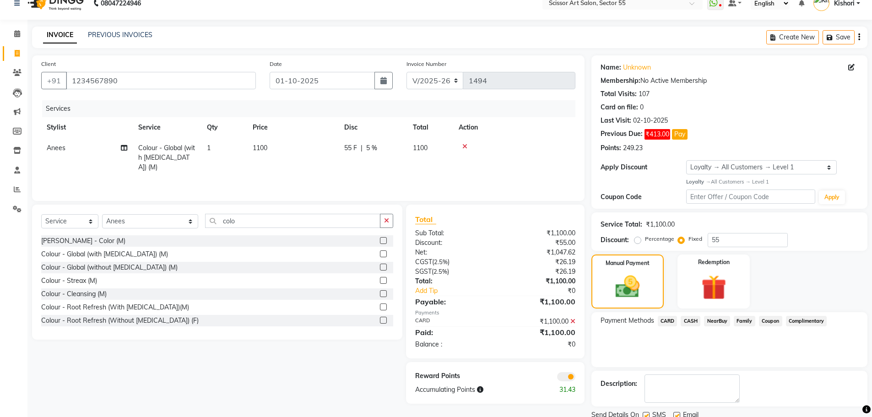
scroll to position [25, 0]
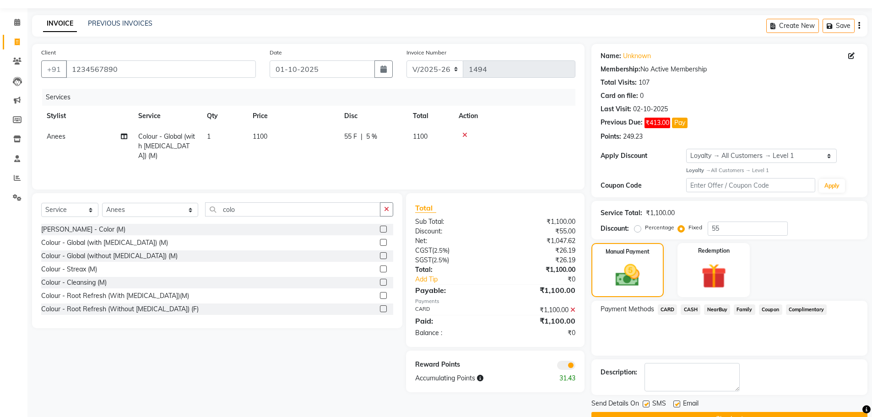
click at [568, 368] on span at bounding box center [566, 365] width 18 height 9
click at [575, 367] on input "checkbox" at bounding box center [575, 367] width 0 height 0
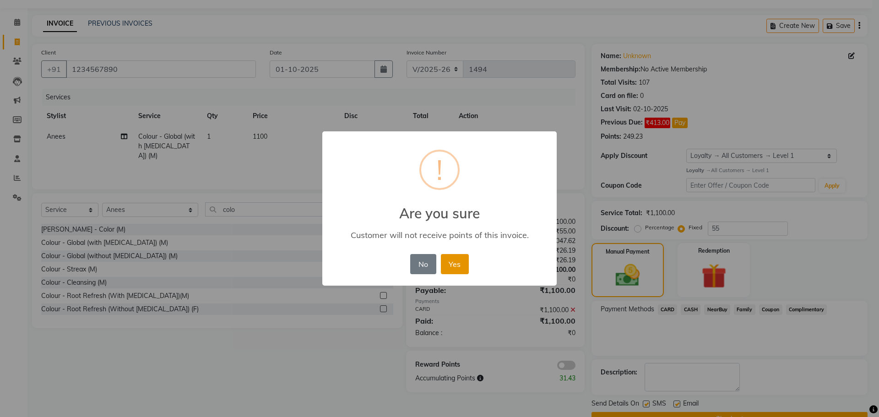
click at [449, 263] on button "Yes" at bounding box center [455, 264] width 28 height 20
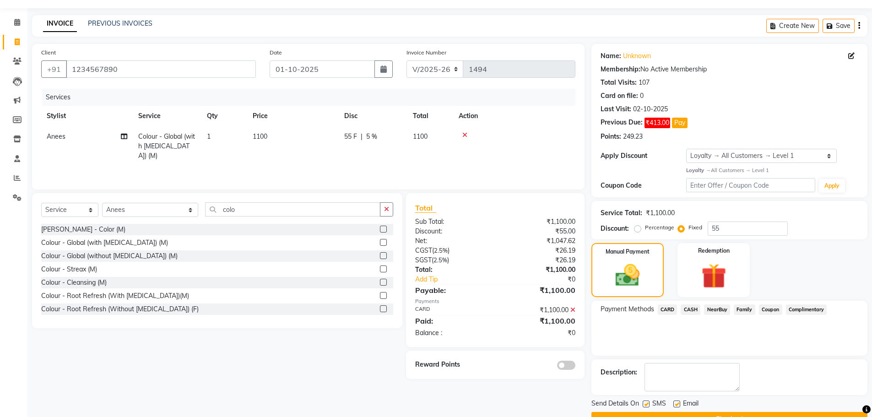
click at [624, 414] on button "Checkout" at bounding box center [729, 419] width 276 height 14
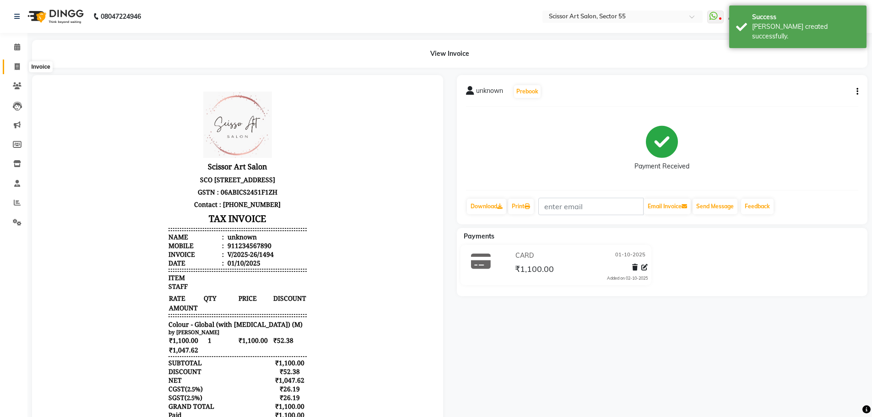
drag, startPoint x: 13, startPoint y: 65, endPoint x: 19, endPoint y: 71, distance: 8.4
click at [13, 65] on span at bounding box center [17, 67] width 16 height 11
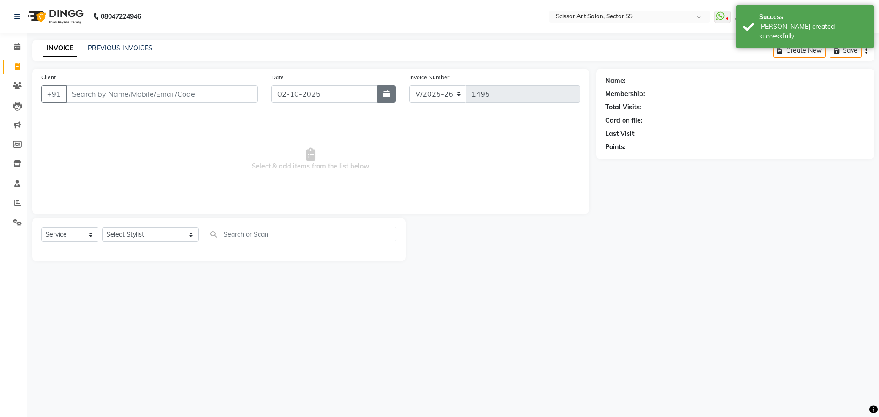
click at [395, 96] on button "button" at bounding box center [386, 93] width 18 height 17
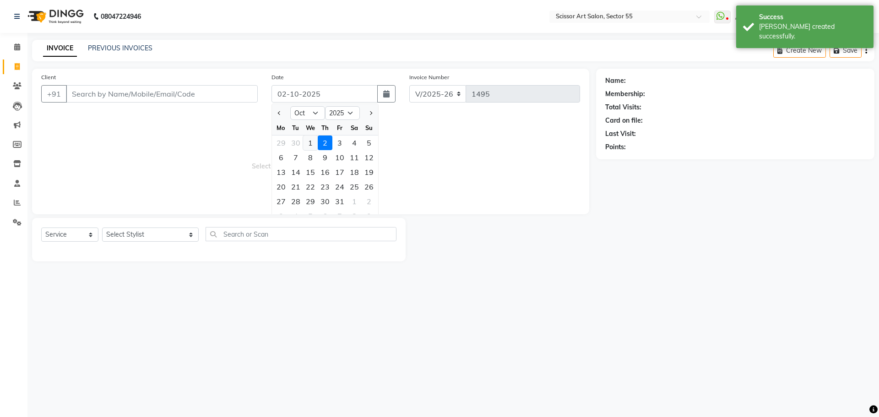
click at [308, 145] on div "1" at bounding box center [310, 142] width 15 height 15
click at [308, 145] on span "Select & add items from the list below" at bounding box center [310, 160] width 539 height 92
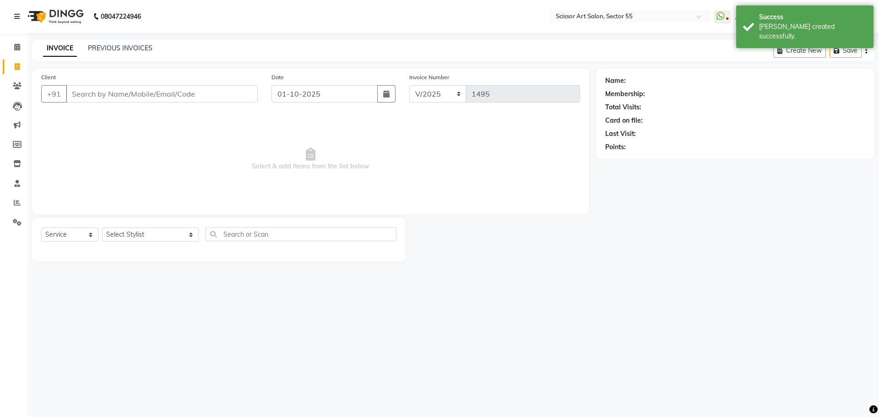
click at [158, 227] on div "Select Service Product Membership Package Voucher Prepaid Gift Card Select Styl…" at bounding box center [218, 238] width 355 height 22
click at [157, 233] on select "Select Stylist [PERSON_NAME] ([DEMOGRAPHIC_DATA] hairdresser) [PERSON_NAME] [PE…" at bounding box center [150, 235] width 97 height 14
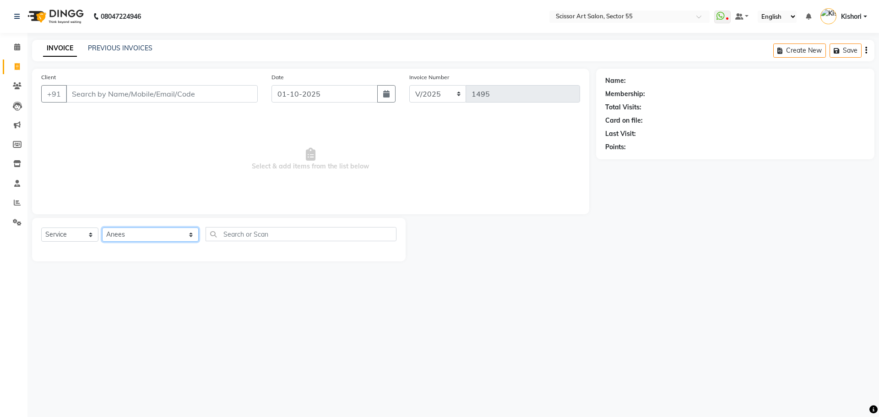
click at [102, 228] on select "Select Stylist [PERSON_NAME] ([DEMOGRAPHIC_DATA] hairdresser) [PERSON_NAME] [PE…" at bounding box center [150, 235] width 97 height 14
click at [125, 50] on link "PREVIOUS INVOICES" at bounding box center [120, 48] width 65 height 8
click at [523, 52] on div "INVOICE PREVIOUS INVOICES Create New Save" at bounding box center [453, 51] width 842 height 22
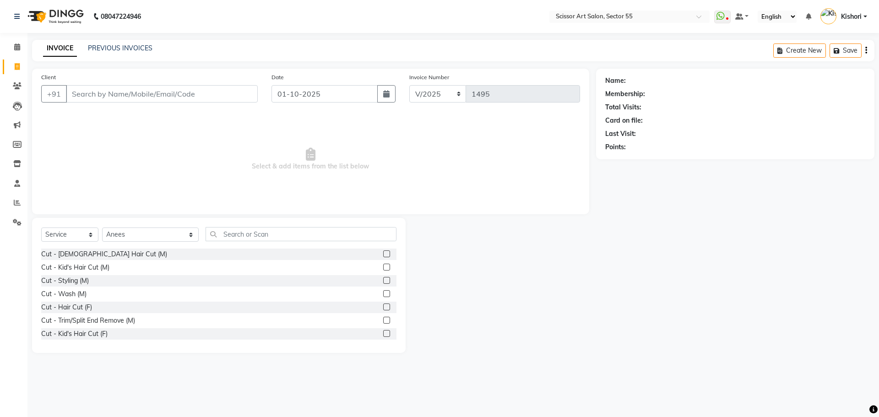
click at [383, 255] on label at bounding box center [386, 253] width 7 height 7
click at [383, 255] on input "checkbox" at bounding box center [386, 254] width 6 height 6
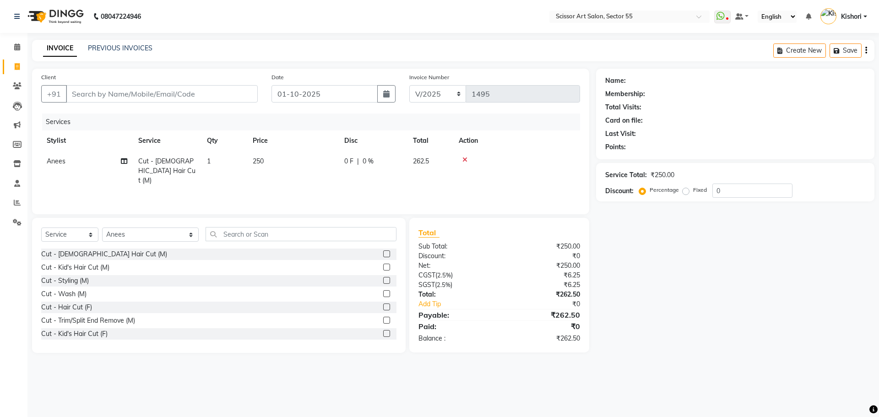
click at [383, 256] on label at bounding box center [386, 253] width 7 height 7
click at [383, 256] on input "checkbox" at bounding box center [386, 254] width 6 height 6
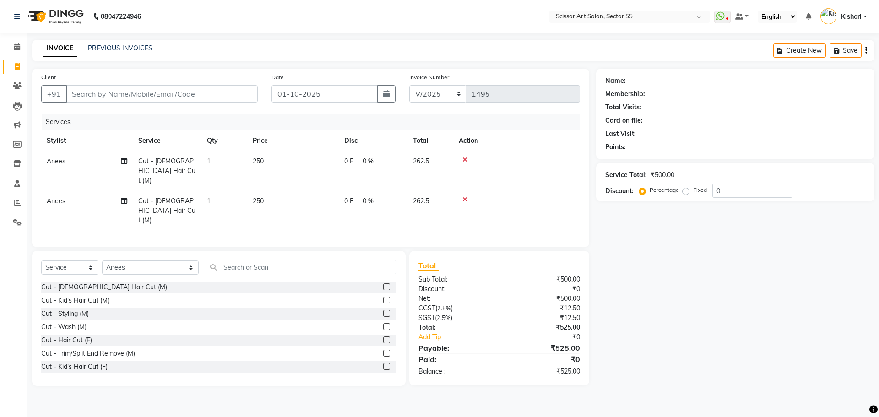
click at [462, 191] on td at bounding box center [516, 211] width 127 height 40
click at [465, 196] on icon at bounding box center [464, 199] width 5 height 6
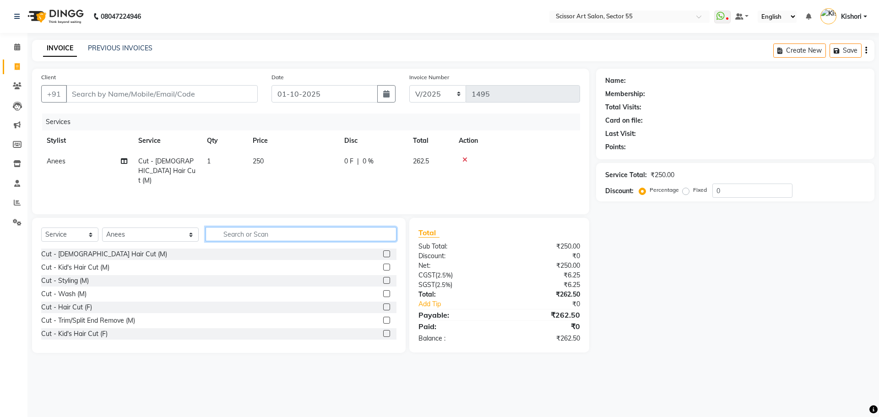
click at [355, 238] on input "text" at bounding box center [301, 234] width 191 height 14
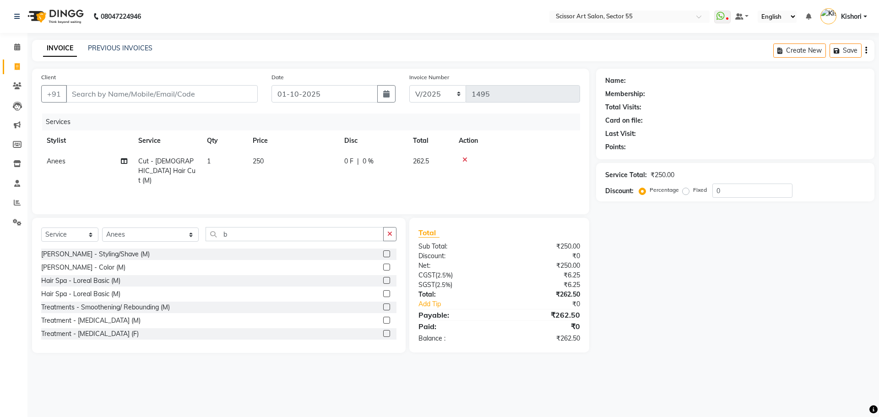
click at [383, 253] on label at bounding box center [386, 253] width 7 height 7
click at [383, 253] on input "checkbox" at bounding box center [386, 254] width 6 height 6
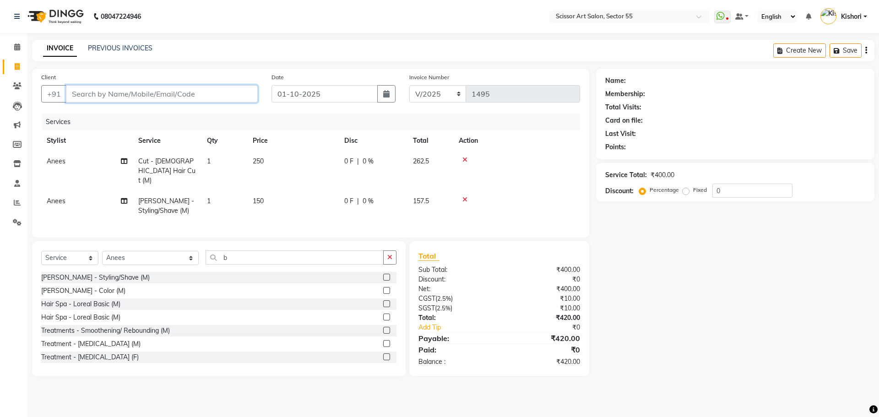
click at [197, 97] on input "Client" at bounding box center [162, 93] width 192 height 17
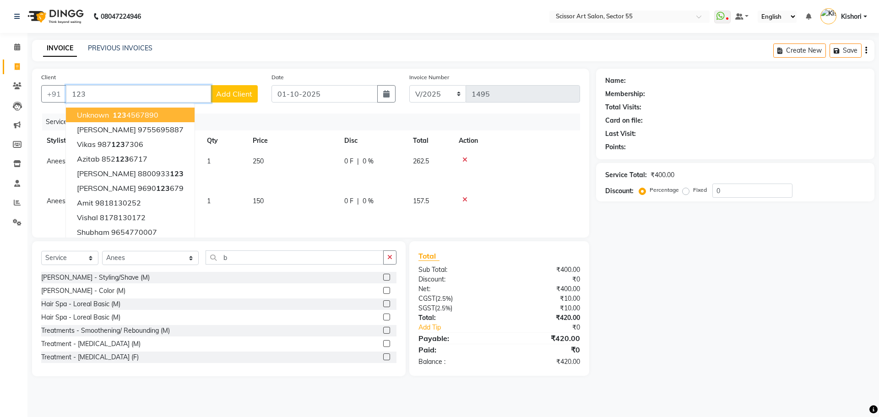
click at [152, 119] on ngb-highlight "123 4567890" at bounding box center [135, 114] width 48 height 9
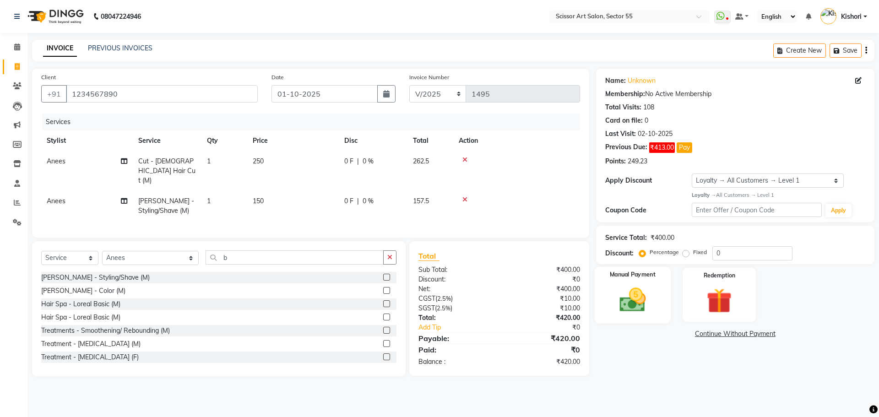
click at [644, 299] on img at bounding box center [632, 300] width 43 height 30
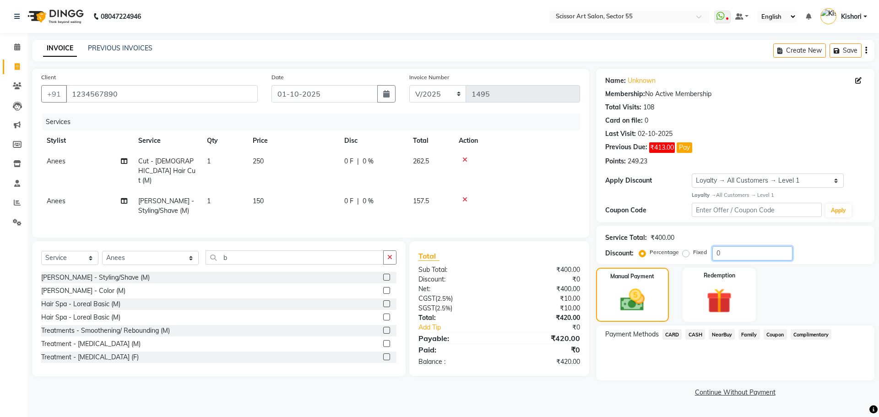
click at [732, 252] on input "0" at bounding box center [752, 253] width 80 height 14
click at [693, 253] on label "Fixed" at bounding box center [700, 252] width 14 height 8
click at [687, 253] on input "Fixed" at bounding box center [687, 252] width 6 height 6
click at [693, 253] on label "Fixed" at bounding box center [700, 252] width 14 height 8
click at [687, 253] on input "Fixed" at bounding box center [687, 252] width 6 height 6
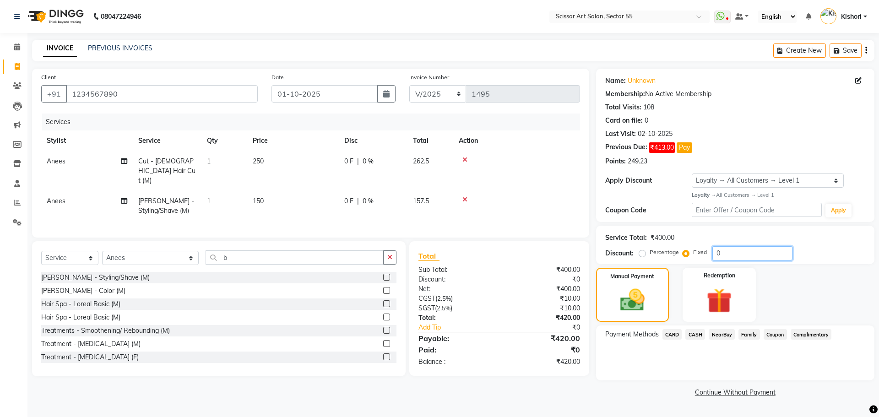
click at [716, 253] on input "0" at bounding box center [752, 253] width 80 height 14
click at [696, 334] on span "CASH" at bounding box center [695, 334] width 20 height 11
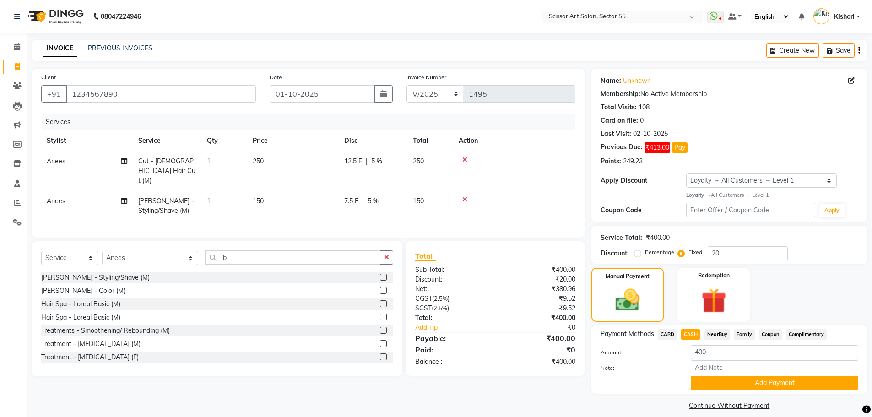
scroll to position [9, 0]
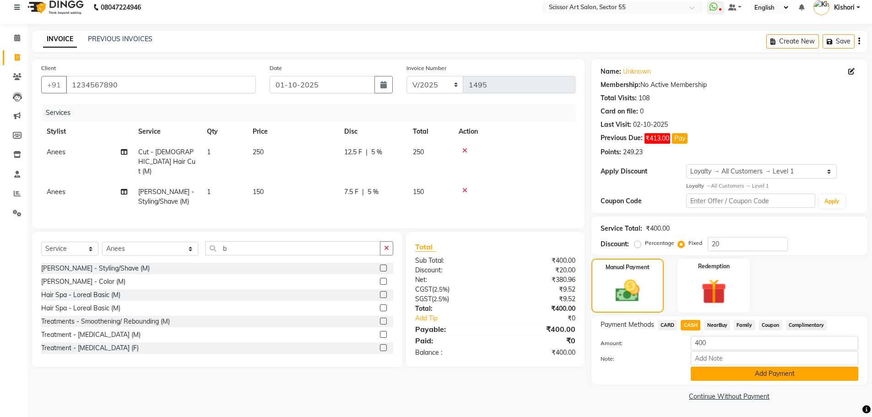
click at [779, 375] on button "Add Payment" at bounding box center [775, 374] width 168 height 14
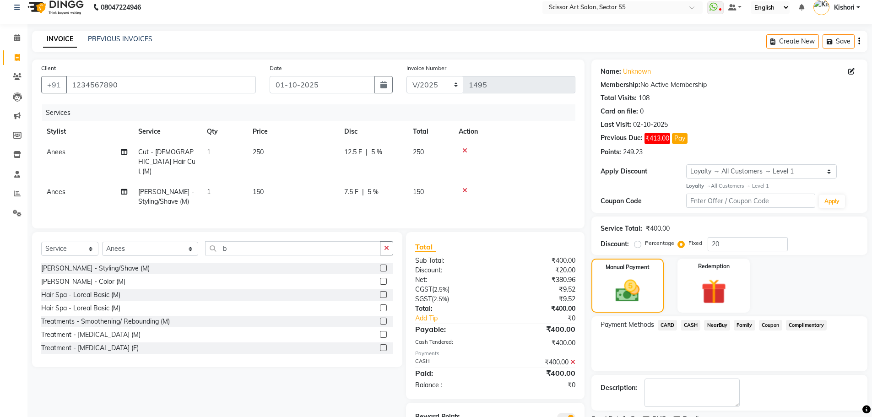
scroll to position [48, 0]
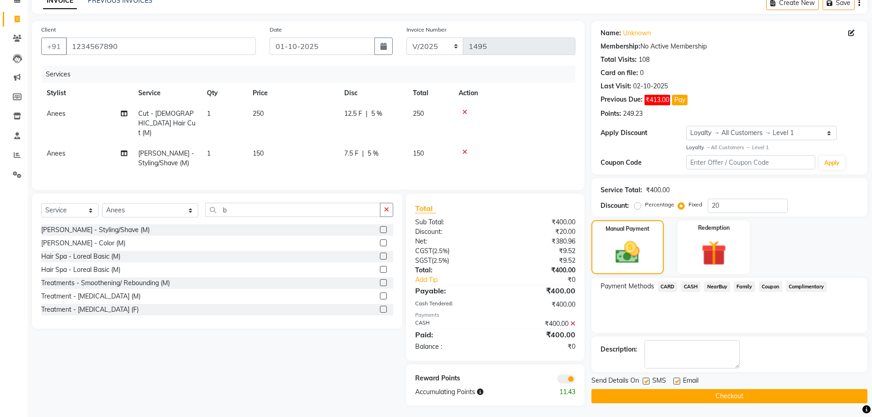
click at [564, 374] on span at bounding box center [566, 378] width 18 height 9
click at [575, 380] on input "checkbox" at bounding box center [575, 380] width 0 height 0
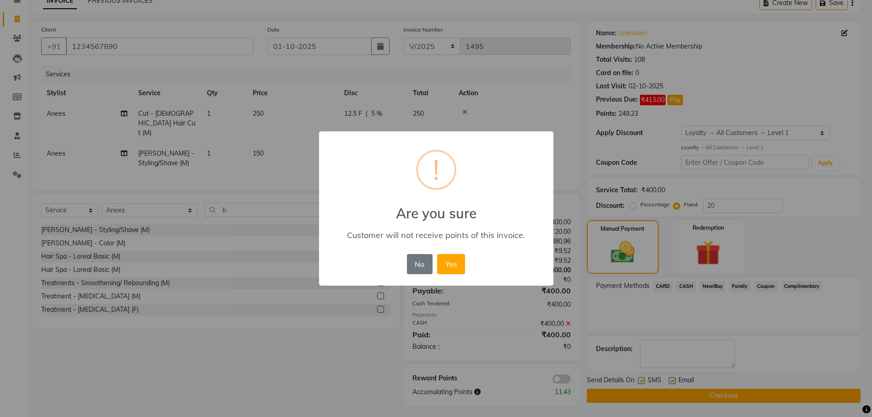
click at [564, 374] on div "× ! Are you sure Customer will not receive points of this invoice. No No Yes" at bounding box center [436, 208] width 872 height 417
click at [463, 262] on button "Yes" at bounding box center [455, 264] width 28 height 20
click at [463, 262] on div "× ! Are you sure Customer will not receive points of this invoice. No No Yes" at bounding box center [439, 208] width 879 height 417
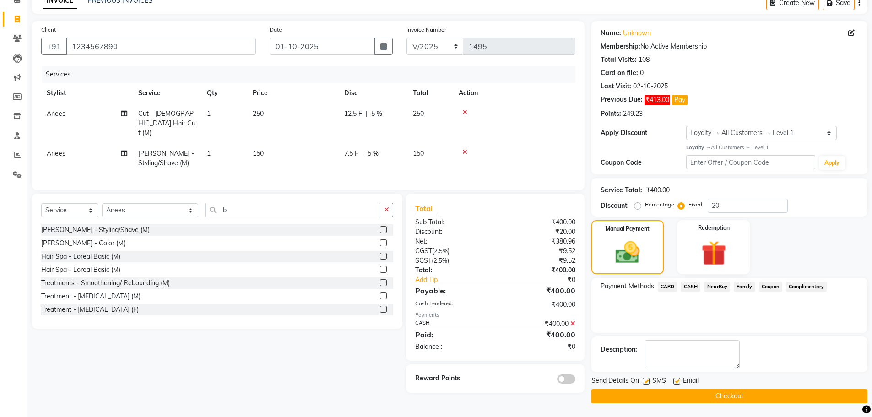
click at [611, 391] on button "Checkout" at bounding box center [729, 396] width 276 height 14
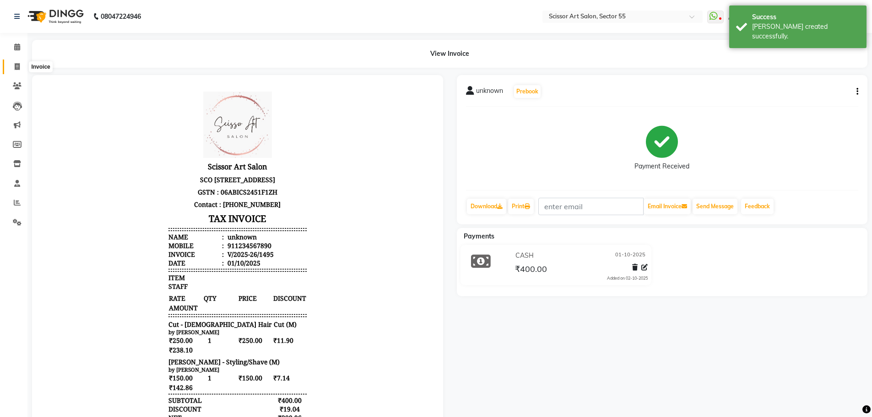
click at [18, 64] on icon at bounding box center [17, 66] width 5 height 7
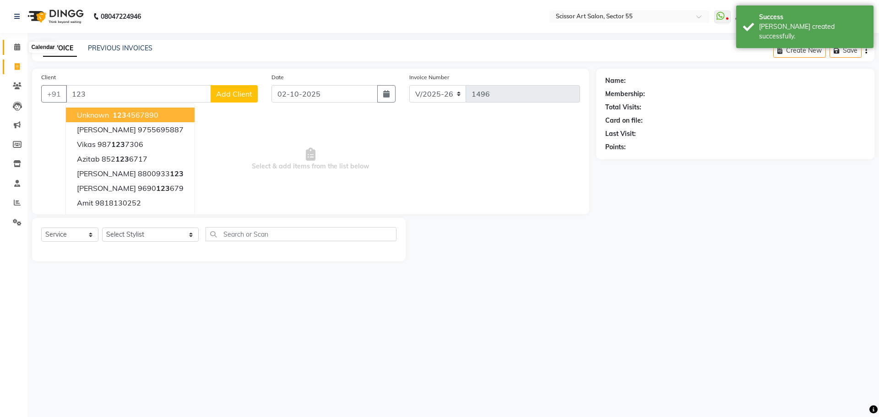
click at [16, 44] on icon at bounding box center [17, 46] width 6 height 7
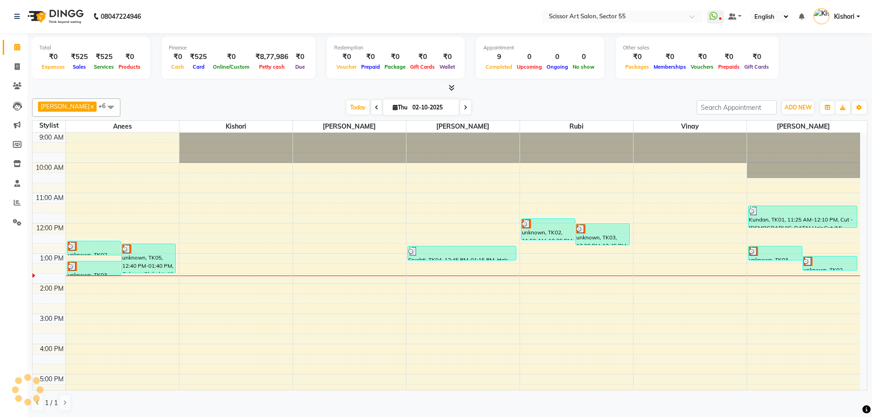
click at [371, 104] on span at bounding box center [376, 107] width 11 height 14
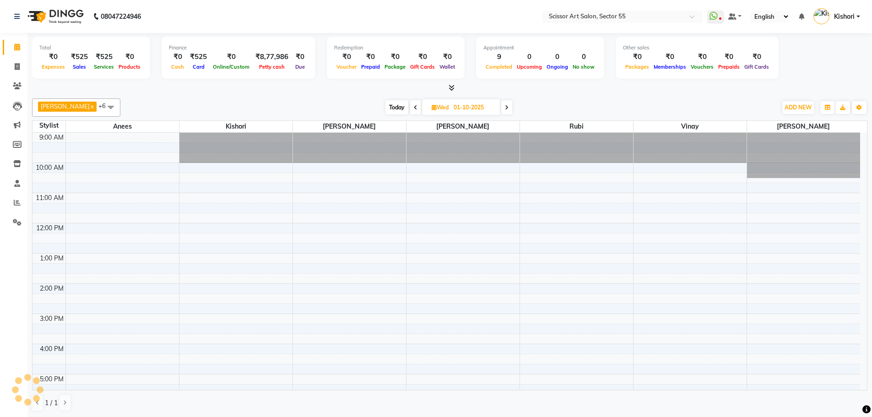
scroll to position [121, 0]
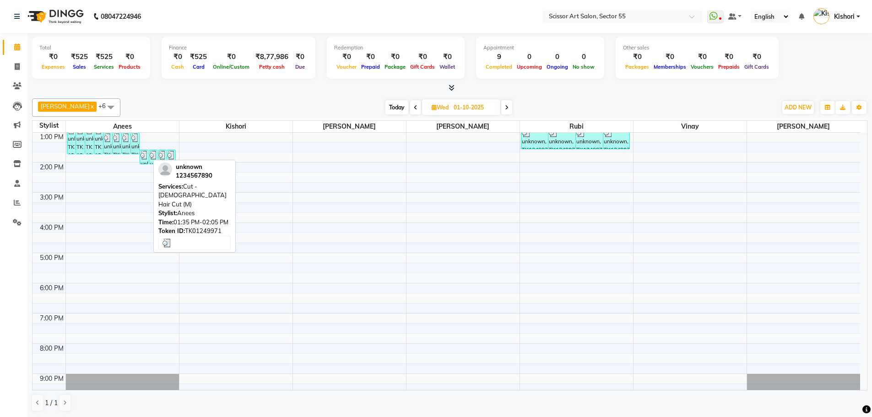
click at [147, 159] on div "unknown, TK1249971, 01:35 PM-02:05 PM, Cut - [DEMOGRAPHIC_DATA] Hair Cut (M)" at bounding box center [144, 157] width 8 height 14
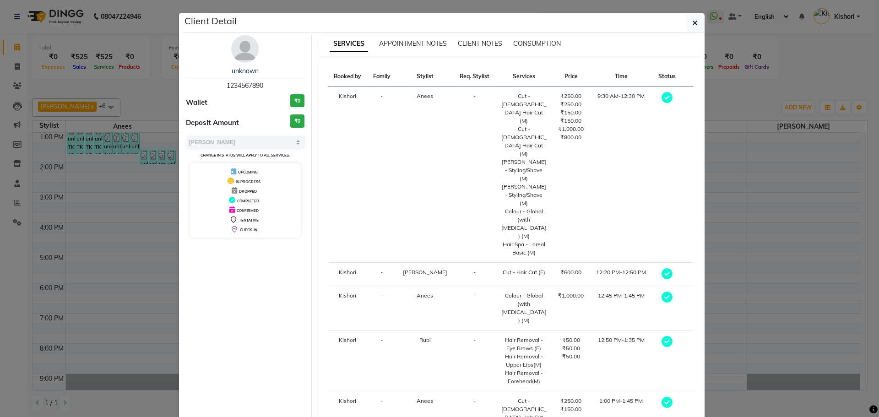
click at [700, 16] on div "Client Detail" at bounding box center [444, 23] width 521 height 20
click at [692, 25] on icon "button" at bounding box center [694, 22] width 5 height 7
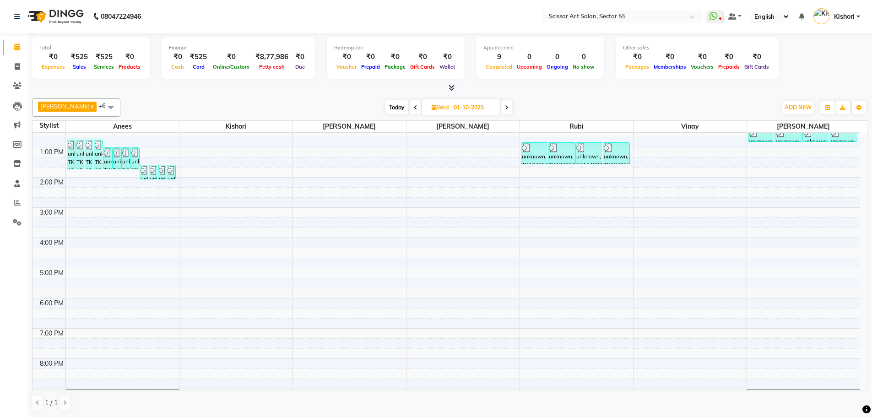
scroll to position [56, 0]
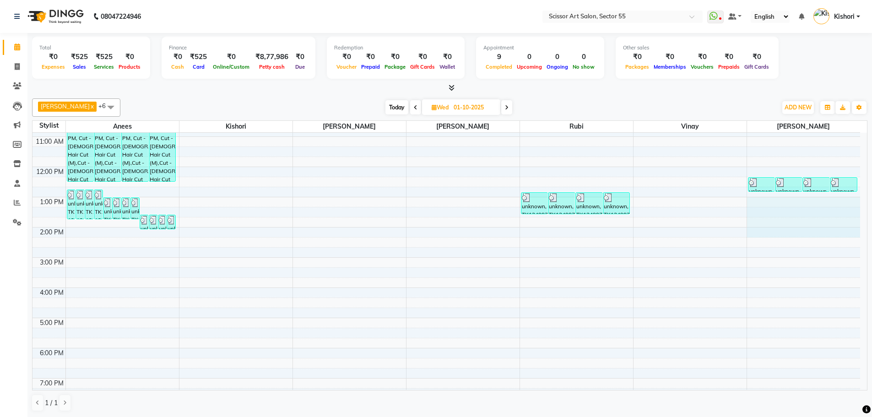
drag, startPoint x: 847, startPoint y: 231, endPoint x: 846, endPoint y: 215, distance: 16.5
click at [846, 204] on div "9:00 AM 10:00 AM 11:00 AM 12:00 PM 1:00 PM 2:00 PM 3:00 PM 4:00 PM 5:00 PM 6:00…" at bounding box center [447, 272] width 828 height 392
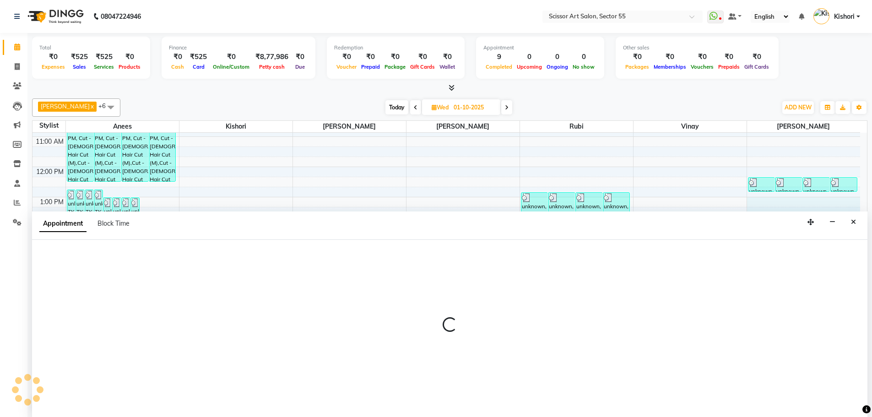
scroll to position [0, 0]
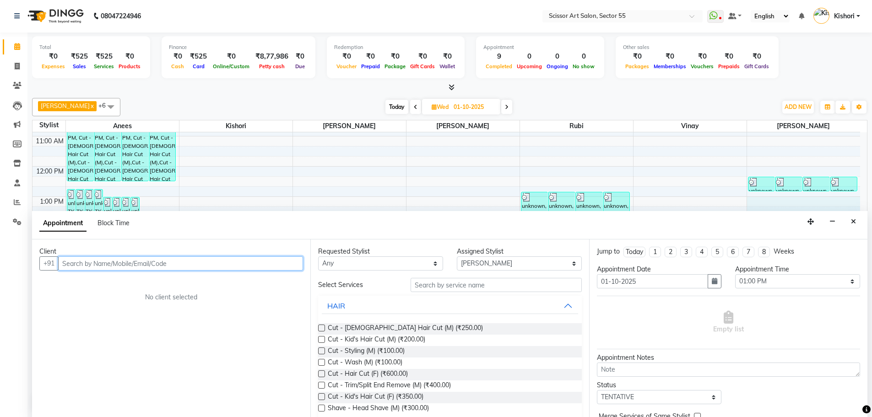
click at [205, 188] on div "9:00 AM 10:00 AM 11:00 AM 12:00 PM 1:00 PM 2:00 PM 3:00 PM 4:00 PM 5:00 PM 6:00…" at bounding box center [447, 272] width 828 height 392
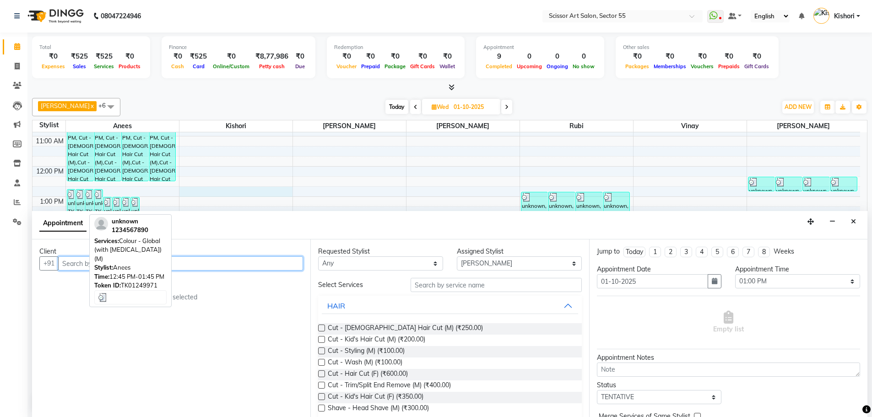
click at [83, 194] on img at bounding box center [79, 194] width 7 height 9
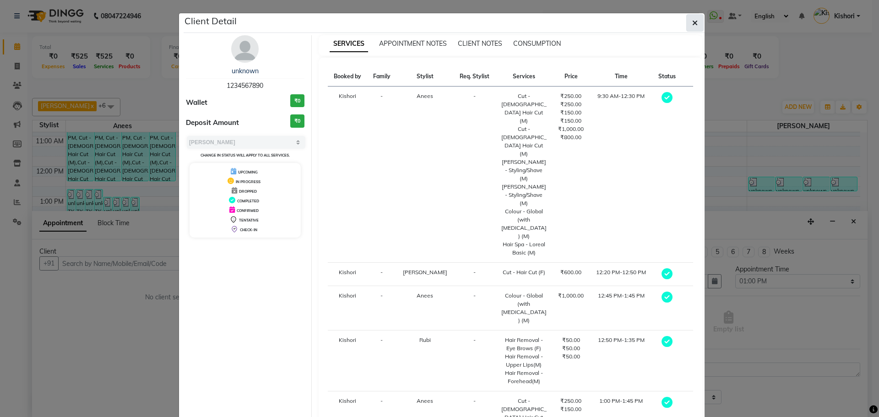
click at [686, 23] on button "button" at bounding box center [694, 22] width 17 height 17
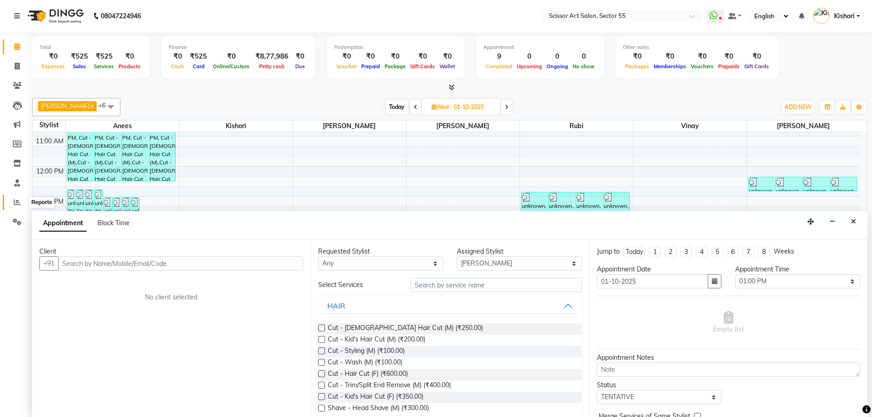
click at [16, 200] on icon at bounding box center [17, 202] width 7 height 7
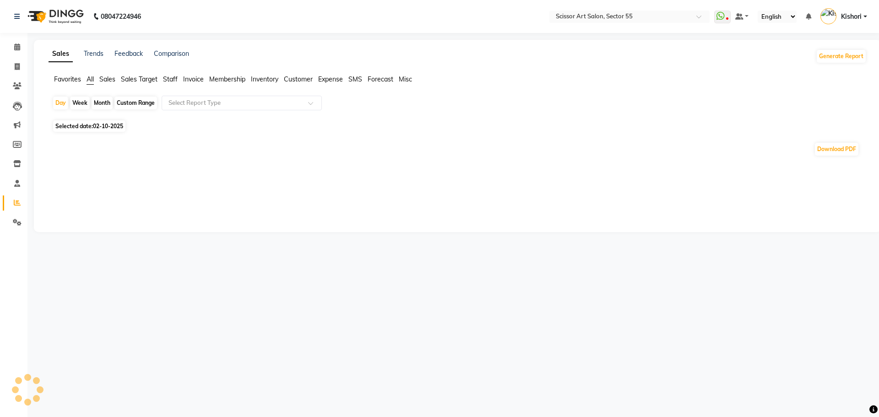
click at [88, 125] on span "Selected date: [DATE]" at bounding box center [89, 125] width 72 height 11
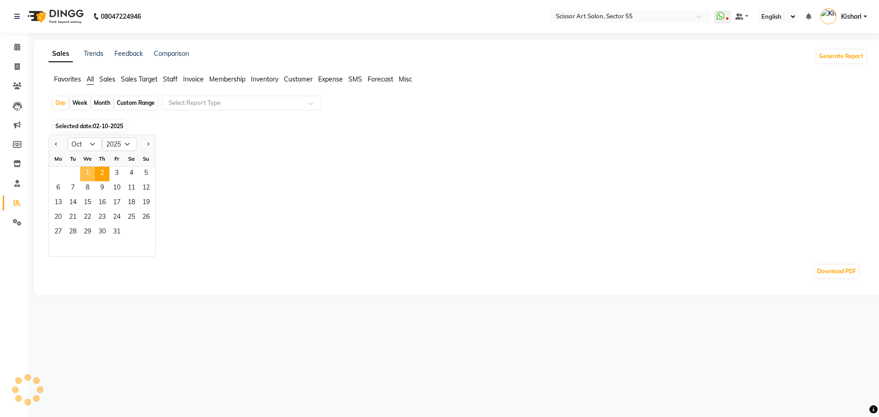
click at [87, 173] on span "1" at bounding box center [87, 174] width 15 height 15
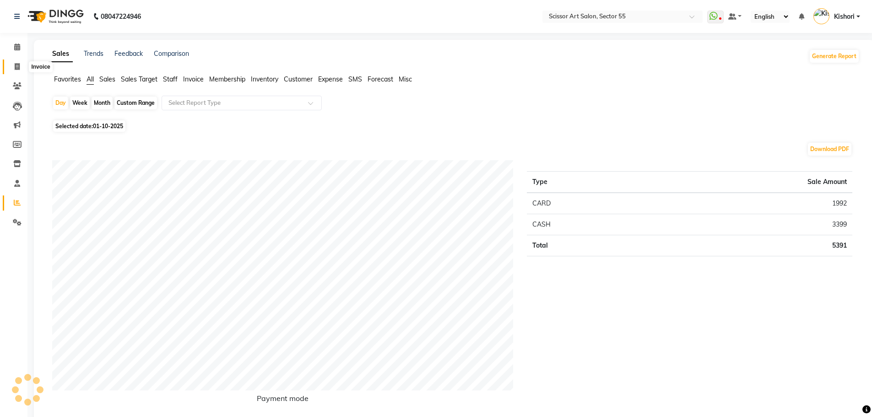
click at [20, 64] on icon at bounding box center [17, 66] width 5 height 7
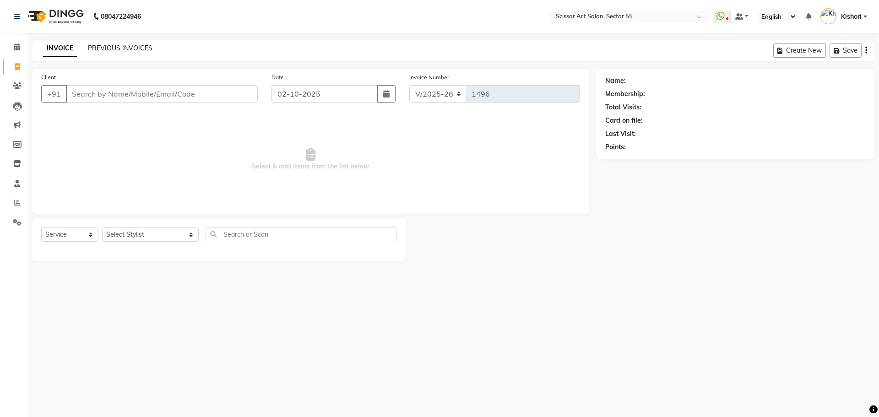
click at [137, 49] on link "PREVIOUS INVOICES" at bounding box center [120, 48] width 65 height 8
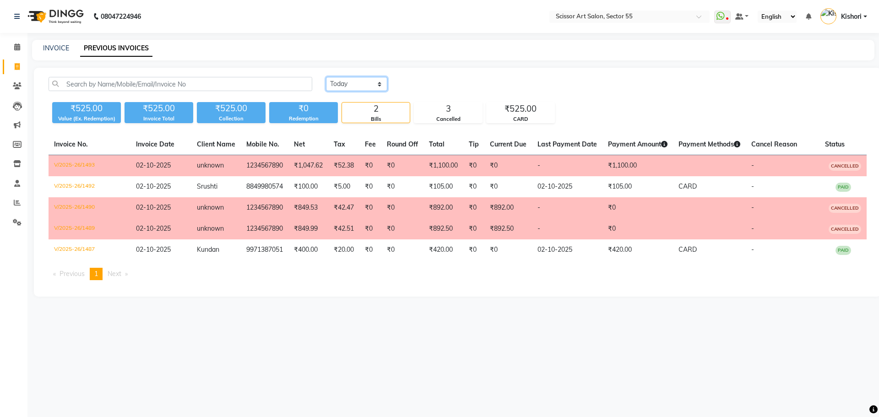
click at [358, 81] on select "[DATE] [DATE] Custom Range" at bounding box center [356, 84] width 61 height 14
click at [326, 77] on select "[DATE] [DATE] Custom Range" at bounding box center [356, 84] width 61 height 14
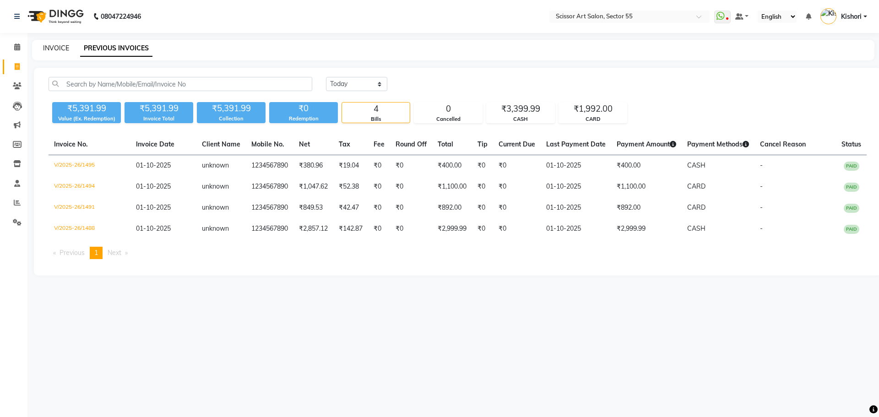
click at [60, 50] on link "INVOICE" at bounding box center [56, 48] width 26 height 8
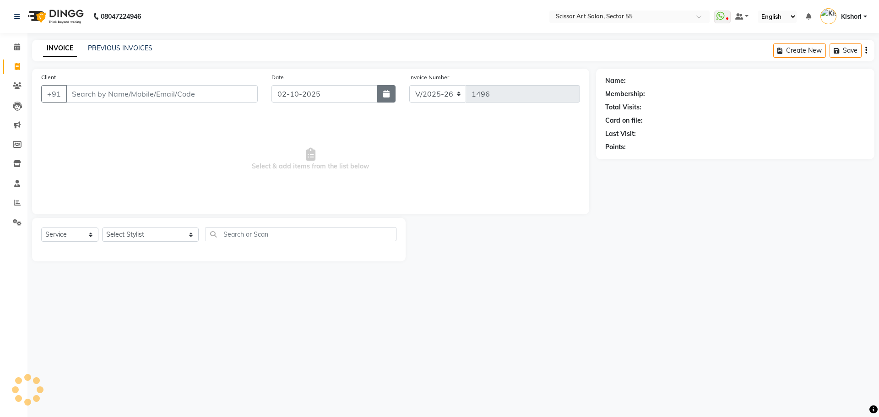
click at [389, 96] on icon "button" at bounding box center [386, 93] width 6 height 7
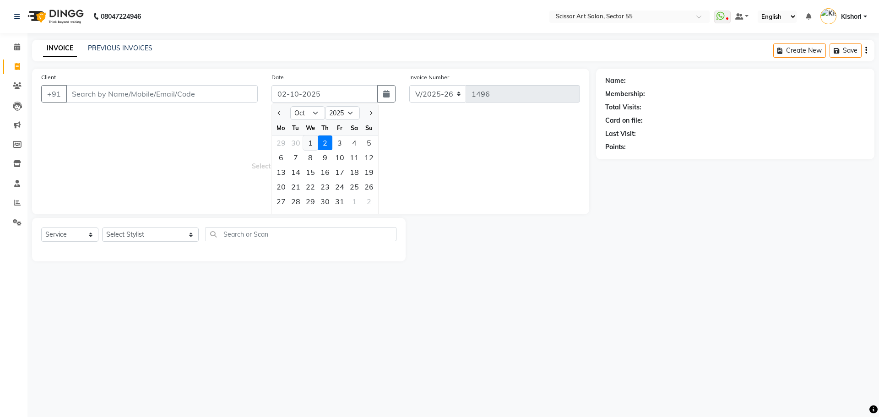
click at [311, 141] on div "1" at bounding box center [310, 142] width 15 height 15
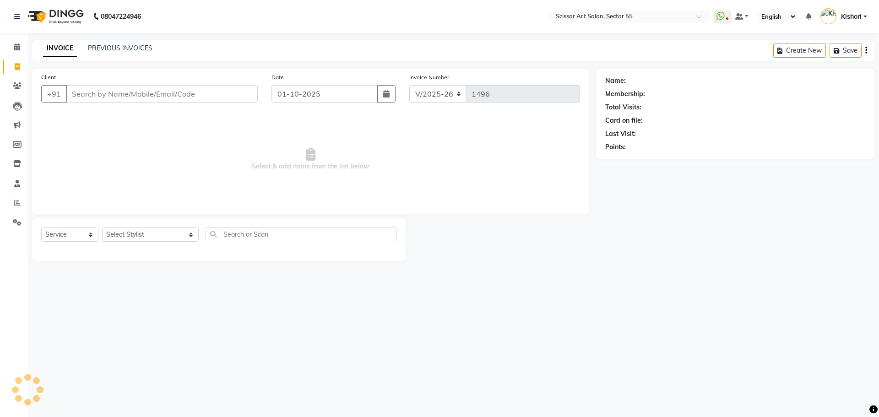
click at [311, 141] on span "Select & add items from the list below" at bounding box center [310, 160] width 539 height 92
click at [140, 99] on input "Client" at bounding box center [162, 93] width 192 height 17
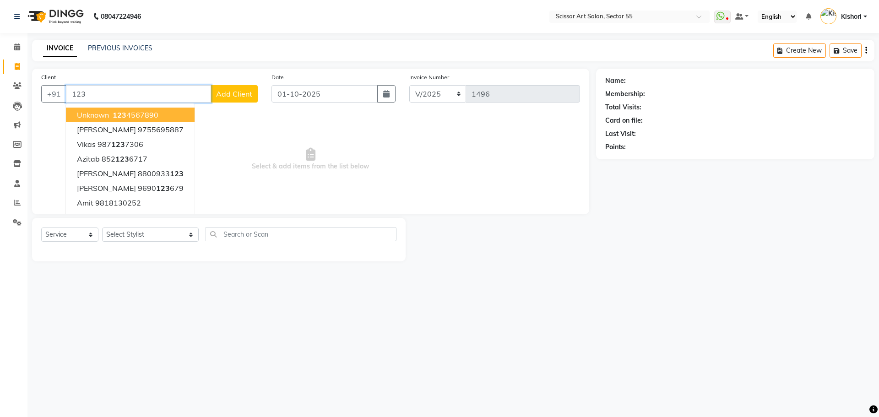
click at [129, 114] on ngb-highlight "123 4567890" at bounding box center [135, 114] width 48 height 9
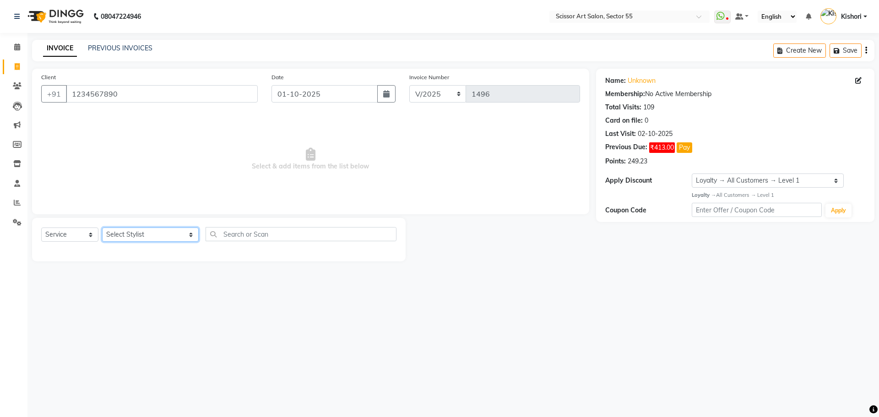
click at [149, 237] on select "Select Stylist [PERSON_NAME] ([DEMOGRAPHIC_DATA] hairdresser) [PERSON_NAME] [PE…" at bounding box center [150, 235] width 97 height 14
click at [102, 228] on select "Select Stylist [PERSON_NAME] ([DEMOGRAPHIC_DATA] hairdresser) [PERSON_NAME] [PE…" at bounding box center [150, 235] width 97 height 14
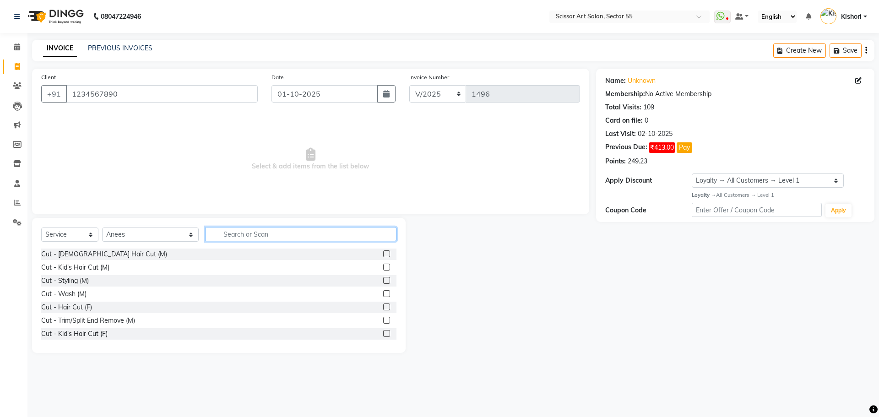
click at [293, 236] on input "text" at bounding box center [301, 234] width 191 height 14
click at [328, 235] on input "text" at bounding box center [301, 234] width 191 height 14
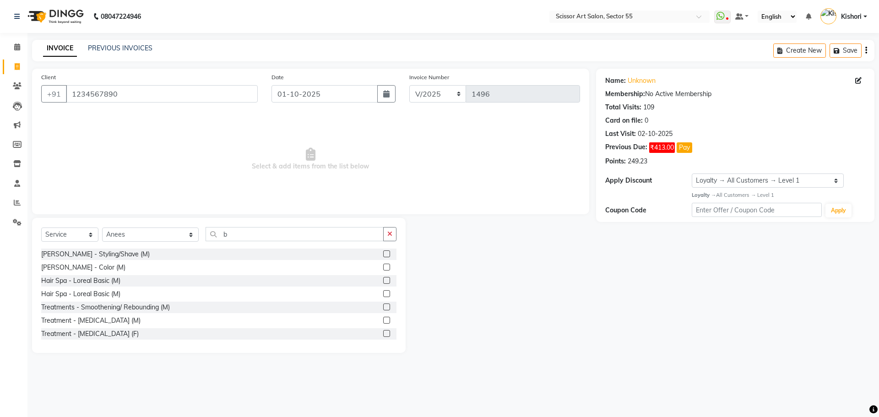
click at [383, 255] on label at bounding box center [386, 253] width 7 height 7
click at [383, 255] on input "checkbox" at bounding box center [386, 254] width 6 height 6
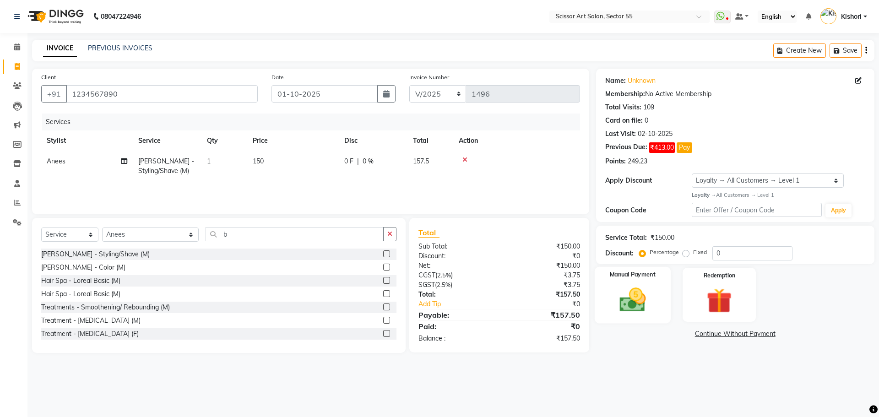
click at [656, 306] on div "Manual Payment" at bounding box center [632, 294] width 76 height 56
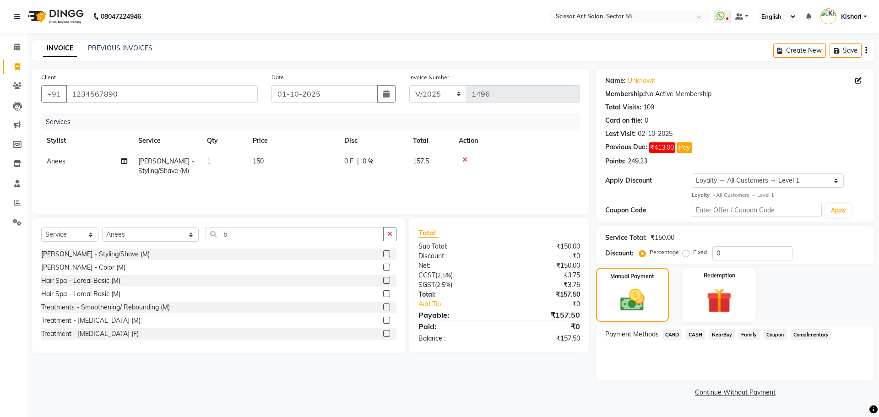
click at [696, 334] on span "CASH" at bounding box center [695, 334] width 20 height 11
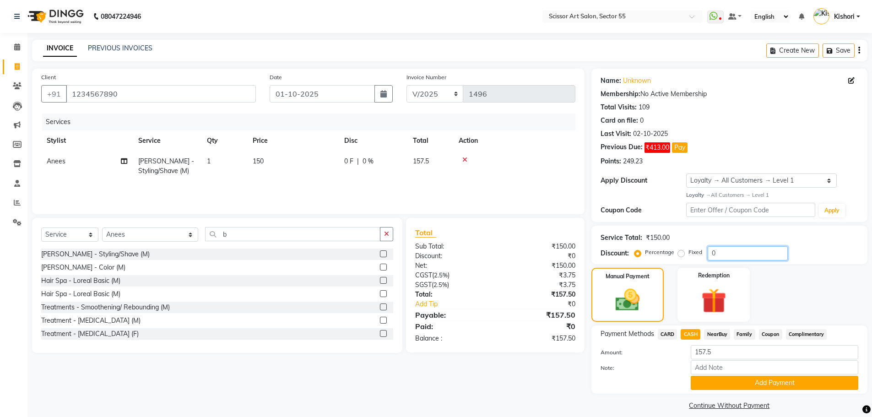
click at [727, 251] on input "0" at bounding box center [748, 253] width 80 height 14
click at [688, 253] on label "Fixed" at bounding box center [695, 252] width 14 height 8
click at [682, 253] on input "Fixed" at bounding box center [683, 252] width 6 height 6
click at [716, 255] on input "number" at bounding box center [748, 253] width 80 height 14
click at [764, 384] on button "Add Payment" at bounding box center [775, 383] width 168 height 14
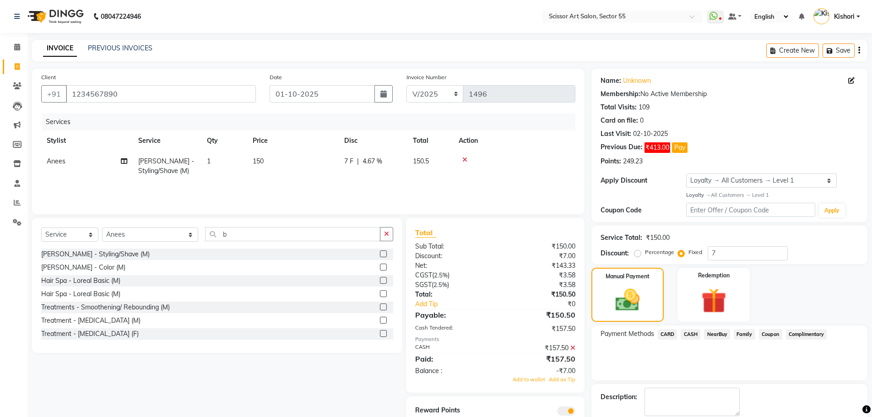
scroll to position [48, 0]
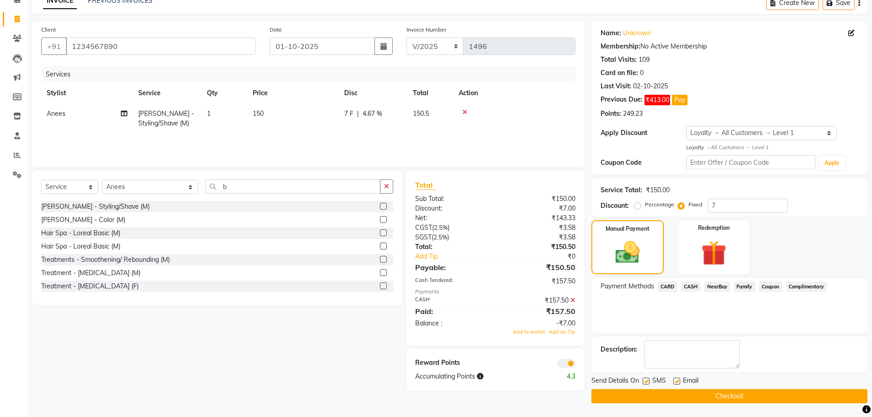
click at [567, 367] on span at bounding box center [566, 363] width 18 height 9
click at [575, 365] on input "checkbox" at bounding box center [575, 365] width 0 height 0
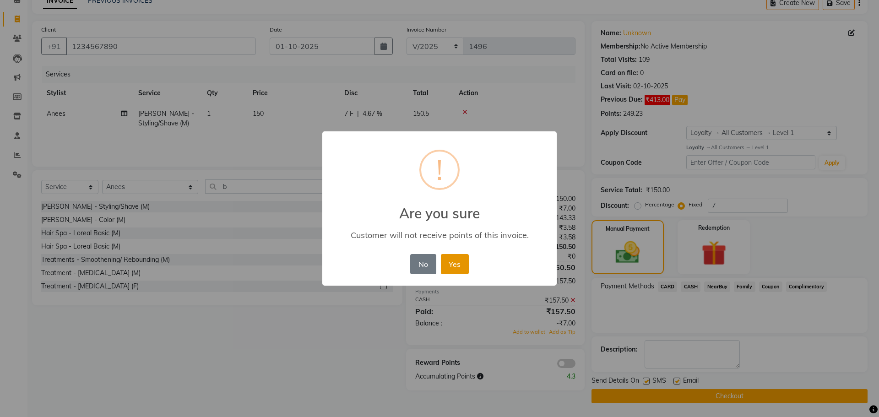
click at [447, 265] on button "Yes" at bounding box center [455, 264] width 28 height 20
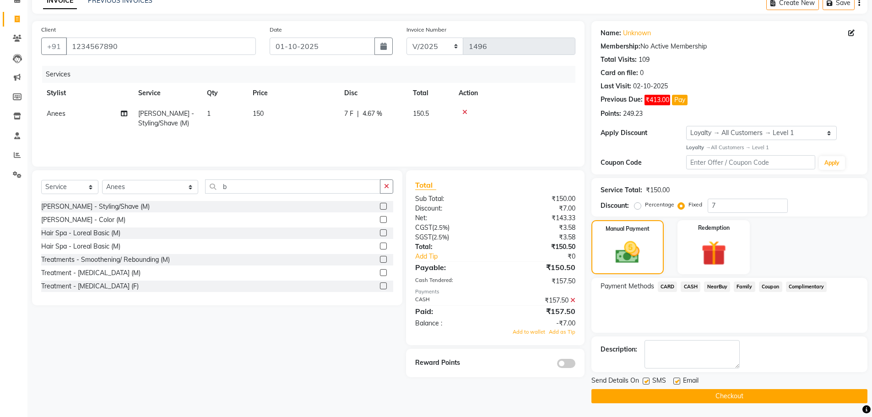
click at [569, 298] on div "₹157.50" at bounding box center [538, 301] width 87 height 10
click at [574, 299] on icon at bounding box center [572, 300] width 5 height 6
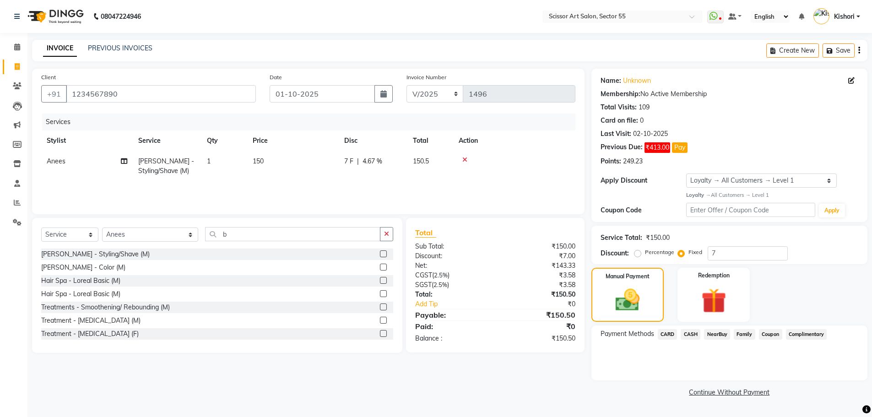
scroll to position [0, 0]
click at [693, 333] on span "CASH" at bounding box center [695, 334] width 20 height 11
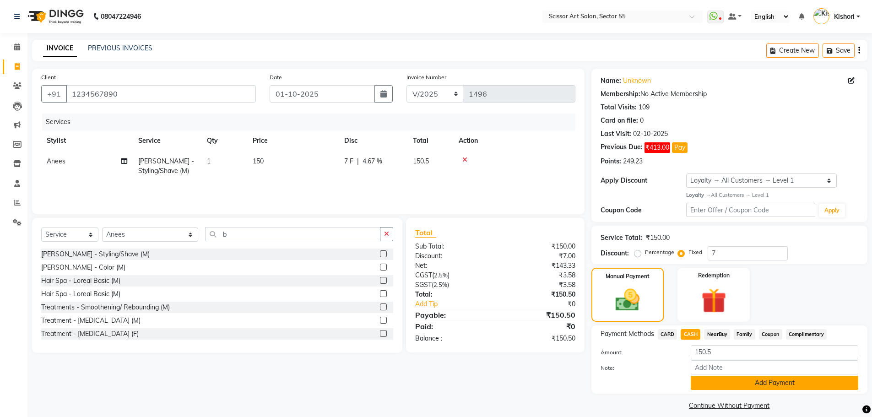
click at [704, 381] on button "Add Payment" at bounding box center [775, 383] width 168 height 14
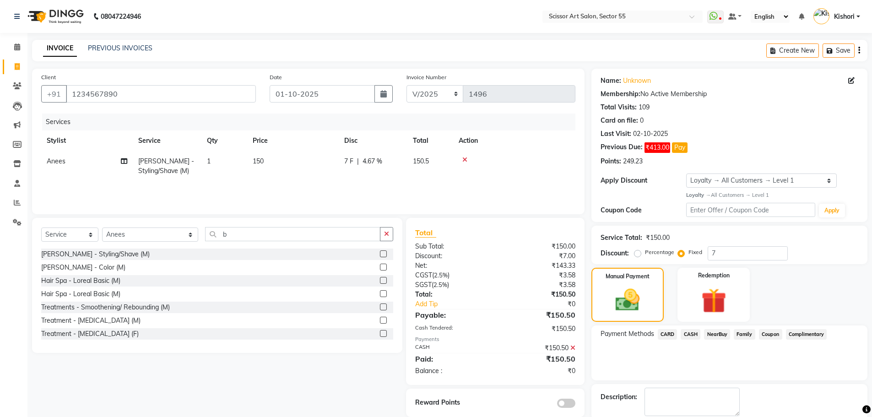
scroll to position [30, 0]
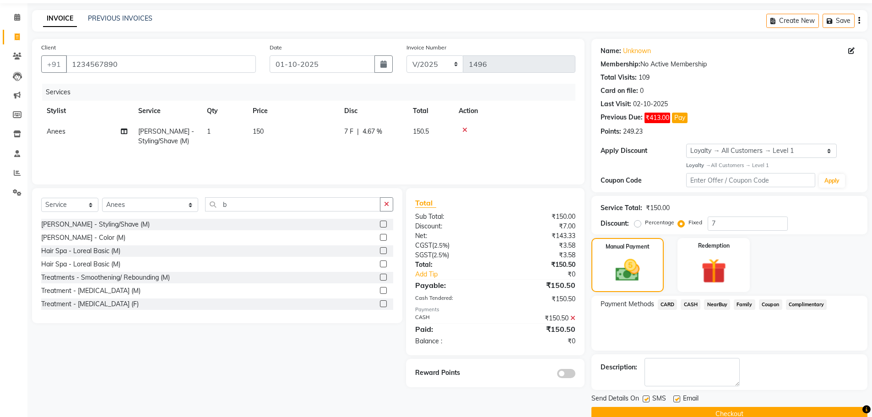
click at [678, 409] on button "Checkout" at bounding box center [729, 414] width 276 height 14
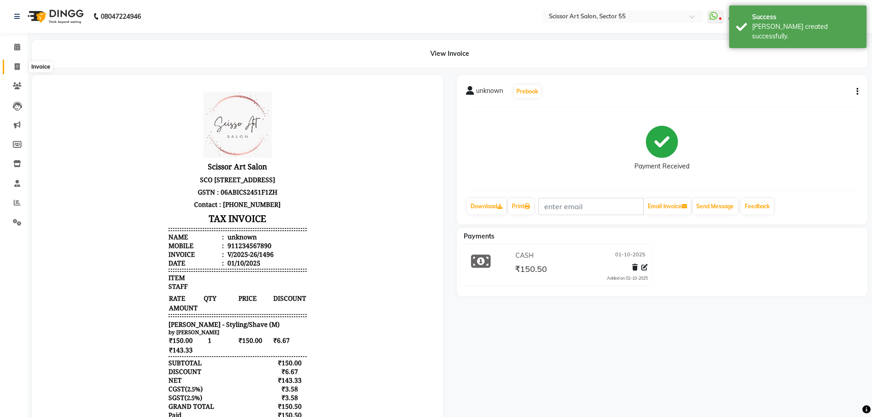
click at [13, 66] on span at bounding box center [17, 67] width 16 height 11
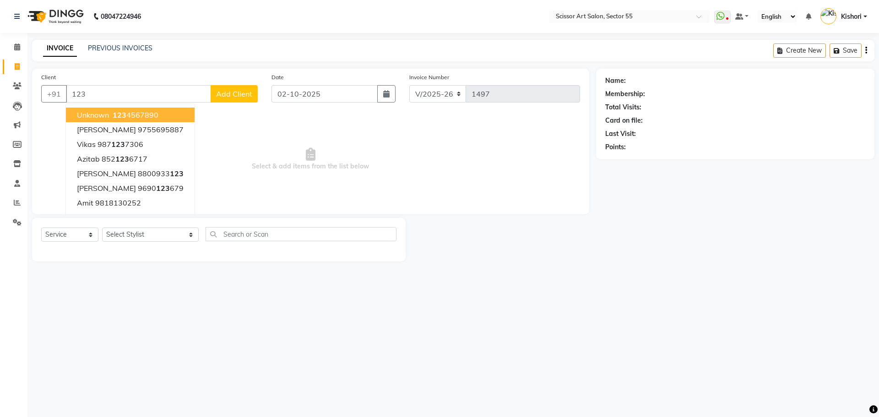
click at [98, 115] on span "unknown" at bounding box center [93, 114] width 32 height 9
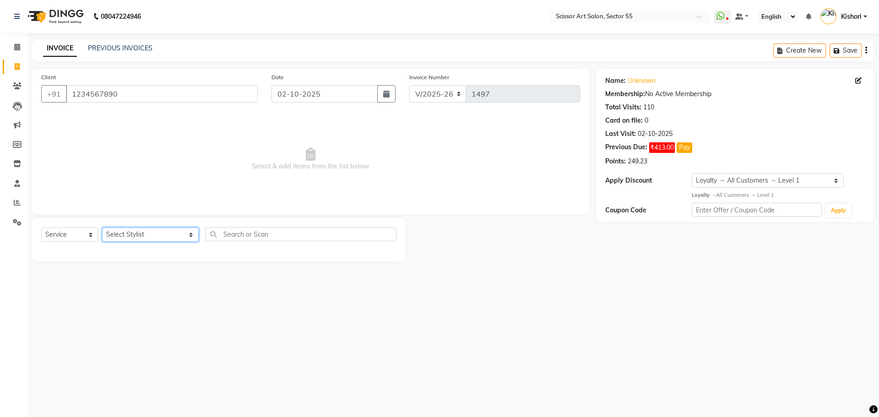
click at [145, 234] on select "Select Stylist [PERSON_NAME] ([DEMOGRAPHIC_DATA] hairdresser) [PERSON_NAME] [PE…" at bounding box center [150, 235] width 97 height 14
click at [102, 228] on select "Select Stylist [PERSON_NAME] ([DEMOGRAPHIC_DATA] hairdresser) [PERSON_NAME] [PE…" at bounding box center [150, 235] width 97 height 14
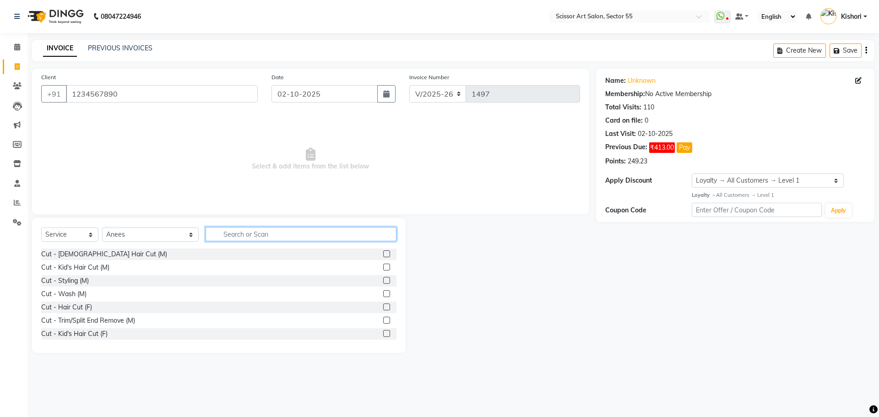
click at [268, 229] on input "text" at bounding box center [301, 234] width 191 height 14
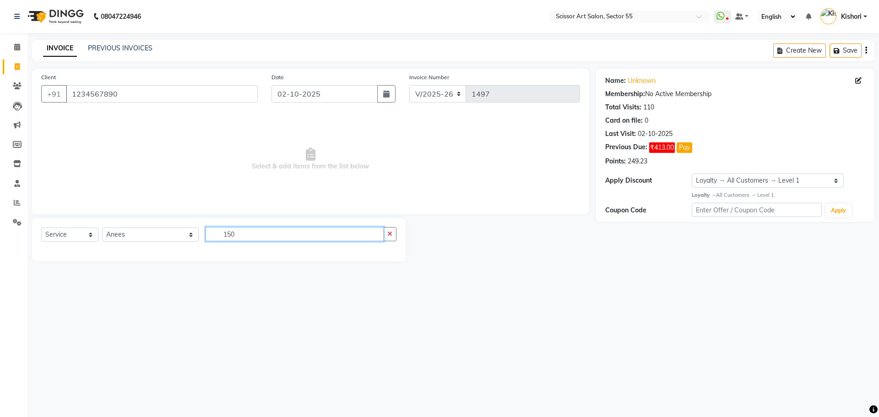
click at [285, 233] on input "150" at bounding box center [295, 234] width 178 height 14
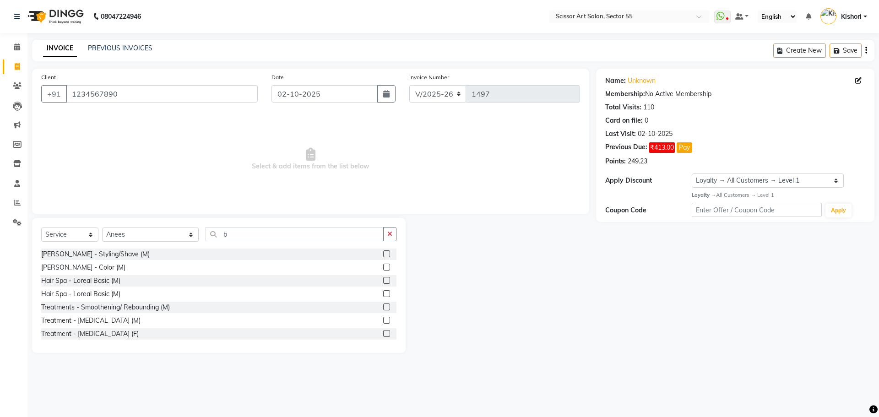
click at [383, 255] on label at bounding box center [386, 253] width 7 height 7
click at [383, 255] on input "checkbox" at bounding box center [386, 254] width 6 height 6
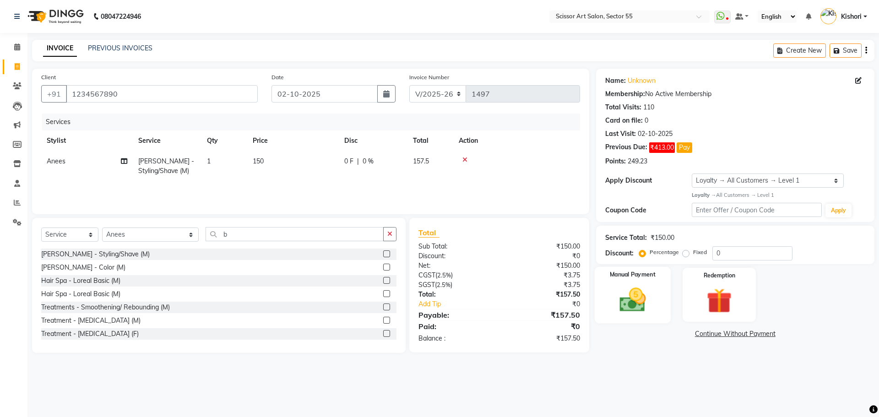
click at [639, 303] on img at bounding box center [632, 300] width 43 height 30
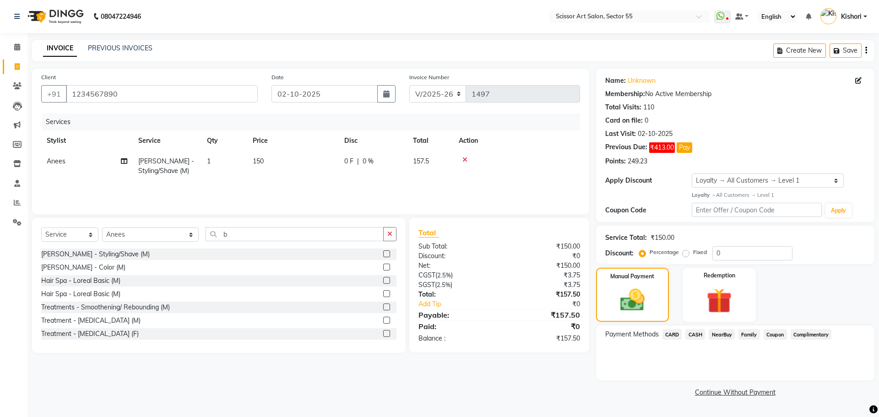
click at [699, 333] on span "CASH" at bounding box center [695, 334] width 20 height 11
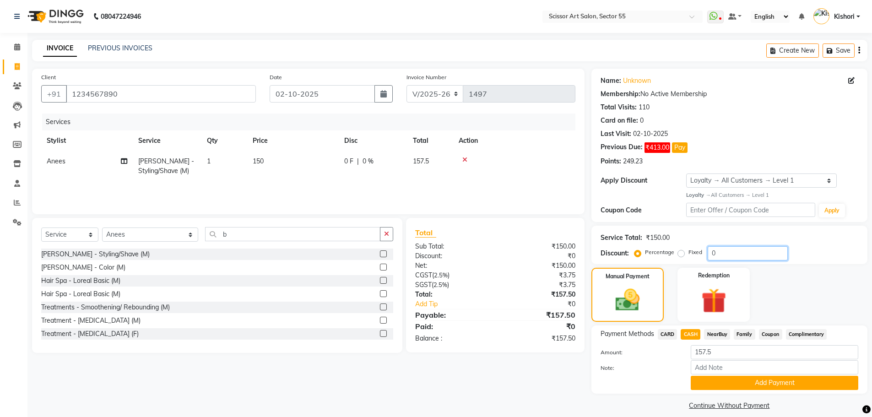
click at [721, 252] on input "0" at bounding box center [748, 253] width 80 height 14
click at [743, 381] on button "Add Payment" at bounding box center [775, 383] width 168 height 14
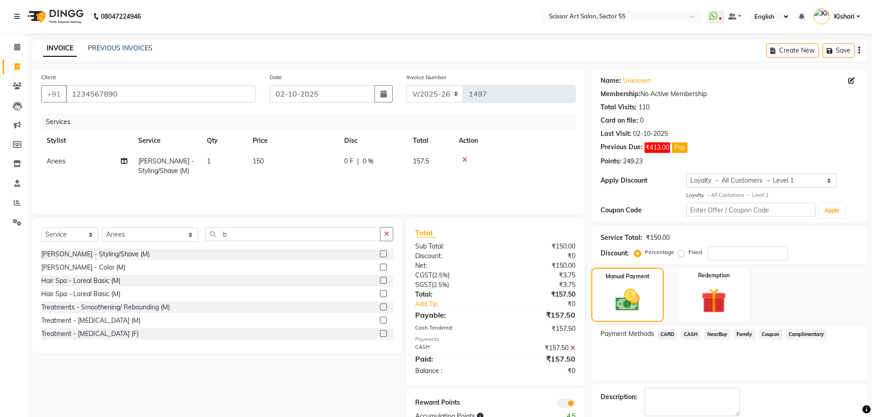
scroll to position [48, 0]
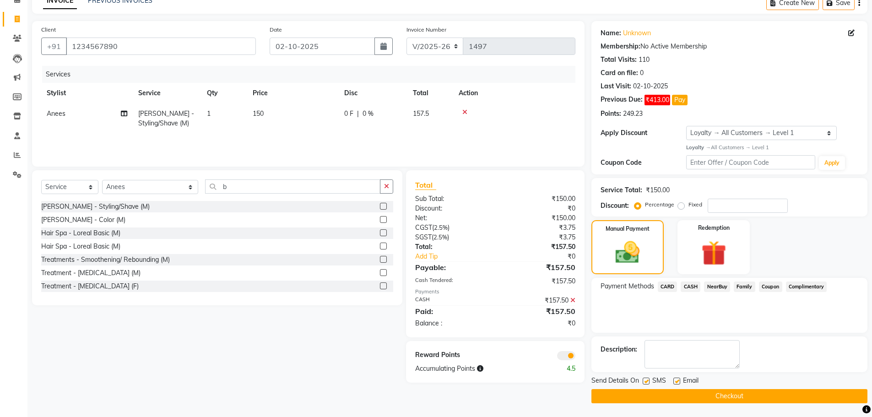
click at [566, 353] on span at bounding box center [566, 355] width 18 height 9
click at [575, 357] on input "checkbox" at bounding box center [575, 357] width 0 height 0
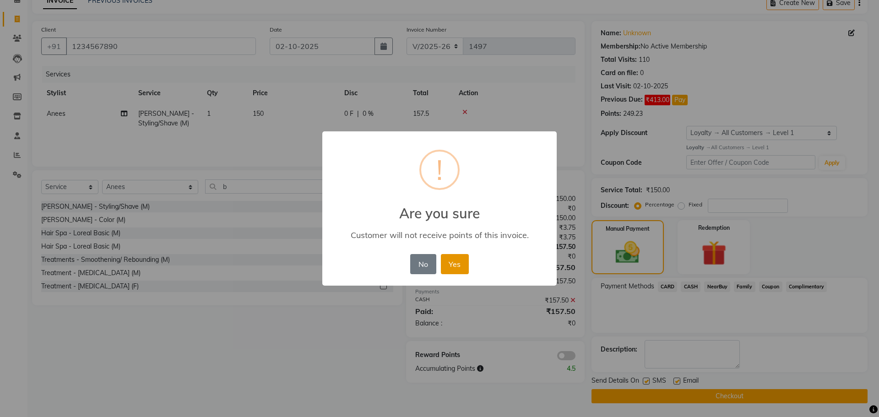
drag, startPoint x: 443, startPoint y: 255, endPoint x: 450, endPoint y: 257, distance: 7.2
click at [450, 257] on button "Yes" at bounding box center [455, 264] width 28 height 20
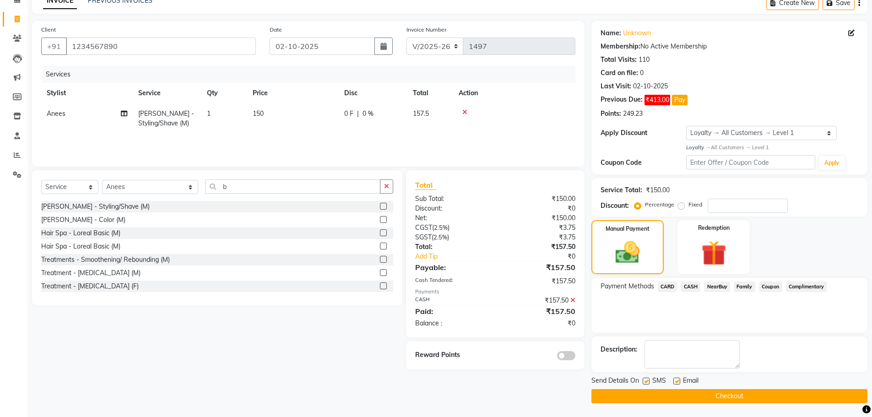
click at [646, 391] on button "Checkout" at bounding box center [729, 396] width 276 height 14
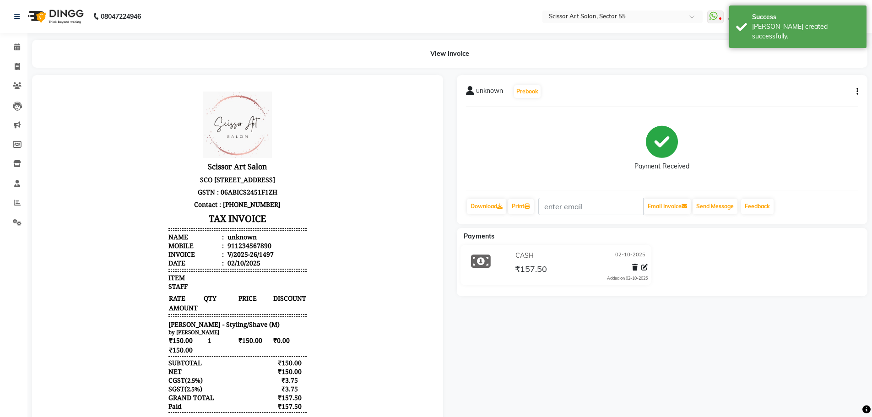
click at [857, 92] on icon "button" at bounding box center [857, 92] width 2 height 0
click at [812, 67] on div "Cancel Invoice" at bounding box center [811, 68] width 63 height 11
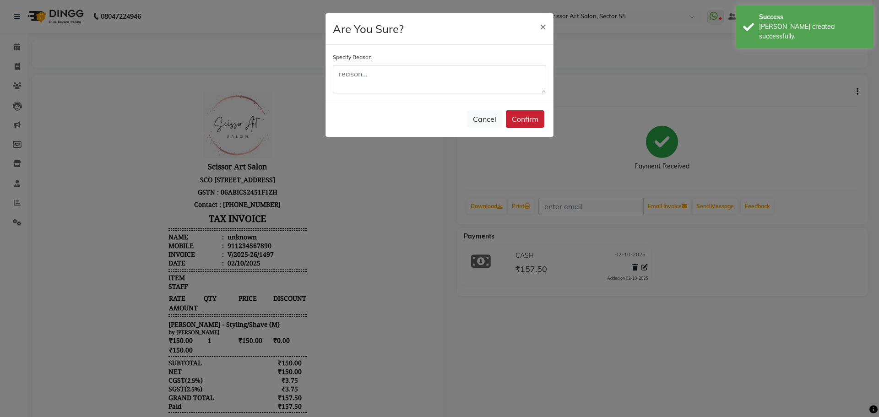
click at [532, 120] on button "Confirm" at bounding box center [525, 118] width 38 height 17
click at [532, 120] on div "Cancel Confirm" at bounding box center [439, 119] width 228 height 36
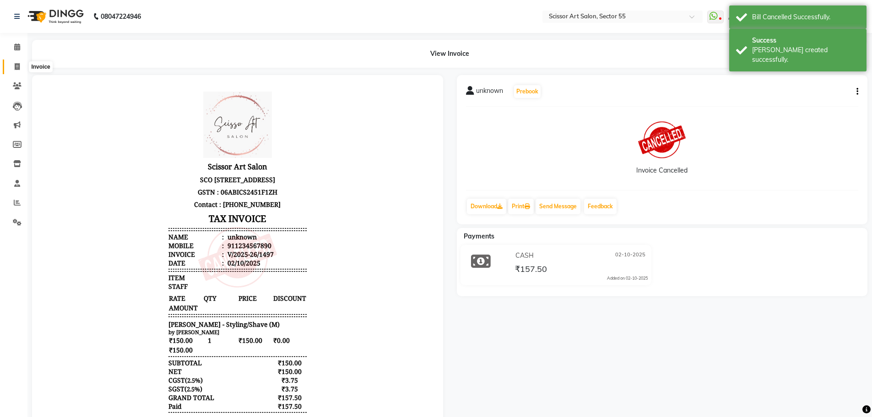
click at [13, 65] on span at bounding box center [17, 67] width 16 height 11
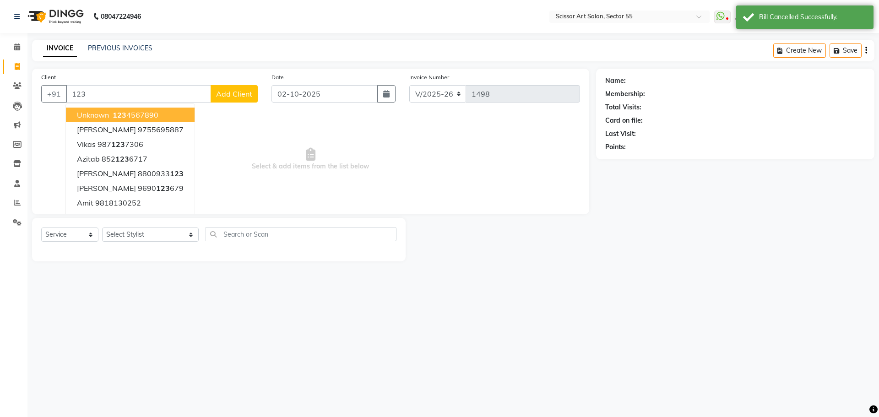
click at [156, 111] on ngb-highlight "123 4567890" at bounding box center [135, 114] width 48 height 9
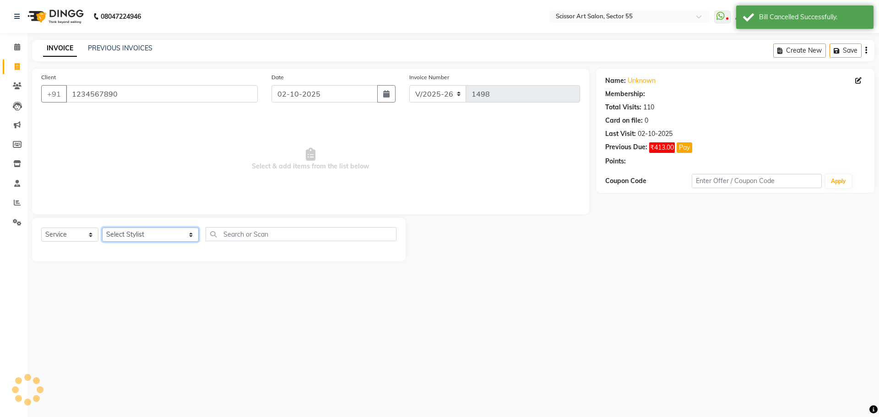
click at [155, 236] on select "Select Stylist [PERSON_NAME] ([DEMOGRAPHIC_DATA] hairdresser) [PERSON_NAME] [PE…" at bounding box center [150, 235] width 97 height 14
click at [102, 228] on select "Select Stylist [PERSON_NAME] ([DEMOGRAPHIC_DATA] hairdresser) [PERSON_NAME] [PE…" at bounding box center [150, 235] width 97 height 14
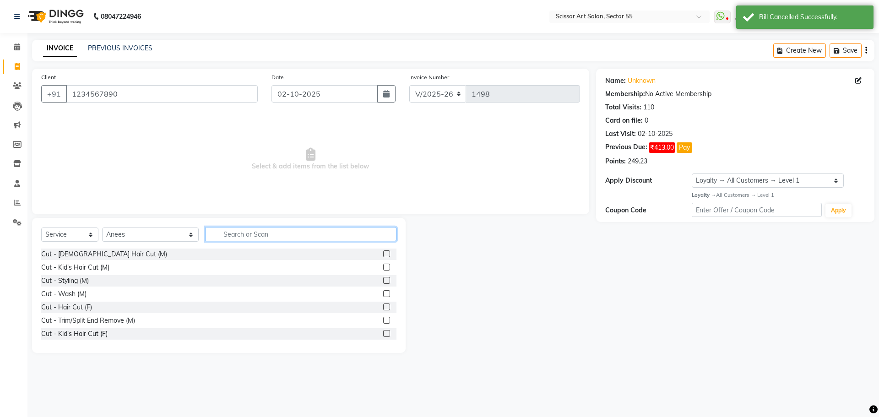
click at [358, 234] on input "text" at bounding box center [301, 234] width 191 height 14
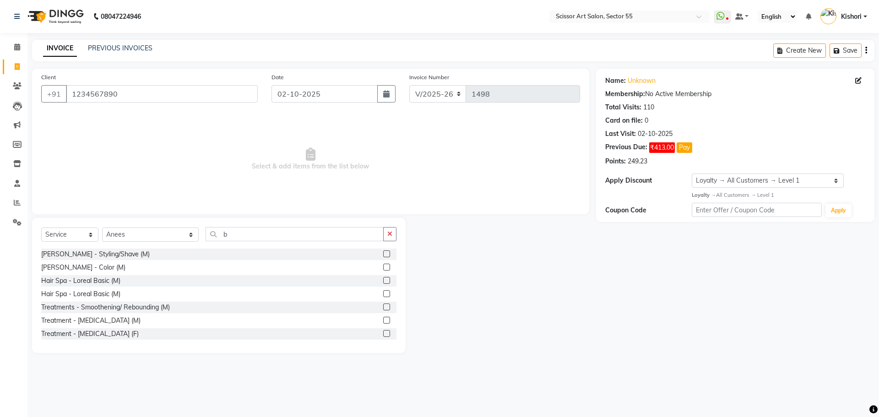
click at [383, 256] on label at bounding box center [386, 253] width 7 height 7
click at [383, 256] on input "checkbox" at bounding box center [386, 254] width 6 height 6
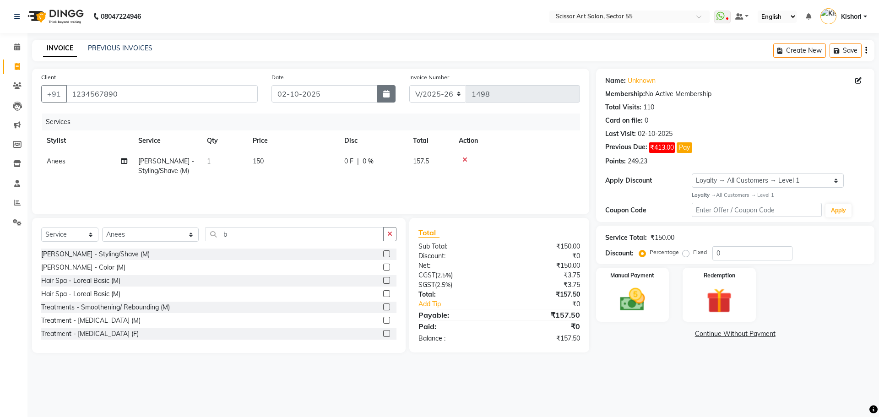
click at [385, 98] on button "button" at bounding box center [386, 93] width 18 height 17
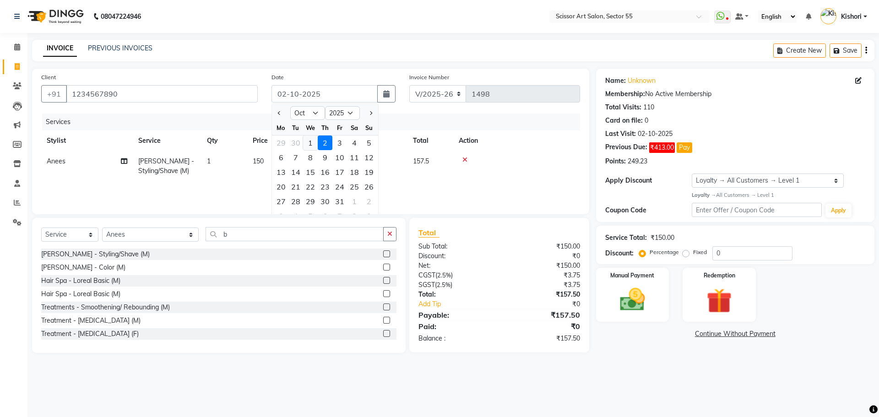
click at [312, 142] on div "1" at bounding box center [310, 142] width 15 height 15
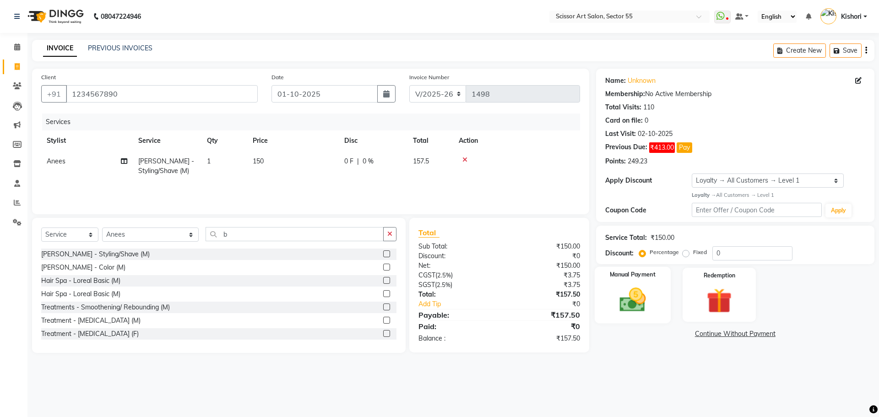
click at [651, 288] on img at bounding box center [632, 300] width 43 height 30
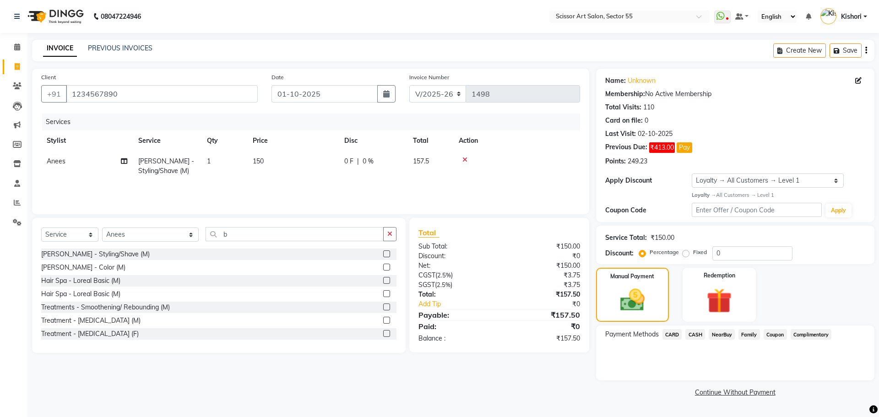
click at [691, 329] on div "Payment Methods CARD CASH NearBuy Family Coupon Complimentary" at bounding box center [735, 352] width 278 height 55
click at [694, 334] on span "CASH" at bounding box center [695, 334] width 20 height 11
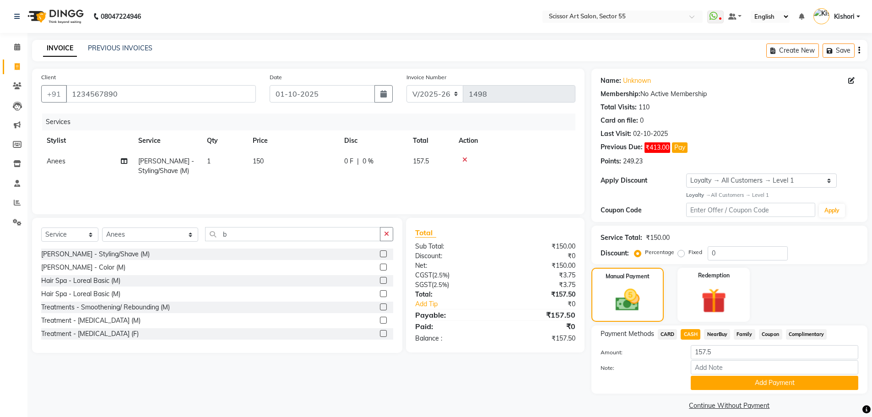
scroll to position [9, 0]
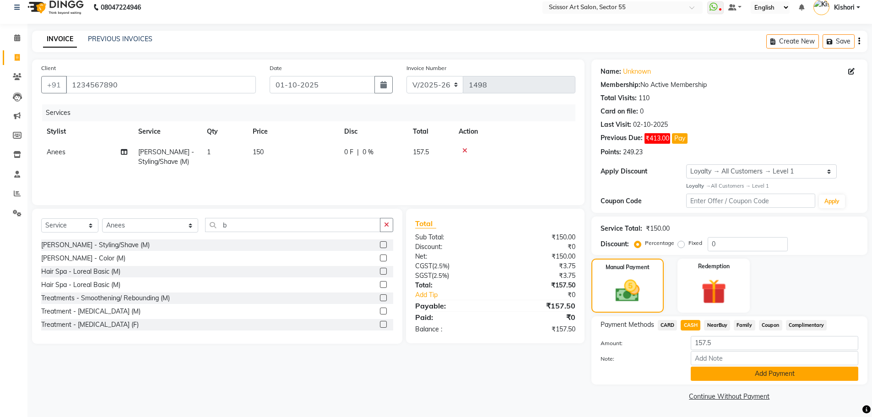
click at [781, 375] on button "Add Payment" at bounding box center [775, 374] width 168 height 14
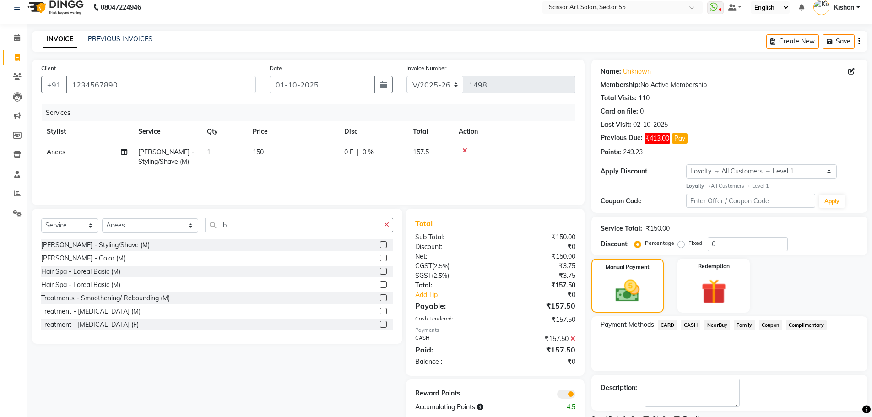
scroll to position [48, 0]
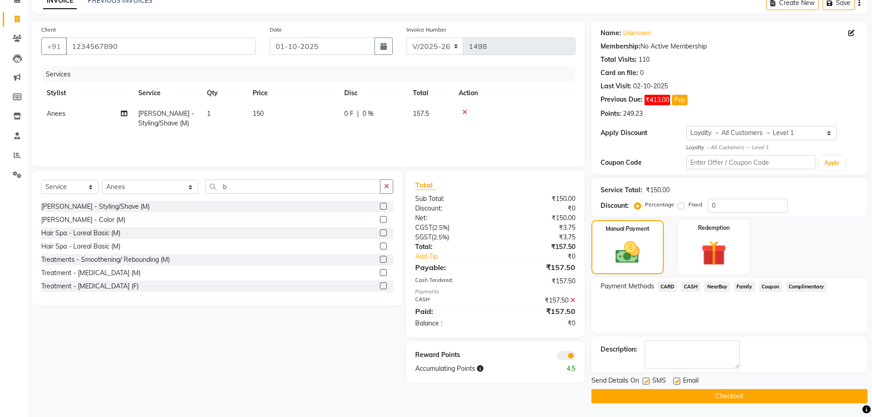
click at [572, 355] on span at bounding box center [566, 355] width 18 height 9
click at [575, 357] on input "checkbox" at bounding box center [575, 357] width 0 height 0
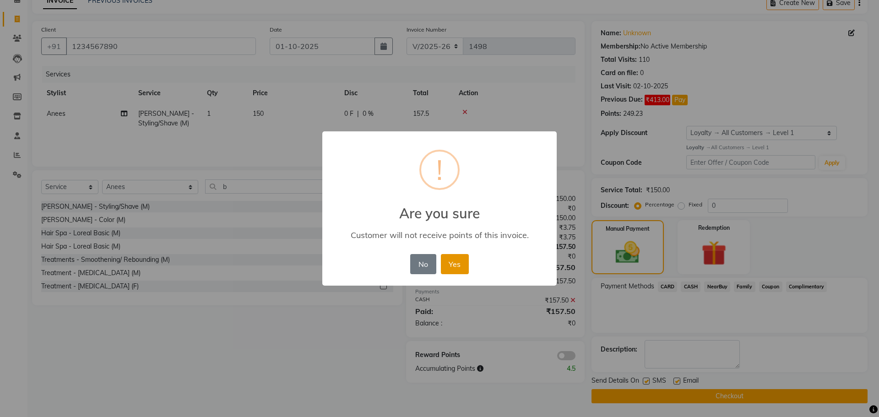
click at [457, 265] on button "Yes" at bounding box center [455, 264] width 28 height 20
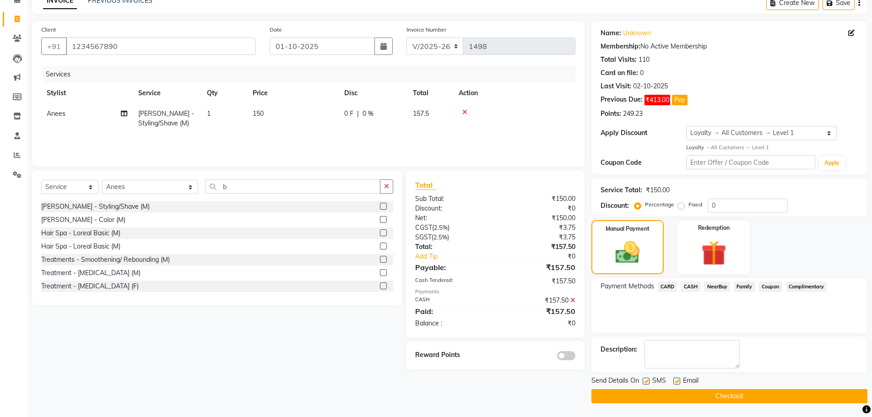
click at [688, 390] on button "Checkout" at bounding box center [729, 396] width 276 height 14
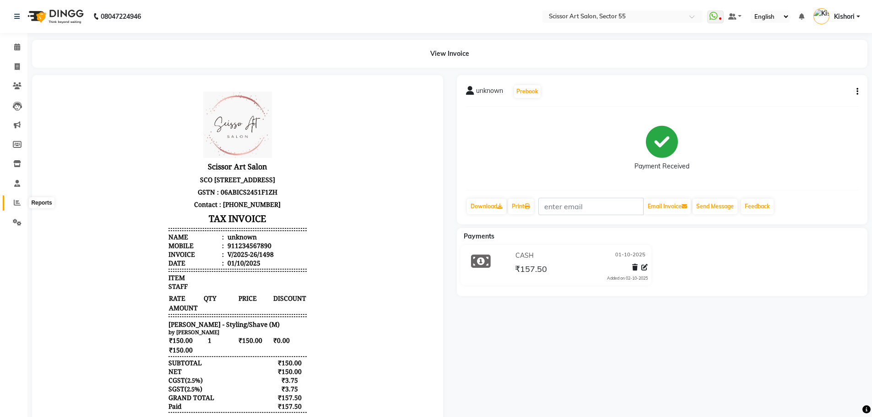
click at [19, 205] on icon at bounding box center [17, 202] width 7 height 7
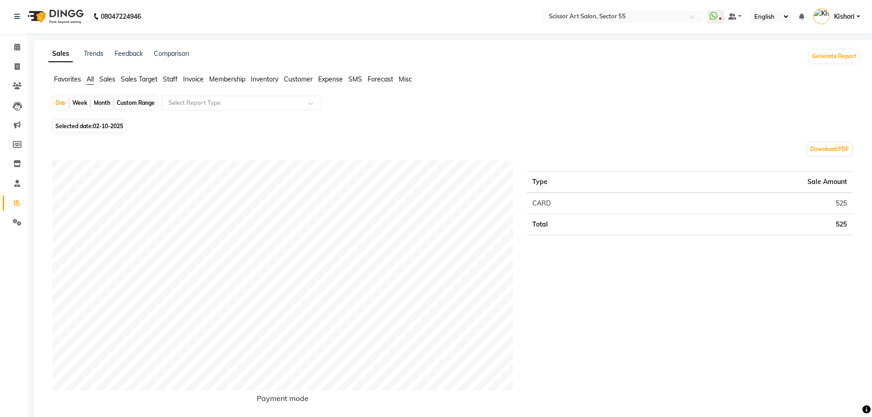
click at [77, 125] on span "Selected date: [DATE]" at bounding box center [89, 125] width 72 height 11
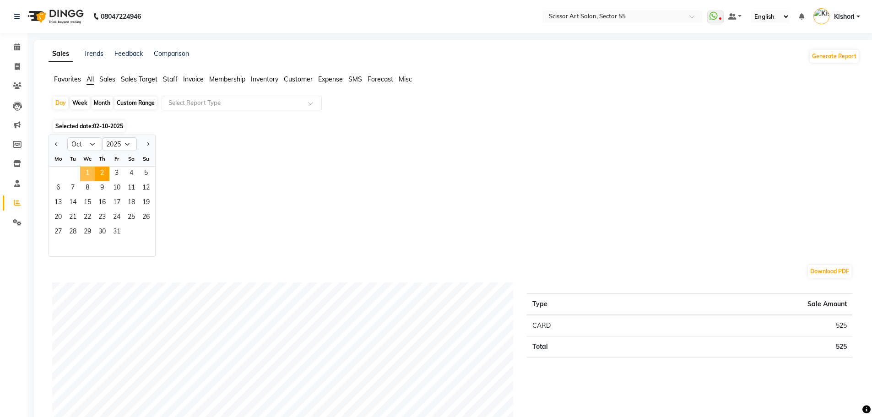
click at [83, 168] on span "1" at bounding box center [87, 174] width 15 height 15
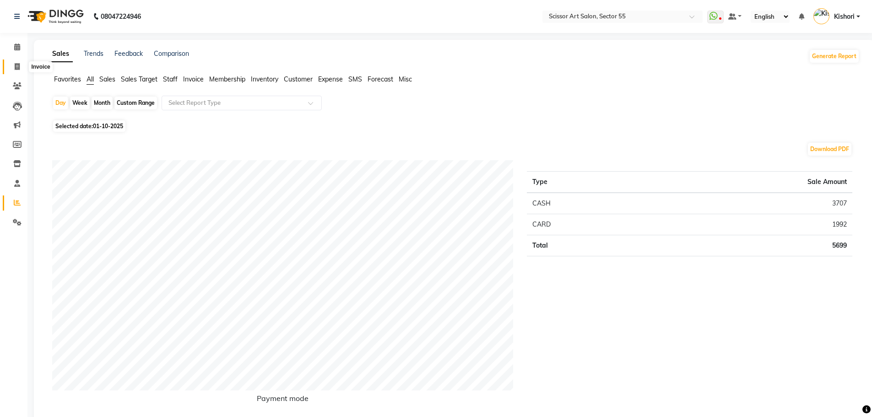
click at [22, 66] on span at bounding box center [17, 67] width 16 height 11
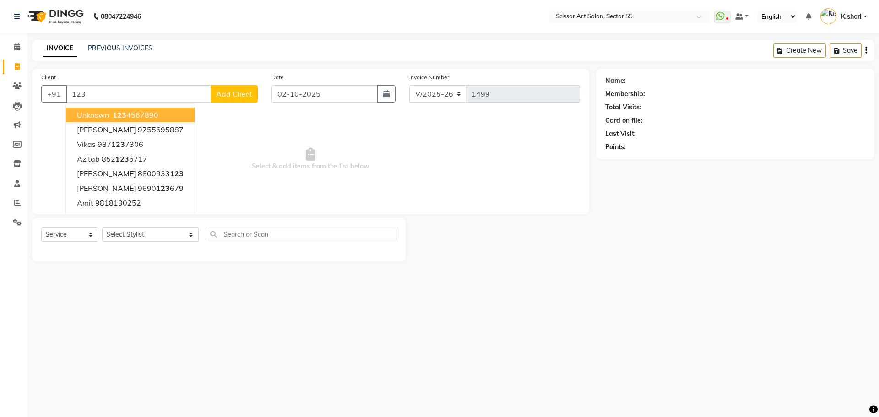
click at [81, 115] on span "unknown" at bounding box center [93, 114] width 32 height 9
drag, startPoint x: 81, startPoint y: 115, endPoint x: 91, endPoint y: 110, distance: 10.6
click at [82, 114] on span "Select & add items from the list below" at bounding box center [310, 160] width 539 height 92
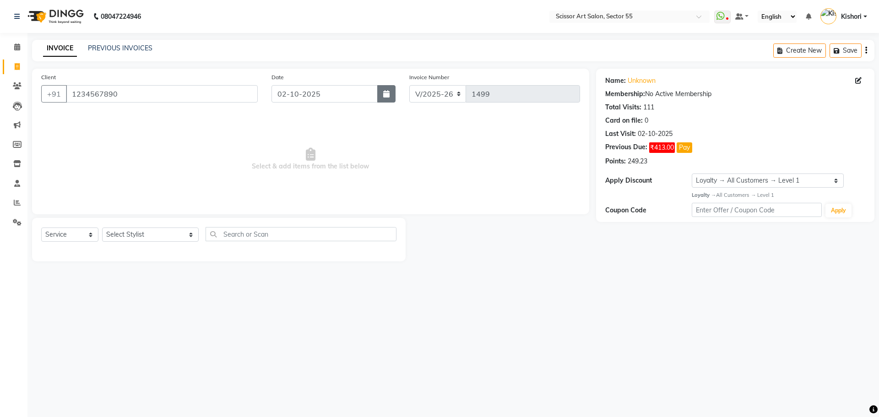
click at [390, 95] on button "button" at bounding box center [386, 93] width 18 height 17
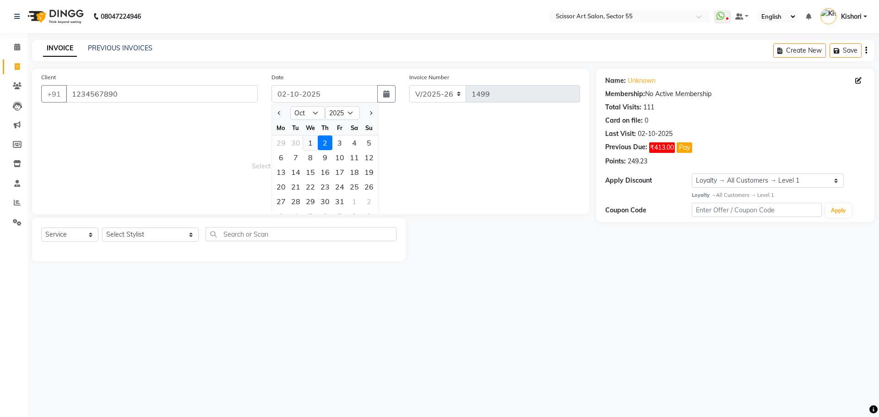
click at [310, 140] on div "1" at bounding box center [310, 142] width 15 height 15
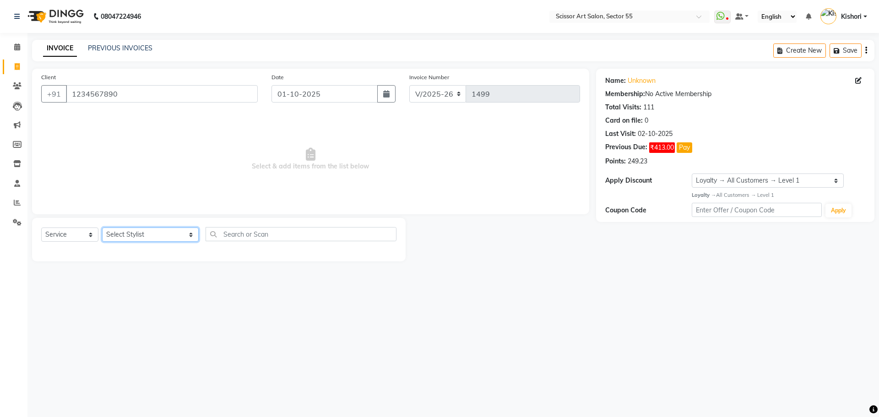
click at [157, 236] on select "Select Stylist [PERSON_NAME] ([DEMOGRAPHIC_DATA] hairdresser) [PERSON_NAME] [PE…" at bounding box center [150, 235] width 97 height 14
click at [151, 235] on select "Select Stylist [PERSON_NAME] ([DEMOGRAPHIC_DATA] hairdresser) [PERSON_NAME] [PE…" at bounding box center [150, 235] width 97 height 14
click at [102, 228] on select "Select Stylist [PERSON_NAME] ([DEMOGRAPHIC_DATA] hairdresser) [PERSON_NAME] [PE…" at bounding box center [150, 235] width 97 height 14
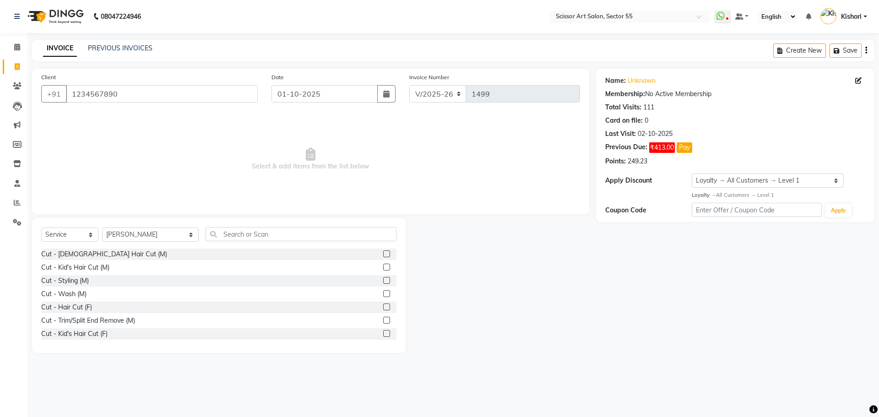
click at [383, 252] on label at bounding box center [386, 253] width 7 height 7
click at [383, 252] on input "checkbox" at bounding box center [386, 254] width 6 height 6
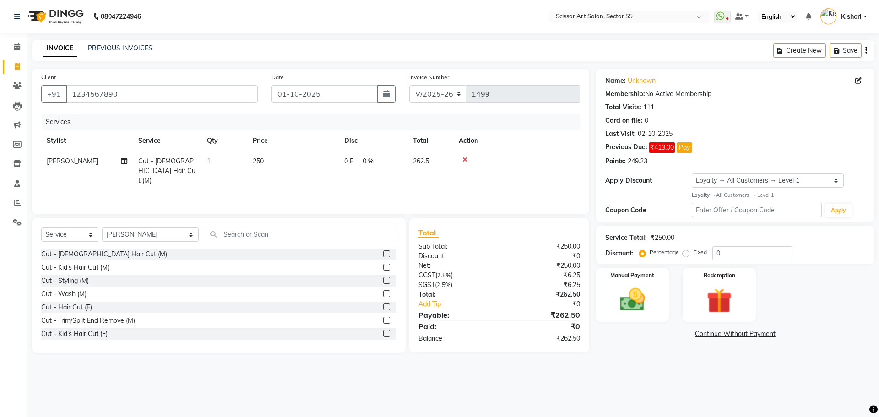
click at [248, 227] on div "Select Service Product Membership Package Voucher Prepaid Gift Card Select Styl…" at bounding box center [219, 285] width 374 height 135
click at [252, 235] on input "text" at bounding box center [301, 234] width 191 height 14
click at [383, 256] on label at bounding box center [386, 253] width 7 height 7
click at [383, 256] on input "checkbox" at bounding box center [386, 254] width 6 height 6
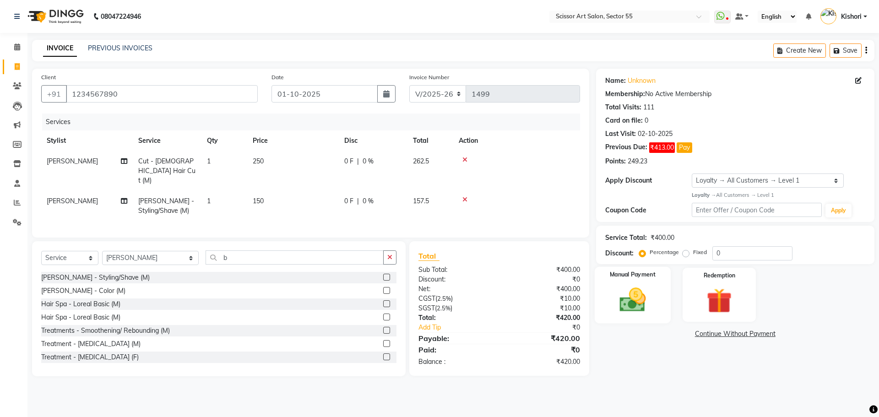
click at [617, 307] on img at bounding box center [632, 300] width 43 height 30
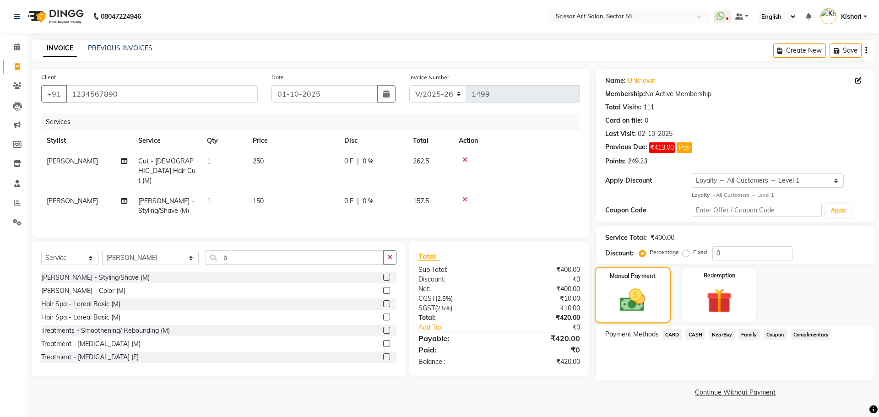
click at [617, 307] on img at bounding box center [632, 300] width 41 height 29
click at [679, 336] on span "CARD" at bounding box center [672, 334] width 20 height 11
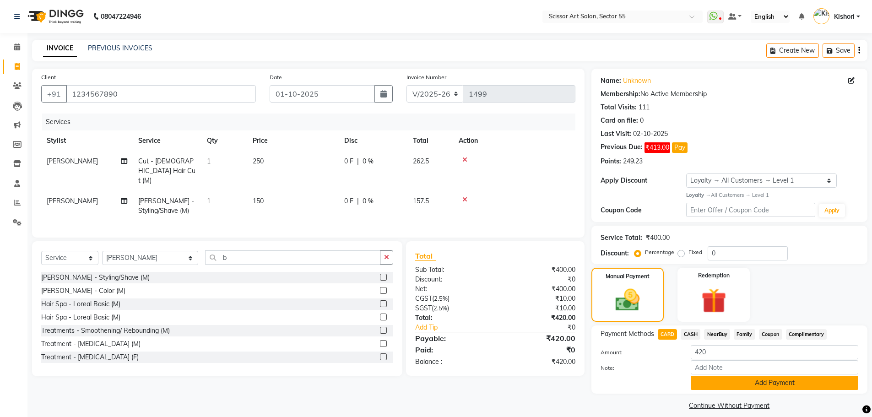
click at [740, 390] on button "Add Payment" at bounding box center [775, 383] width 168 height 14
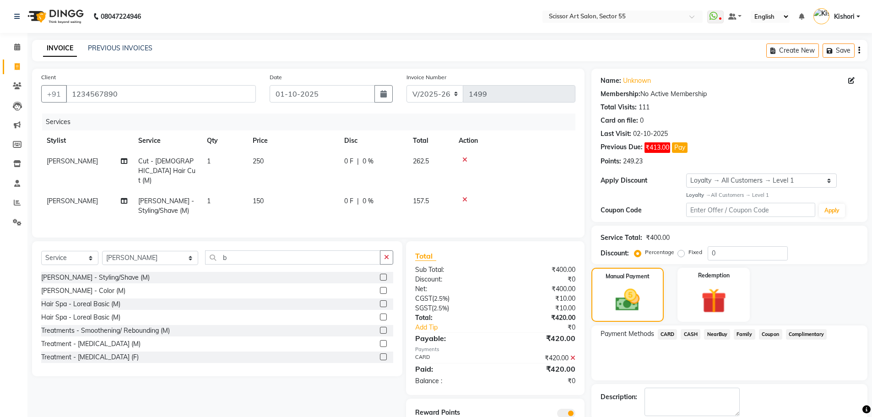
click at [740, 390] on textarea at bounding box center [692, 402] width 95 height 28
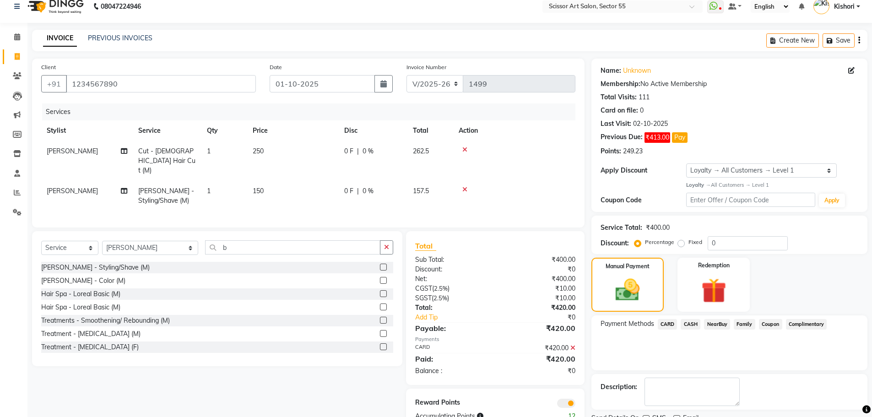
click at [563, 399] on span at bounding box center [566, 403] width 18 height 9
click at [575, 405] on input "checkbox" at bounding box center [575, 405] width 0 height 0
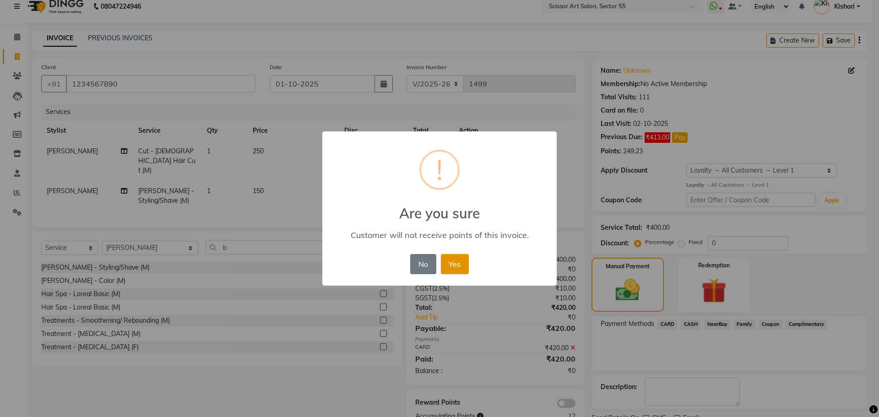
click at [460, 260] on button "Yes" at bounding box center [455, 264] width 28 height 20
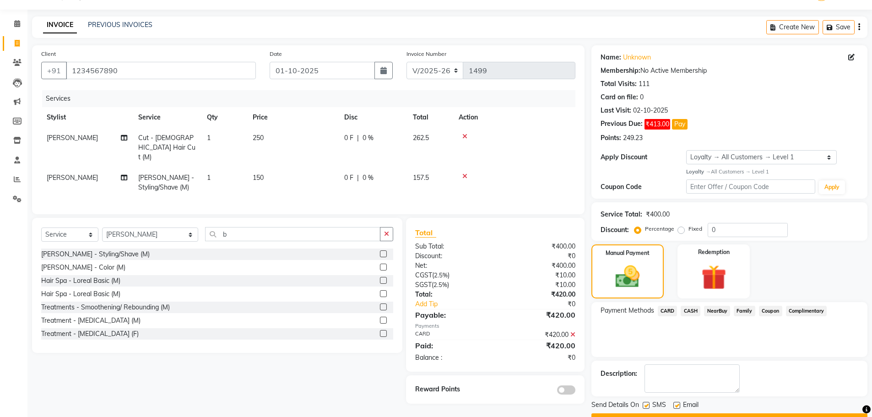
scroll to position [45, 0]
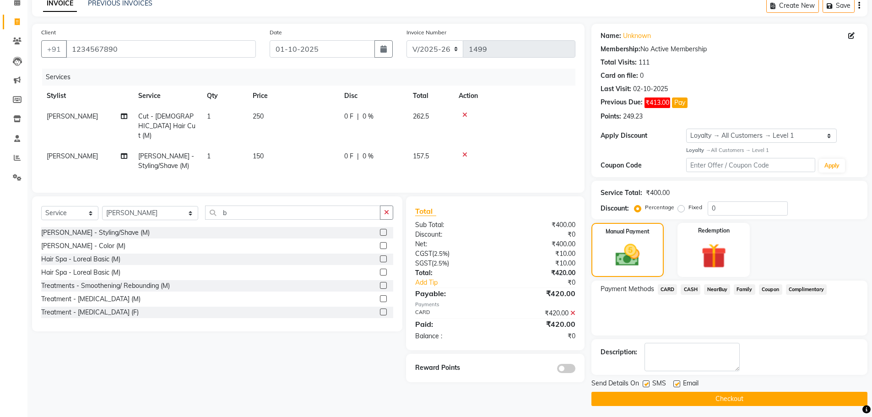
click at [619, 395] on button "Checkout" at bounding box center [729, 399] width 276 height 14
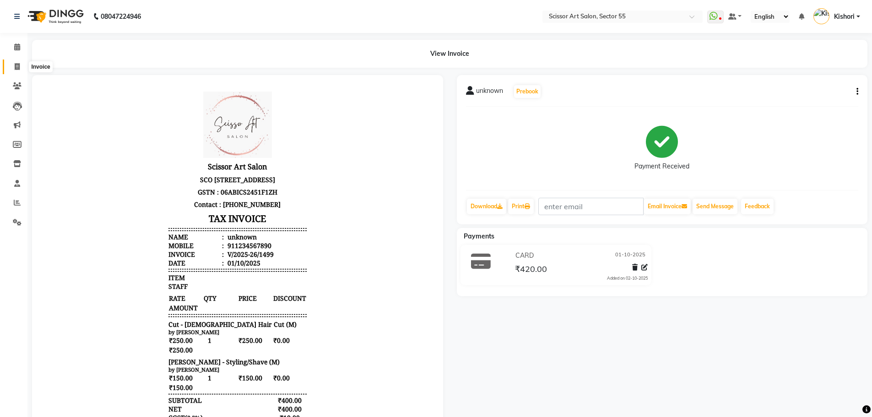
click at [17, 70] on span at bounding box center [17, 67] width 16 height 11
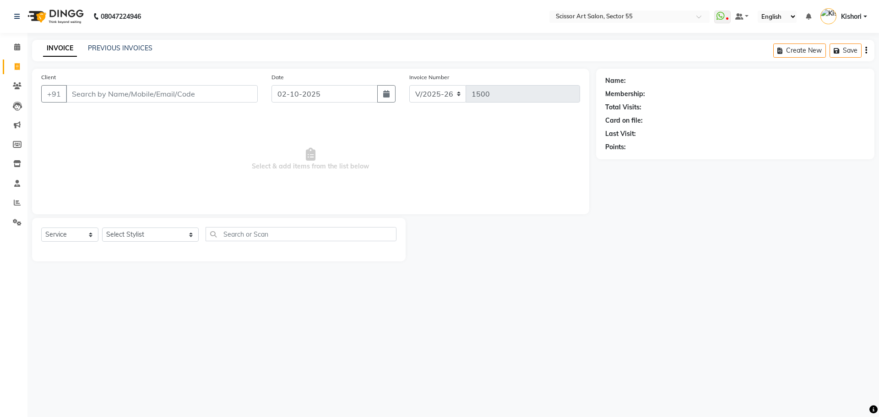
click at [86, 92] on input "Client" at bounding box center [162, 93] width 192 height 17
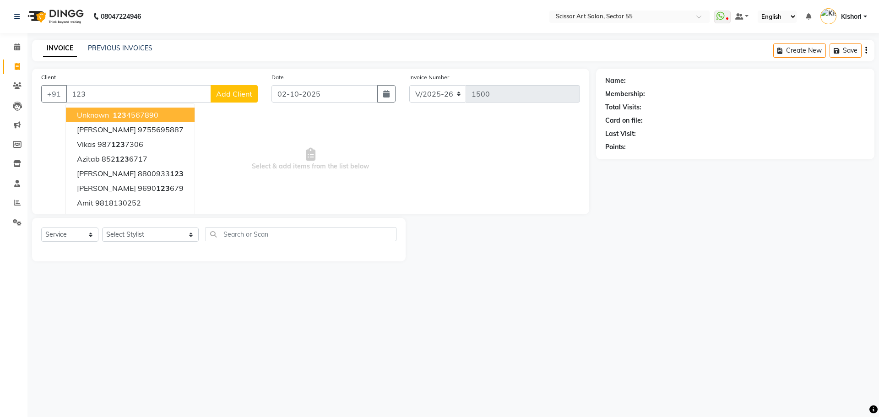
click at [81, 110] on button "unknown 123 4567890" at bounding box center [130, 115] width 129 height 15
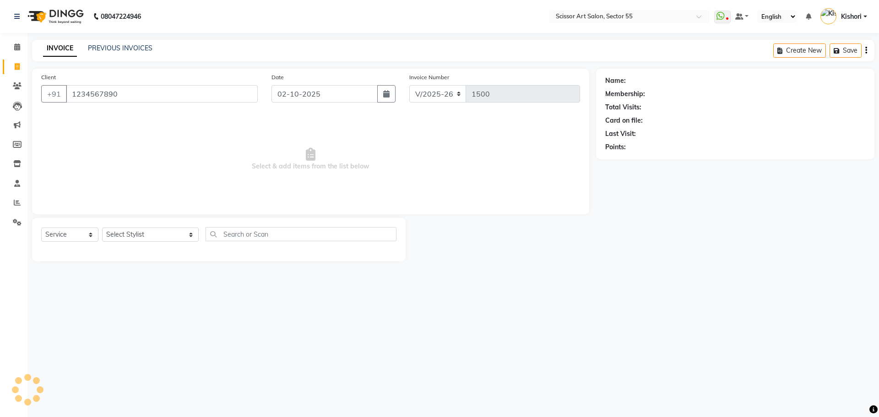
drag, startPoint x: 81, startPoint y: 110, endPoint x: 92, endPoint y: 107, distance: 11.3
click at [81, 109] on div "Client [PHONE_NUMBER] Date [DATE] Invoice Number V/2025 V/[PHONE_NUMBER] Select…" at bounding box center [310, 142] width 557 height 146
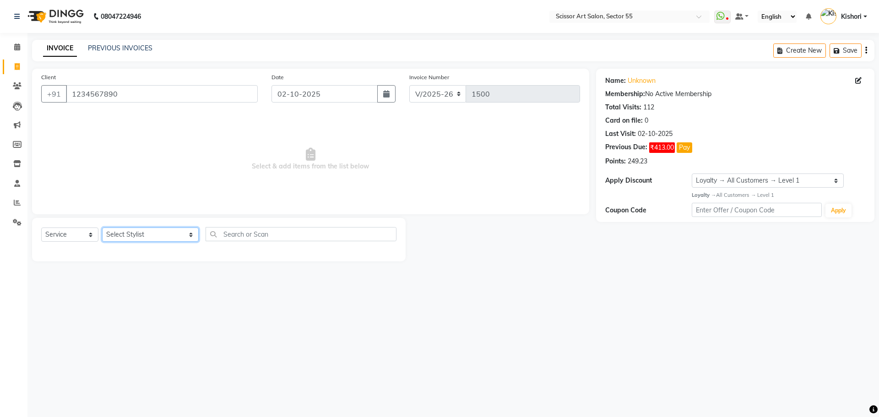
click at [155, 235] on select "Select Stylist [PERSON_NAME] ([DEMOGRAPHIC_DATA] hairdresser) [PERSON_NAME] [PE…" at bounding box center [150, 235] width 97 height 14
click at [102, 228] on select "Select Stylist [PERSON_NAME] ([DEMOGRAPHIC_DATA] hairdresser) [PERSON_NAME] [PE…" at bounding box center [150, 235] width 97 height 14
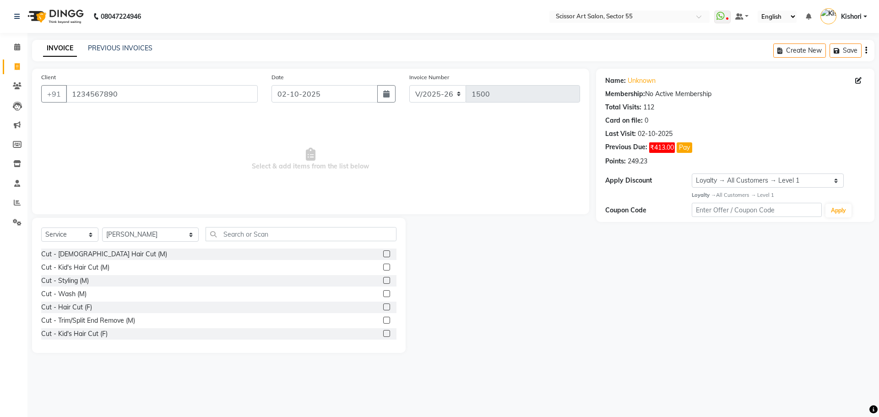
click at [383, 250] on div at bounding box center [389, 254] width 13 height 11
click at [384, 253] on div at bounding box center [389, 254] width 13 height 11
click at [383, 253] on label at bounding box center [386, 253] width 7 height 7
click at [383, 253] on input "checkbox" at bounding box center [386, 254] width 6 height 6
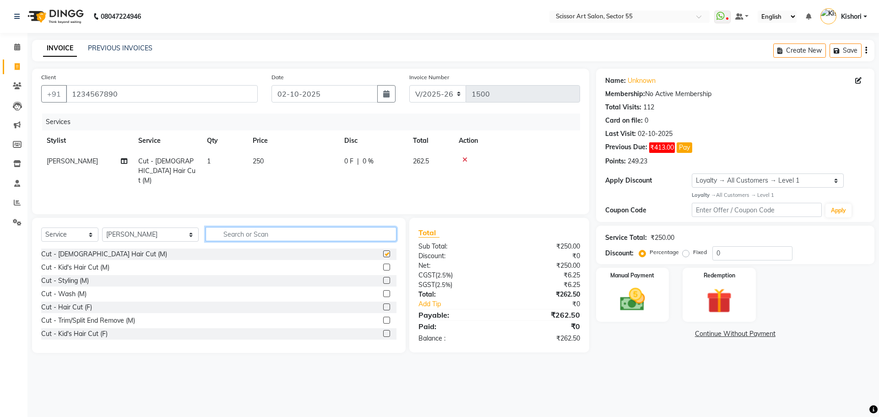
click at [317, 235] on input "text" at bounding box center [301, 234] width 191 height 14
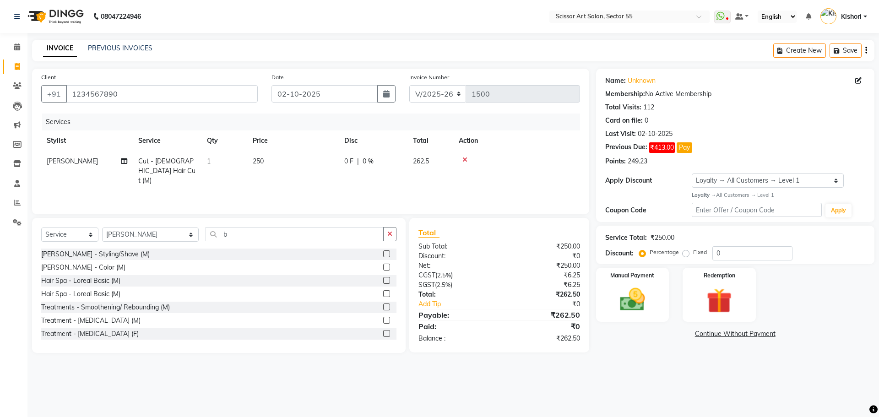
click at [383, 255] on label at bounding box center [386, 253] width 7 height 7
click at [383, 255] on input "checkbox" at bounding box center [386, 254] width 6 height 6
click at [378, 241] on input "b" at bounding box center [295, 234] width 178 height 14
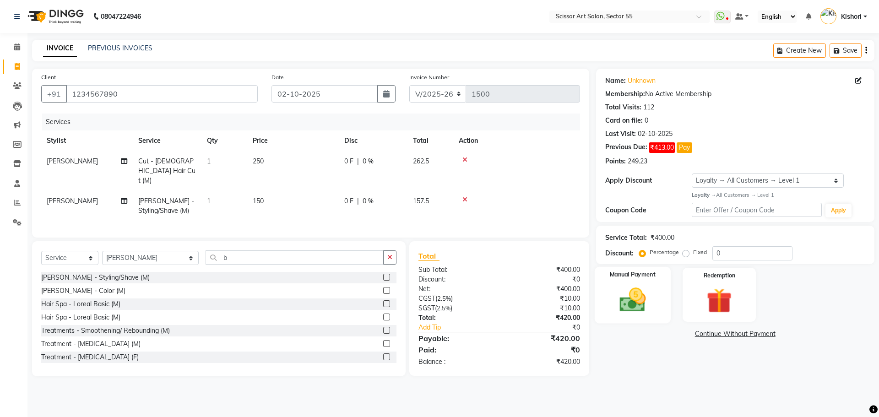
drag, startPoint x: 654, startPoint y: 313, endPoint x: 666, endPoint y: 307, distance: 13.5
click at [654, 312] on div "Manual Payment" at bounding box center [632, 294] width 76 height 56
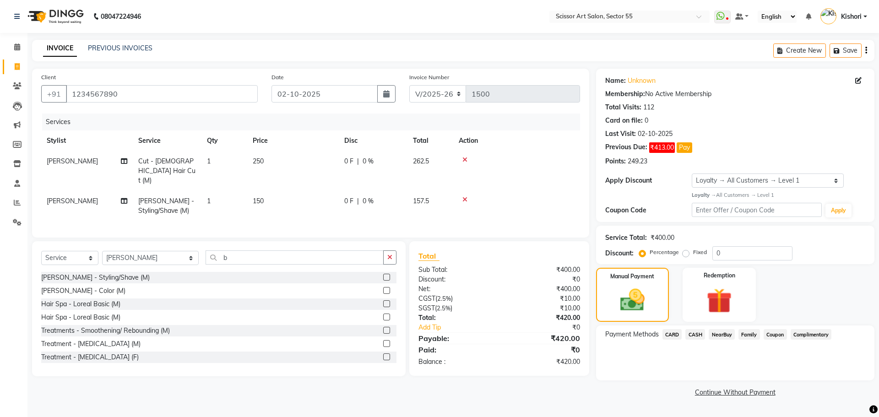
click at [701, 332] on span "CASH" at bounding box center [695, 334] width 20 height 11
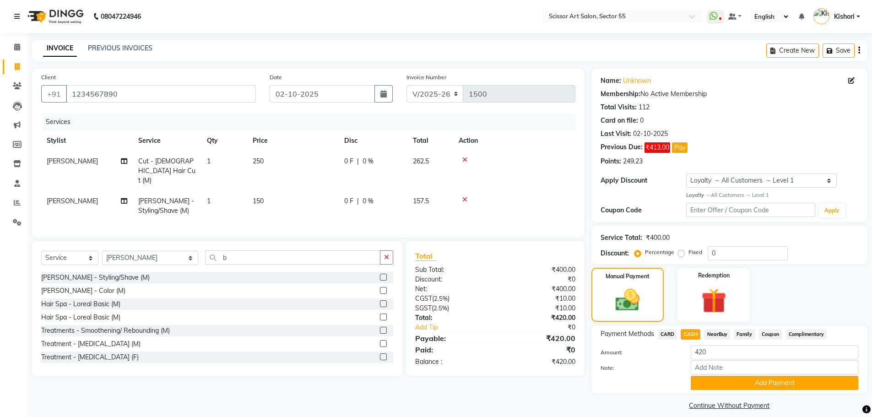
scroll to position [9, 0]
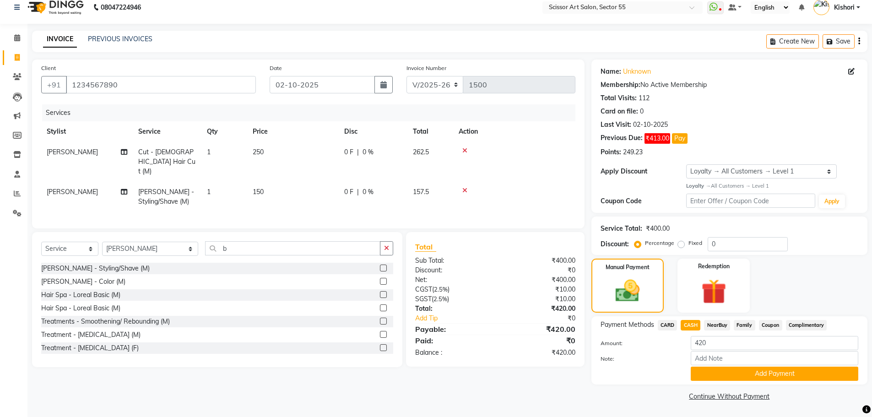
click at [688, 243] on label "Fixed" at bounding box center [695, 243] width 14 height 8
click at [680, 243] on input "Fixed" at bounding box center [683, 243] width 6 height 6
click at [754, 243] on input "0" at bounding box center [748, 244] width 80 height 14
click at [379, 86] on button "button" at bounding box center [383, 84] width 18 height 17
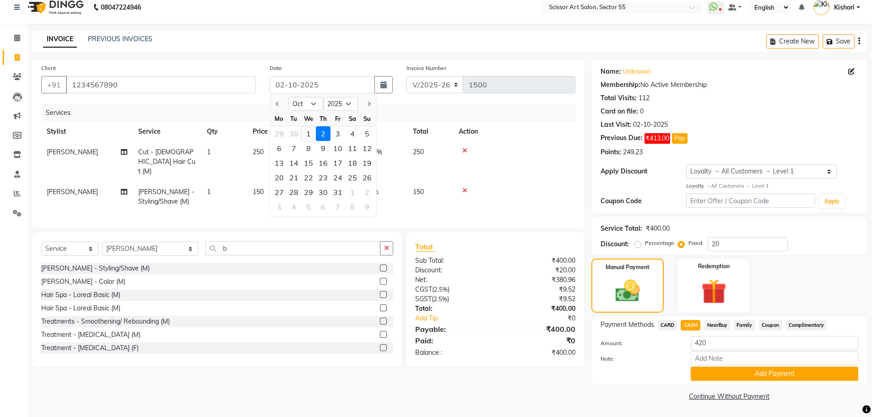
click at [313, 133] on div "1" at bounding box center [308, 133] width 15 height 15
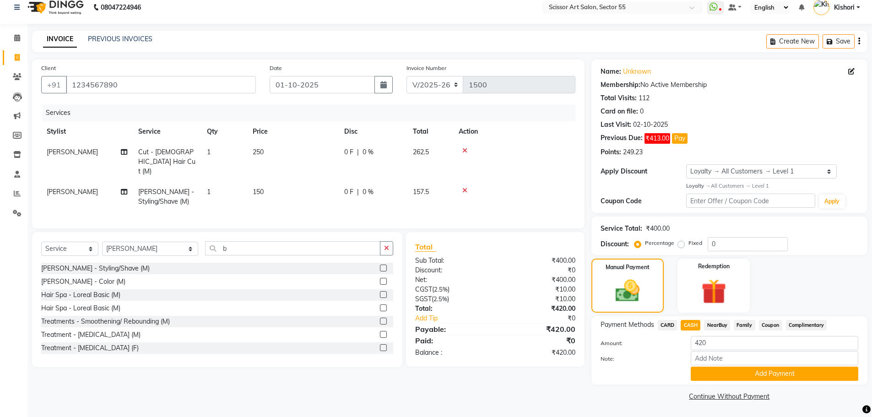
click at [688, 245] on label "Fixed" at bounding box center [695, 243] width 14 height 8
click at [681, 245] on input "Fixed" at bounding box center [683, 243] width 6 height 6
click at [718, 245] on input "0" at bounding box center [748, 244] width 80 height 14
click at [826, 376] on button "Add Payment" at bounding box center [775, 374] width 168 height 14
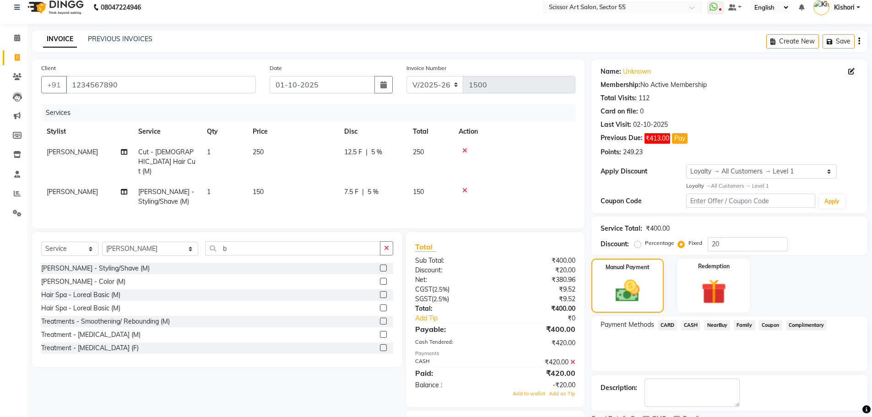
scroll to position [46, 0]
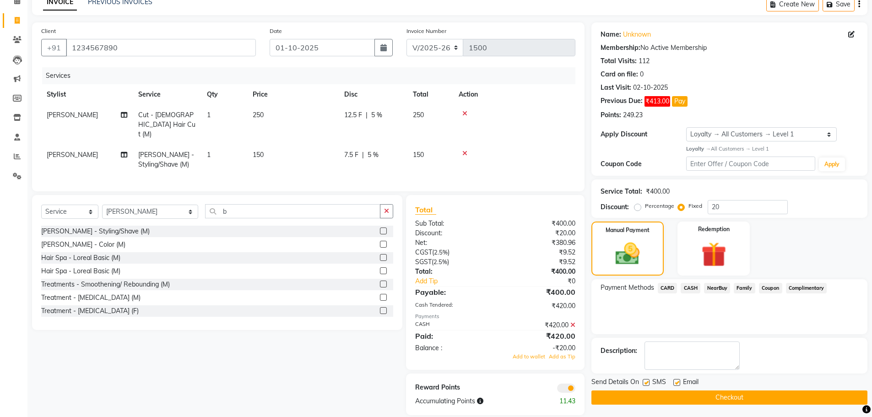
click at [567, 388] on span at bounding box center [566, 388] width 18 height 9
click at [575, 390] on input "checkbox" at bounding box center [575, 390] width 0 height 0
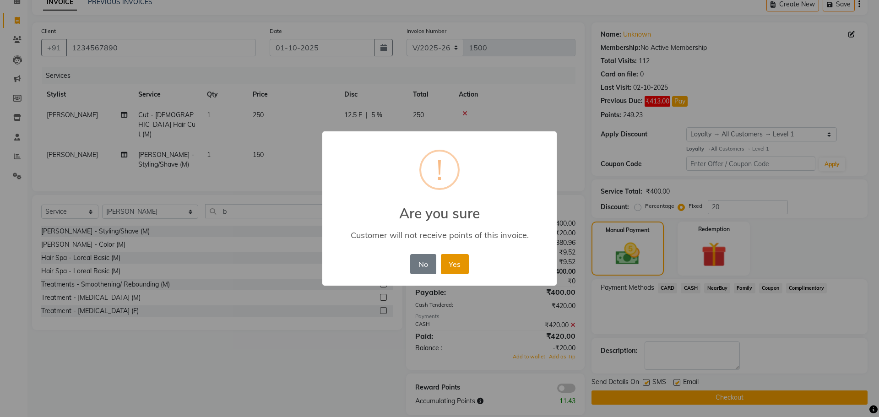
click at [461, 271] on button "Yes" at bounding box center [455, 264] width 28 height 20
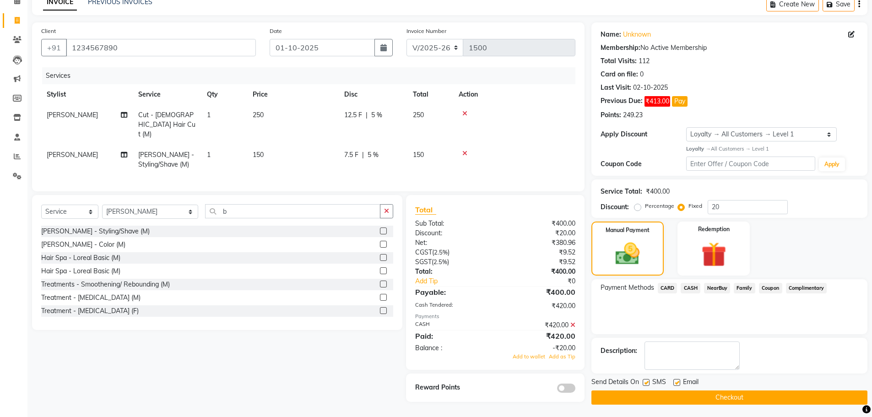
click at [575, 323] on icon at bounding box center [572, 325] width 5 height 6
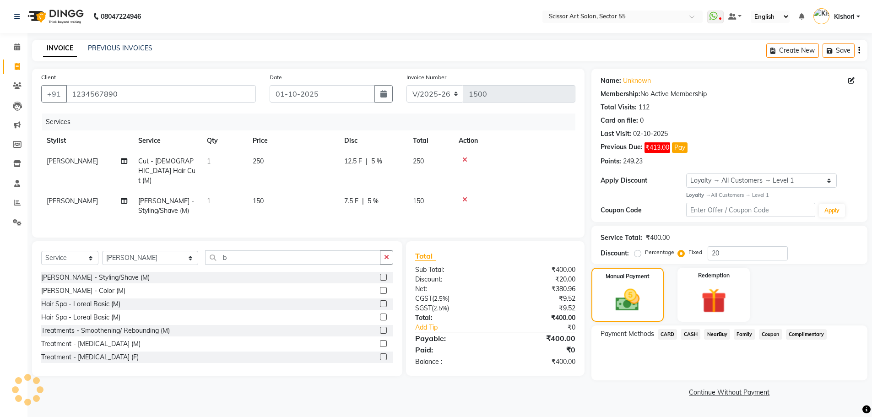
scroll to position [0, 0]
click at [699, 334] on span "CASH" at bounding box center [695, 334] width 20 height 11
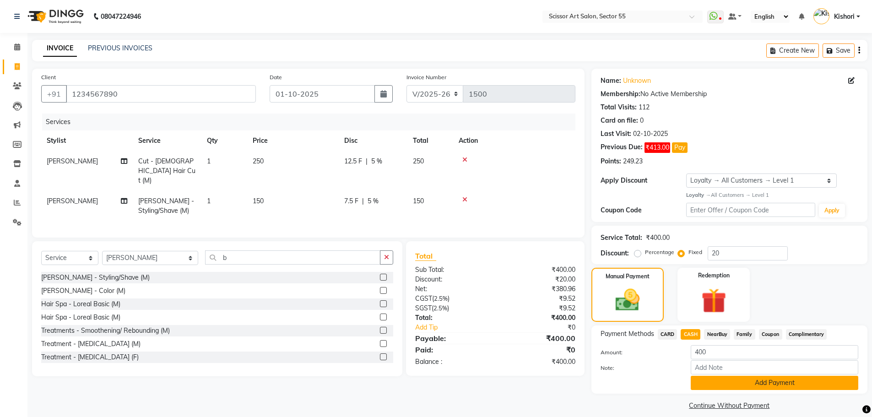
click at [704, 379] on button "Add Payment" at bounding box center [775, 383] width 168 height 14
click at [704, 379] on div "Payment Methods CARD CASH NearBuy Family Coupon Complimentary Amount: 400 Note:…" at bounding box center [729, 359] width 276 height 68
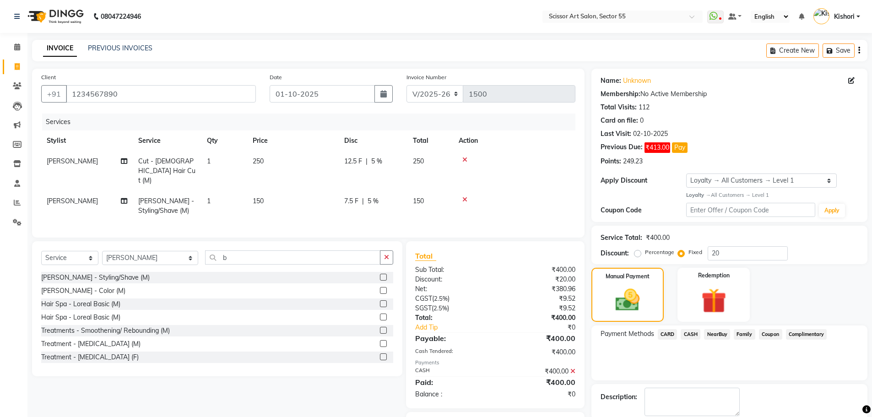
scroll to position [48, 0]
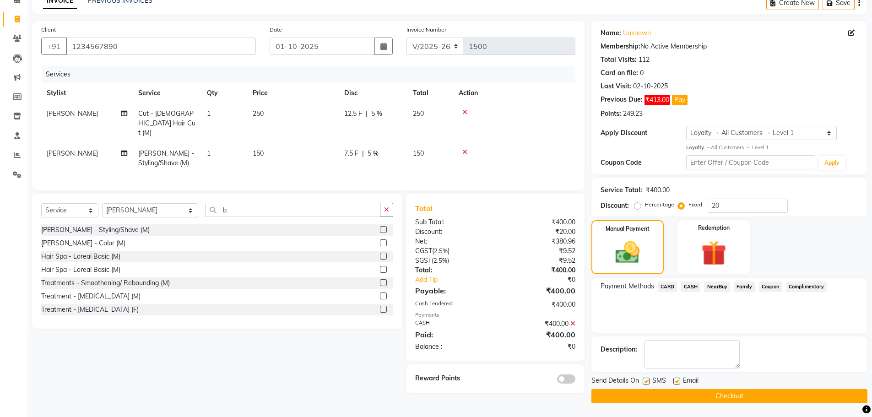
click at [648, 395] on button "Checkout" at bounding box center [729, 396] width 276 height 14
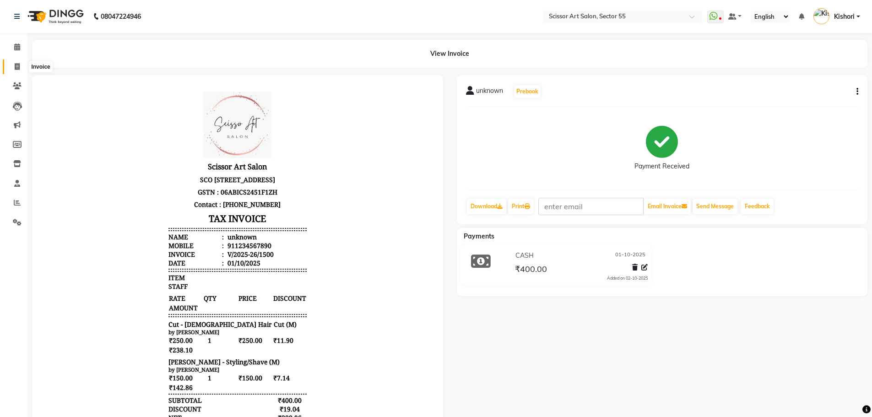
drag, startPoint x: 18, startPoint y: 66, endPoint x: 27, endPoint y: 74, distance: 12.0
click at [18, 66] on icon at bounding box center [17, 66] width 5 height 7
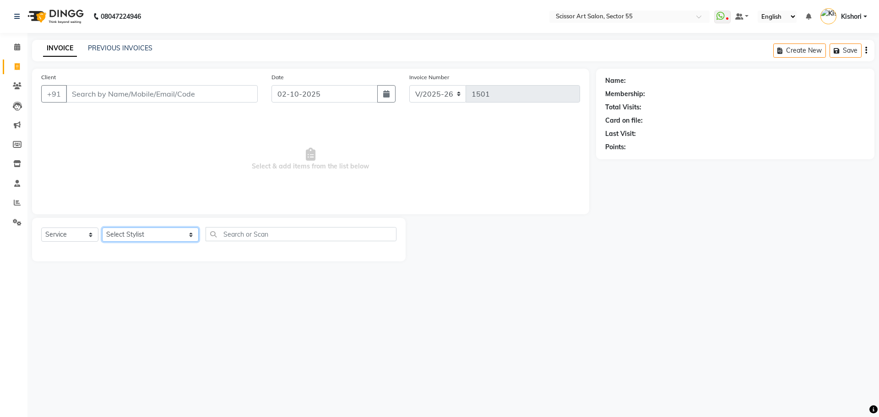
click at [157, 234] on select "Select Stylist [PERSON_NAME] ([DEMOGRAPHIC_DATA] hairdresser) [PERSON_NAME] [PE…" at bounding box center [150, 235] width 97 height 14
click at [102, 228] on select "Select Stylist [PERSON_NAME] ([DEMOGRAPHIC_DATA] hairdresser) [PERSON_NAME] [PE…" at bounding box center [150, 235] width 97 height 14
click at [148, 145] on span "Select & add items from the list below" at bounding box center [310, 160] width 539 height 92
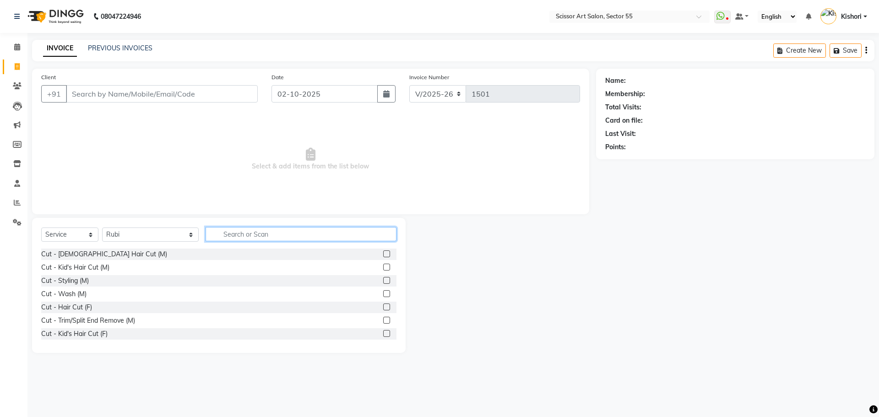
click at [286, 233] on input "text" at bounding box center [301, 234] width 191 height 14
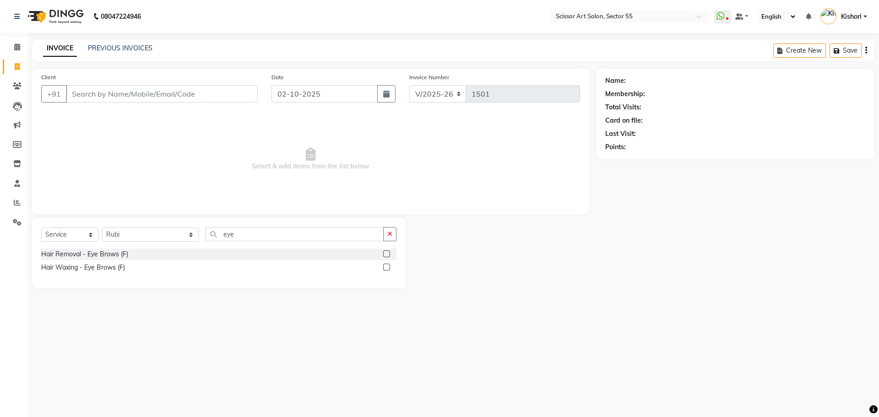
click at [387, 253] on label at bounding box center [386, 253] width 7 height 7
click at [387, 253] on input "checkbox" at bounding box center [386, 254] width 6 height 6
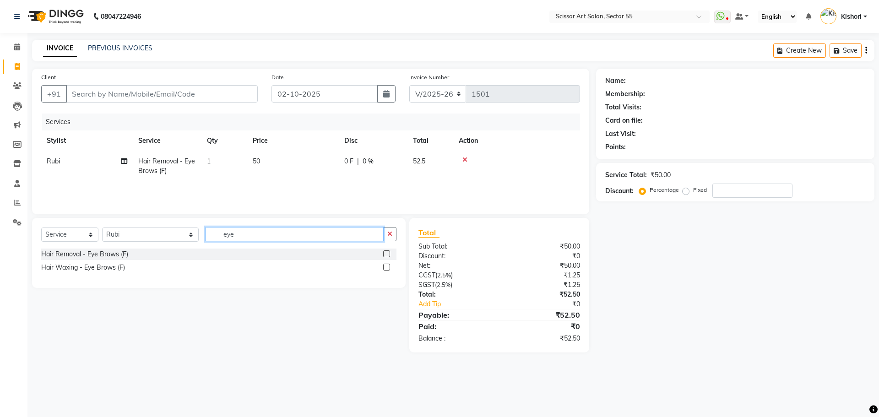
click at [296, 240] on input "eye" at bounding box center [295, 234] width 178 height 14
click at [388, 254] on label at bounding box center [386, 253] width 7 height 7
click at [388, 254] on input "checkbox" at bounding box center [386, 254] width 6 height 6
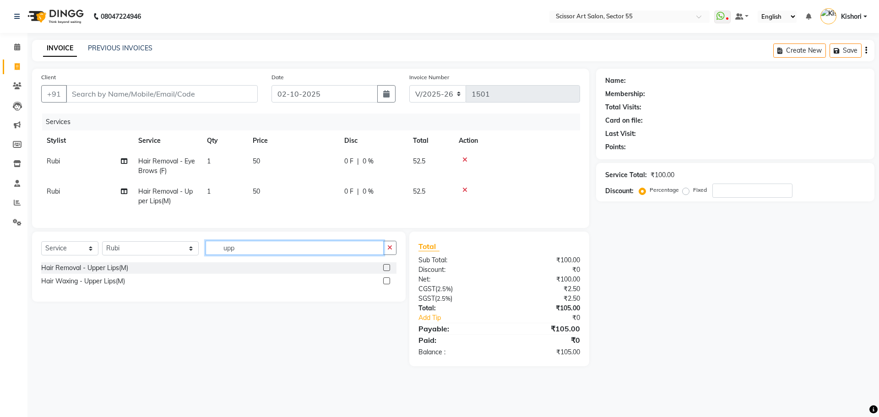
click at [364, 252] on input "upp" at bounding box center [295, 248] width 178 height 14
click at [388, 271] on label at bounding box center [386, 267] width 7 height 7
click at [388, 271] on input "checkbox" at bounding box center [386, 268] width 6 height 6
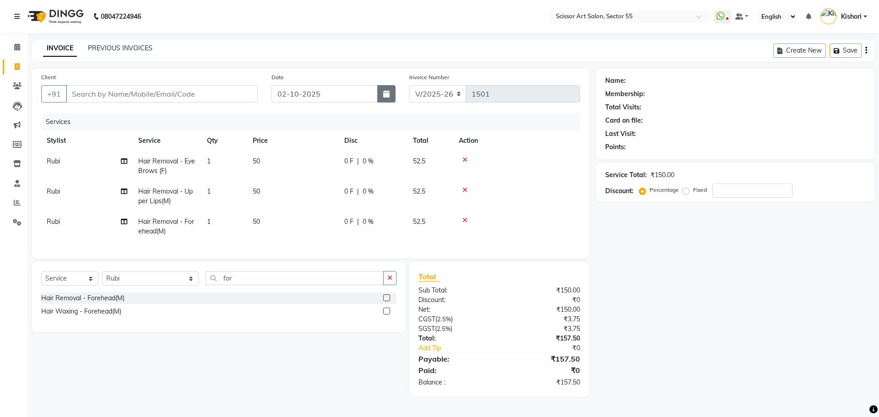
click at [383, 101] on button "button" at bounding box center [386, 93] width 18 height 17
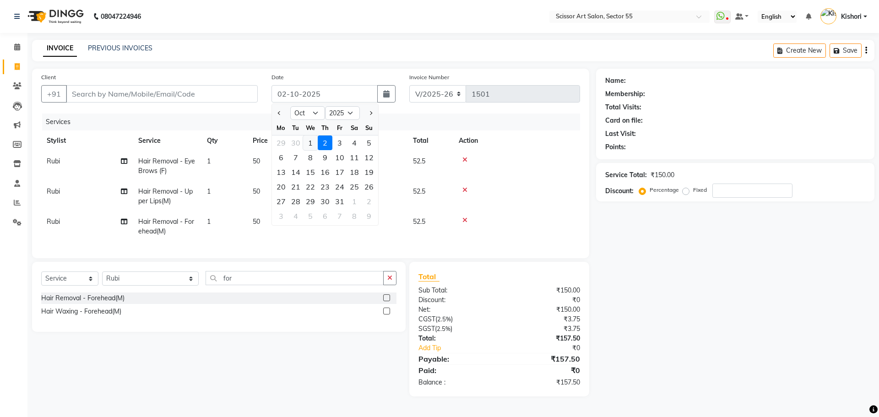
click at [309, 141] on div "1" at bounding box center [310, 142] width 15 height 15
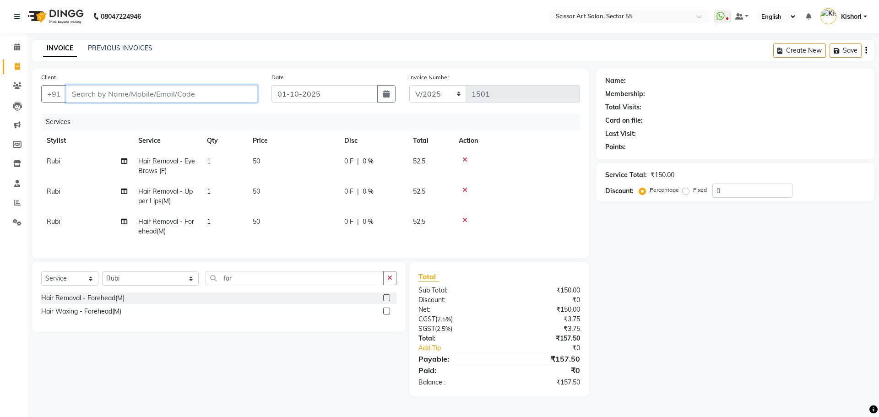
click at [196, 96] on input "Client" at bounding box center [162, 93] width 192 height 17
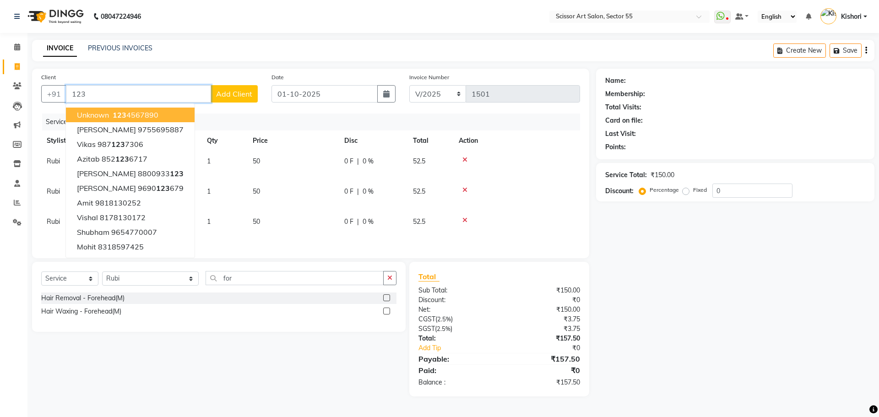
click at [163, 112] on button "unknown 123 4567890" at bounding box center [130, 115] width 129 height 15
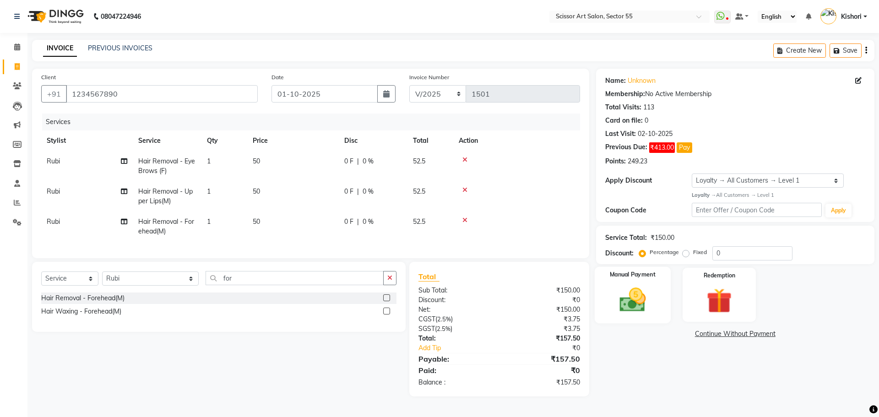
click at [653, 303] on img at bounding box center [632, 300] width 43 height 30
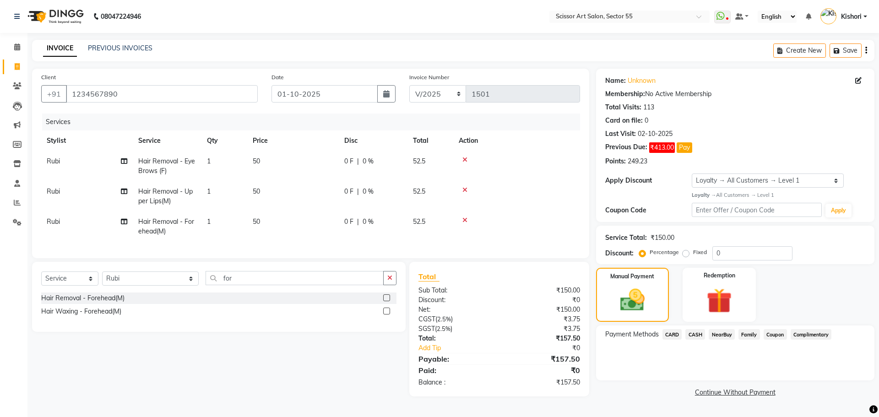
click at [693, 253] on label "Fixed" at bounding box center [700, 252] width 14 height 8
click at [686, 253] on input "Fixed" at bounding box center [687, 252] width 6 height 6
click at [730, 247] on input "0" at bounding box center [752, 253] width 80 height 14
click at [693, 331] on span "CASH" at bounding box center [695, 334] width 20 height 11
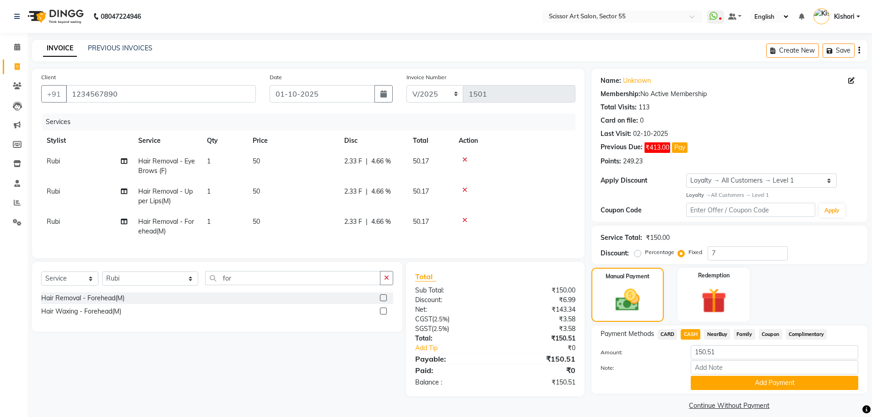
scroll to position [9, 0]
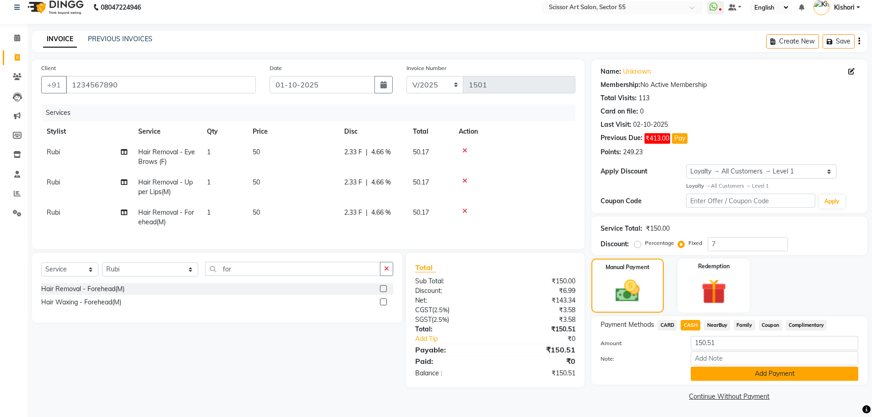
click at [713, 372] on button "Add Payment" at bounding box center [775, 374] width 168 height 14
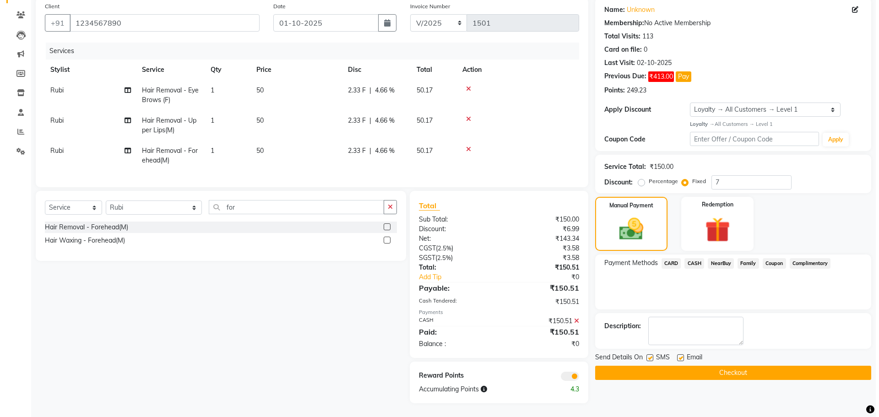
scroll to position [78, 0]
click at [563, 373] on span at bounding box center [566, 376] width 18 height 9
click at [575, 378] on input "checkbox" at bounding box center [575, 378] width 0 height 0
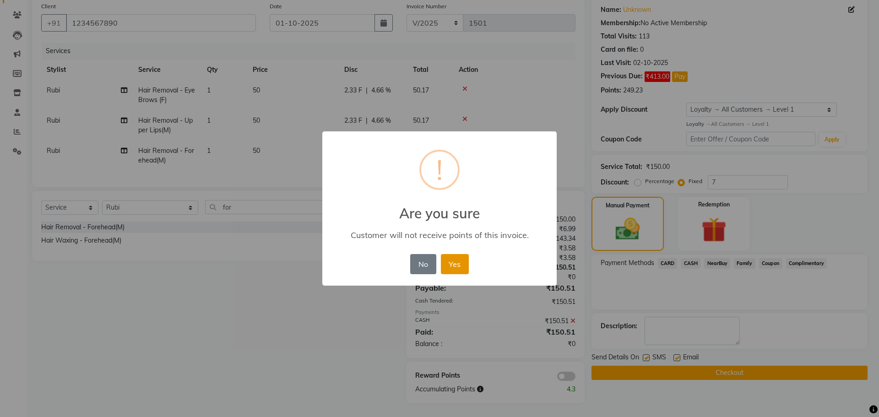
click at [456, 261] on button "Yes" at bounding box center [455, 264] width 28 height 20
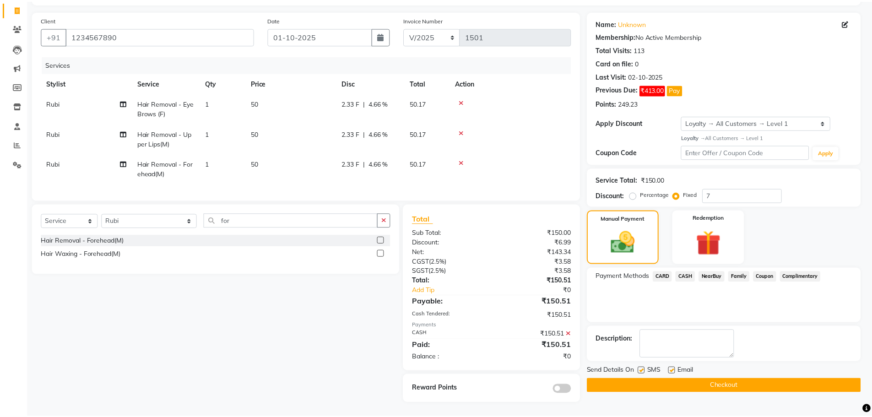
scroll to position [65, 0]
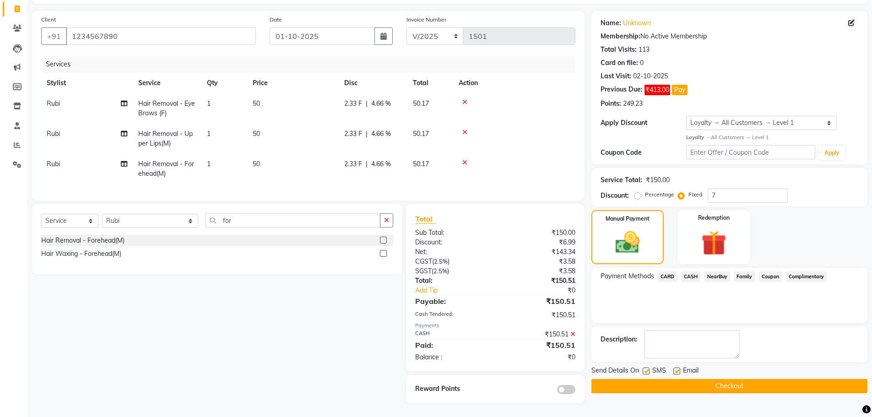
click at [675, 379] on button "Checkout" at bounding box center [729, 386] width 276 height 14
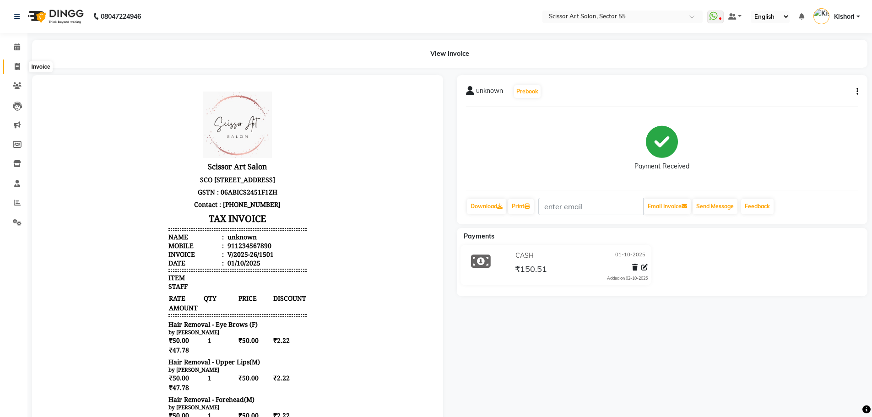
click at [18, 67] on icon at bounding box center [17, 66] width 5 height 7
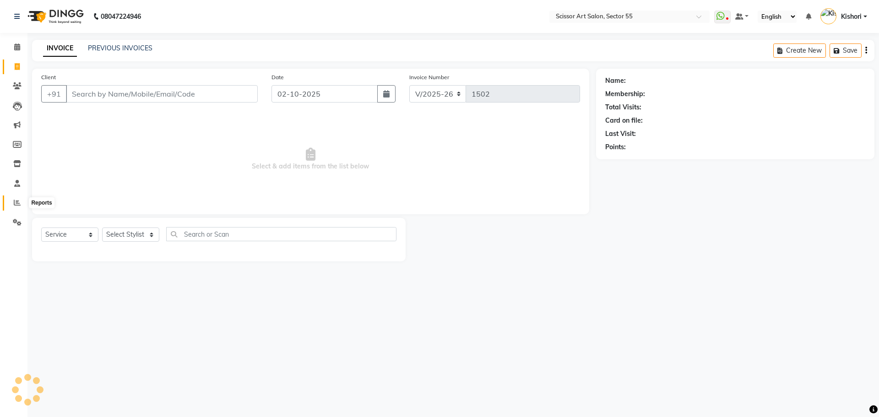
click at [17, 202] on icon at bounding box center [17, 202] width 7 height 7
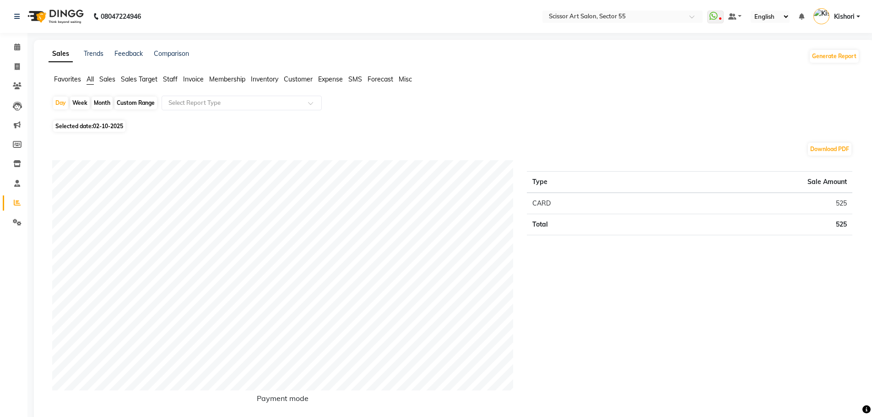
click at [109, 125] on span "02-10-2025" at bounding box center [108, 126] width 30 height 7
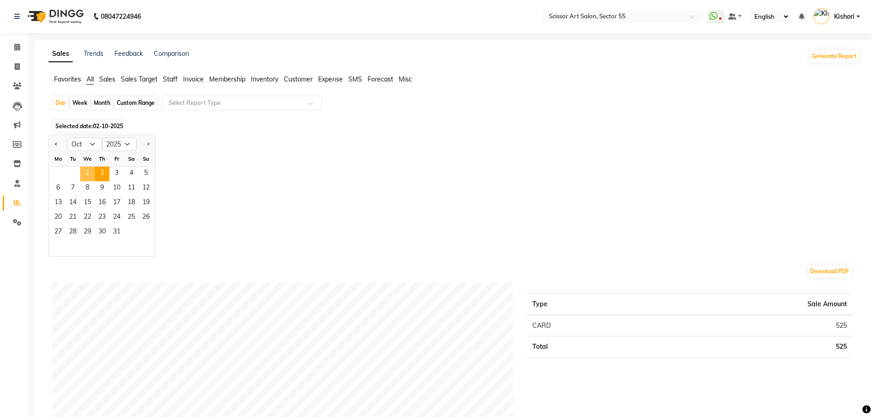
click at [93, 173] on span "1" at bounding box center [87, 174] width 15 height 15
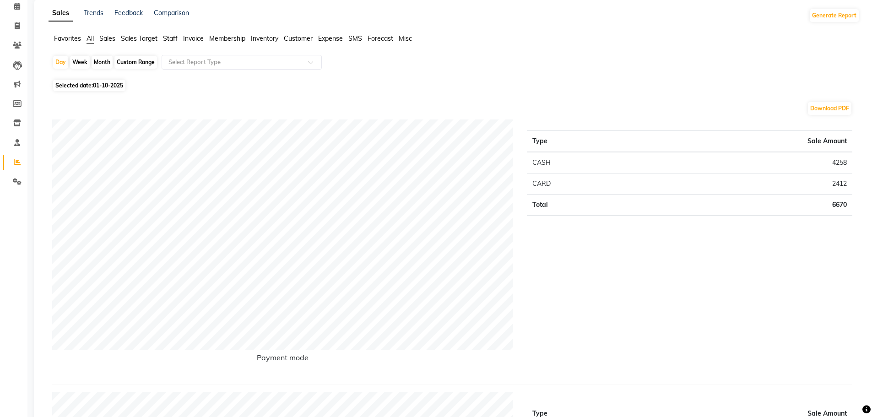
scroll to position [34, 0]
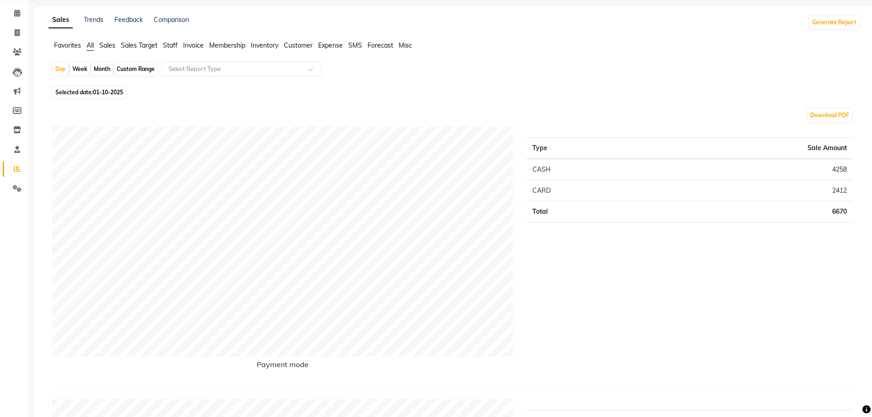
click at [81, 93] on span "Selected date: [DATE]" at bounding box center [89, 92] width 72 height 11
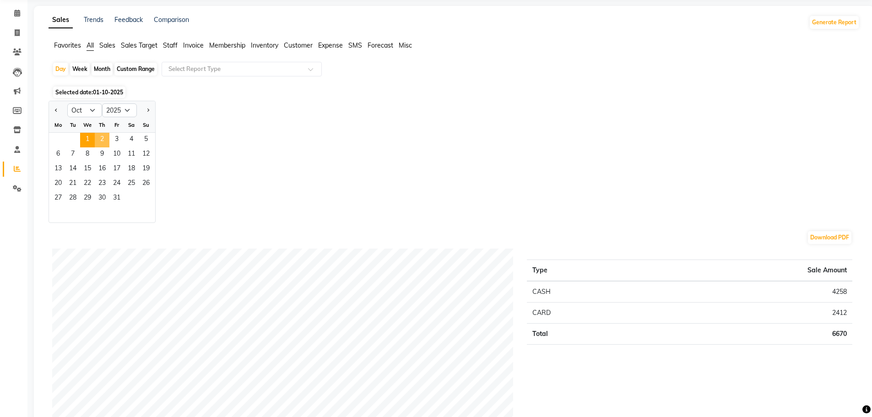
click at [98, 142] on span "2" at bounding box center [102, 140] width 15 height 15
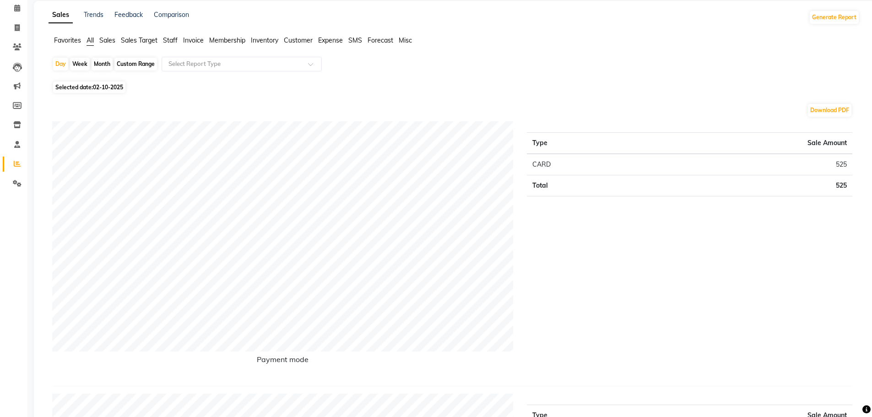
scroll to position [0, 0]
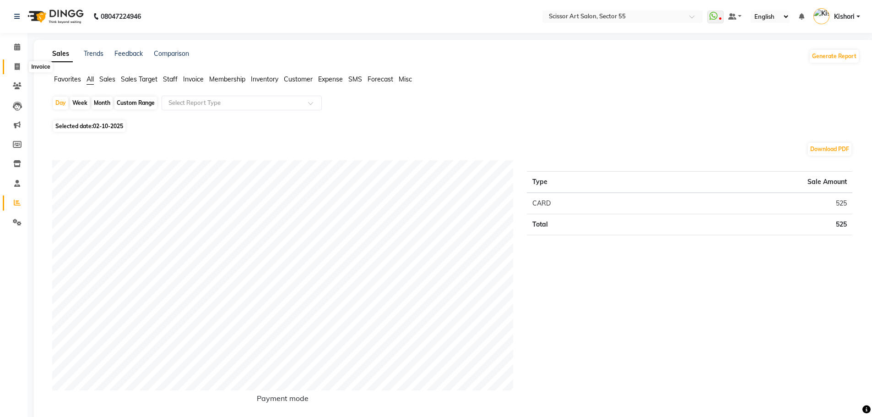
click at [16, 66] on icon at bounding box center [17, 66] width 5 height 7
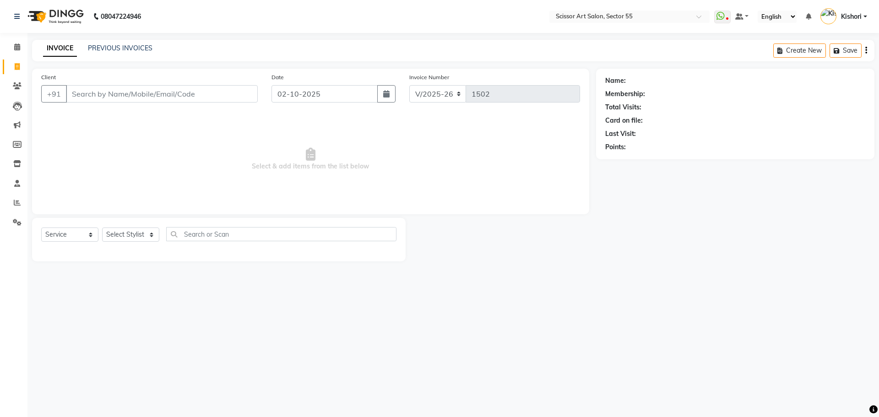
click at [174, 92] on input "Client" at bounding box center [162, 93] width 192 height 17
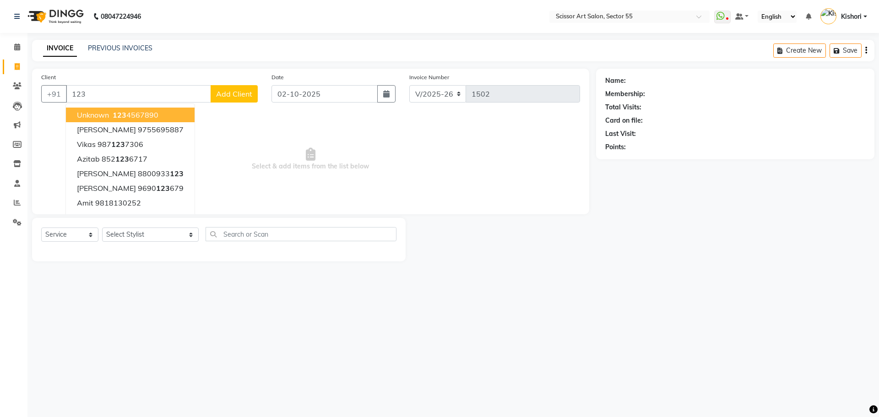
click at [153, 114] on ngb-highlight "123 4567890" at bounding box center [135, 114] width 48 height 9
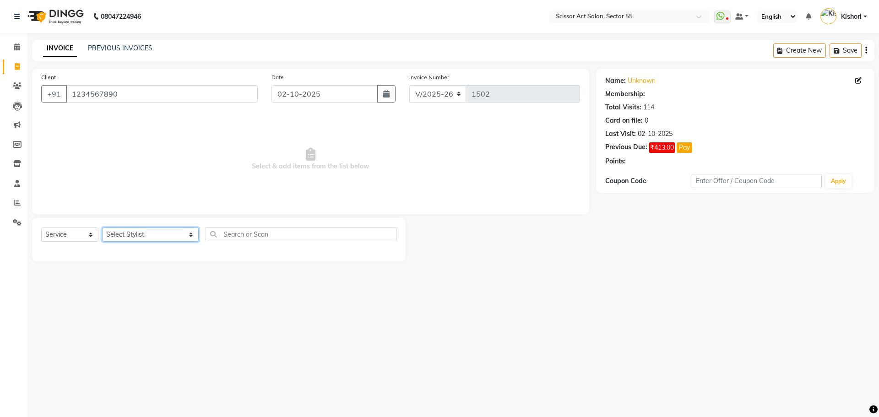
click at [149, 231] on select "Select Stylist [PERSON_NAME] ([DEMOGRAPHIC_DATA] hairdresser) [PERSON_NAME] [PE…" at bounding box center [150, 235] width 97 height 14
click at [102, 228] on select "Select Stylist [PERSON_NAME] ([DEMOGRAPHIC_DATA] hairdresser) [PERSON_NAME] [PE…" at bounding box center [150, 235] width 97 height 14
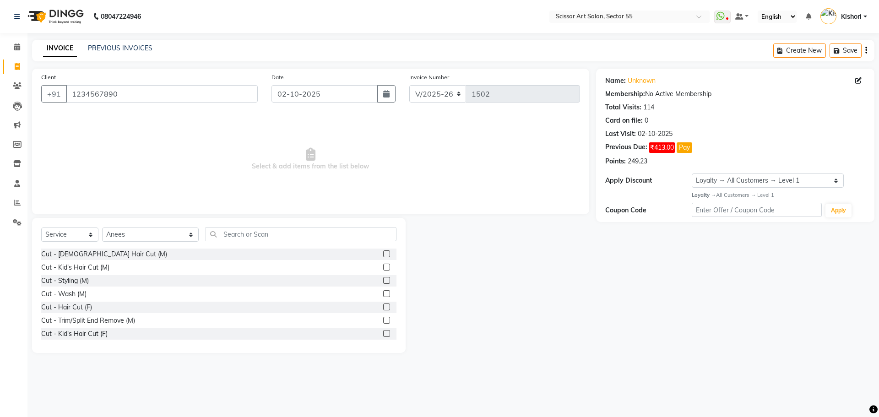
click at [383, 280] on label at bounding box center [386, 280] width 7 height 7
click at [383, 280] on input "checkbox" at bounding box center [386, 281] width 6 height 6
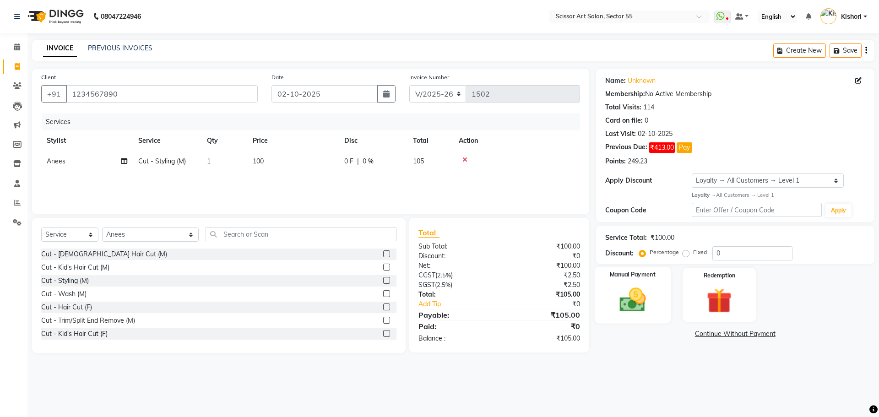
click at [660, 311] on div "Manual Payment" at bounding box center [632, 294] width 76 height 56
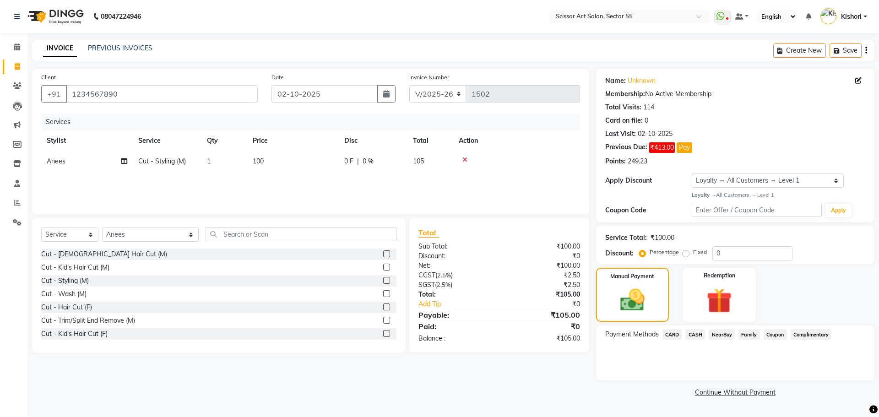
click at [697, 333] on span "CASH" at bounding box center [695, 334] width 20 height 11
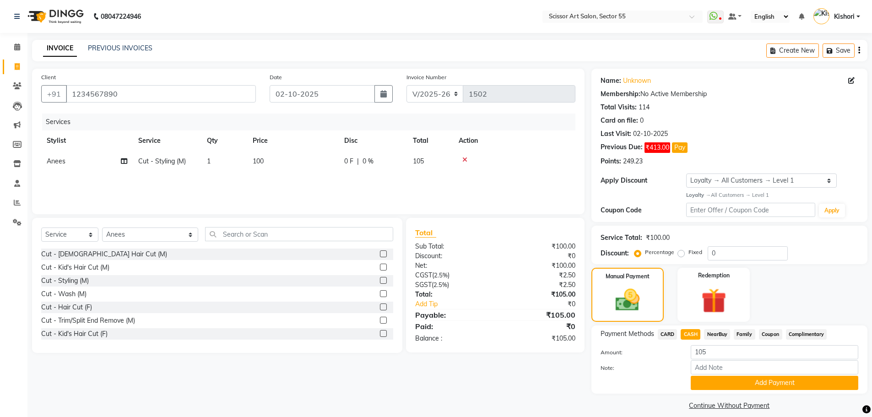
click at [688, 255] on label "Fixed" at bounding box center [695, 252] width 14 height 8
click at [683, 255] on input "Fixed" at bounding box center [683, 252] width 6 height 6
click at [688, 255] on label "Fixed" at bounding box center [695, 252] width 14 height 8
click at [683, 255] on input "Fixed" at bounding box center [683, 252] width 6 height 6
click at [749, 257] on input "0" at bounding box center [748, 253] width 80 height 14
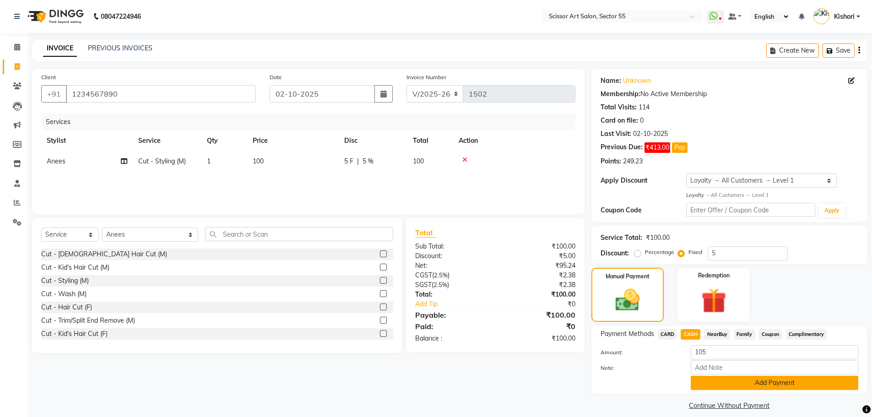
click at [755, 382] on button "Add Payment" at bounding box center [775, 383] width 168 height 14
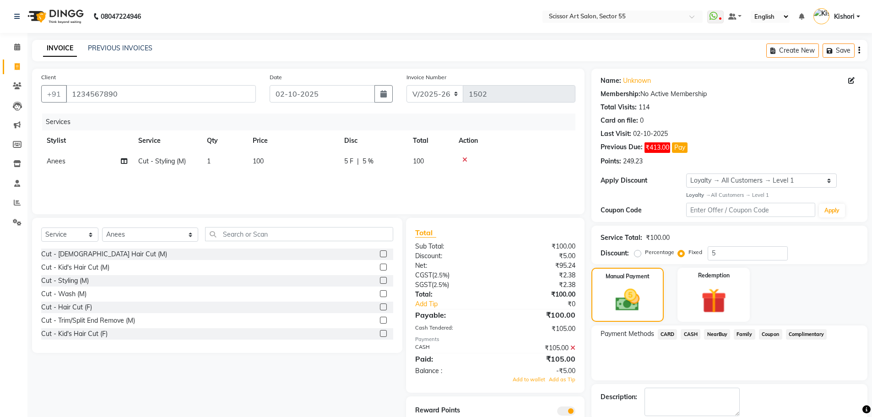
scroll to position [47, 0]
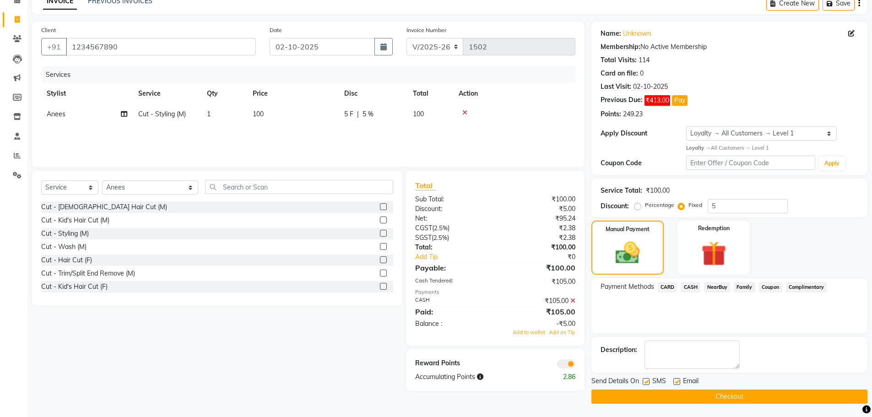
click at [571, 300] on icon at bounding box center [572, 301] width 5 height 6
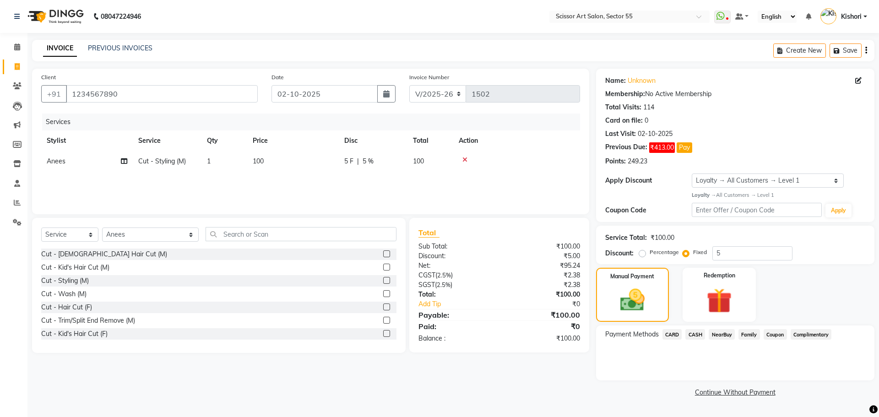
click at [695, 330] on span "CASH" at bounding box center [695, 334] width 20 height 11
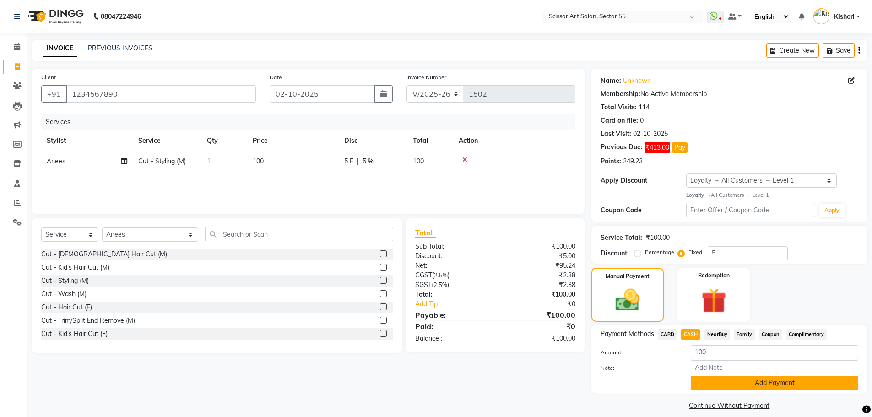
click at [714, 389] on button "Add Payment" at bounding box center [775, 383] width 168 height 14
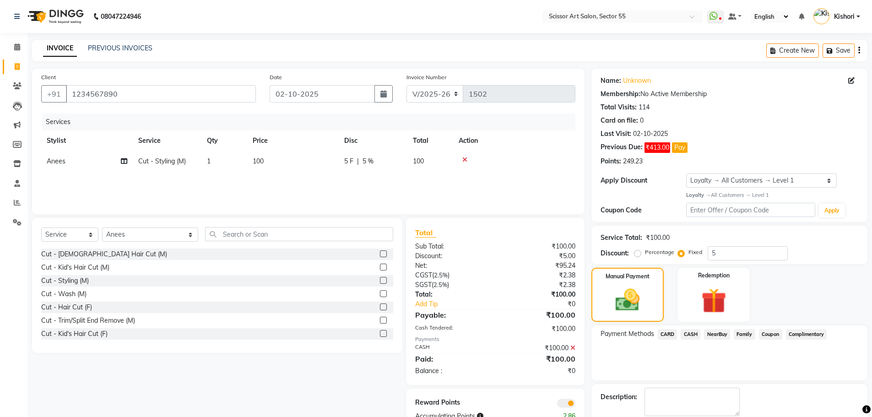
scroll to position [41, 0]
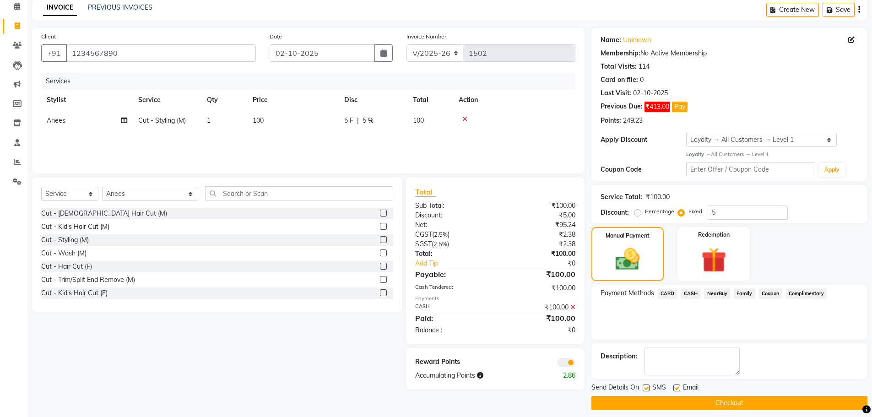
click at [567, 365] on span at bounding box center [566, 362] width 18 height 9
click at [575, 364] on input "checkbox" at bounding box center [575, 364] width 0 height 0
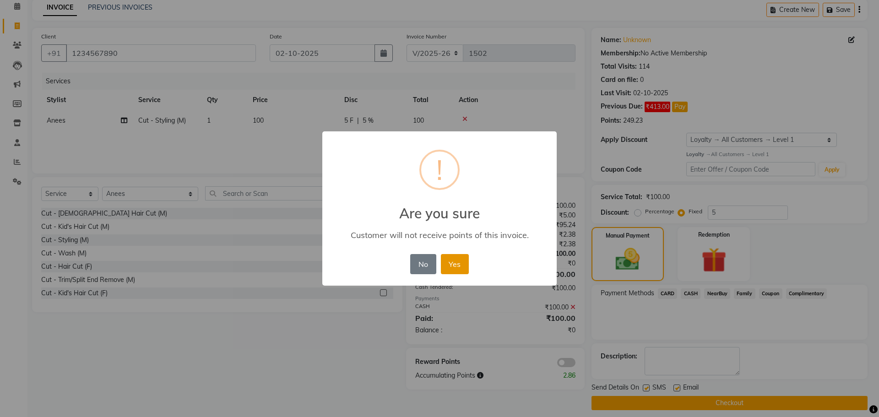
click at [449, 262] on button "Yes" at bounding box center [455, 264] width 28 height 20
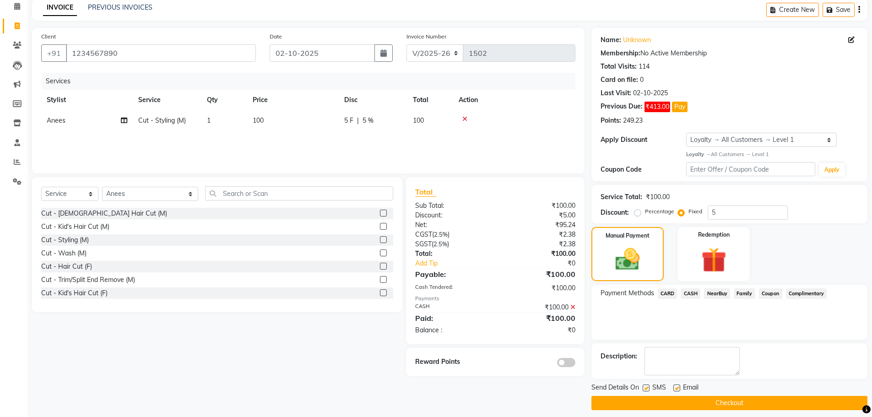
click at [619, 400] on button "Checkout" at bounding box center [729, 403] width 276 height 14
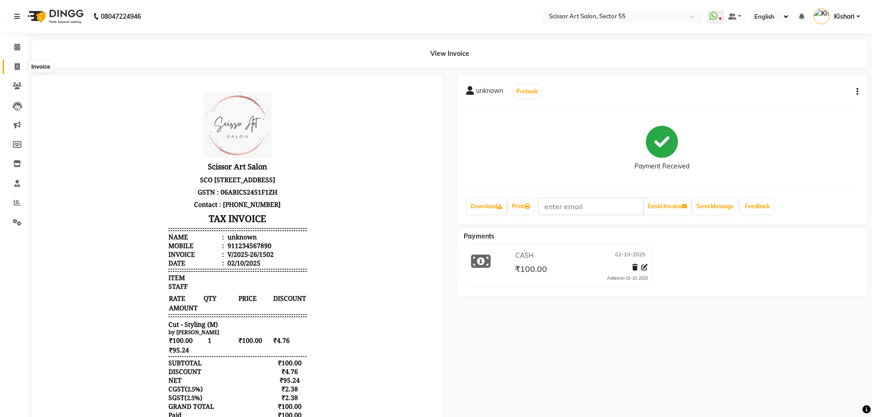
click at [16, 67] on icon at bounding box center [17, 66] width 5 height 7
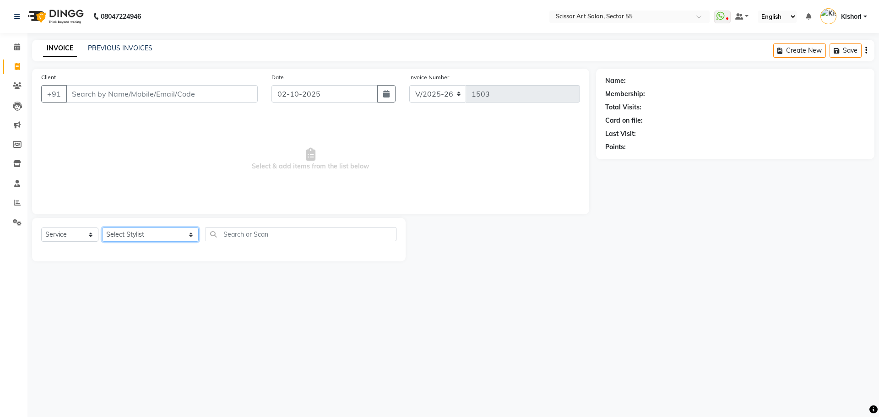
click at [143, 233] on select "Select Stylist [PERSON_NAME] ([DEMOGRAPHIC_DATA] hairdresser) [PERSON_NAME] [PE…" at bounding box center [150, 235] width 97 height 14
click at [102, 228] on select "Select Stylist [PERSON_NAME] ([DEMOGRAPHIC_DATA] hairdresser) [PERSON_NAME] [PE…" at bounding box center [150, 235] width 97 height 14
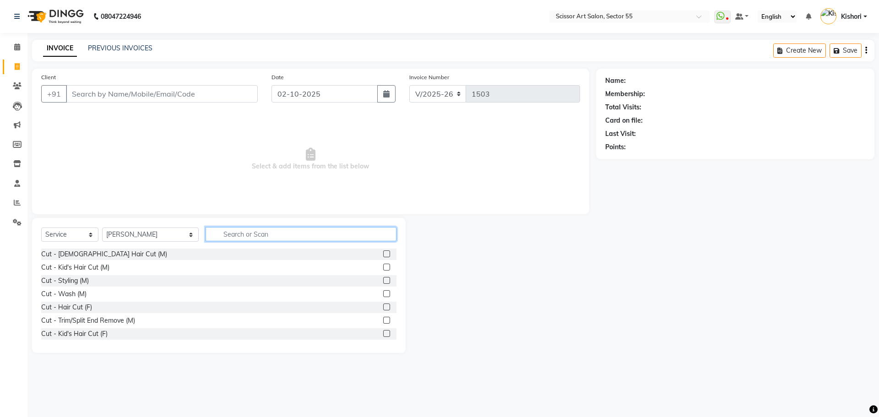
click at [319, 233] on input "text" at bounding box center [301, 234] width 191 height 14
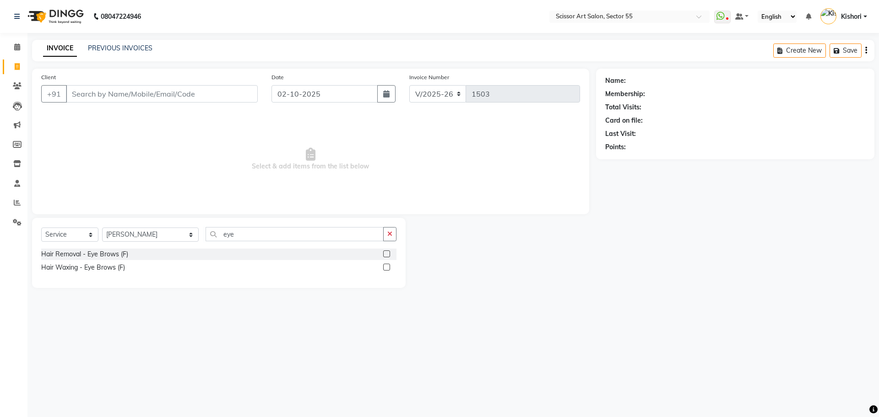
click at [388, 254] on label at bounding box center [386, 253] width 7 height 7
click at [388, 254] on input "checkbox" at bounding box center [386, 254] width 6 height 6
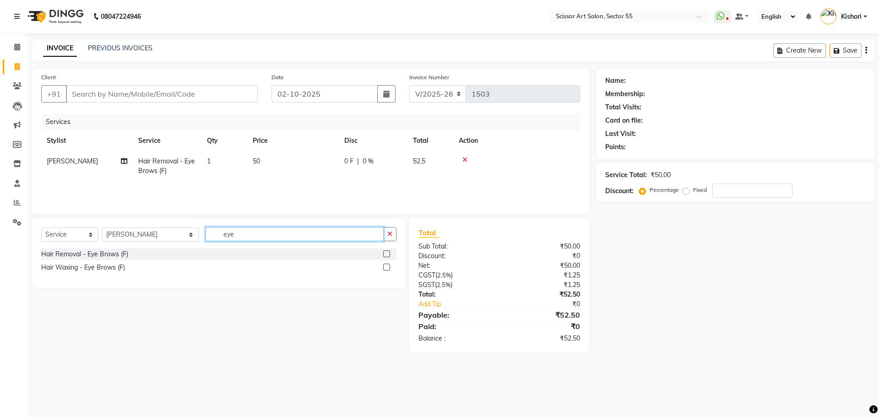
click at [345, 234] on input "eye" at bounding box center [295, 234] width 178 height 14
click at [386, 255] on label at bounding box center [386, 253] width 7 height 7
click at [386, 255] on input "checkbox" at bounding box center [386, 254] width 6 height 6
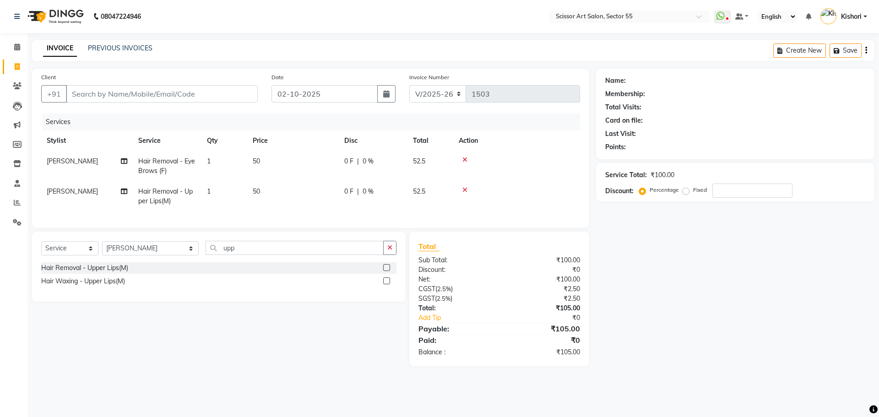
click at [693, 190] on label "Fixed" at bounding box center [700, 190] width 14 height 8
click at [686, 190] on input "Fixed" at bounding box center [687, 190] width 6 height 6
click at [731, 190] on input "number" at bounding box center [752, 191] width 80 height 14
click at [207, 93] on input "Client" at bounding box center [162, 93] width 192 height 17
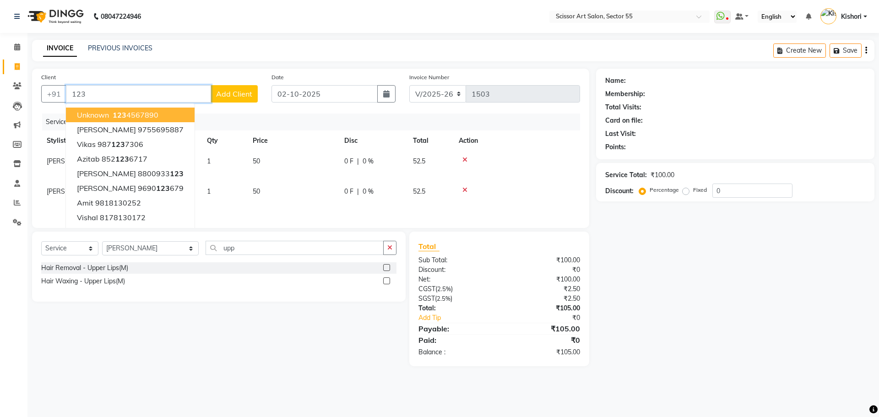
click at [163, 114] on button "unknown 123 4567890" at bounding box center [130, 115] width 129 height 15
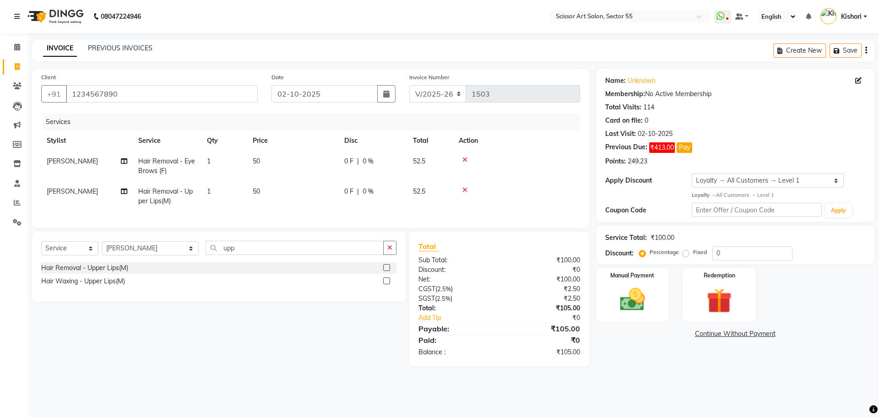
click at [693, 252] on label "Fixed" at bounding box center [700, 252] width 14 height 8
click at [684, 252] on input "Fixed" at bounding box center [687, 252] width 6 height 6
click at [779, 256] on input "0" at bounding box center [752, 253] width 80 height 14
click at [638, 309] on img at bounding box center [632, 300] width 43 height 30
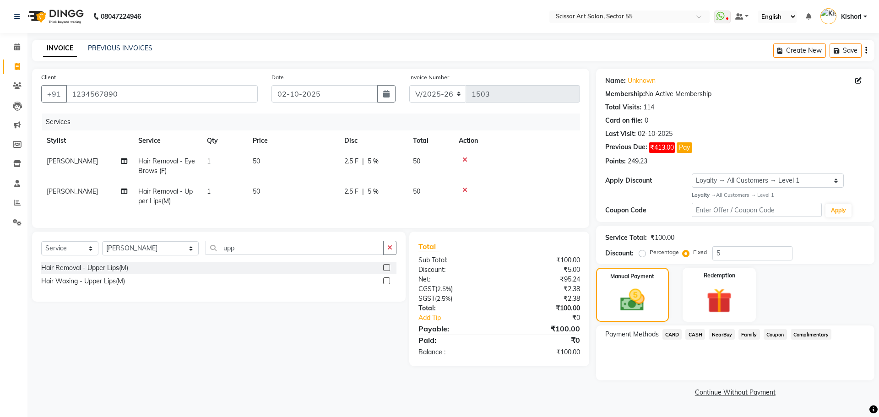
click at [693, 333] on span "CASH" at bounding box center [695, 334] width 20 height 11
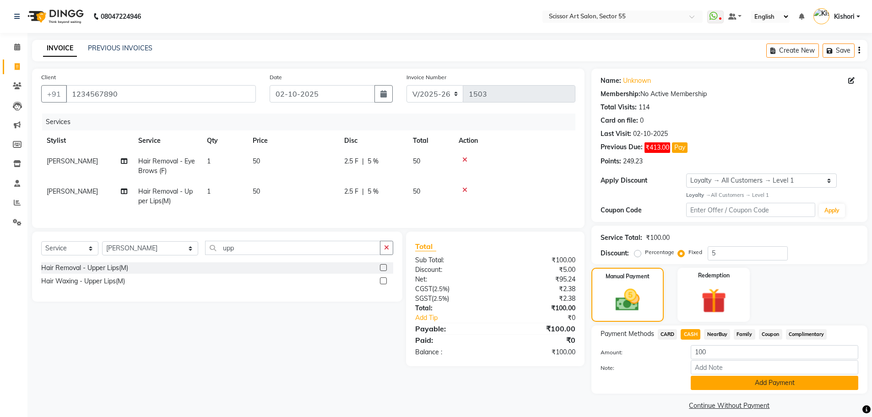
scroll to position [9, 0]
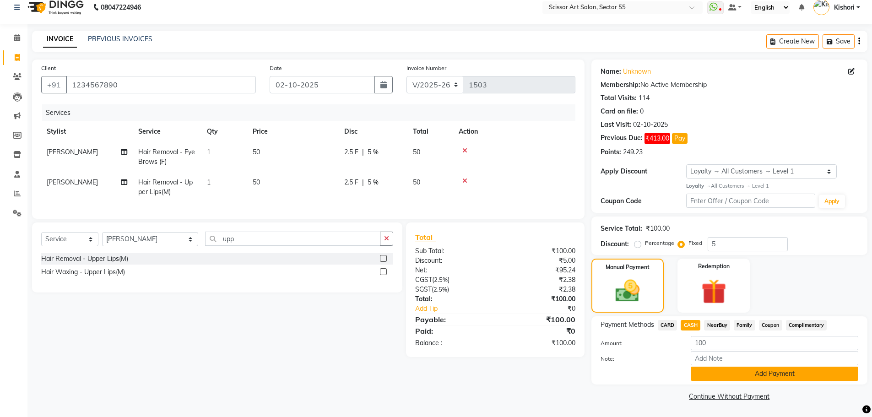
click at [806, 373] on button "Add Payment" at bounding box center [775, 374] width 168 height 14
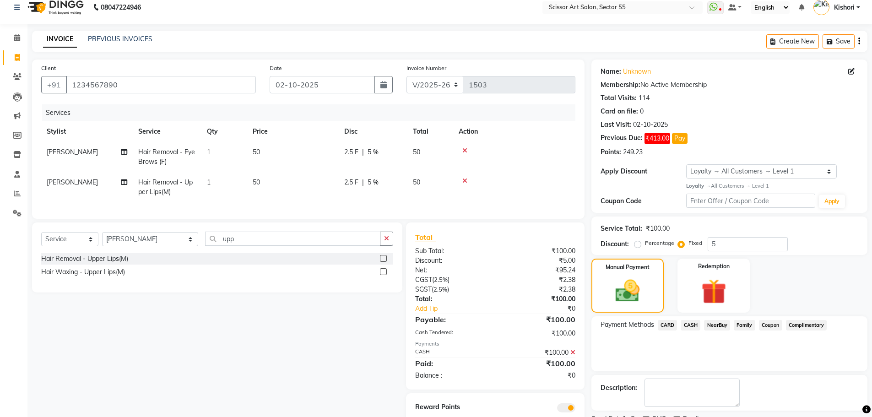
scroll to position [48, 0]
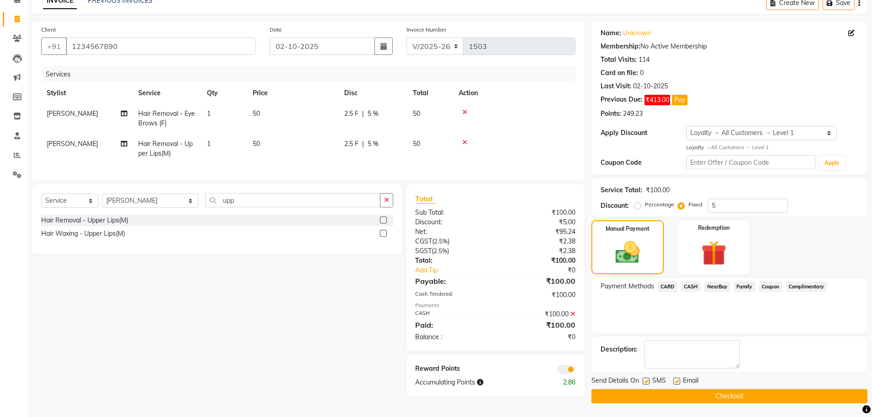
click at [573, 374] on span at bounding box center [566, 369] width 18 height 9
click at [575, 371] on input "checkbox" at bounding box center [575, 371] width 0 height 0
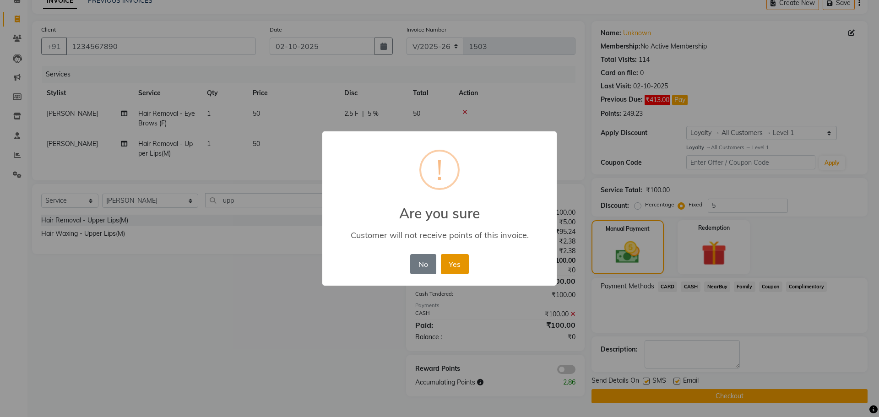
click at [450, 262] on button "Yes" at bounding box center [455, 264] width 28 height 20
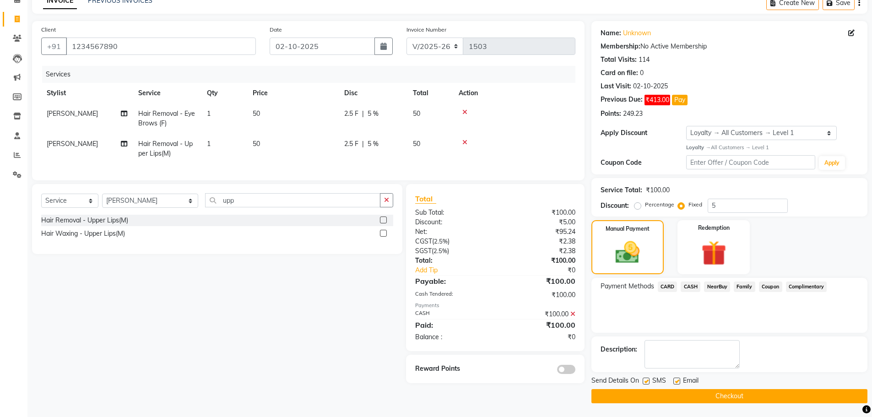
click at [641, 393] on button "Checkout" at bounding box center [729, 396] width 276 height 14
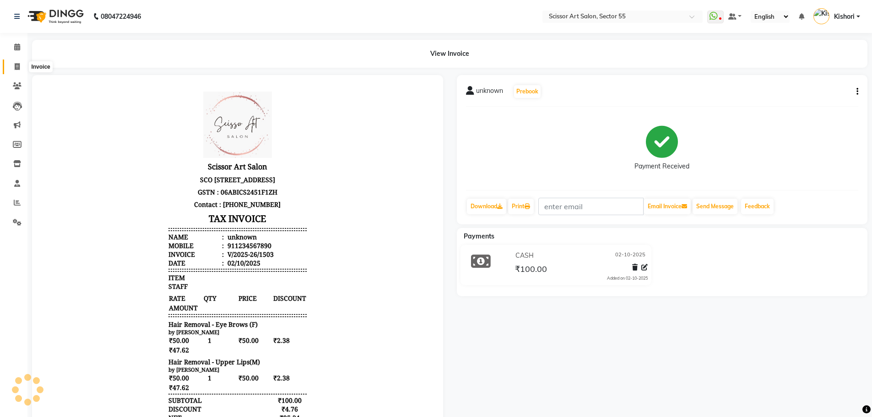
click at [19, 68] on icon at bounding box center [17, 66] width 5 height 7
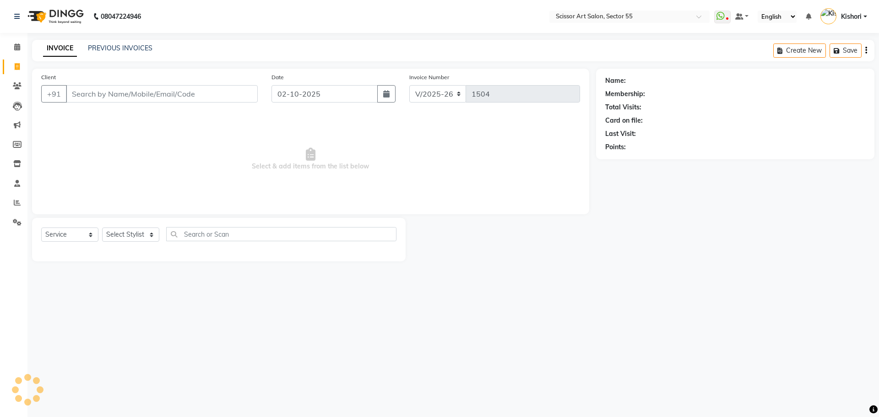
click at [138, 98] on input "Client" at bounding box center [162, 93] width 192 height 17
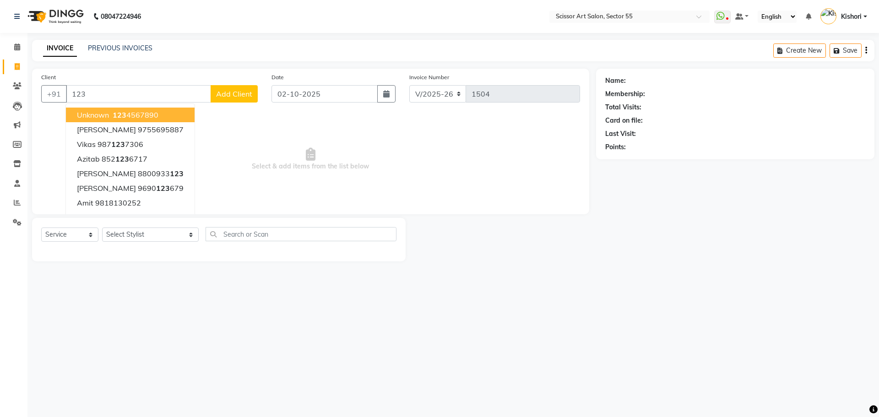
click at [133, 113] on ngb-highlight "123 4567890" at bounding box center [135, 114] width 48 height 9
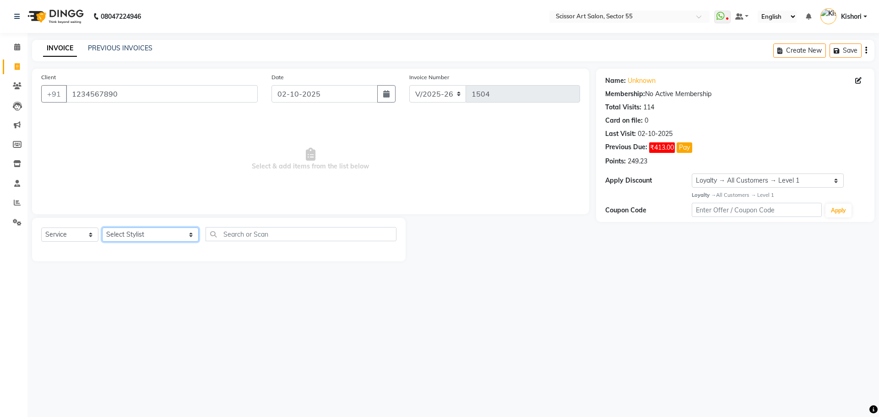
click at [151, 234] on select "Select Stylist [PERSON_NAME] ([DEMOGRAPHIC_DATA] hairdresser) [PERSON_NAME] [PE…" at bounding box center [150, 235] width 97 height 14
click at [151, 233] on select "Select Stylist [PERSON_NAME] ([DEMOGRAPHIC_DATA] hairdresser) [PERSON_NAME] [PE…" at bounding box center [150, 235] width 97 height 14
click at [102, 228] on select "Select Stylist [PERSON_NAME] ([DEMOGRAPHIC_DATA] hairdresser) [PERSON_NAME] [PE…" at bounding box center [150, 235] width 97 height 14
click at [171, 57] on div "INVOICE PREVIOUS INVOICES Create New Save" at bounding box center [453, 51] width 842 height 22
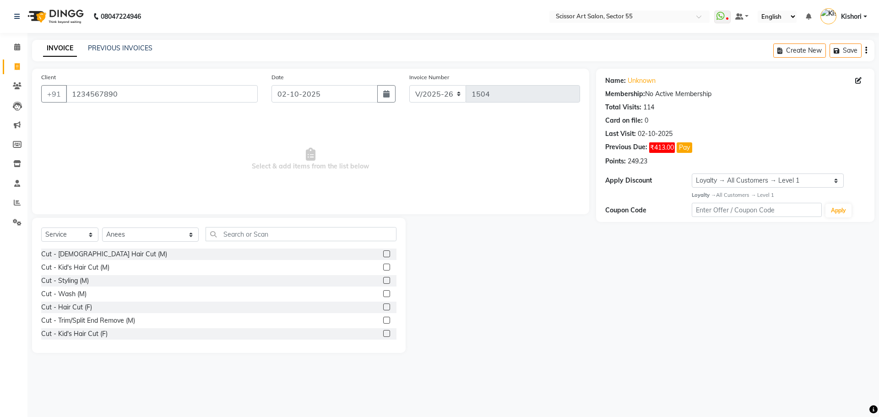
click at [383, 252] on label at bounding box center [386, 253] width 7 height 7
click at [383, 252] on input "checkbox" at bounding box center [386, 254] width 6 height 6
click at [383, 252] on label at bounding box center [386, 253] width 7 height 7
click at [383, 252] on input "checkbox" at bounding box center [386, 254] width 6 height 6
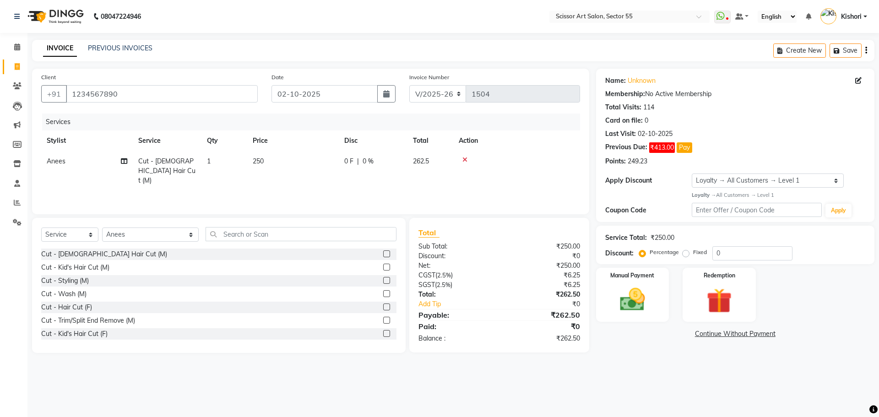
click at [383, 279] on label at bounding box center [386, 280] width 7 height 7
click at [383, 279] on input "checkbox" at bounding box center [386, 281] width 6 height 6
click at [383, 271] on label at bounding box center [386, 267] width 7 height 7
click at [383, 271] on input "checkbox" at bounding box center [386, 268] width 6 height 6
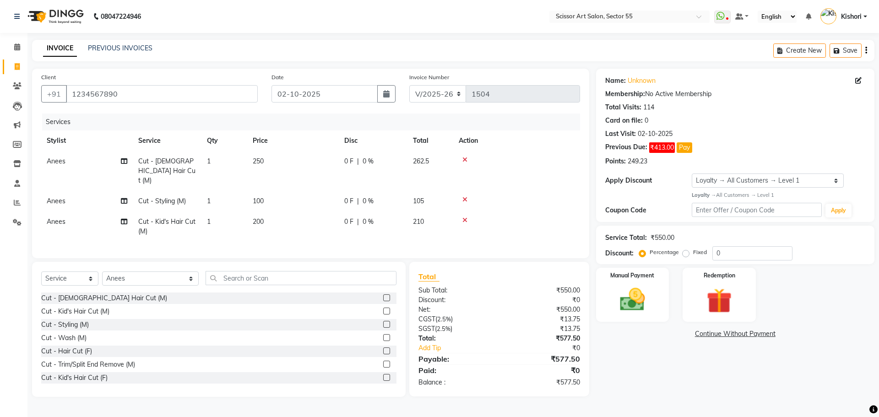
click at [469, 217] on div at bounding box center [517, 220] width 116 height 6
click at [464, 217] on icon at bounding box center [464, 220] width 5 height 6
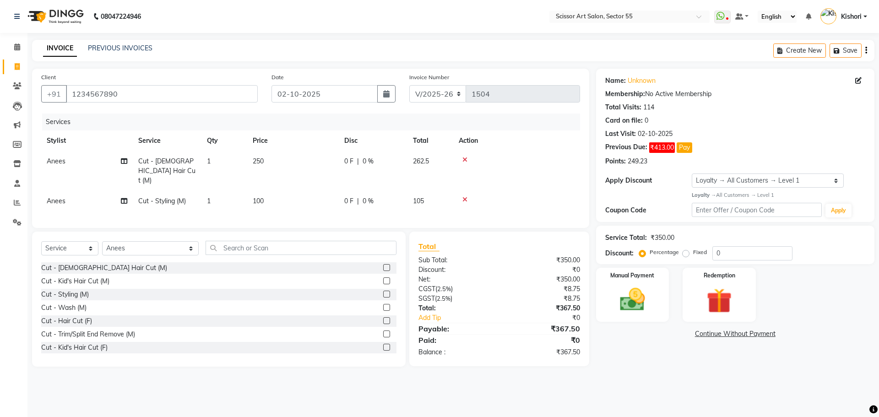
click at [465, 196] on icon at bounding box center [464, 199] width 5 height 6
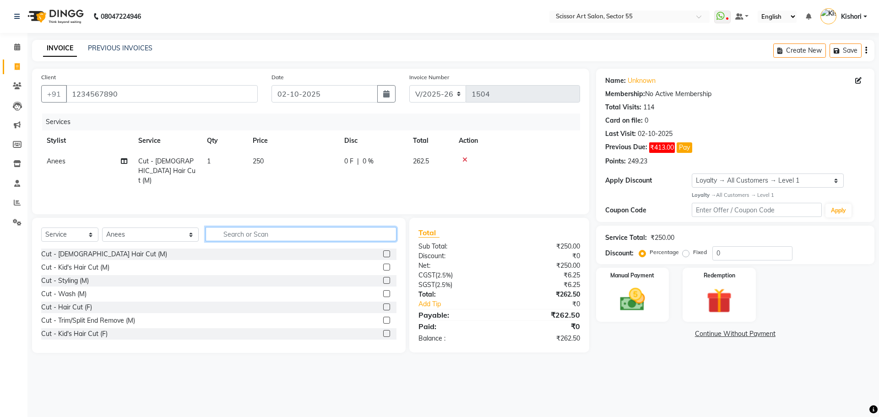
click at [331, 228] on input "text" at bounding box center [301, 234] width 191 height 14
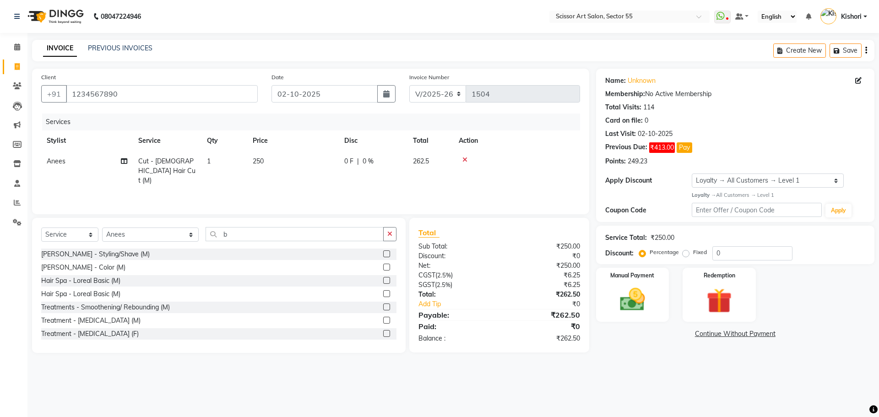
click at [383, 254] on label at bounding box center [386, 253] width 7 height 7
click at [383, 254] on input "checkbox" at bounding box center [386, 254] width 6 height 6
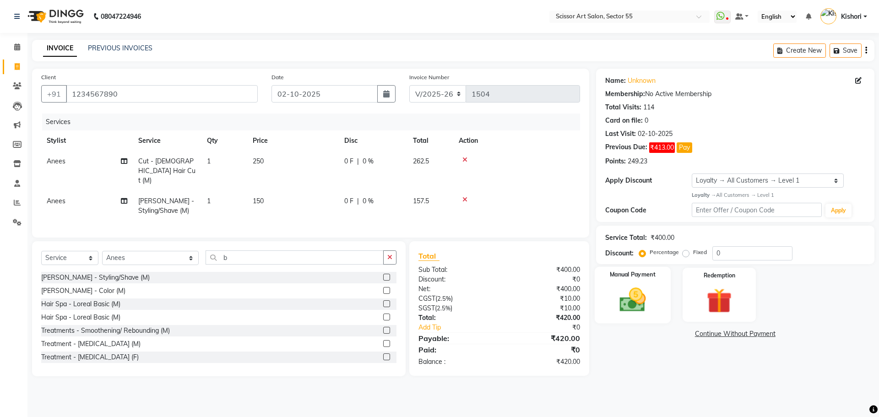
click at [621, 293] on img at bounding box center [632, 300] width 43 height 30
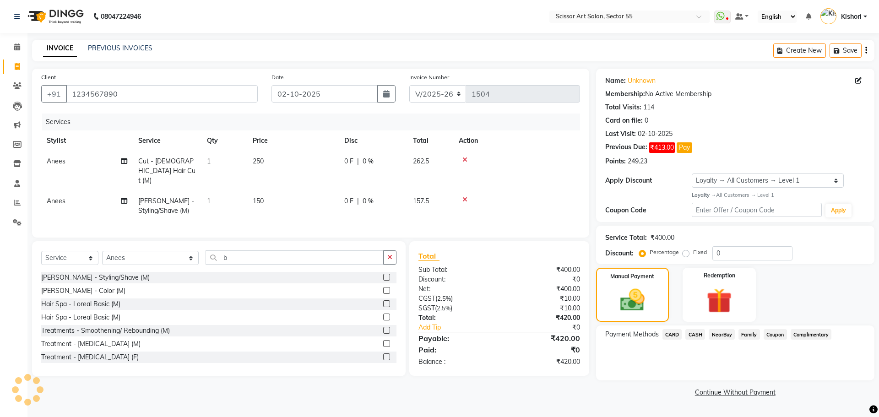
click at [700, 333] on span "CASH" at bounding box center [695, 334] width 20 height 11
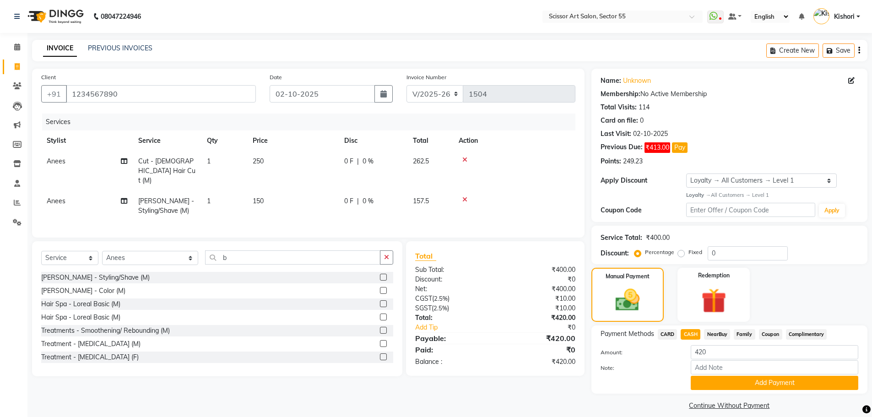
click at [688, 251] on label "Fixed" at bounding box center [695, 252] width 14 height 8
click at [681, 251] on input "Fixed" at bounding box center [683, 252] width 6 height 6
click at [720, 253] on input "0" at bounding box center [748, 253] width 80 height 14
click at [718, 382] on button "Add Payment" at bounding box center [775, 383] width 168 height 14
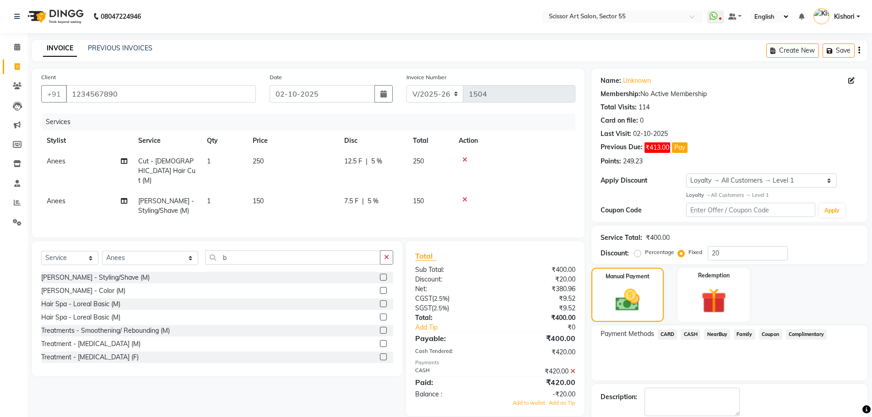
scroll to position [49, 0]
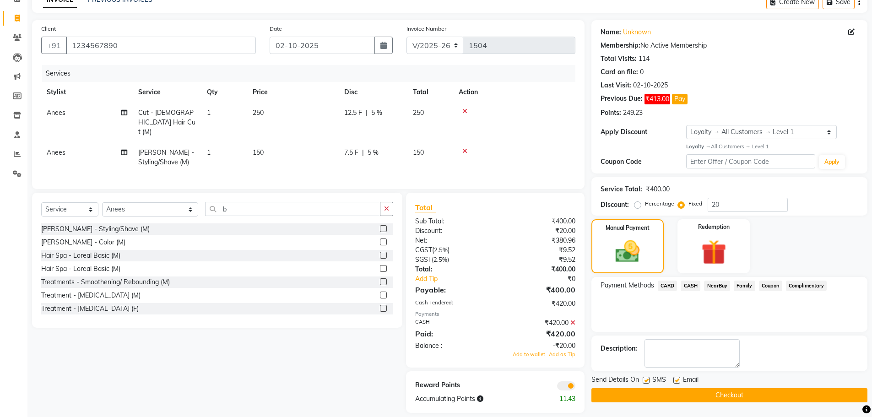
click at [575, 320] on div "₹420.00" at bounding box center [538, 323] width 87 height 10
click at [572, 320] on icon at bounding box center [572, 323] width 5 height 6
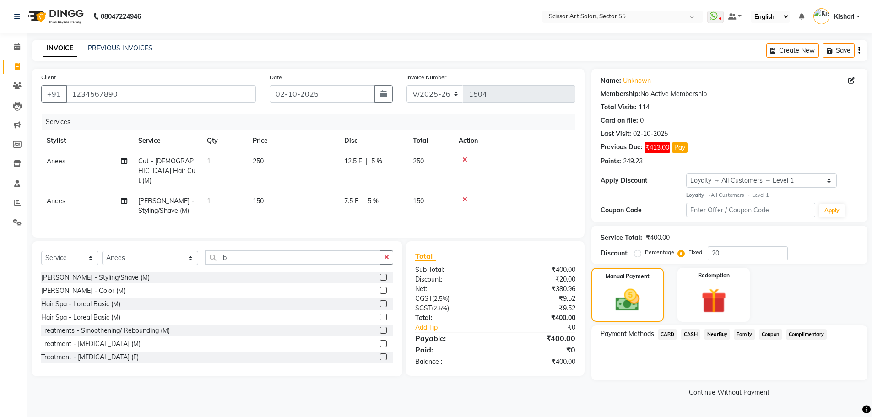
scroll to position [0, 0]
click at [702, 334] on span "CASH" at bounding box center [695, 334] width 20 height 11
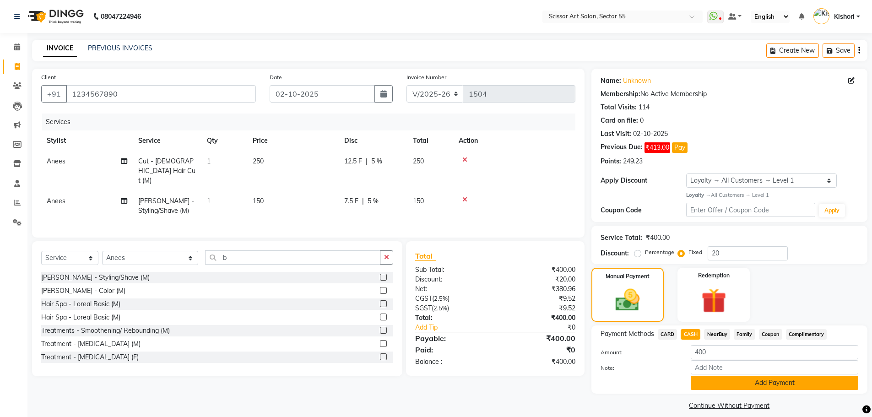
click at [712, 379] on button "Add Payment" at bounding box center [775, 383] width 168 height 14
click at [712, 379] on div "Payment Methods CARD CASH NearBuy Family Coupon Complimentary Amount: 400 Note:…" at bounding box center [729, 359] width 276 height 68
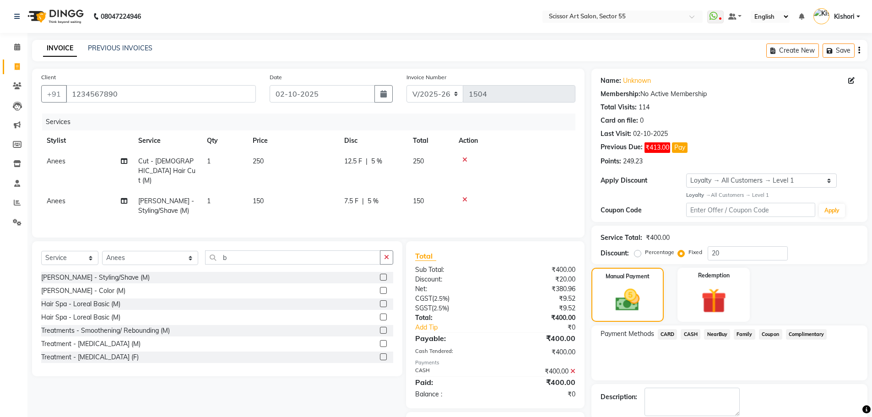
scroll to position [48, 0]
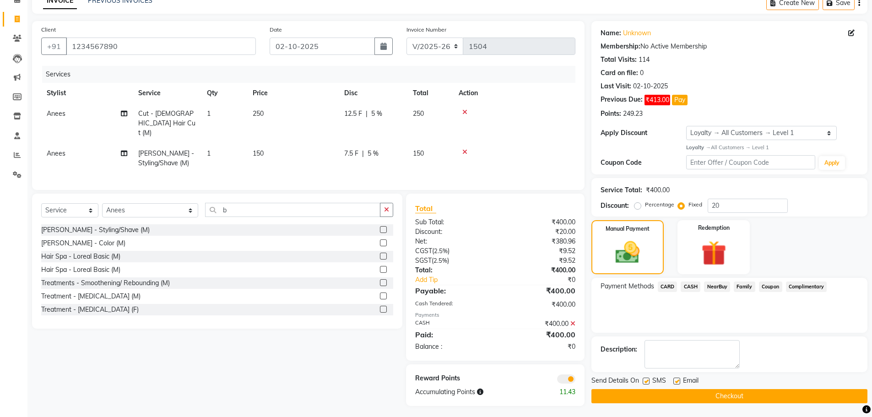
click at [568, 378] on span at bounding box center [566, 378] width 18 height 9
click at [575, 380] on input "checkbox" at bounding box center [575, 380] width 0 height 0
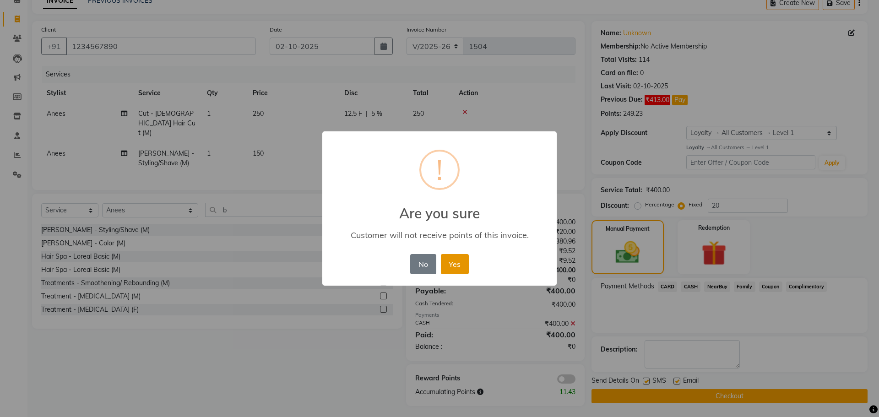
click at [461, 267] on button "Yes" at bounding box center [455, 264] width 28 height 20
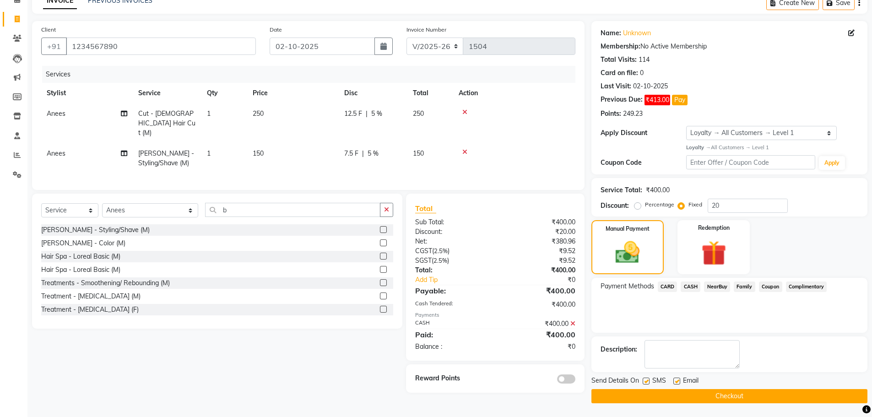
click at [724, 395] on button "Checkout" at bounding box center [729, 396] width 276 height 14
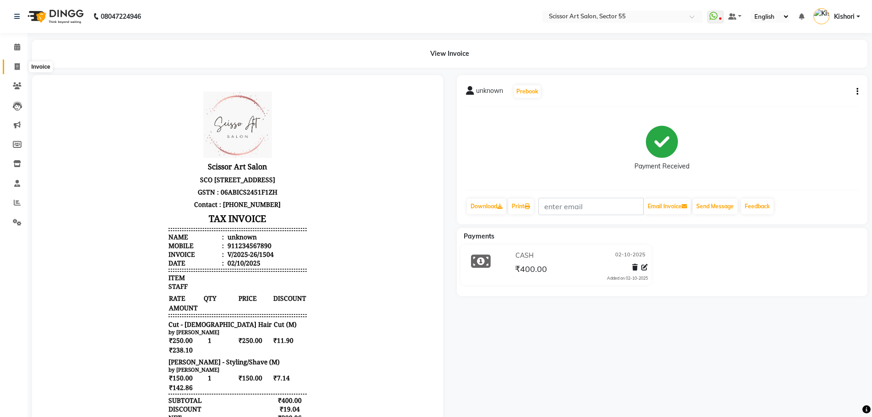
click at [17, 64] on icon at bounding box center [17, 66] width 5 height 7
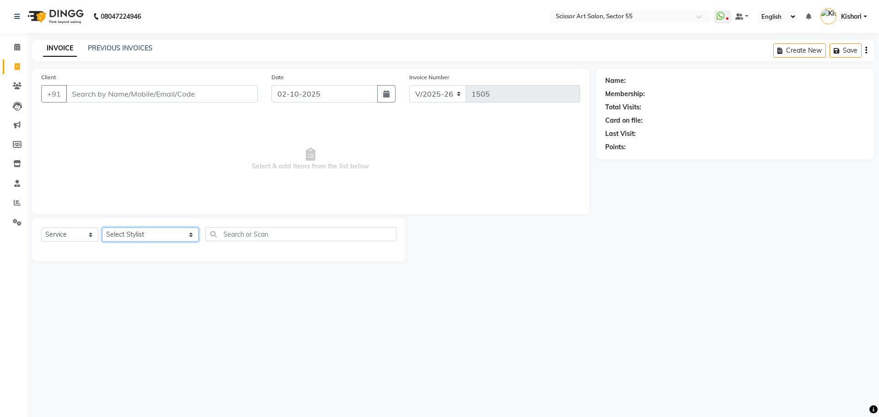
click at [128, 234] on select "Select Stylist [PERSON_NAME] ([DEMOGRAPHIC_DATA] hairdresser) [PERSON_NAME] [PE…" at bounding box center [150, 235] width 97 height 14
click at [102, 228] on select "Select Stylist [PERSON_NAME] ([DEMOGRAPHIC_DATA] hairdresser) [PERSON_NAME] [PE…" at bounding box center [150, 235] width 97 height 14
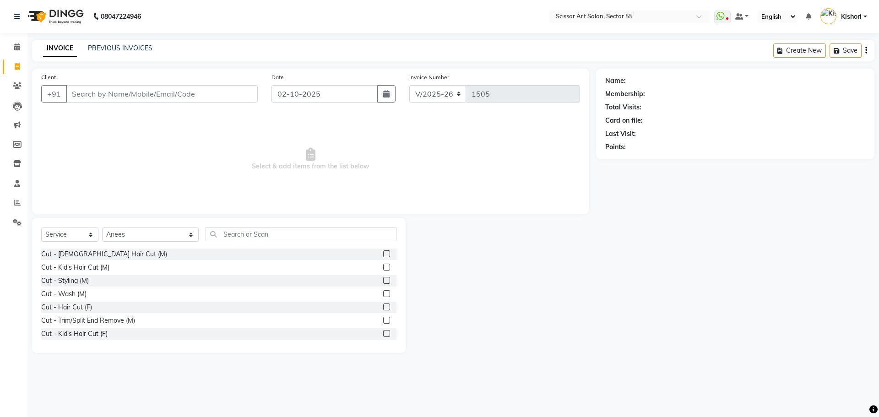
click at [383, 255] on label at bounding box center [386, 253] width 7 height 7
click at [383, 255] on input "checkbox" at bounding box center [386, 254] width 6 height 6
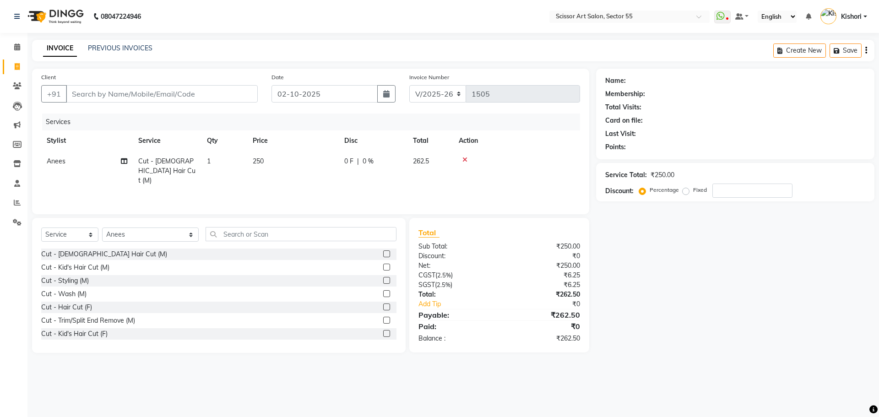
click at [383, 282] on label at bounding box center [386, 280] width 7 height 7
click at [383, 282] on input "checkbox" at bounding box center [386, 281] width 6 height 6
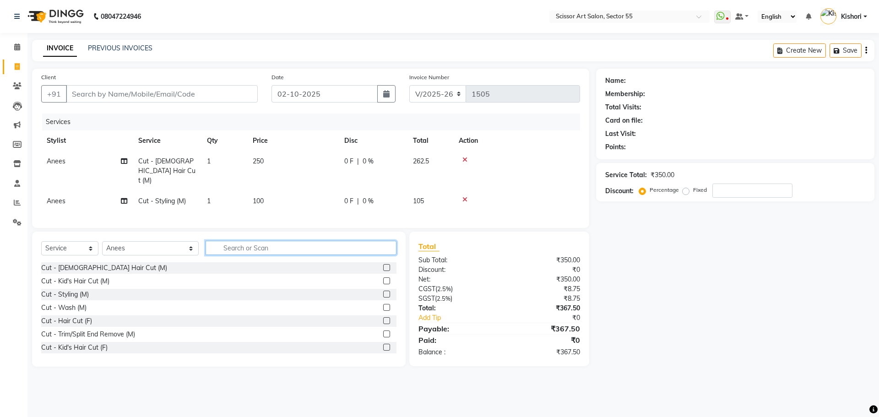
click at [338, 241] on input "text" at bounding box center [301, 248] width 191 height 14
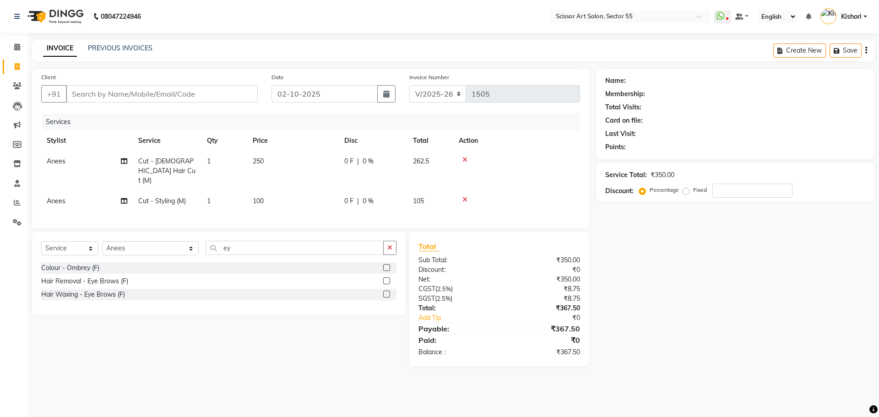
click at [391, 289] on div at bounding box center [389, 294] width 13 height 11
click at [387, 291] on label at bounding box center [386, 294] width 7 height 7
click at [387, 292] on input "checkbox" at bounding box center [386, 295] width 6 height 6
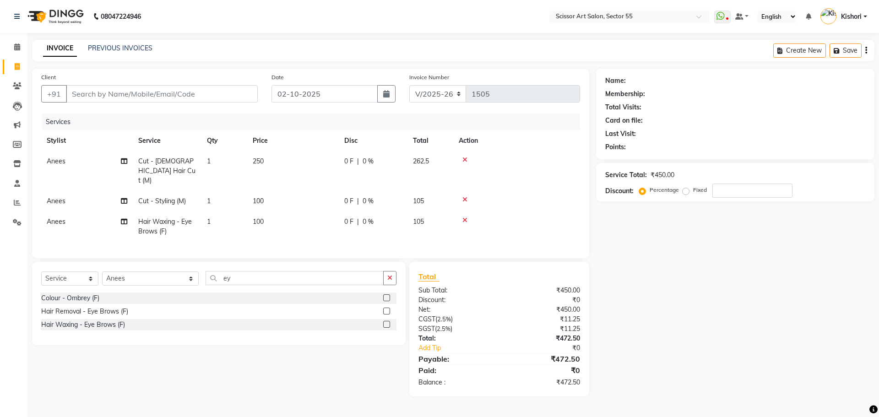
click at [385, 310] on label at bounding box center [386, 311] width 7 height 7
click at [385, 310] on input "checkbox" at bounding box center [386, 312] width 6 height 6
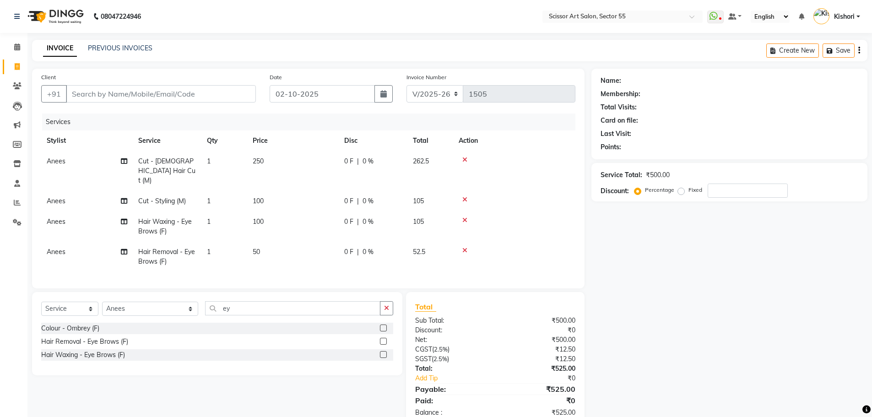
click at [262, 217] on span "100" at bounding box center [258, 221] width 11 height 8
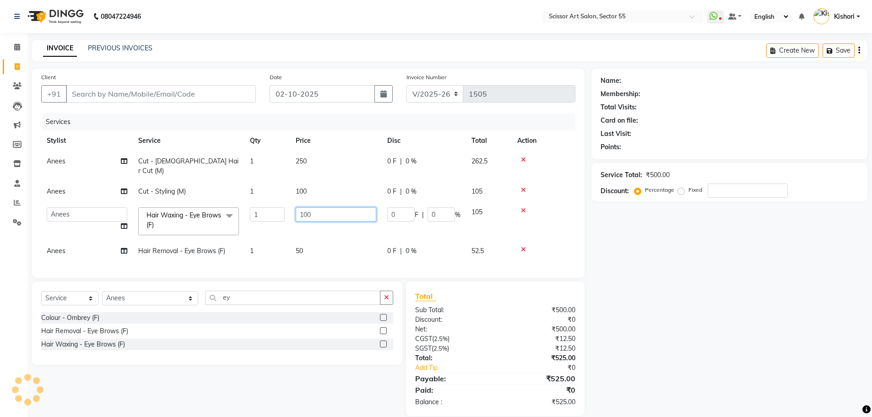
click at [322, 207] on input "100" at bounding box center [336, 214] width 81 height 14
click at [109, 204] on td "[PERSON_NAME] ([DEMOGRAPHIC_DATA] hairdresser) [PERSON_NAME] [PERSON_NAME] das …" at bounding box center [87, 221] width 92 height 39
click at [109, 207] on select "[PERSON_NAME] ([DEMOGRAPHIC_DATA] hairdresser) [PERSON_NAME] [PERSON_NAME] das …" at bounding box center [87, 214] width 81 height 14
click at [118, 128] on div "Services" at bounding box center [312, 122] width 540 height 17
click at [316, 209] on input "100" at bounding box center [336, 214] width 81 height 14
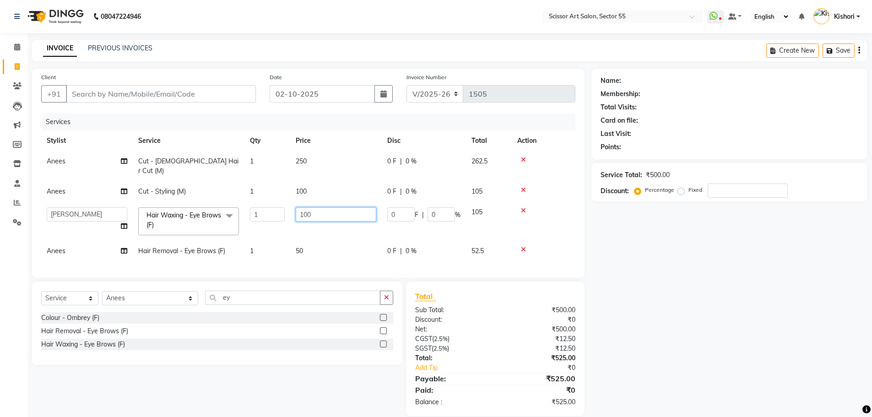
scroll to position [10, 0]
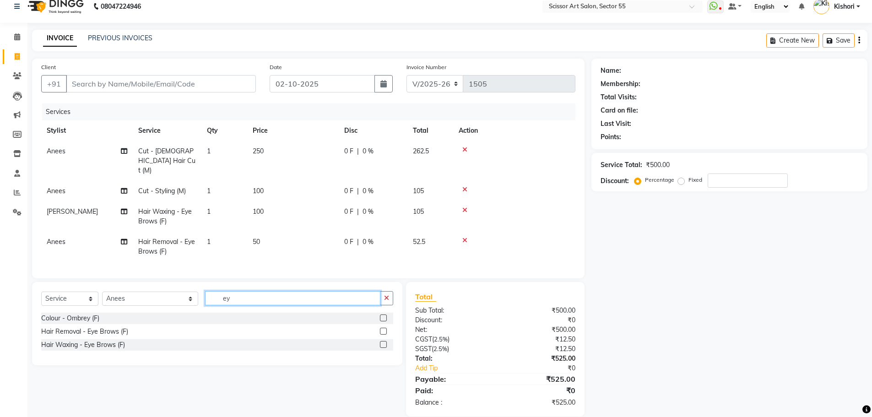
click at [294, 284] on div "Select Service Product Membership Package Voucher Prepaid Gift Card Select Styl…" at bounding box center [217, 323] width 370 height 83
click at [385, 315] on label at bounding box center [383, 317] width 7 height 7
click at [385, 315] on input "checkbox" at bounding box center [383, 318] width 6 height 6
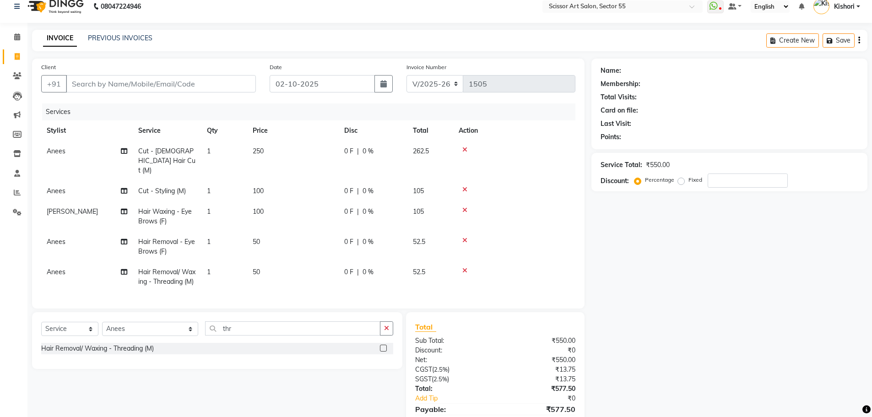
click at [466, 267] on icon at bounding box center [464, 270] width 5 height 6
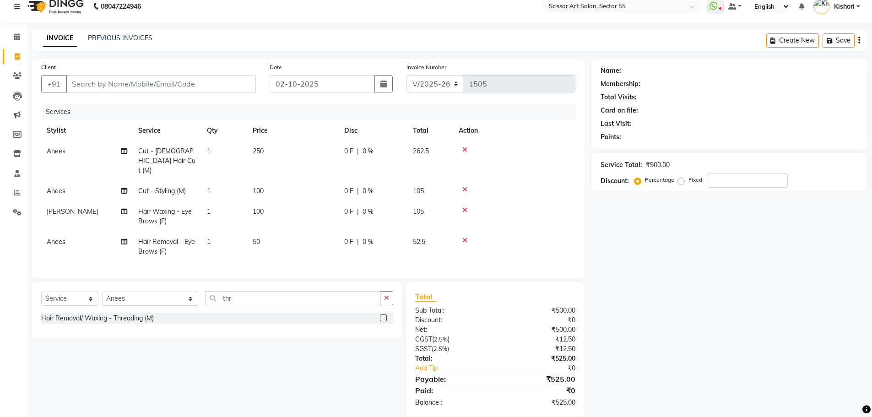
click at [382, 314] on label at bounding box center [383, 317] width 7 height 7
click at [382, 315] on input "checkbox" at bounding box center [383, 318] width 6 height 6
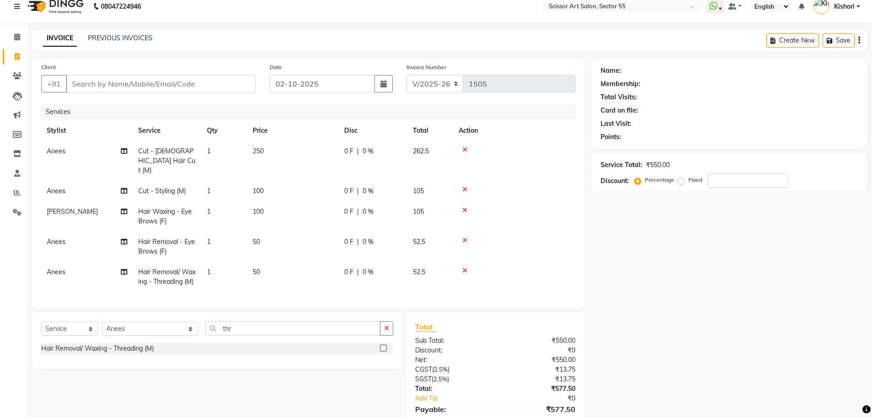
click at [464, 237] on icon at bounding box center [464, 240] width 5 height 6
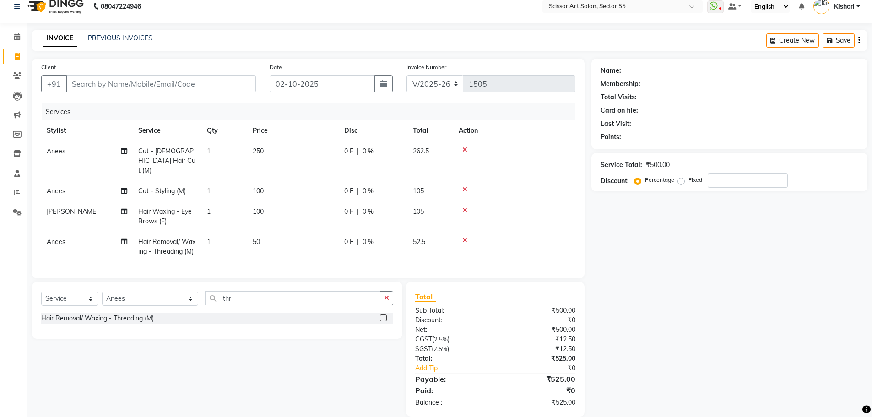
click at [466, 201] on td at bounding box center [514, 216] width 122 height 30
click at [467, 207] on icon at bounding box center [464, 210] width 5 height 6
click at [467, 201] on td at bounding box center [514, 191] width 122 height 21
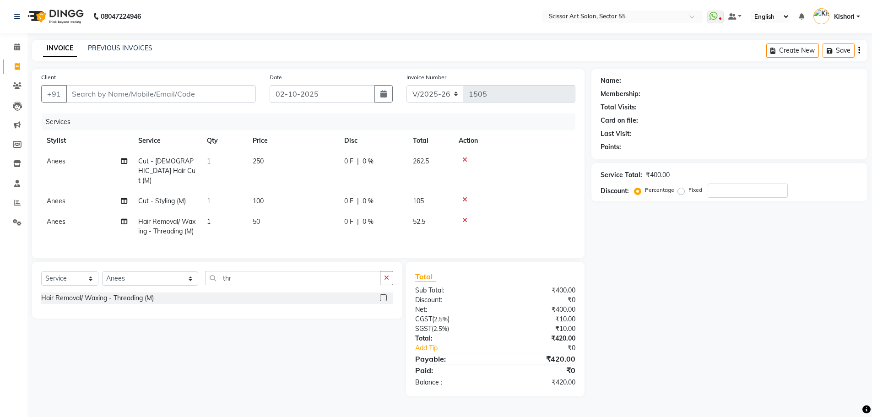
scroll to position [0, 0]
click at [383, 301] on label at bounding box center [386, 297] width 7 height 7
click at [383, 301] on input "checkbox" at bounding box center [386, 298] width 6 height 6
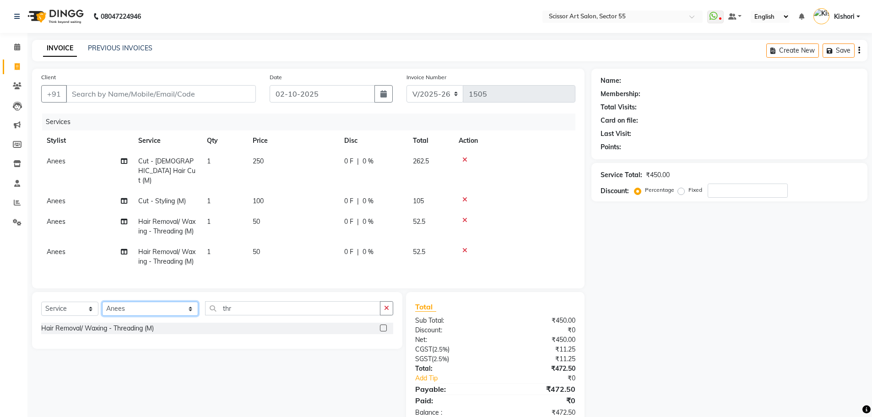
click at [132, 316] on select "Select Stylist [PERSON_NAME] ([DEMOGRAPHIC_DATA] hairdresser) [PERSON_NAME] [PE…" at bounding box center [150, 309] width 96 height 14
click at [102, 316] on select "Select Stylist [PERSON_NAME] ([DEMOGRAPHIC_DATA] hairdresser) [PERSON_NAME] [PE…" at bounding box center [150, 309] width 96 height 14
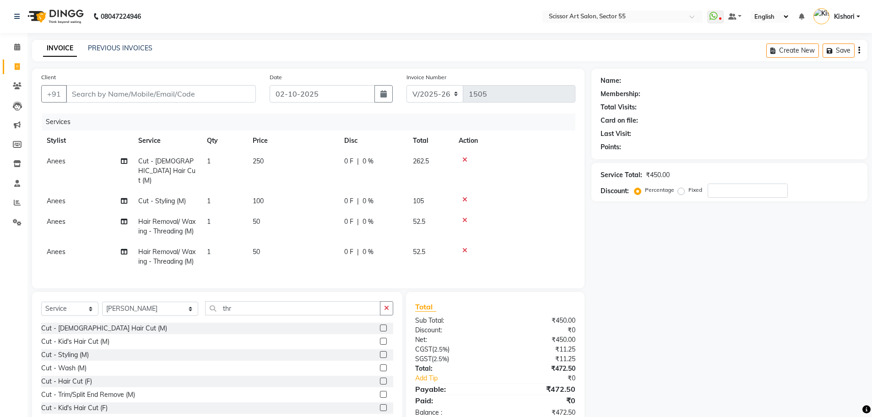
click at [294, 312] on div "Select Service Product Membership Package Voucher Prepaid Gift Card Select Styl…" at bounding box center [217, 359] width 370 height 135
click at [292, 315] on input "thr" at bounding box center [292, 308] width 175 height 14
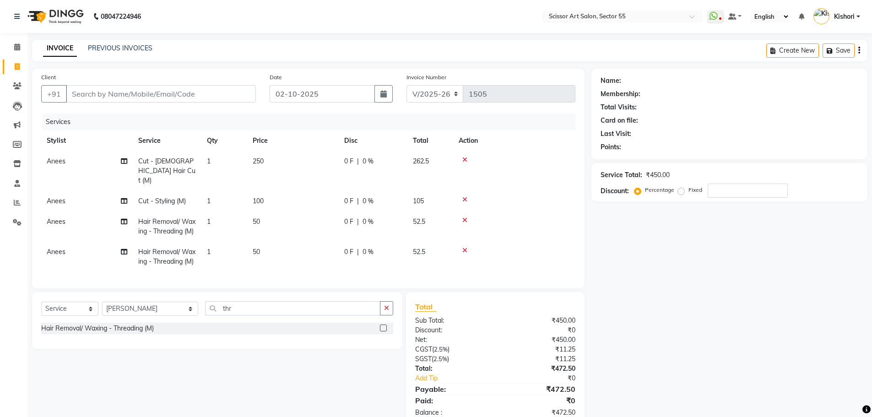
click at [384, 331] on label at bounding box center [383, 328] width 7 height 7
click at [384, 331] on input "checkbox" at bounding box center [383, 328] width 6 height 6
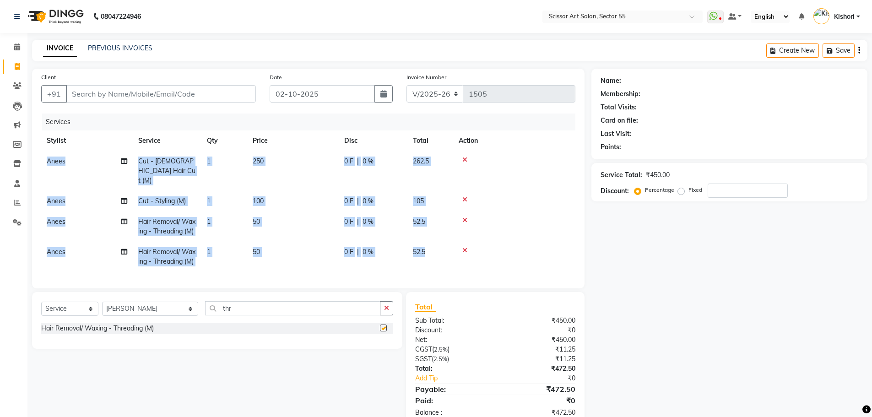
click at [384, 288] on div "Client +91 Date [DATE] Invoice Number V/2025 V/[PHONE_NUMBER] Services Stylist …" at bounding box center [308, 179] width 553 height 220
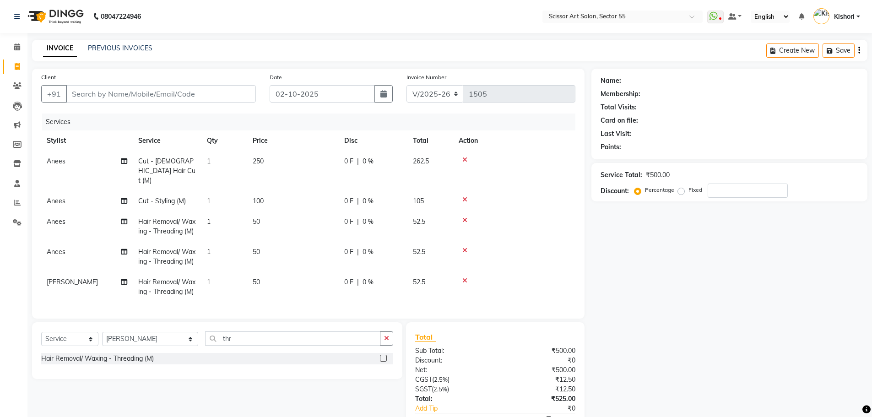
click at [252, 272] on td "50" at bounding box center [293, 257] width 92 height 30
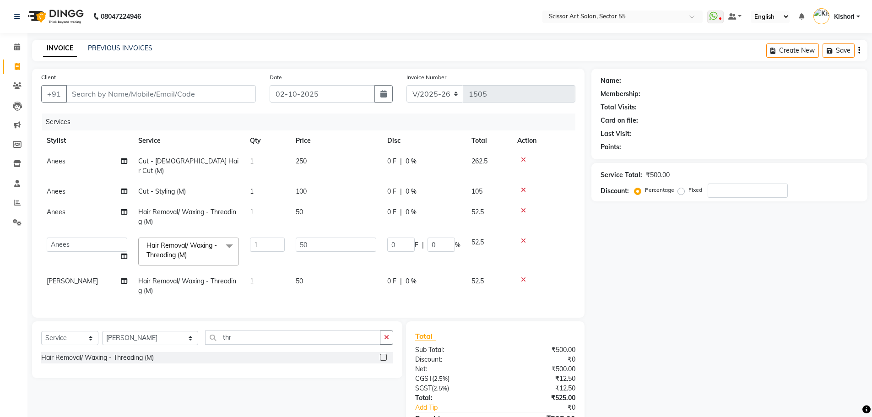
click at [315, 271] on td "50" at bounding box center [336, 286] width 92 height 30
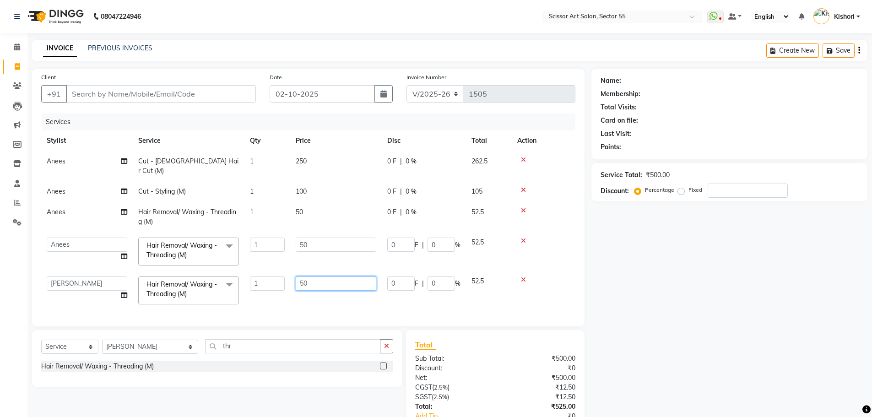
click at [324, 276] on input "50" at bounding box center [336, 283] width 81 height 14
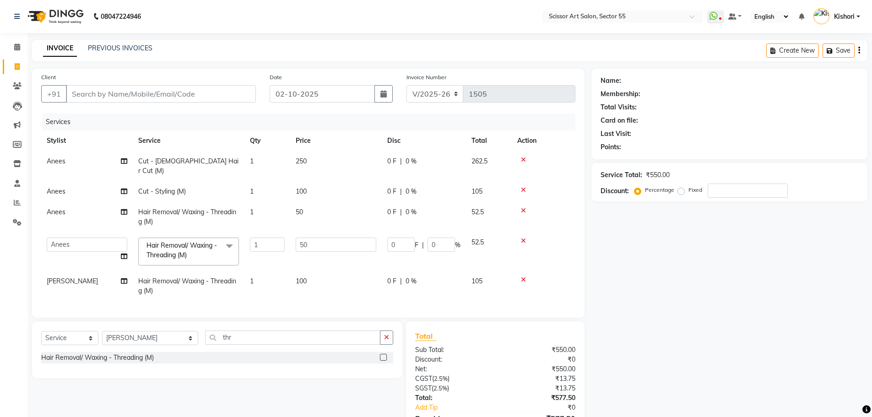
click at [708, 373] on div "Name: Membership: Total Visits: Card on file: Last Visit: Points: Service Total…" at bounding box center [732, 262] width 283 height 387
click at [523, 238] on icon at bounding box center [523, 241] width 5 height 6
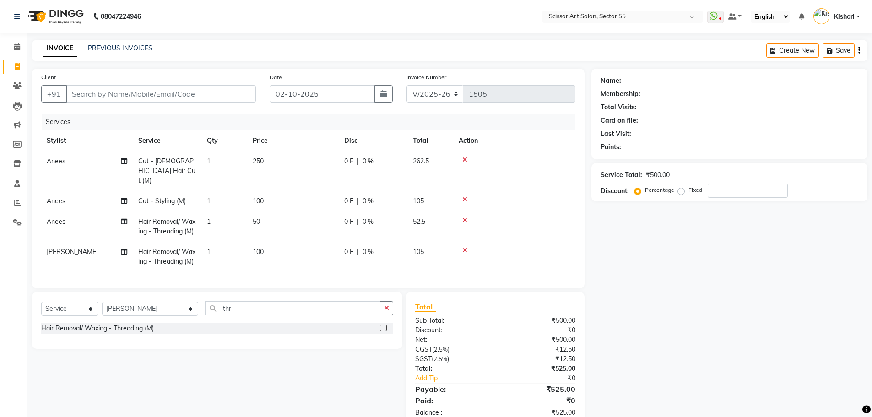
click at [264, 197] on span "100" at bounding box center [258, 201] width 11 height 8
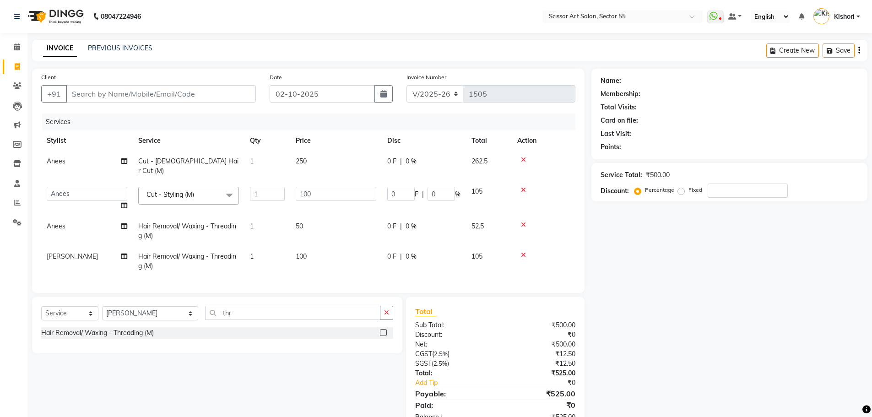
click at [264, 189] on input "1" at bounding box center [267, 194] width 35 height 14
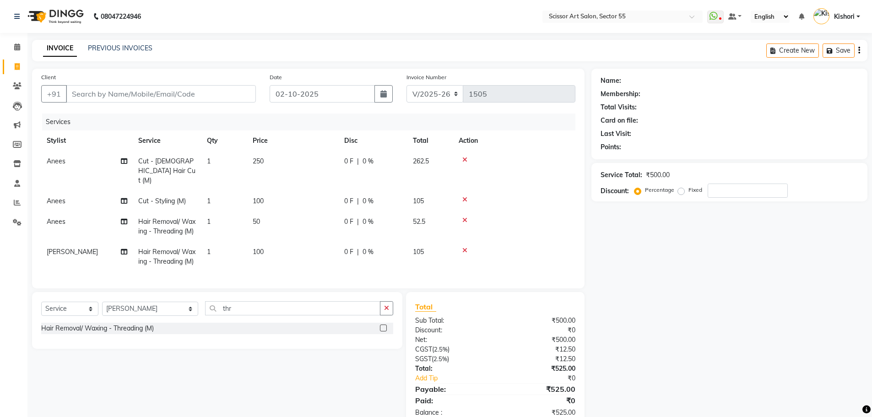
click at [334, 191] on td "100" at bounding box center [293, 201] width 92 height 21
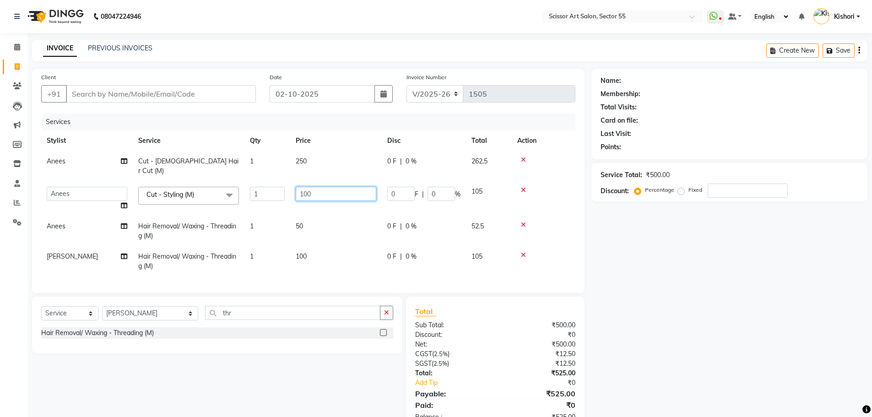
click at [334, 187] on input "100" at bounding box center [336, 194] width 81 height 14
click at [282, 317] on div "Select Service Product Membership Package Voucher Prepaid Gift Card Select Styl…" at bounding box center [217, 325] width 370 height 57
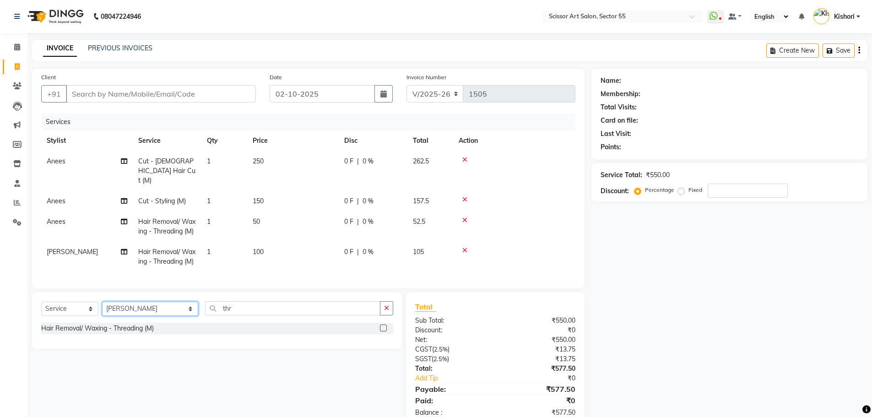
click at [157, 316] on select "Select Stylist [PERSON_NAME] ([DEMOGRAPHIC_DATA] hairdresser) [PERSON_NAME] [PE…" at bounding box center [150, 309] width 96 height 14
click at [102, 316] on select "Select Stylist [PERSON_NAME] ([DEMOGRAPHIC_DATA] hairdresser) [PERSON_NAME] [PE…" at bounding box center [150, 309] width 96 height 14
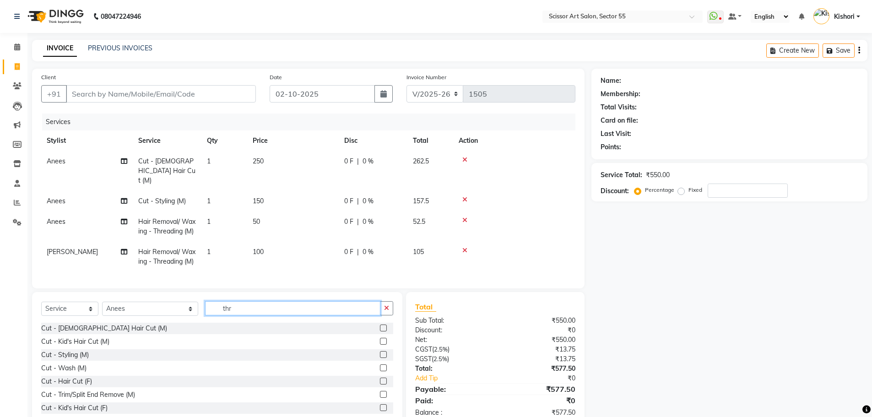
click at [223, 315] on input "thr" at bounding box center [292, 308] width 175 height 14
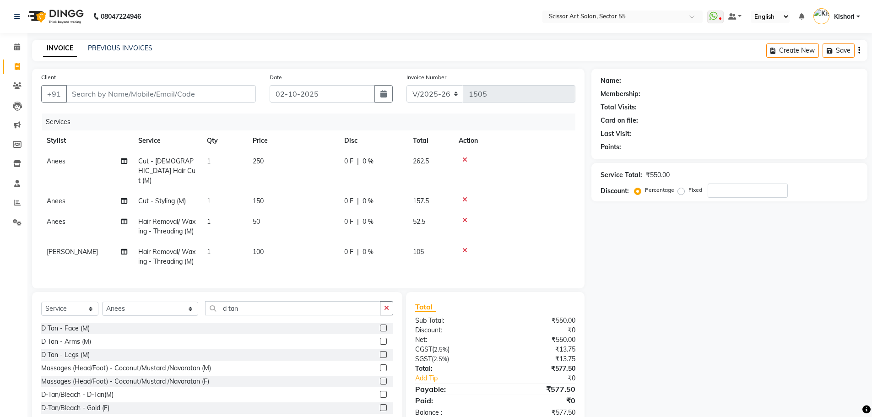
click at [380, 331] on label at bounding box center [383, 328] width 7 height 7
click at [380, 331] on input "checkbox" at bounding box center [383, 328] width 6 height 6
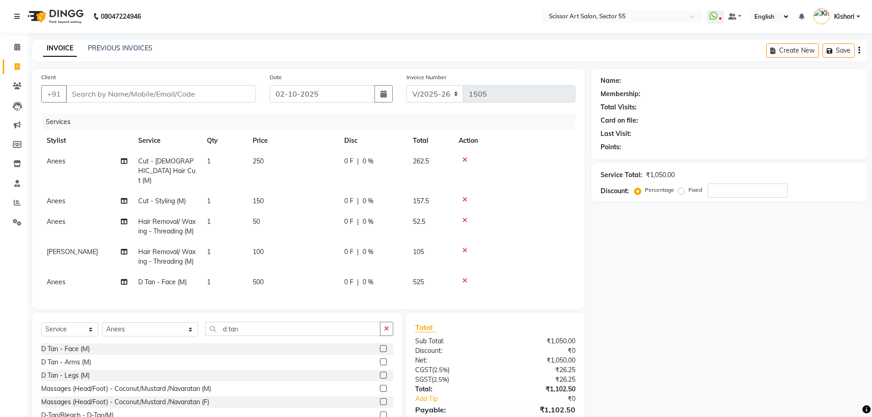
click at [465, 196] on icon at bounding box center [464, 199] width 5 height 6
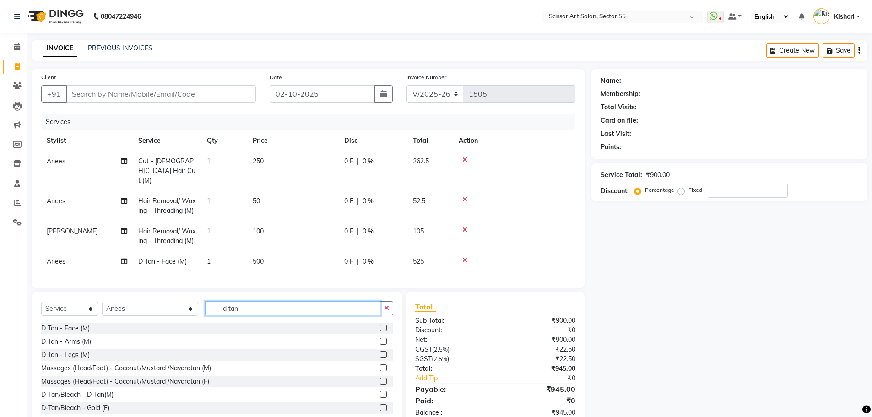
click at [223, 315] on input "d tan" at bounding box center [292, 308] width 175 height 14
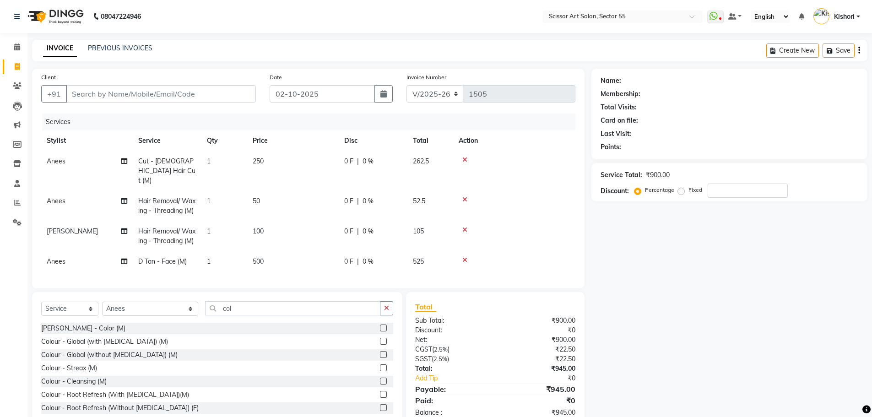
click at [380, 345] on label at bounding box center [383, 341] width 7 height 7
click at [380, 345] on input "checkbox" at bounding box center [383, 342] width 6 height 6
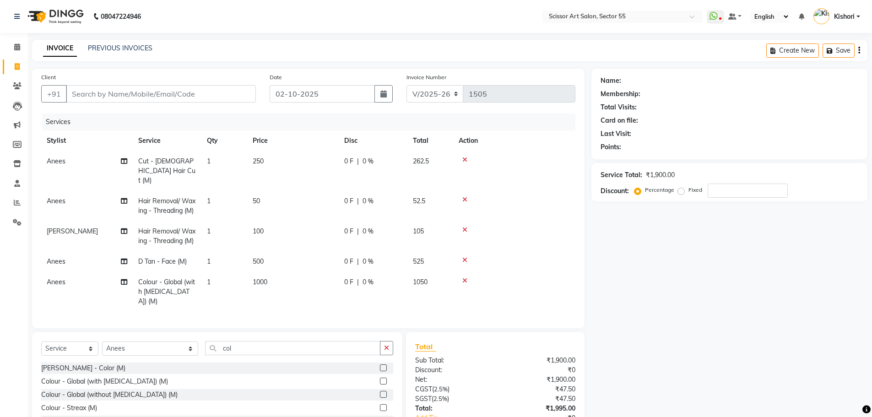
click at [466, 284] on icon at bounding box center [464, 280] width 5 height 6
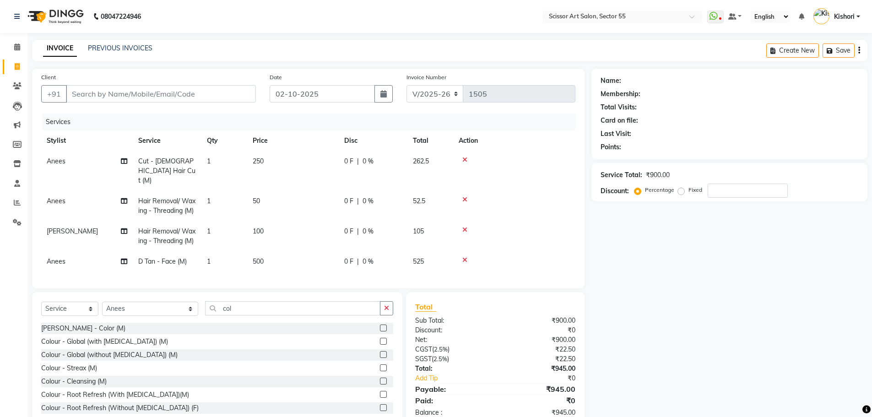
click at [380, 358] on label at bounding box center [383, 354] width 7 height 7
click at [380, 358] on input "checkbox" at bounding box center [383, 355] width 6 height 6
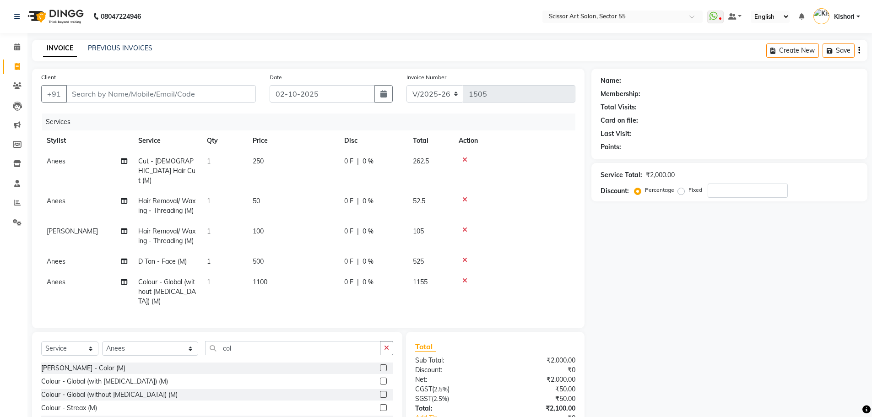
scroll to position [70, 0]
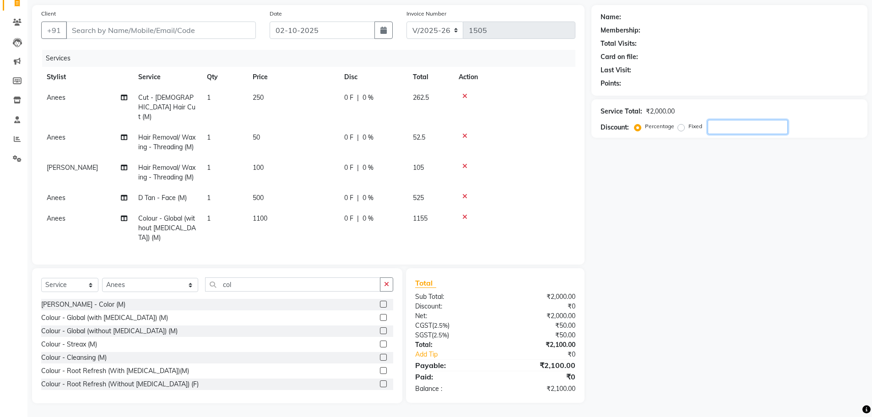
click at [724, 123] on input "number" at bounding box center [748, 127] width 80 height 14
drag, startPoint x: 724, startPoint y: 123, endPoint x: 721, endPoint y: 114, distance: 9.7
click at [725, 120] on input "number" at bounding box center [748, 127] width 80 height 14
click at [698, 278] on div "Name: Membership: Total Visits: Card on file: Last Visit: Points: Service Total…" at bounding box center [732, 204] width 283 height 398
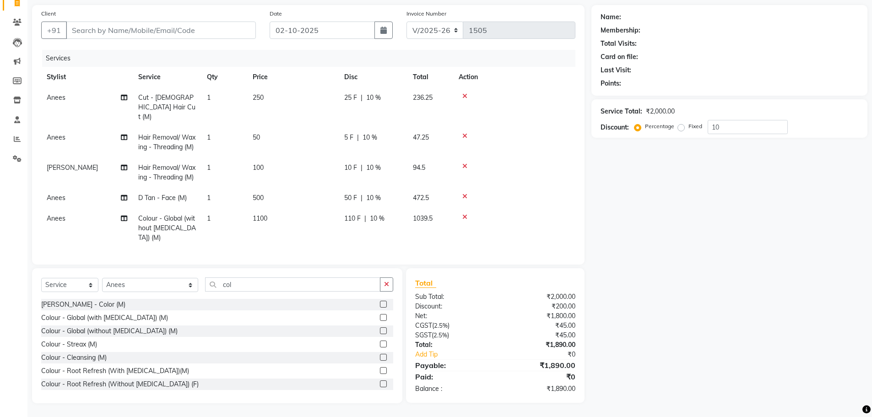
scroll to position [59, 0]
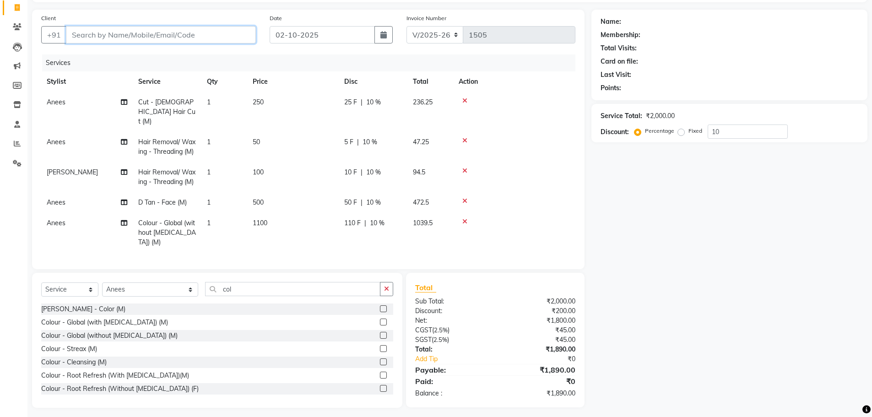
click at [124, 37] on input "Client" at bounding box center [161, 34] width 190 height 17
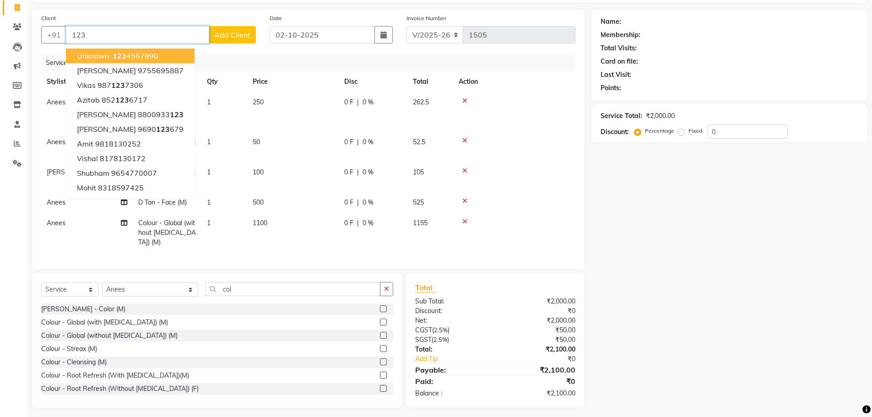
click at [125, 53] on span "123" at bounding box center [120, 55] width 14 height 9
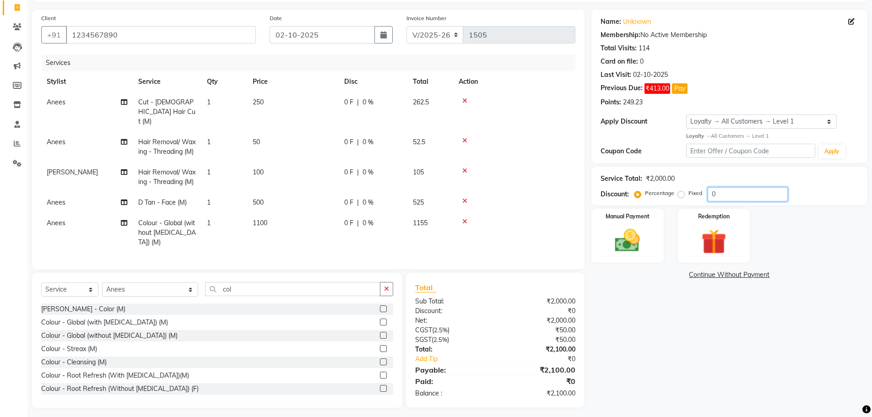
click at [723, 193] on input "0" at bounding box center [748, 194] width 80 height 14
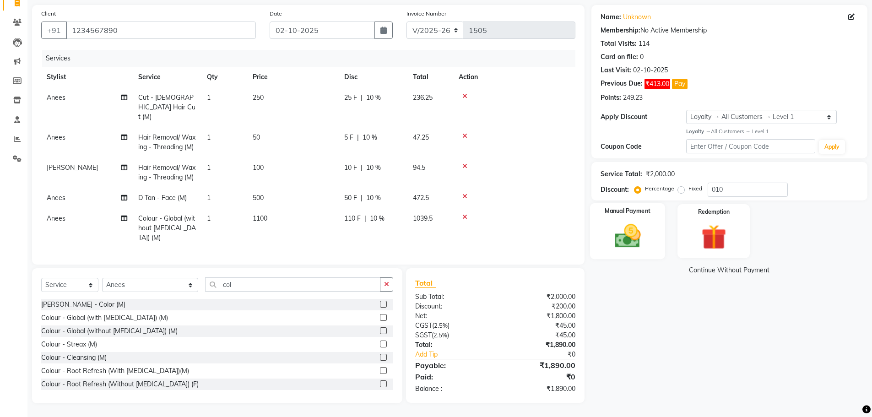
click at [643, 244] on img at bounding box center [628, 236] width 42 height 30
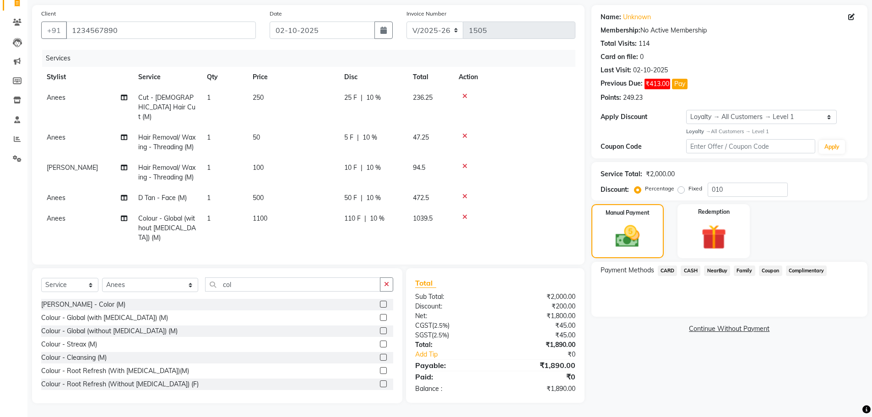
click at [693, 266] on span "CASH" at bounding box center [691, 270] width 20 height 11
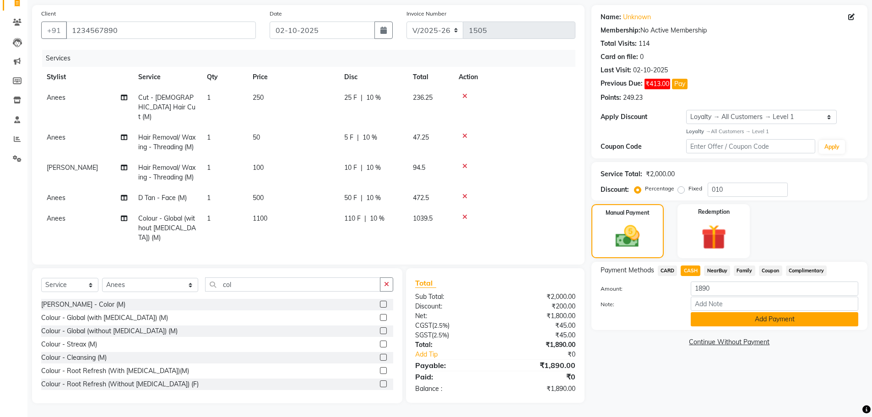
click at [735, 314] on button "Add Payment" at bounding box center [775, 319] width 168 height 14
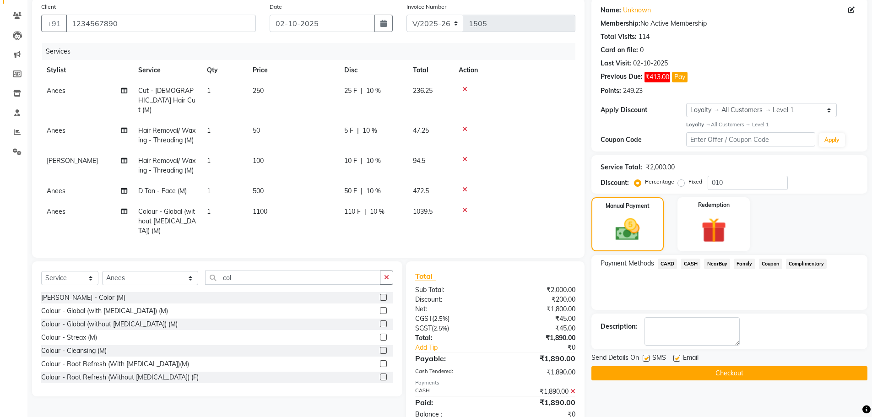
click at [573, 395] on icon at bounding box center [572, 391] width 5 height 6
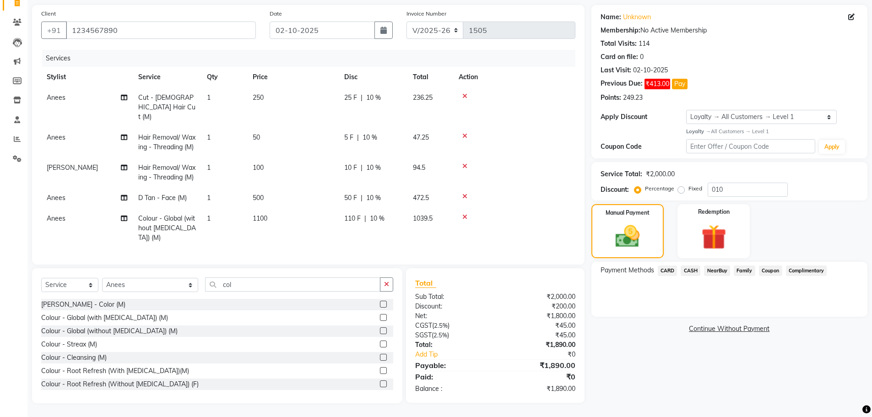
click at [689, 265] on span "CASH" at bounding box center [691, 270] width 20 height 11
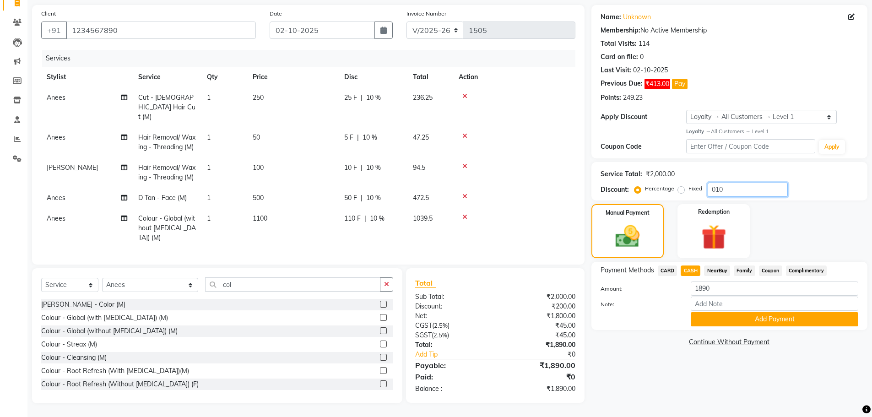
click at [759, 183] on input "010" at bounding box center [748, 190] width 80 height 14
drag, startPoint x: 759, startPoint y: 178, endPoint x: 758, endPoint y: 186, distance: 8.3
click at [758, 184] on input "010" at bounding box center [748, 190] width 80 height 14
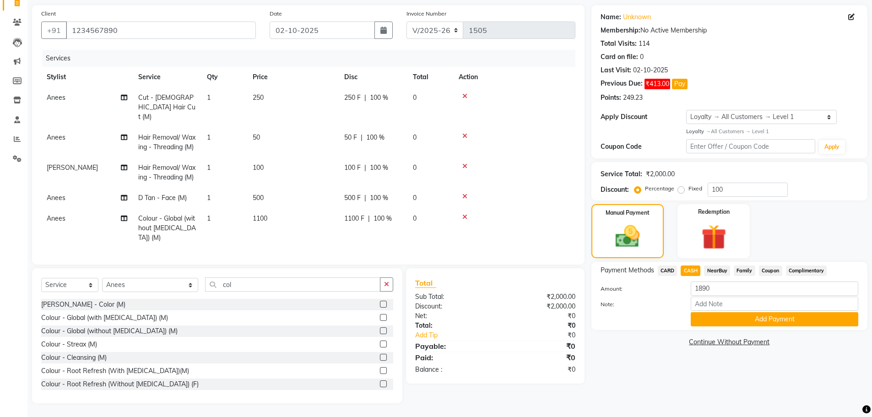
click at [688, 184] on label "Fixed" at bounding box center [695, 188] width 14 height 8
click at [682, 185] on input "Fixed" at bounding box center [683, 188] width 6 height 6
click at [688, 184] on label "Fixed" at bounding box center [695, 188] width 14 height 8
click at [682, 185] on input "Fixed" at bounding box center [683, 188] width 6 height 6
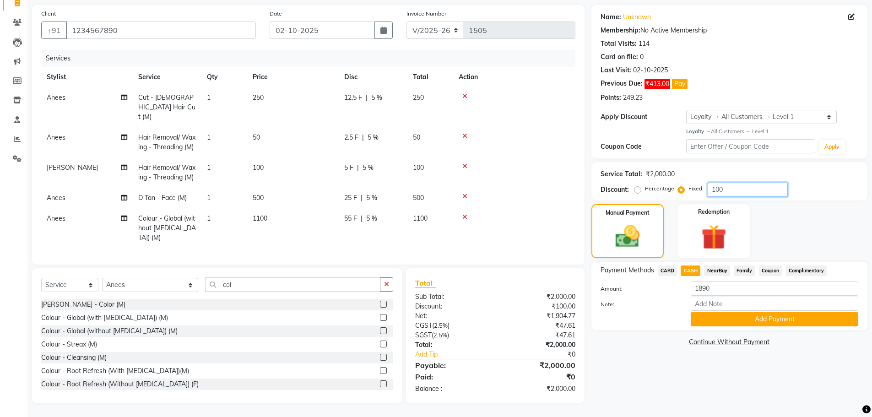
click at [764, 183] on input "100" at bounding box center [748, 190] width 80 height 14
click at [758, 312] on button "Add Payment" at bounding box center [775, 319] width 168 height 14
click at [758, 309] on div "Payment Methods CARD CASH NearBuy Family Coupon Complimentary Amount: 1890 Note…" at bounding box center [729, 296] width 276 height 68
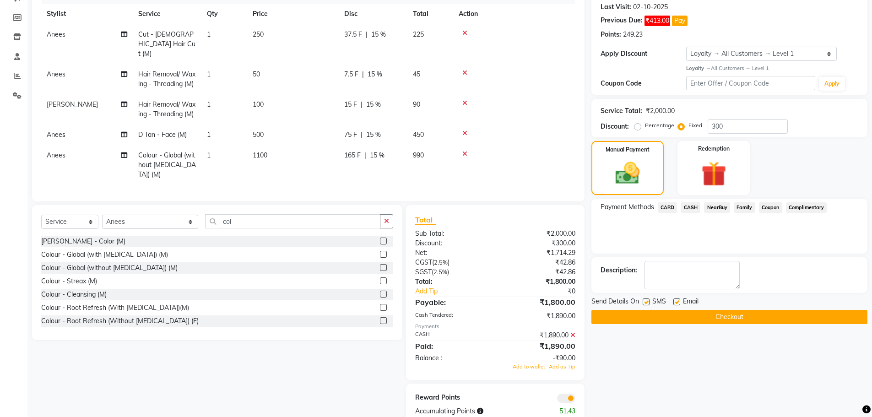
click at [571, 338] on icon at bounding box center [572, 335] width 5 height 6
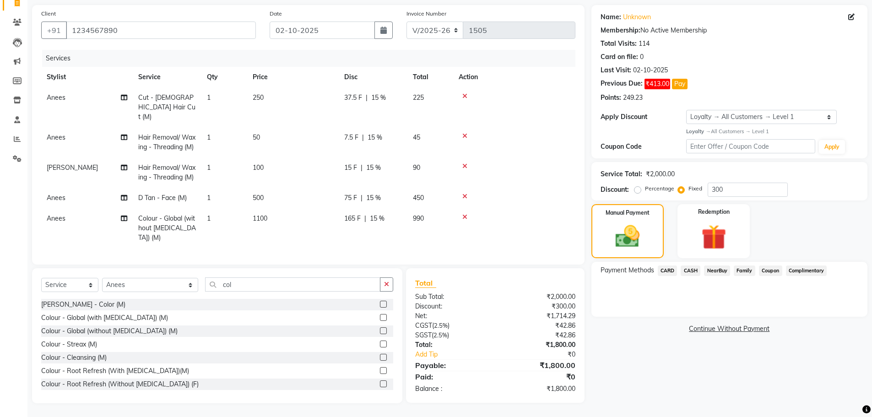
click at [687, 265] on span "CASH" at bounding box center [691, 270] width 20 height 11
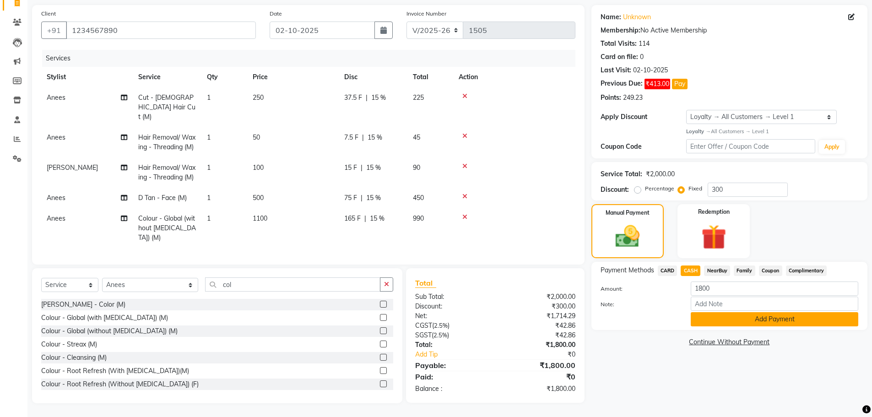
click at [704, 316] on button "Add Payment" at bounding box center [775, 319] width 168 height 14
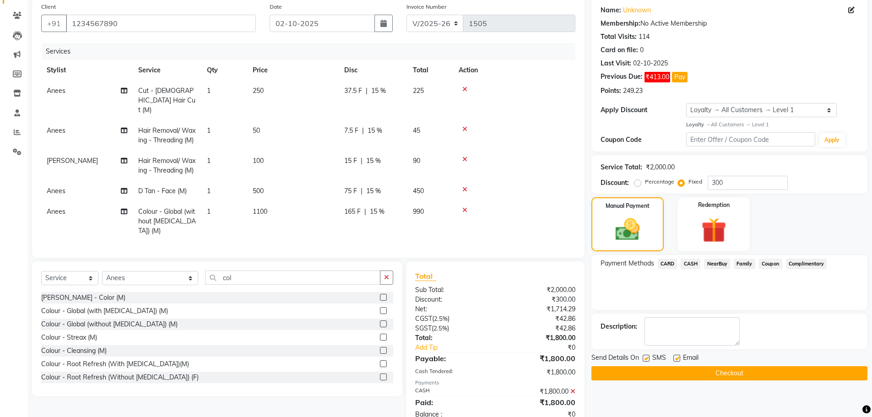
click at [704, 316] on div "Description:" at bounding box center [729, 332] width 276 height 36
click at [701, 370] on button "Checkout" at bounding box center [729, 373] width 276 height 14
click at [701, 370] on div "Checkout" at bounding box center [729, 373] width 276 height 14
